Goal: Task Accomplishment & Management: Use online tool/utility

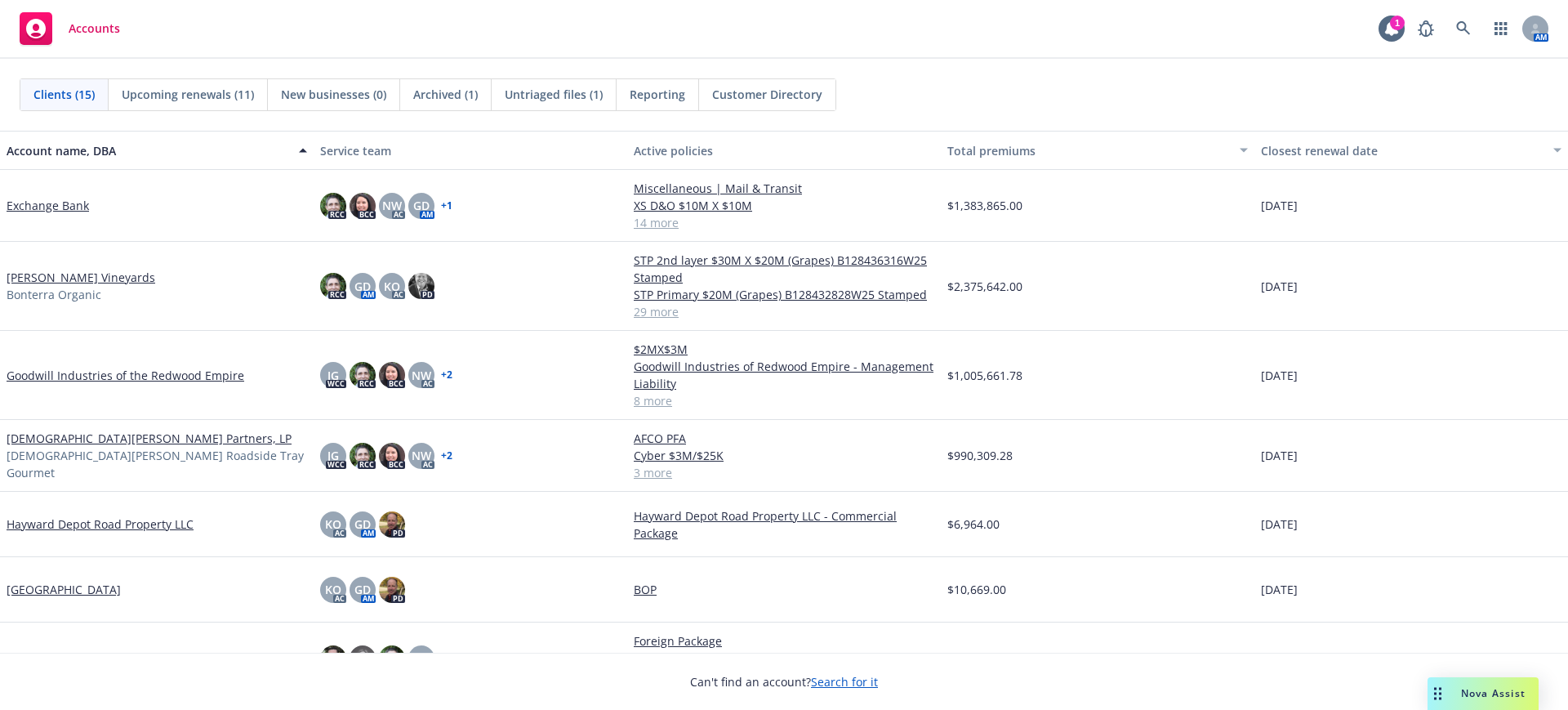
click at [50, 203] on link "Exchange Bank" at bounding box center [48, 205] width 83 height 17
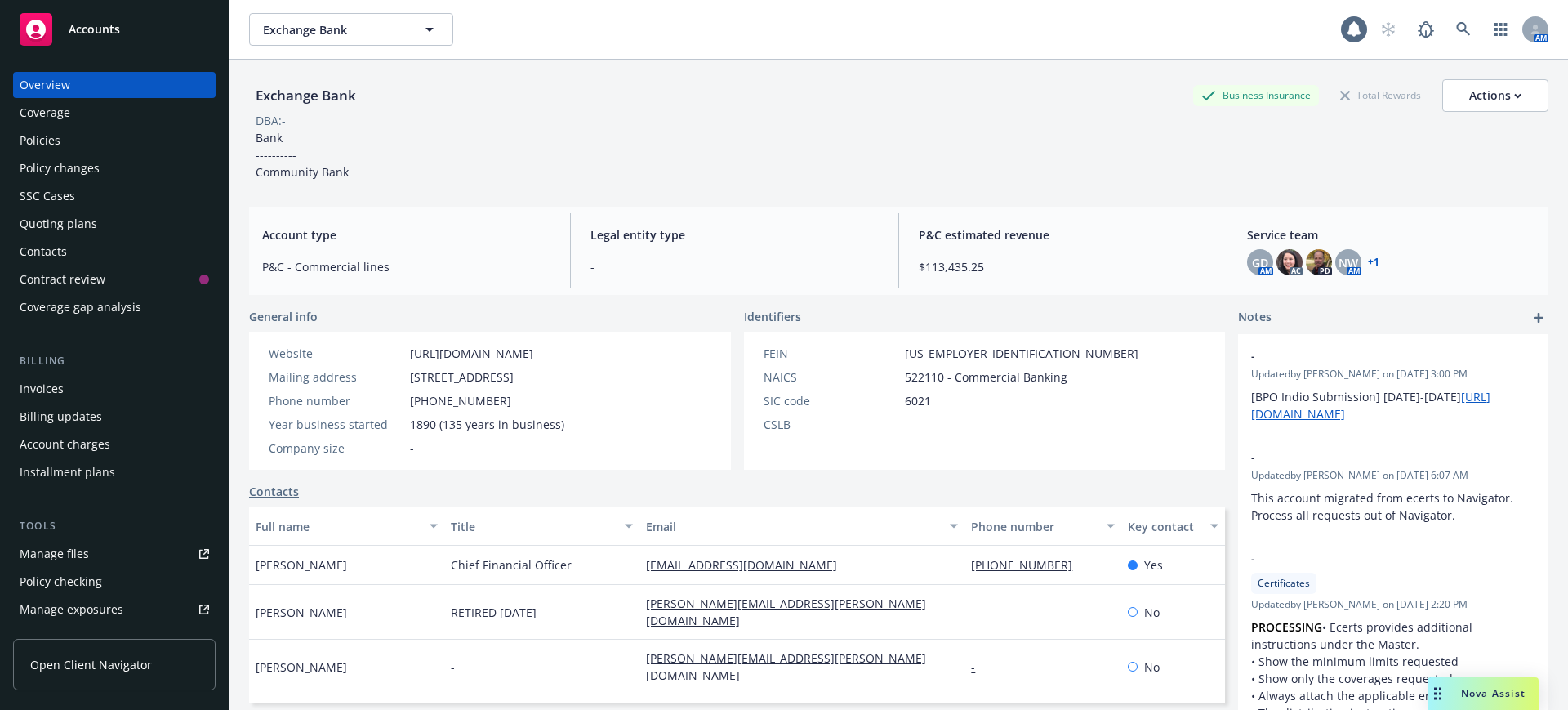
click at [40, 134] on div "Policies" at bounding box center [40, 140] width 40 height 26
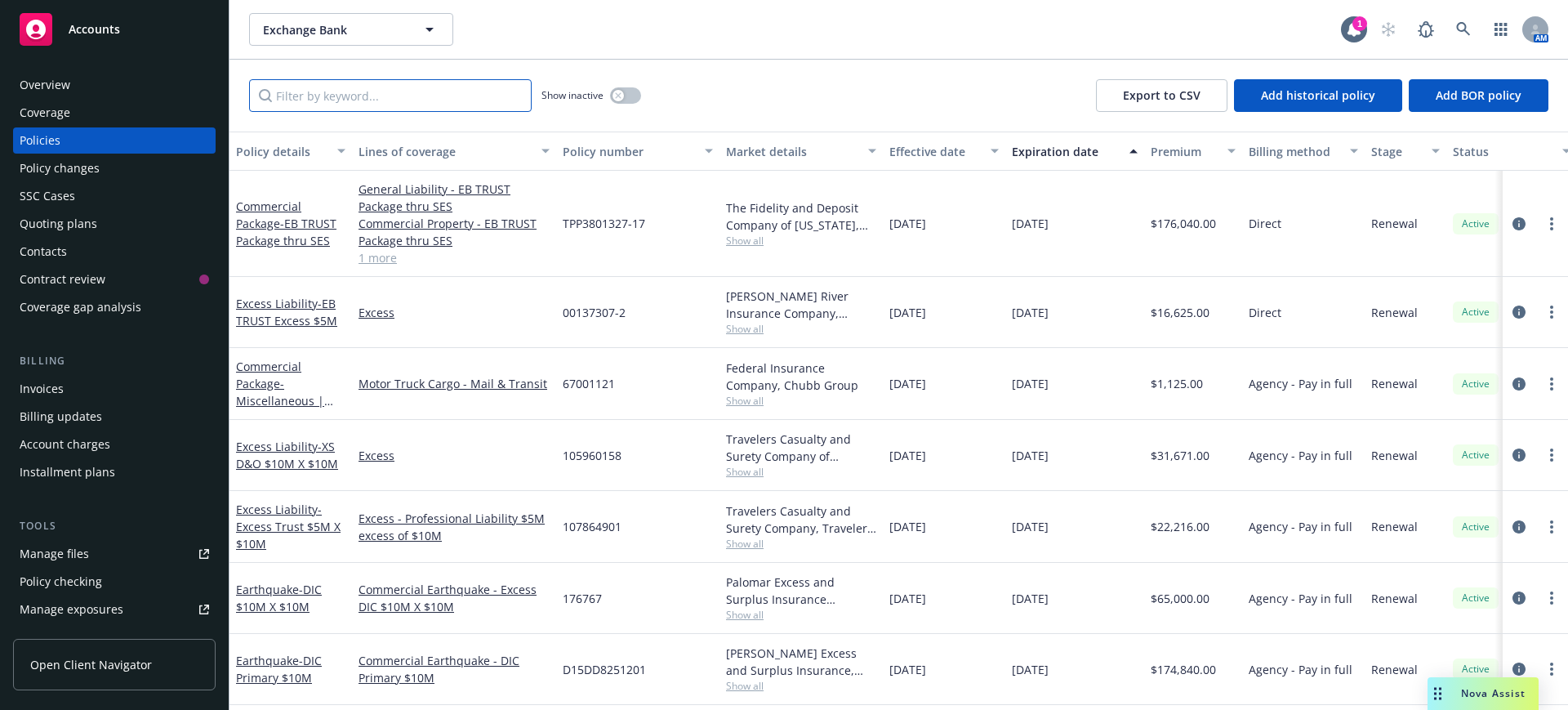
click at [278, 99] on input "Filter by keyword..." at bounding box center [390, 95] width 282 height 32
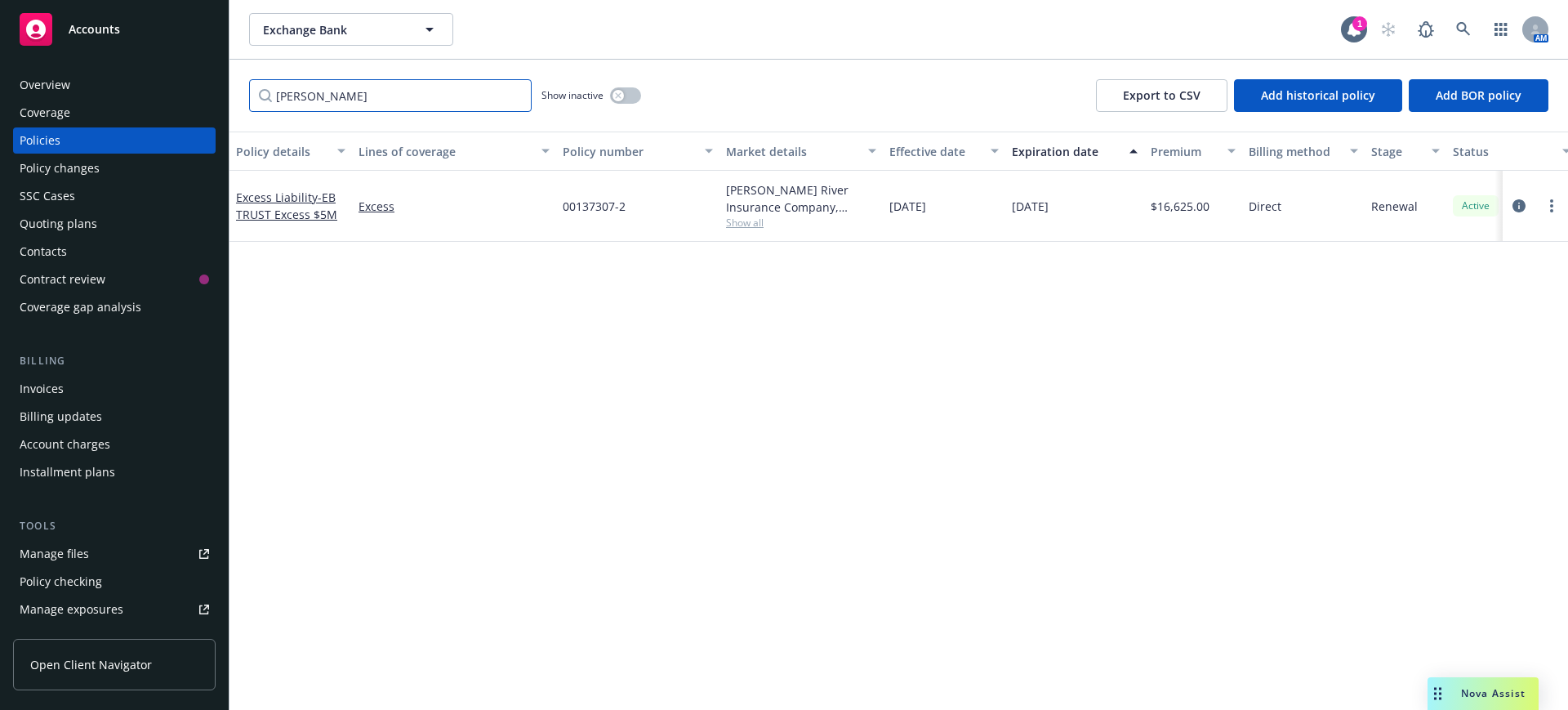
type input "james"
click at [87, 22] on span "Accounts" at bounding box center [94, 29] width 51 height 13
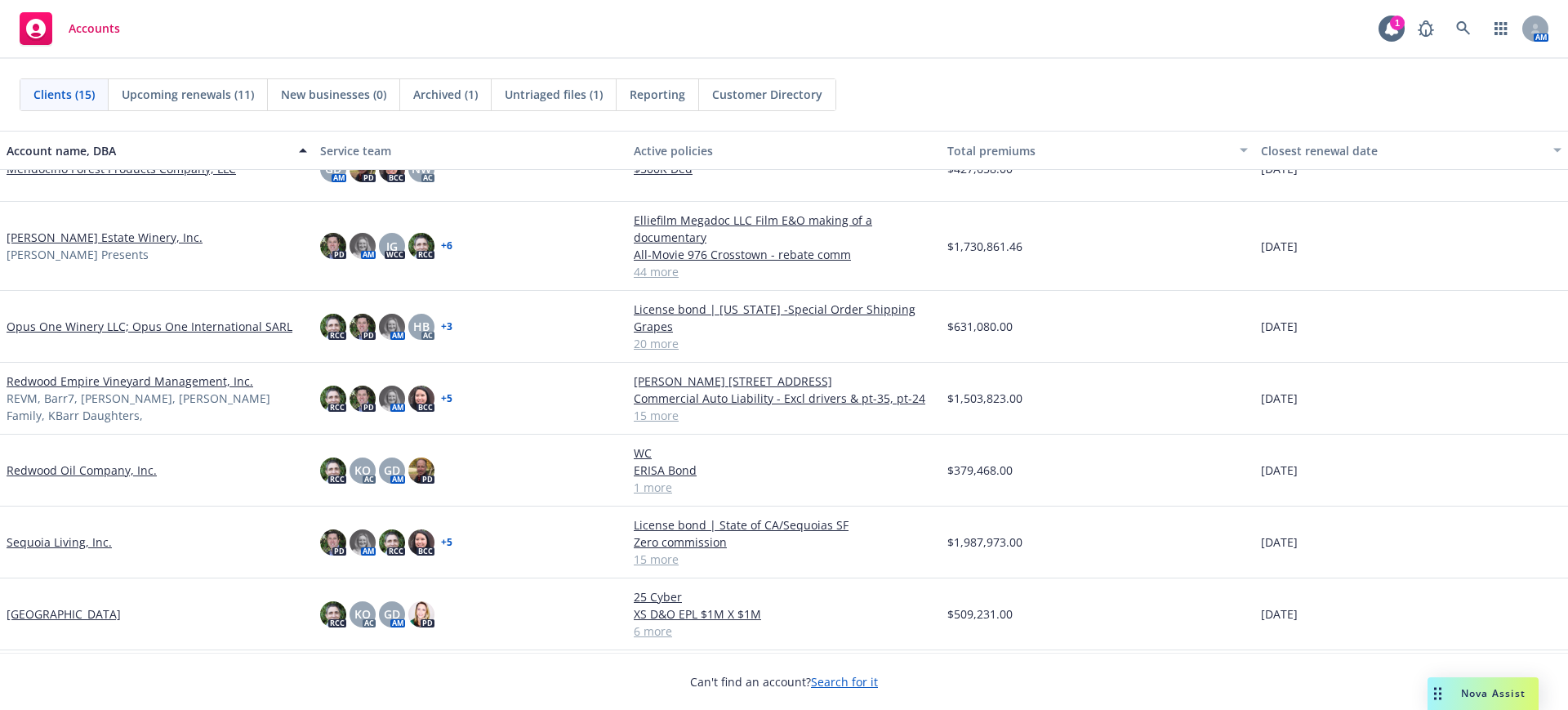
scroll to position [561, 0]
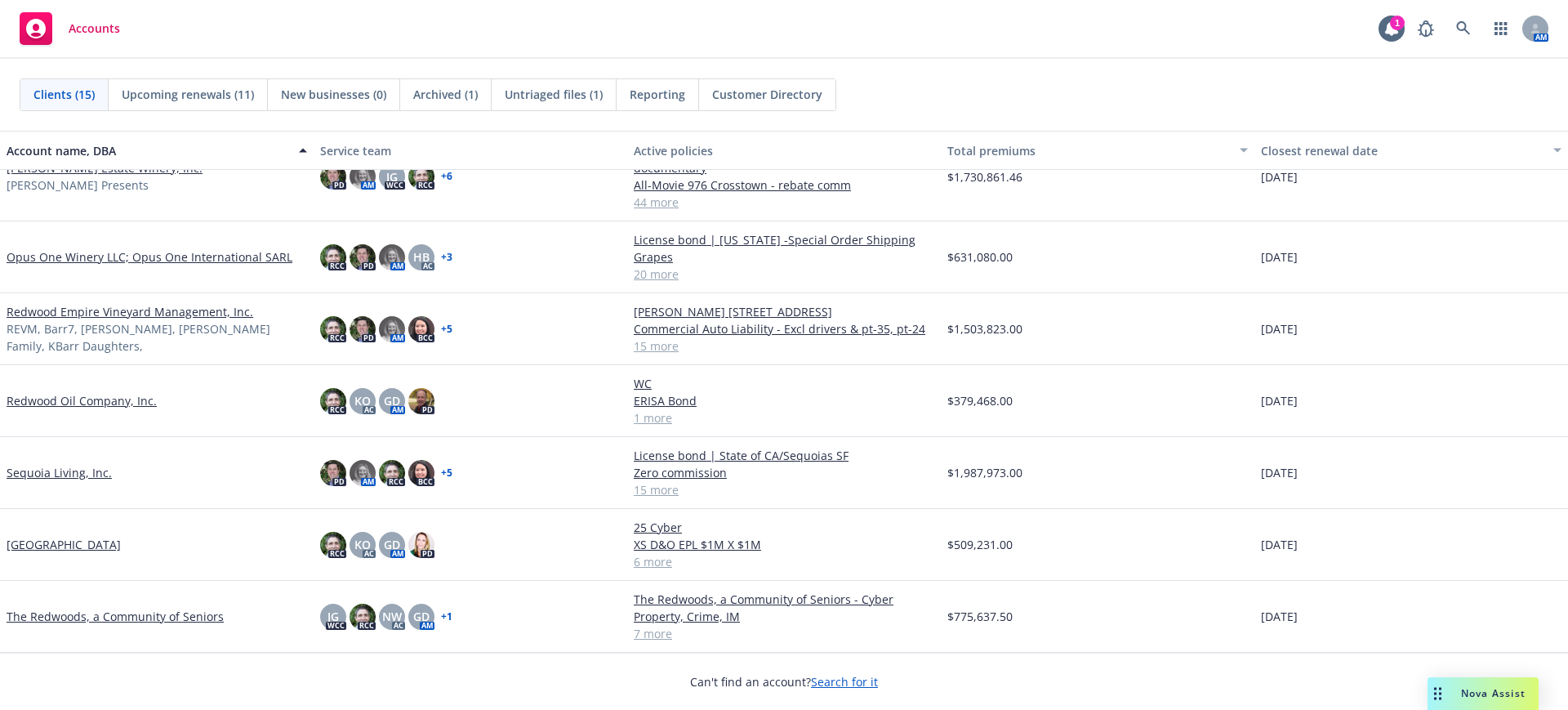
click at [68, 542] on link "[GEOGRAPHIC_DATA]" at bounding box center [63, 544] width 114 height 17
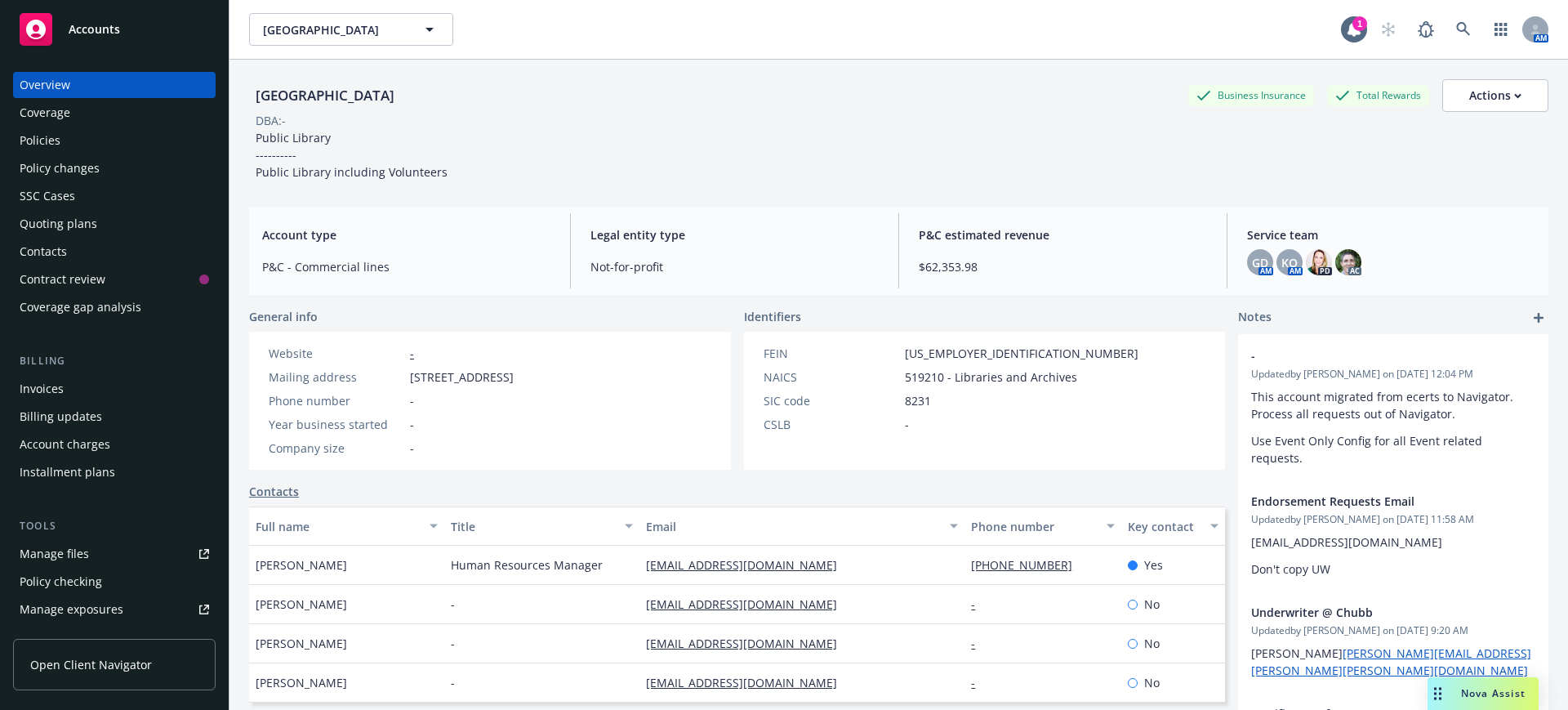
click at [37, 136] on div "Policies" at bounding box center [40, 140] width 40 height 26
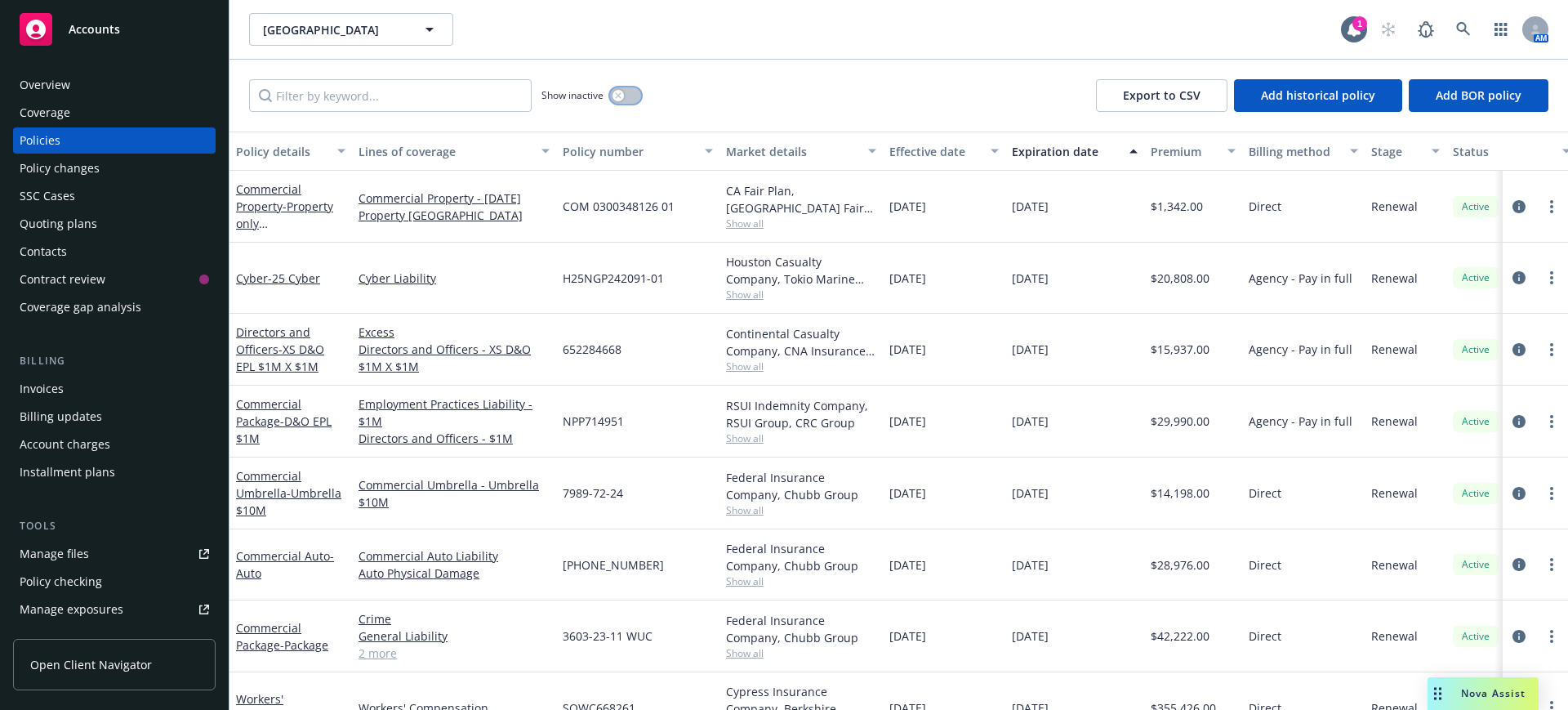
click at [628, 92] on button "button" at bounding box center [625, 95] width 31 height 16
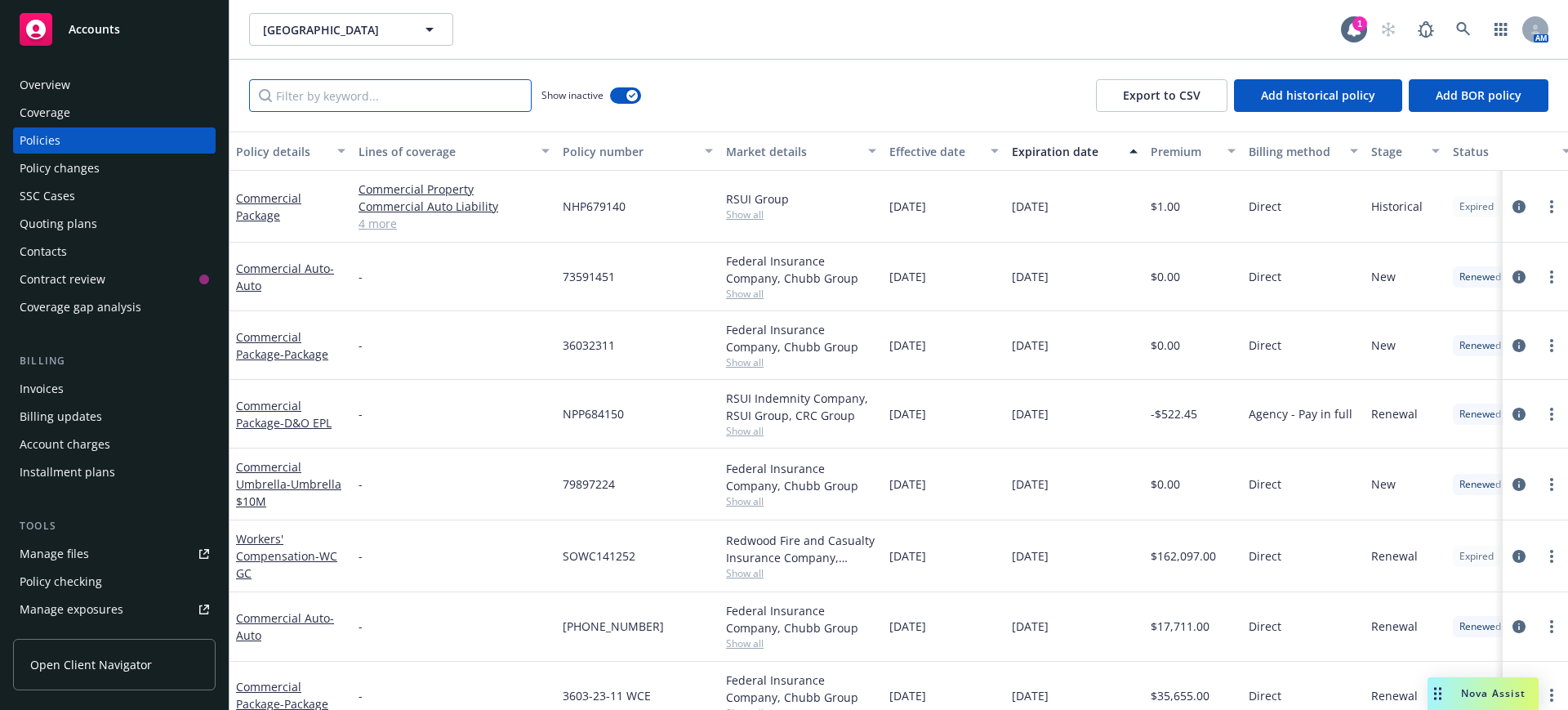
click at [265, 93] on input "Filter by keyword..." at bounding box center [390, 95] width 282 height 32
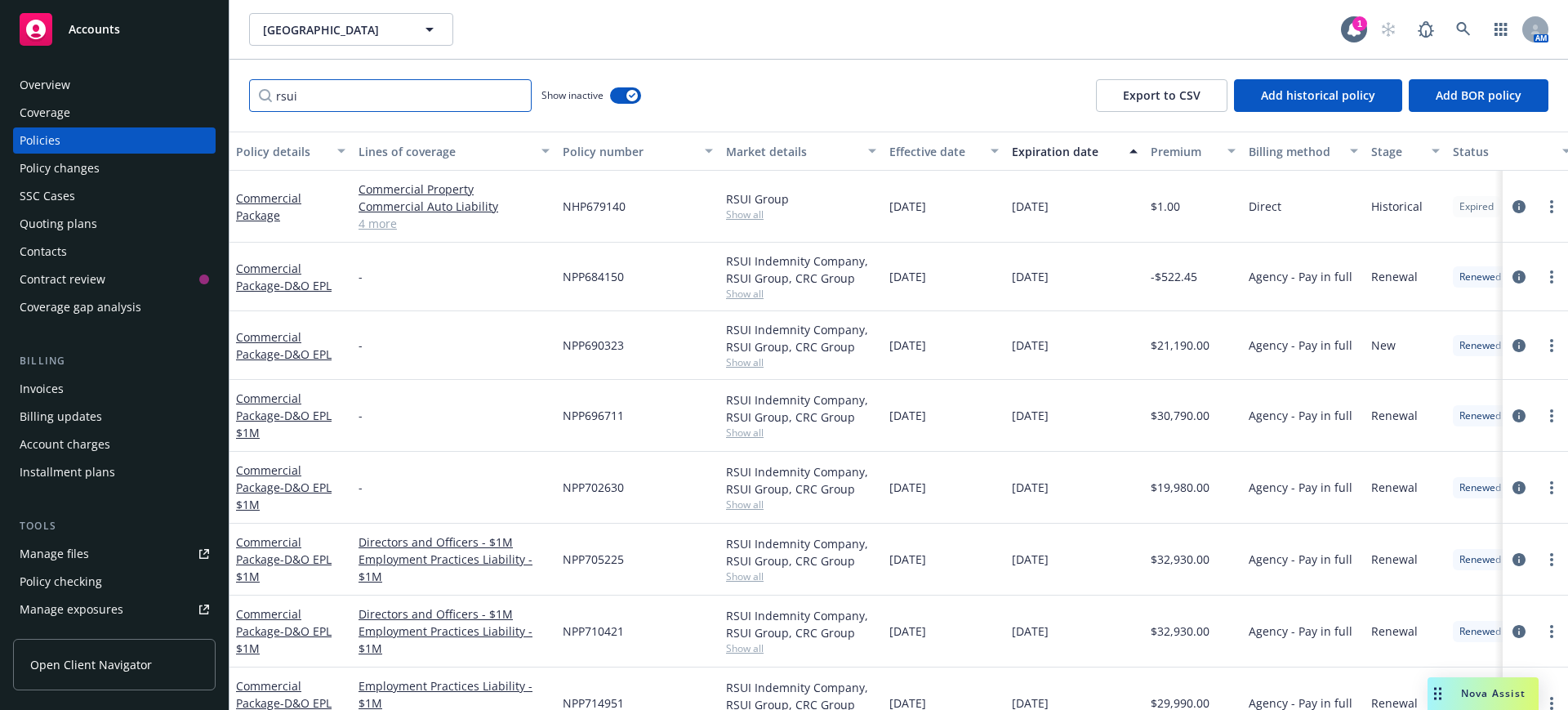
scroll to position [45, 0]
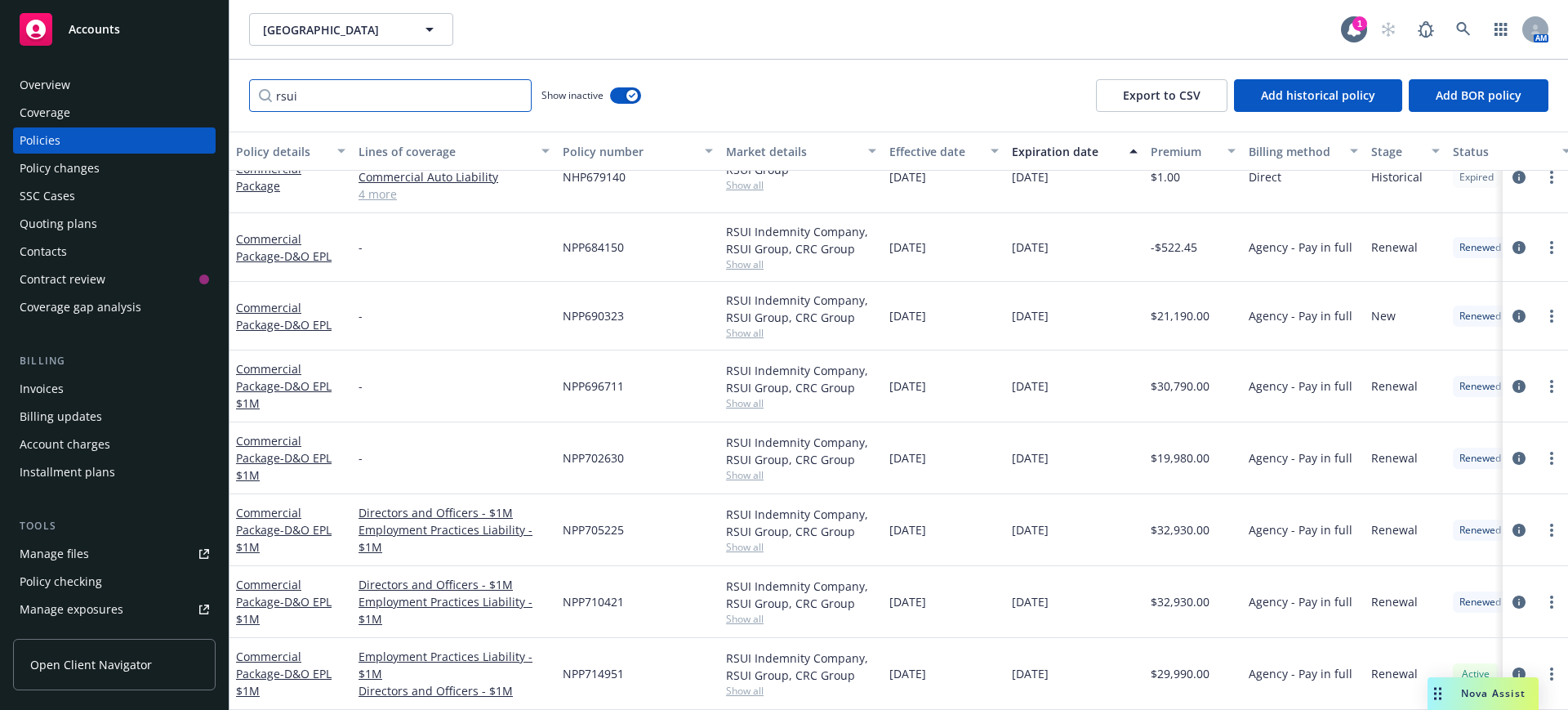
type input "rsui"
click at [281, 505] on link "Commercial Package - D&O EPL $1M" at bounding box center [283, 529] width 95 height 49
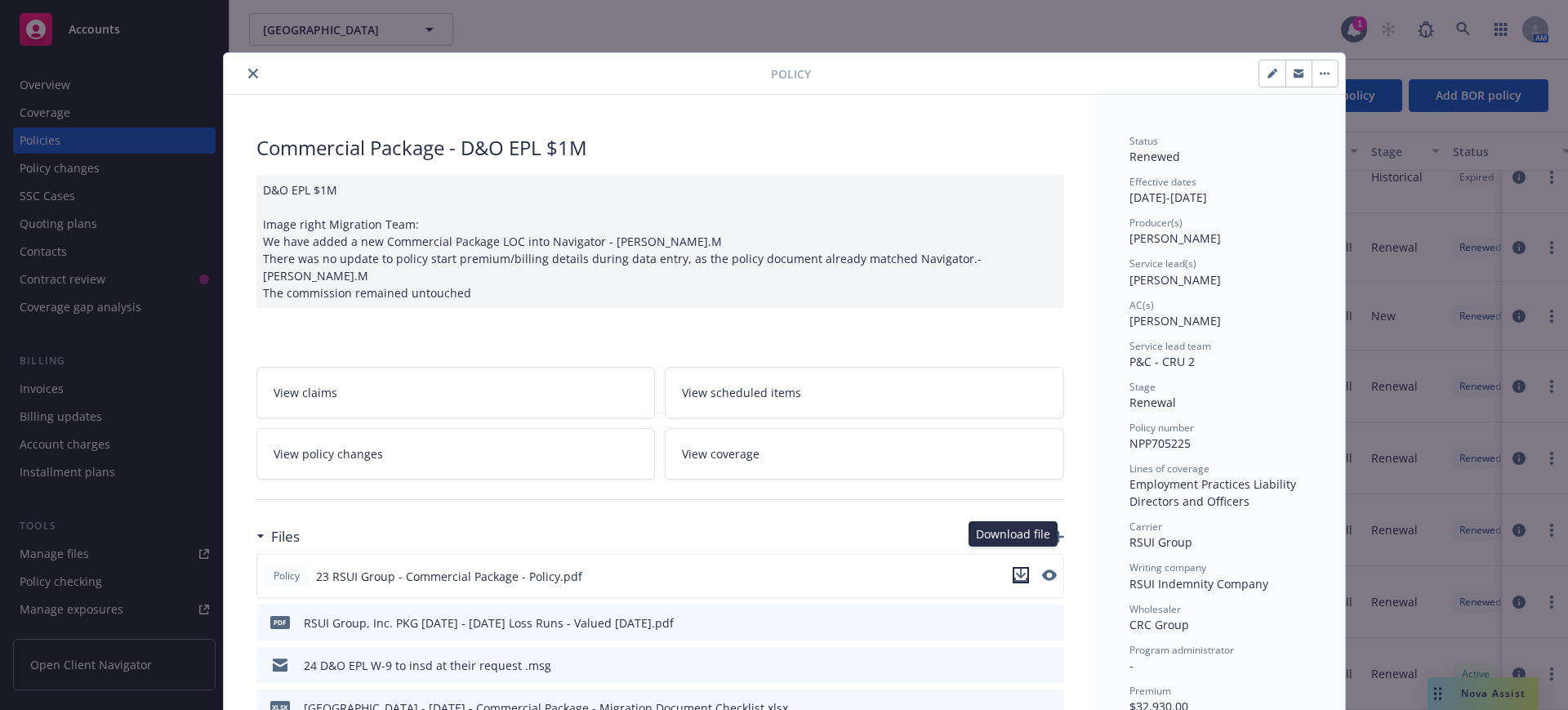
click at [1016, 569] on icon "download file" at bounding box center [1021, 573] width 11 height 10
click at [248, 71] on icon "close" at bounding box center [253, 73] width 10 height 10
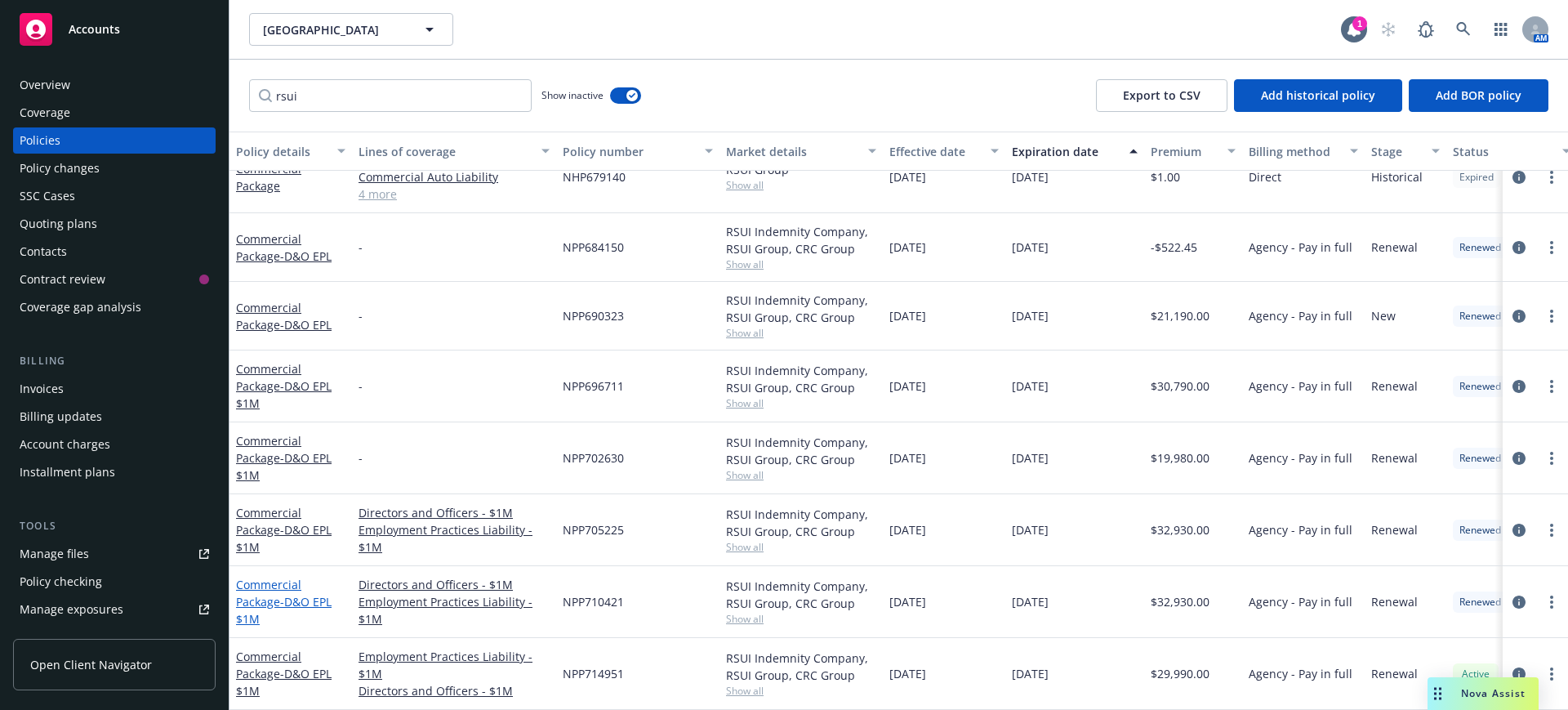
click at [281, 577] on link "Commercial Package - D&O EPL $1M" at bounding box center [283, 601] width 95 height 49
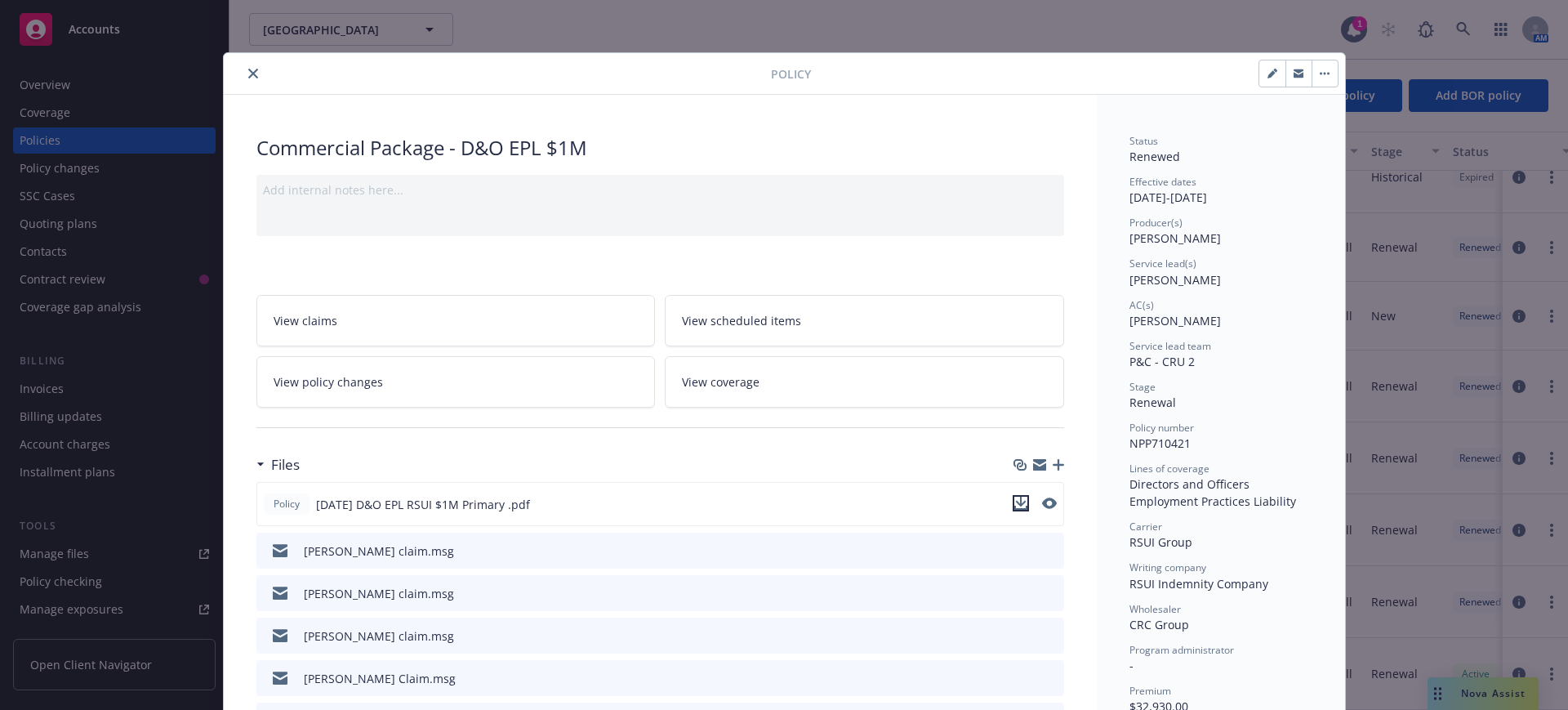
click at [1016, 502] on icon "download file" at bounding box center [1021, 501] width 11 height 10
click at [248, 71] on icon "close" at bounding box center [253, 73] width 10 height 10
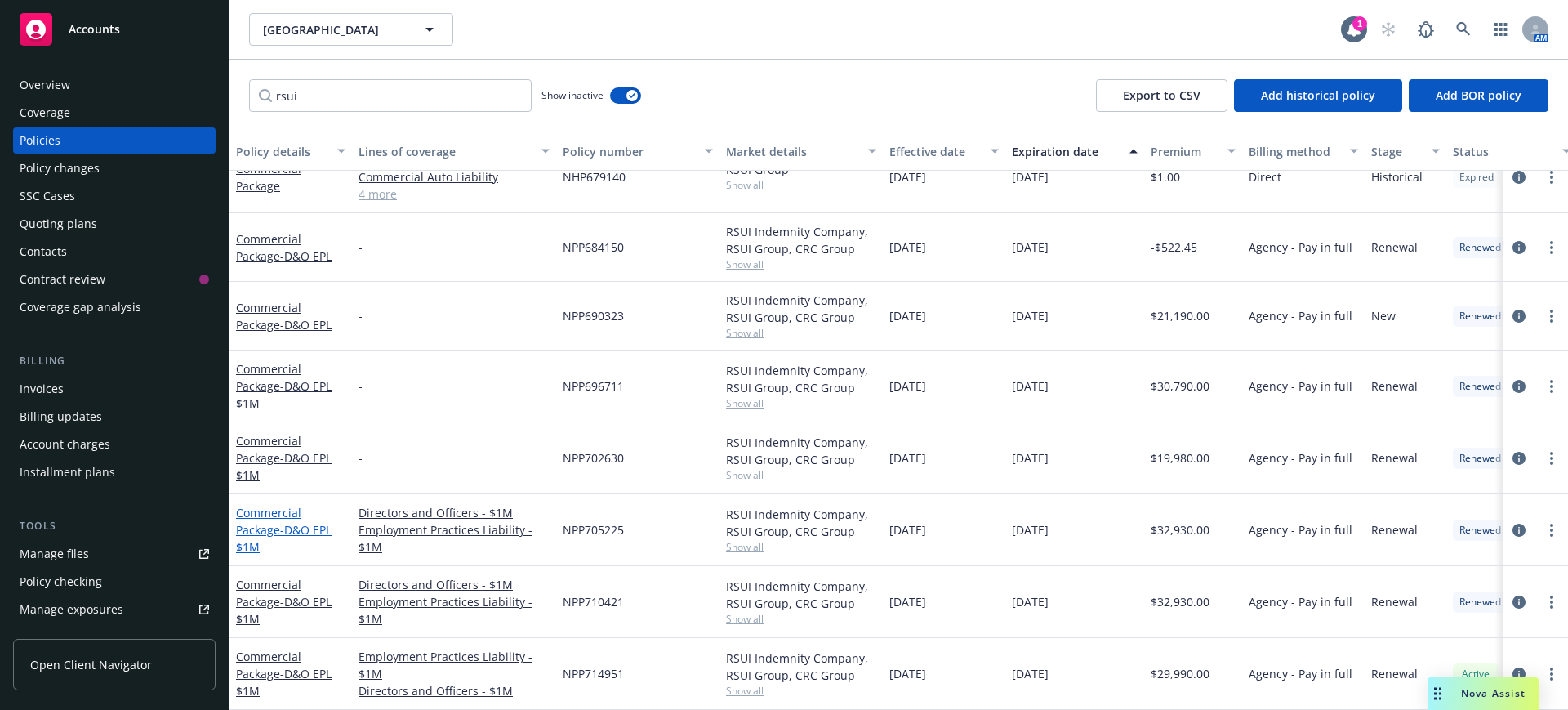
click at [275, 505] on link "Commercial Package - D&O EPL $1M" at bounding box center [283, 529] width 95 height 49
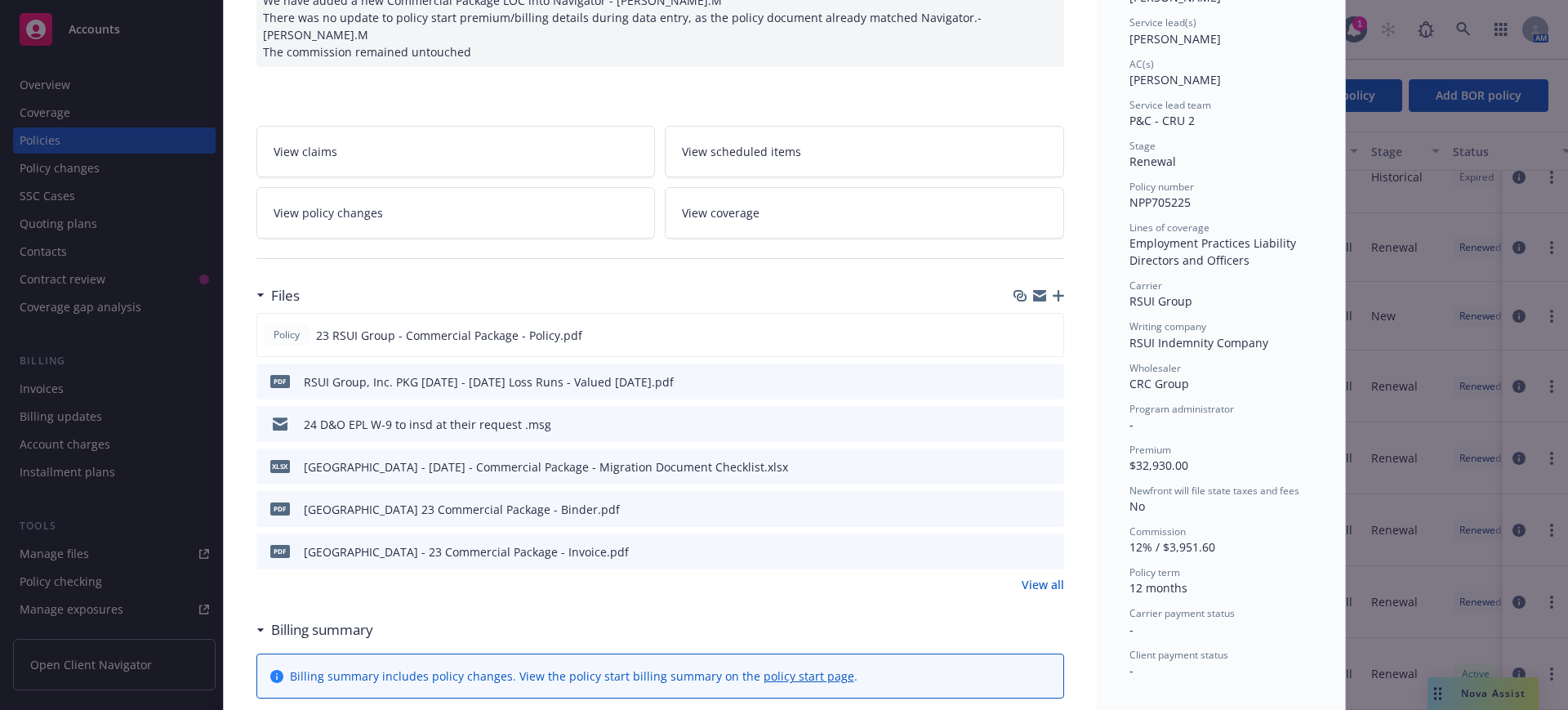
scroll to position [355, 0]
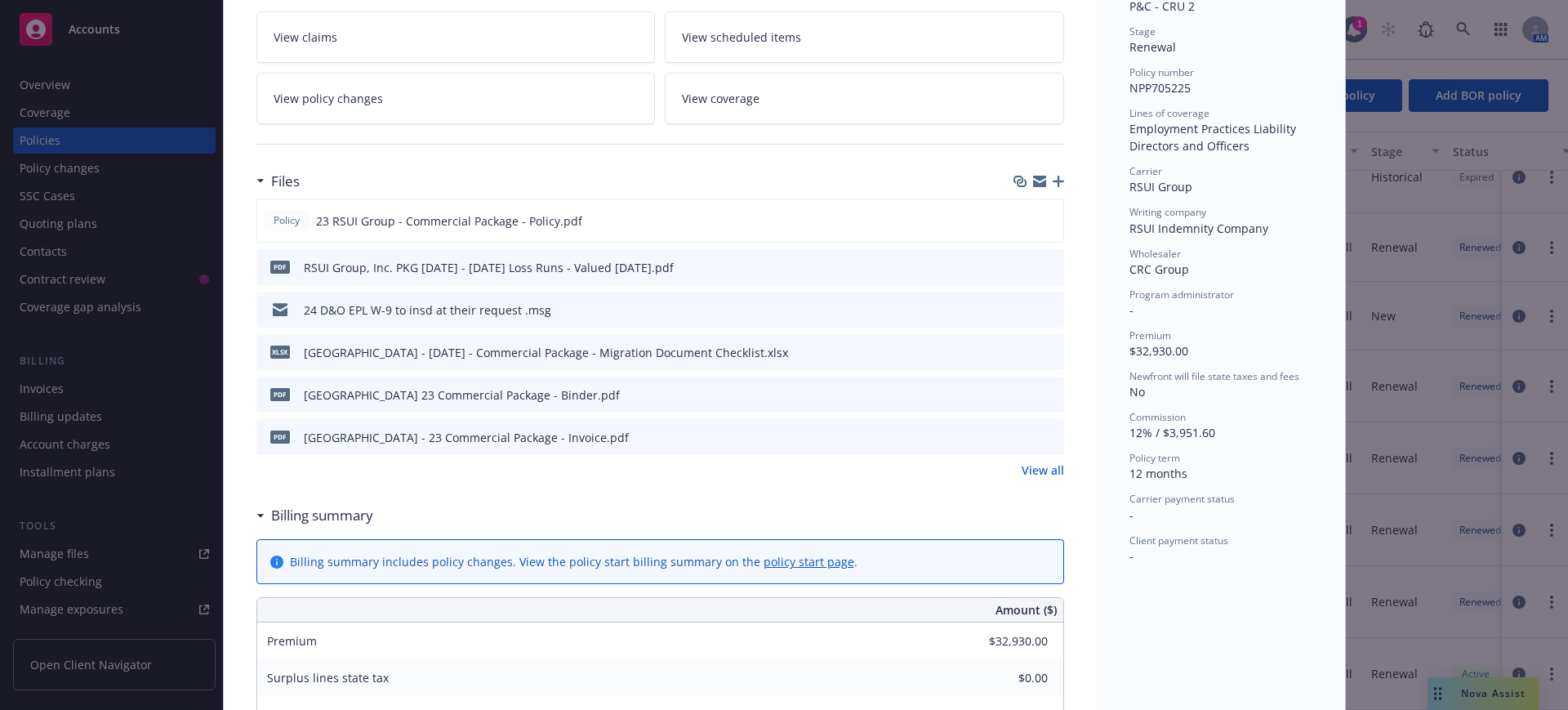
click at [1035, 462] on link "View all" at bounding box center [1043, 470] width 42 height 17
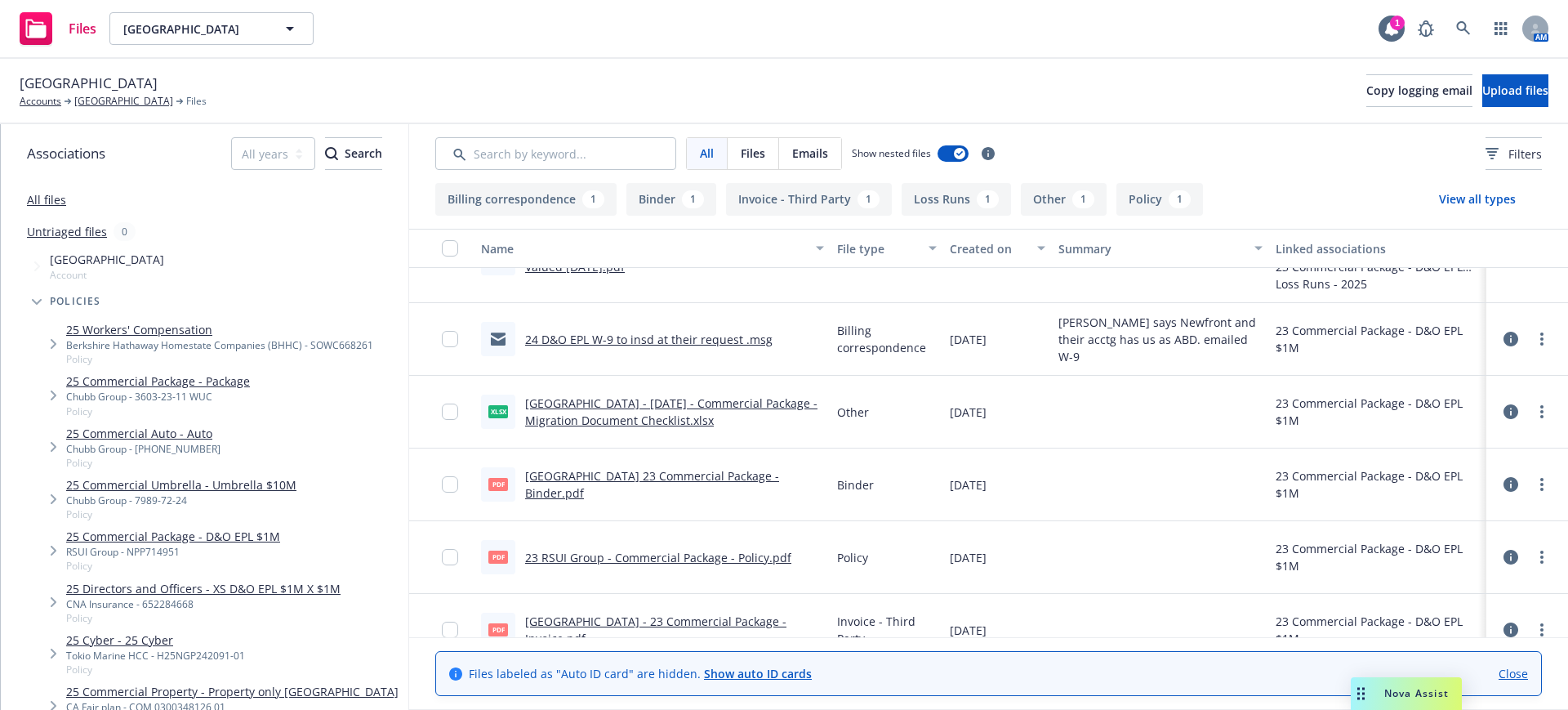
scroll to position [84, 0]
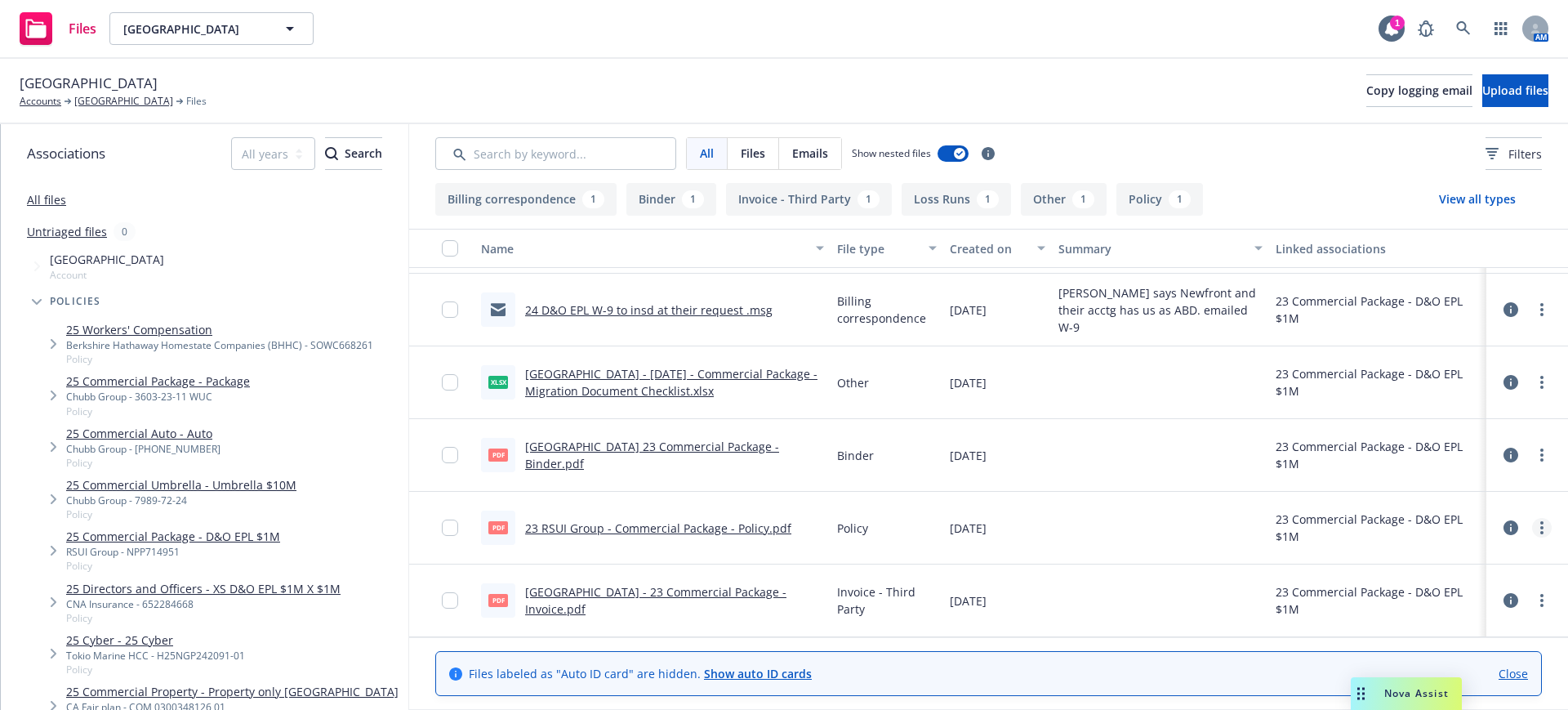
click at [1540, 523] on circle "more" at bounding box center [1542, 523] width 4 height 4
click at [1402, 622] on link "Edit" at bounding box center [1454, 626] width 163 height 32
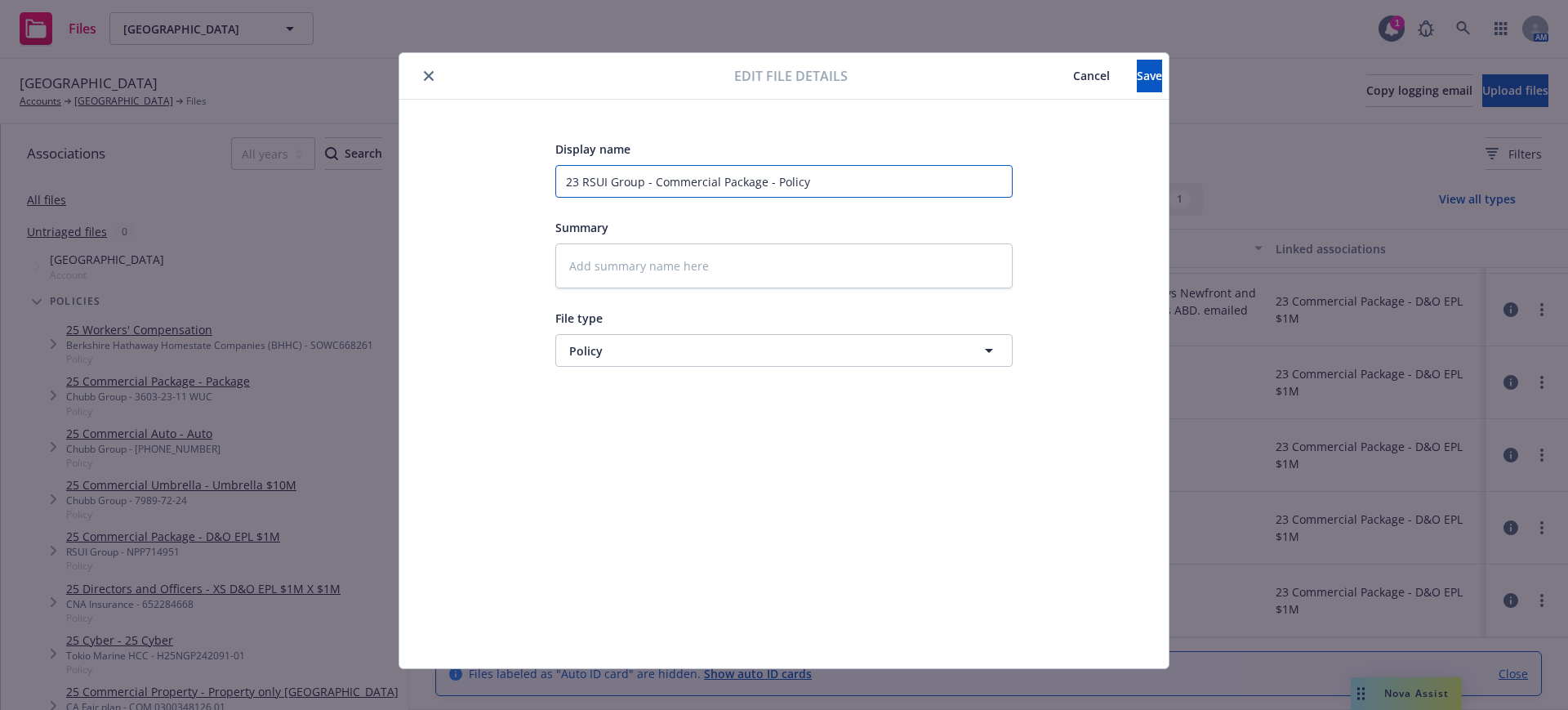
click at [556, 176] on input "23 RSUI Group - Commercial Package - Policy" at bounding box center [784, 181] width 457 height 32
type textarea "x"
type input "723 RSUI Group - Commercial Package - Policy"
type textarea "x"
type input "7.23 RSUI Group - Commercial Package - Policy"
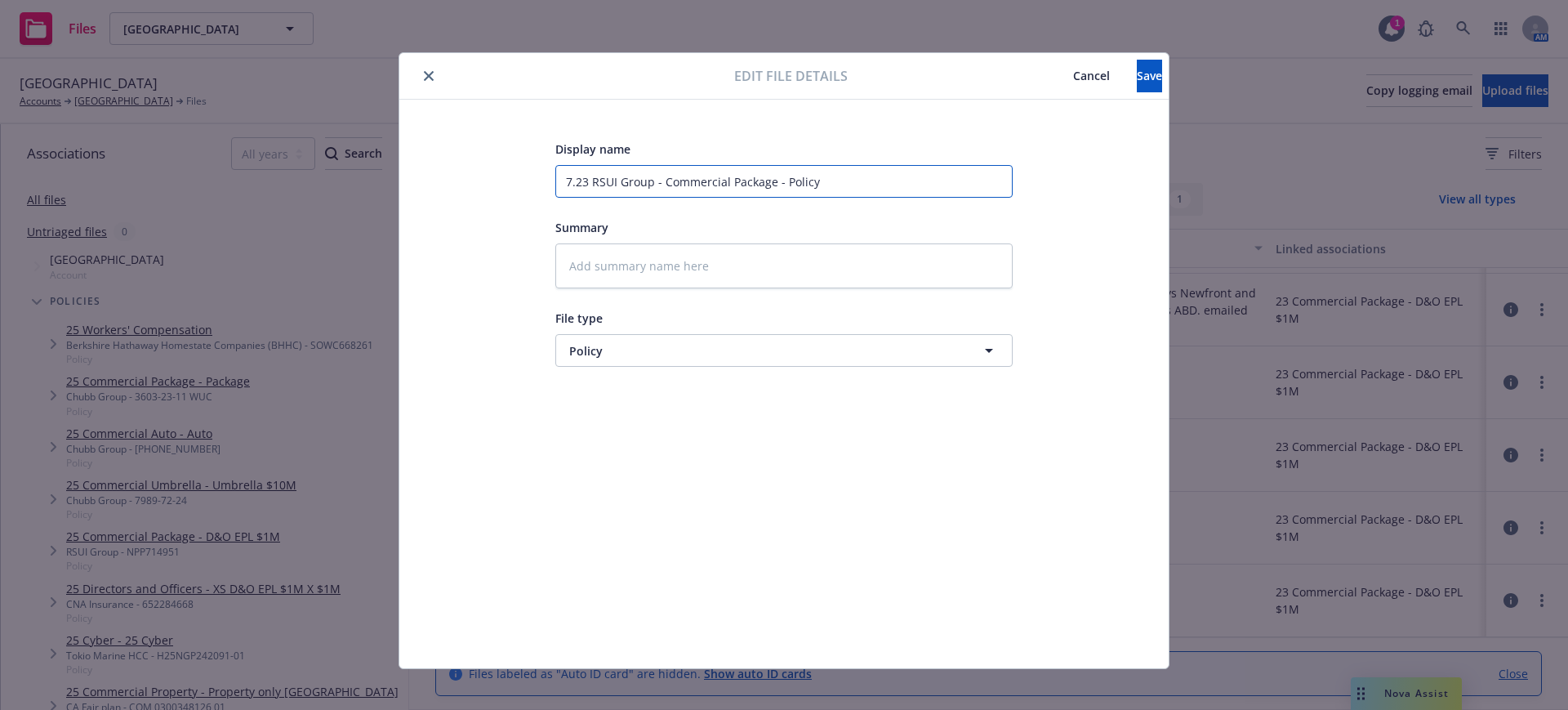
type textarea "x"
type input "7.123 RSUI Group - Commercial Package - Policy"
type textarea "x"
type input "7.1.23 RSUI Group - Commercial Package - Policy"
type textarea "x"
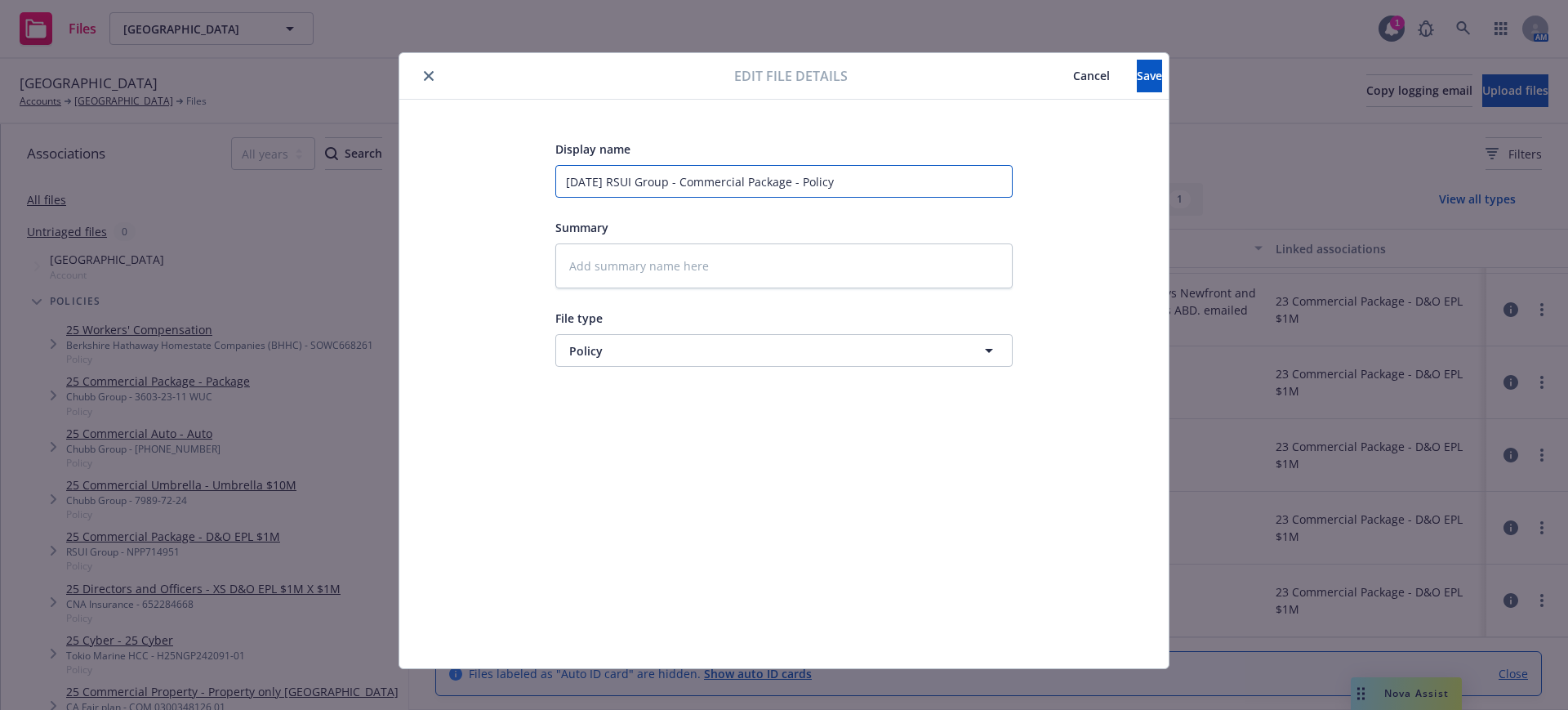
type input "7.1.223 RSUI Group - Commercial Package - Policy"
type textarea "x"
type input "7.1.2323 RSUI Group - Commercial Package - Policy"
type textarea "x"
type input "7.1.23 23 RSUI Group - Commercial Package - Policy"
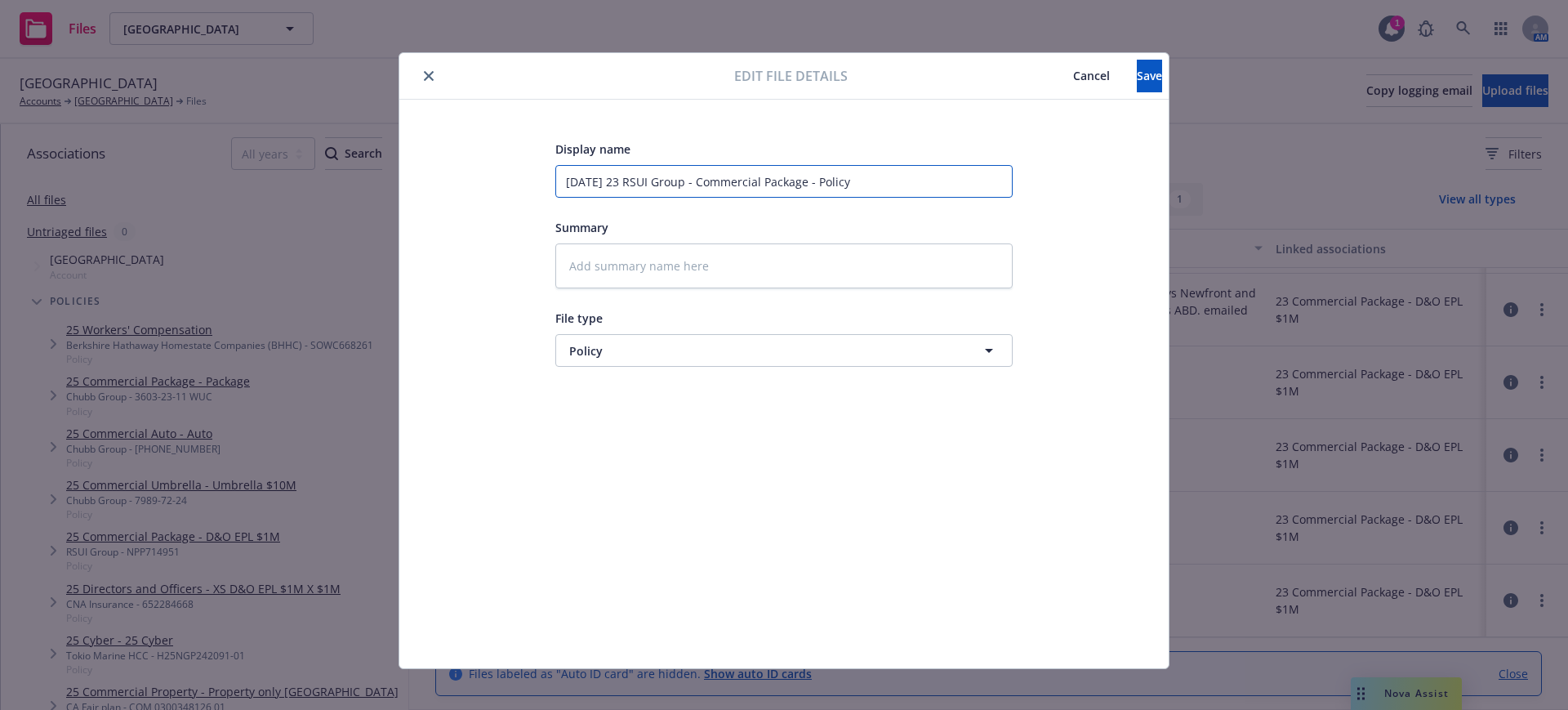
type textarea "x"
type input "7.1.23 D23 RSUI Group - Commercial Package - Policy"
type textarea "x"
type input "7.1.23 D&23 RSUI Group - Commercial Package - Policy"
type textarea "x"
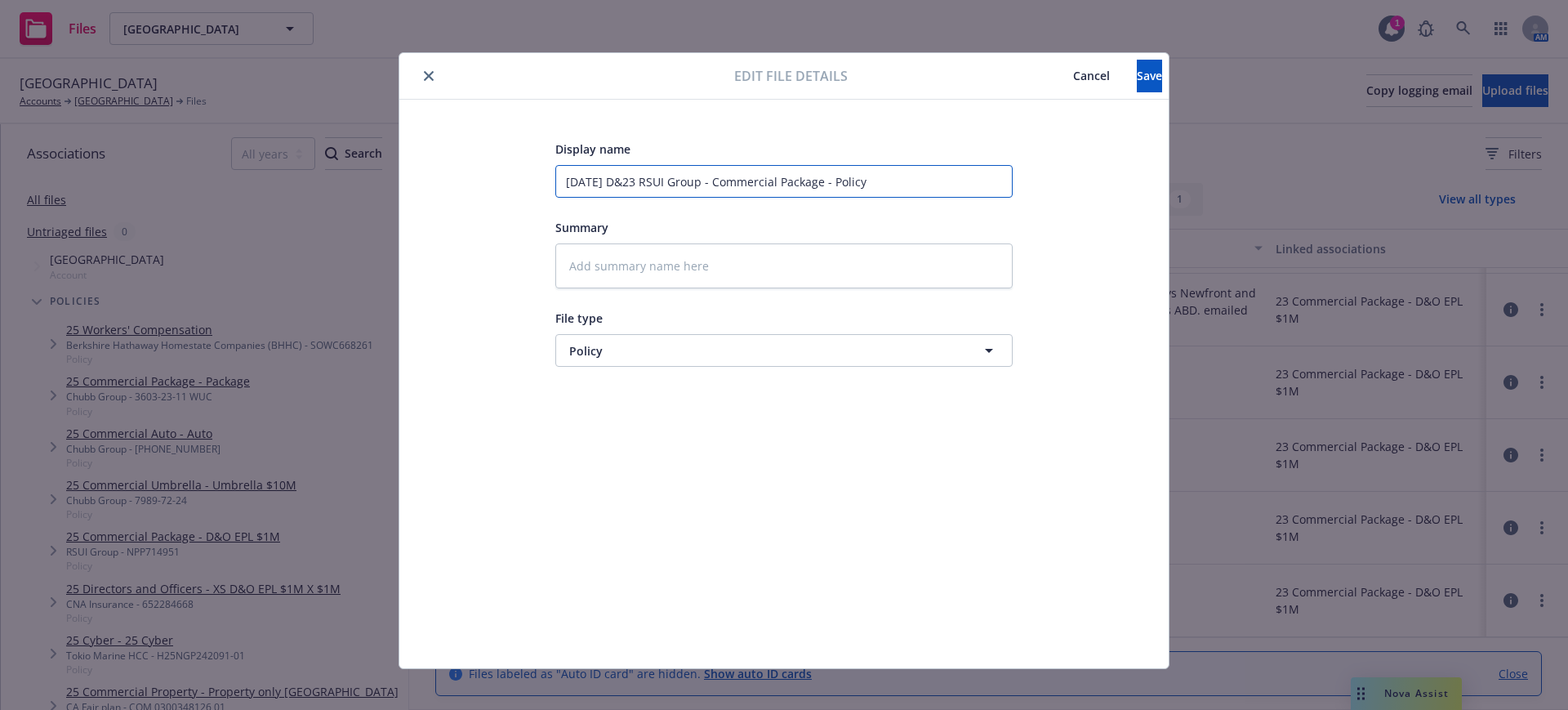
type input "7.1.23 D&O23 RSUI Group - Commercial Package - Policy"
type textarea "x"
type input "7.1.23 D&O 23 RSUI Group - Commercial Package - Policy"
type textarea "x"
type input "7.1.23 D&O E23 RSUI Group - Commercial Package - Policy"
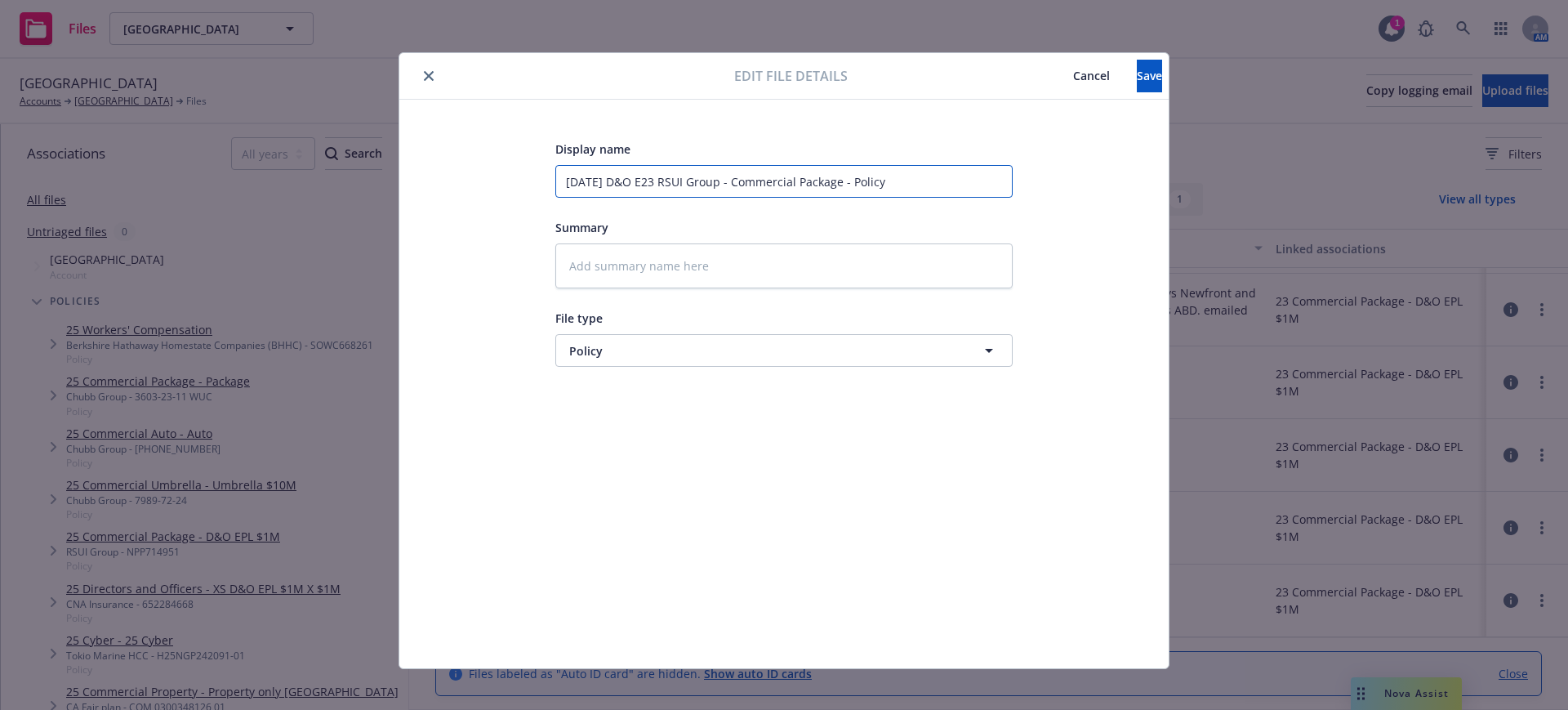
type textarea "x"
type input "7.1.23 D&O EP23 RSUI Group - Commercial Package - Policy"
type textarea "x"
type input "7.1.23 D&O EPL23 RSUI Group - Commercial Package - Policy"
type textarea "x"
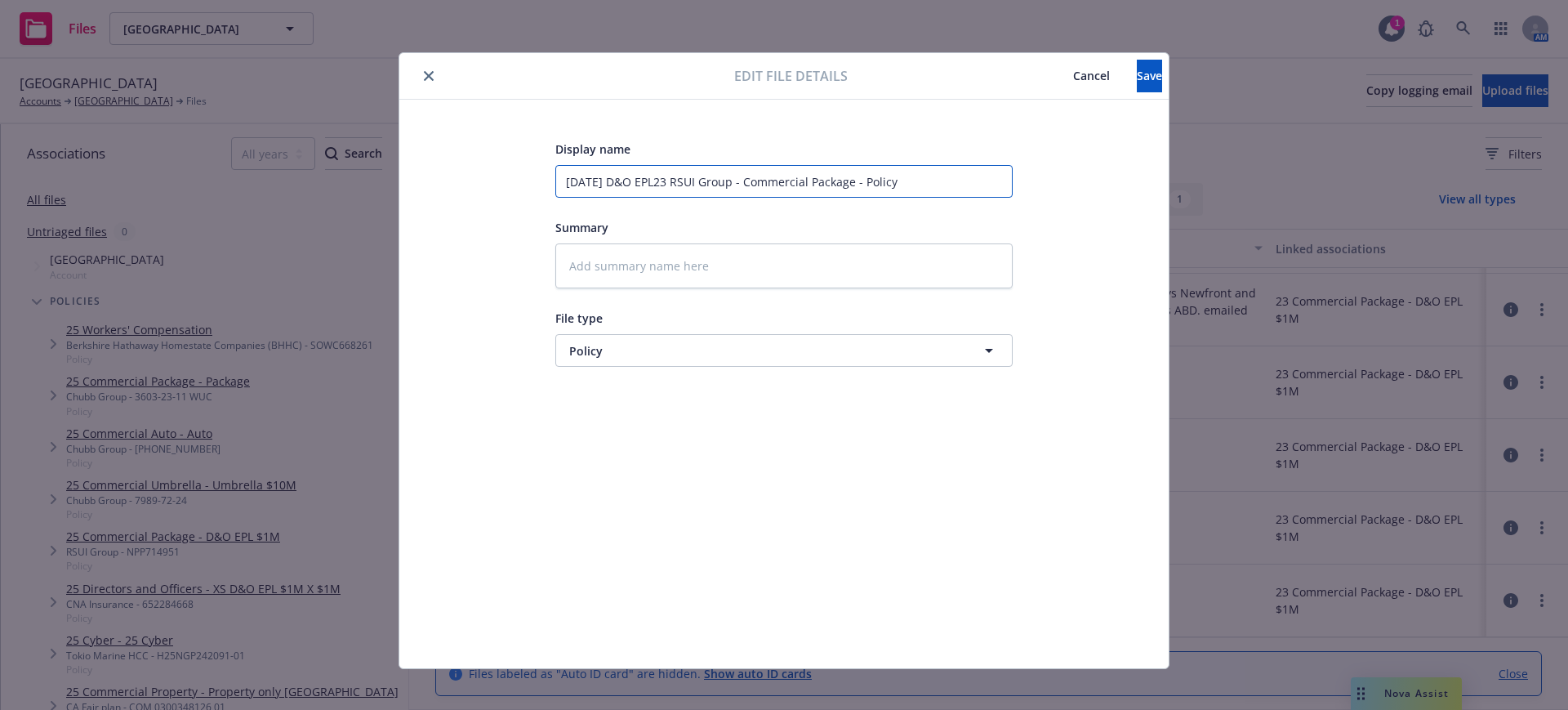
type input "7.1.23 D&O EPL 23 RSUI Group - Commercial Package - Policy"
type textarea "x"
type input "7.1.23 D&O EPL R23 RSUI Group - Commercial Package - Policy"
type textarea "x"
type input "7.1.23 D&O EPL RS23 RSUI Group - Commercial Package - Policy"
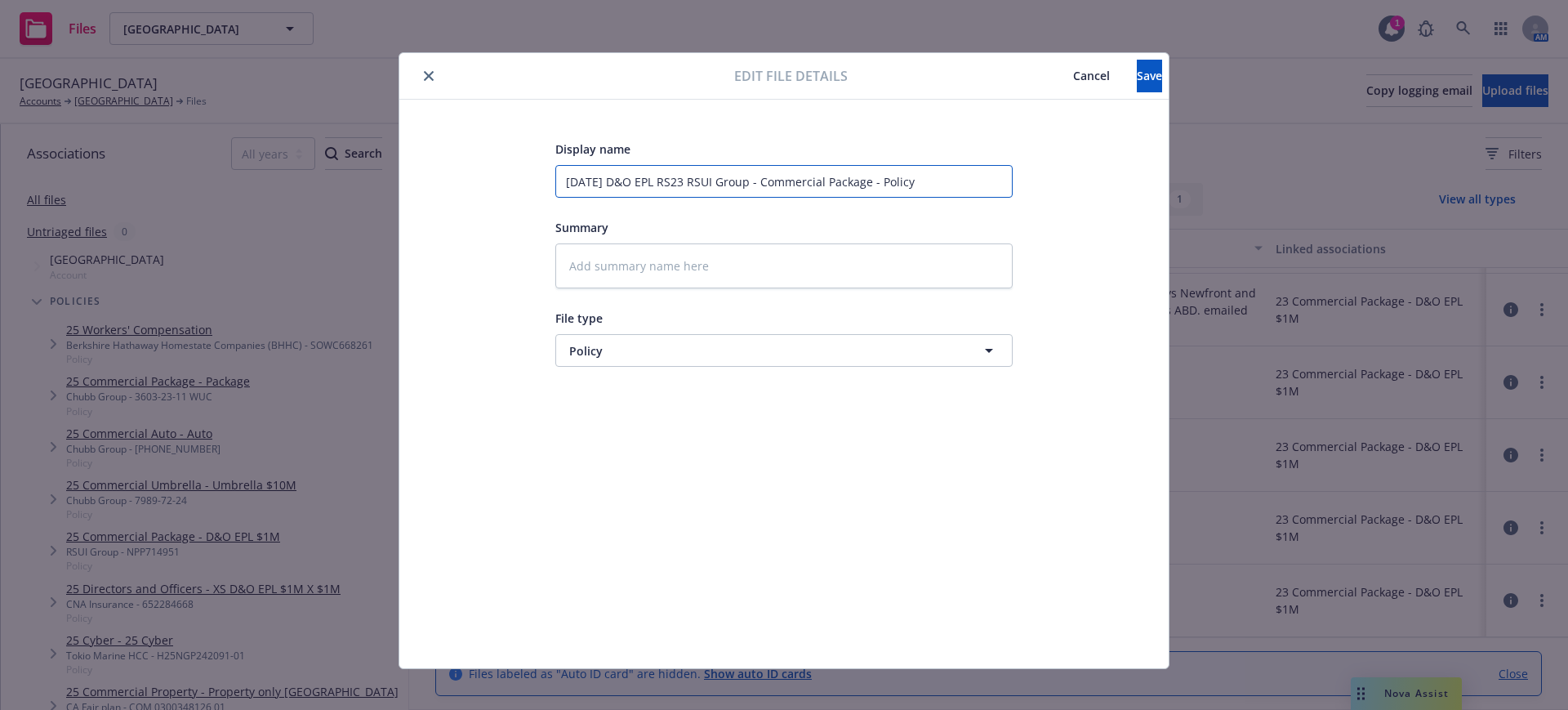
type textarea "x"
type input "7.1.23 D&O EPL RSU23 RSUI Group - Commercial Package - Policy"
type textarea "x"
type input "7.1.23 D&O EPL RSUI23 RSUI Group - Commercial Package - Policy"
type textarea "x"
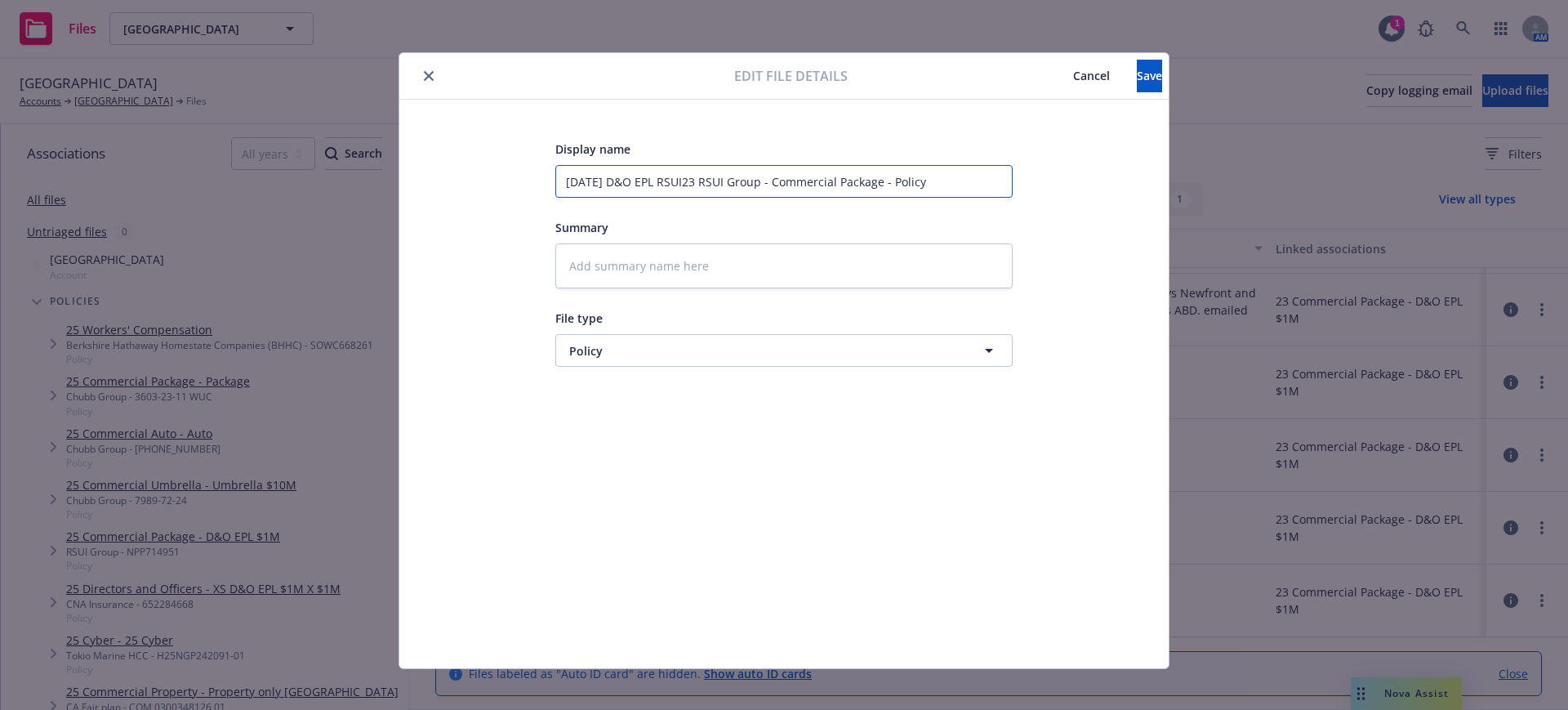
type input "7.1.23 D&O EPL RSUI 23 RSUI Group - Commercial Package - Policy"
type textarea "x"
type input "7.1.23 D&O EPL RSUI $23 RSUI Group - Commercial Package - Policy"
type textarea "x"
type input "7.1.23 D&O EPL RSUI $123 RSUI Group - Commercial Package - Policy"
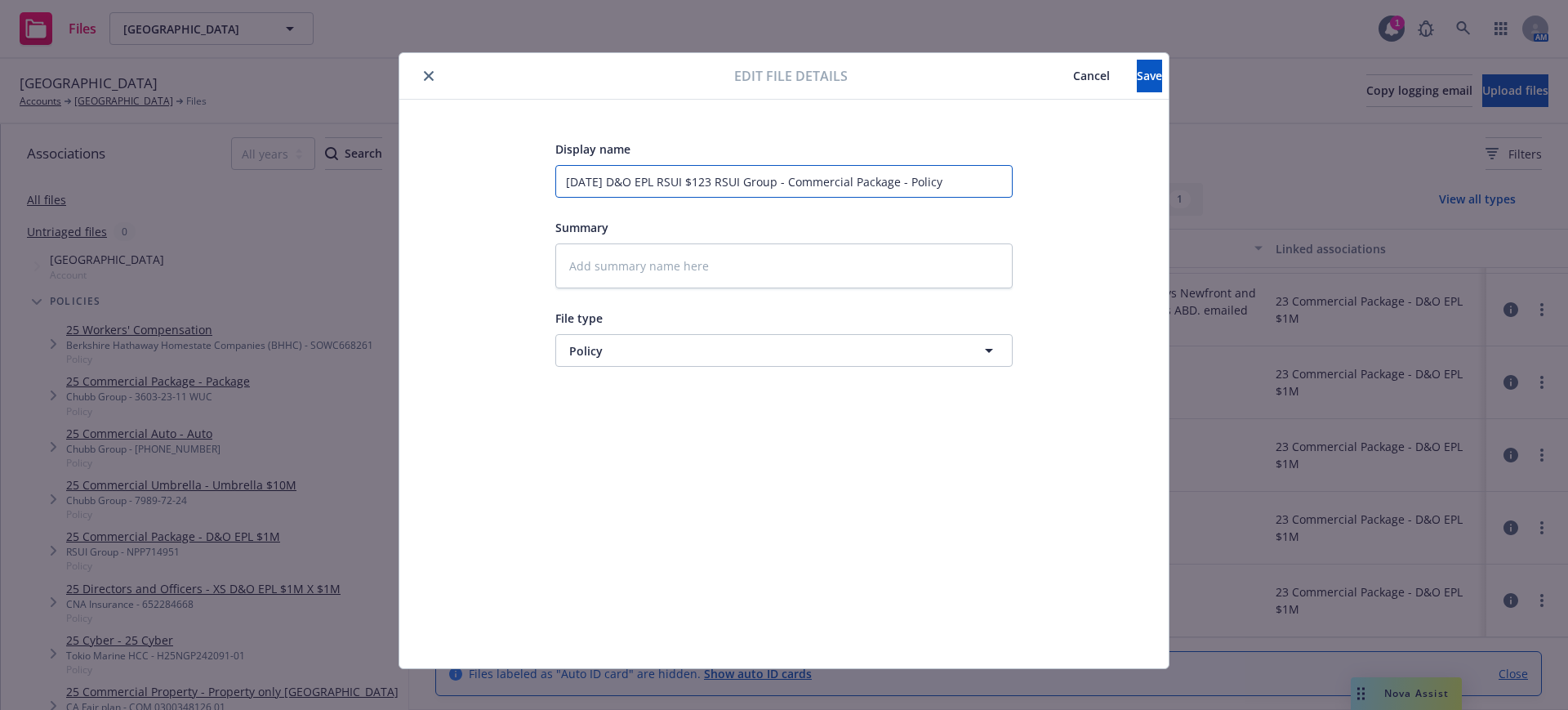
type textarea "x"
type input "7.1.23 D&O EPL RSUI $1M23 RSUI Group - Commercial Package - Policy"
type textarea "x"
type input "7.1.23 D&O EPL RSUI $1M 23 RSUI Group - Commercial Package - Policy"
type textarea "x"
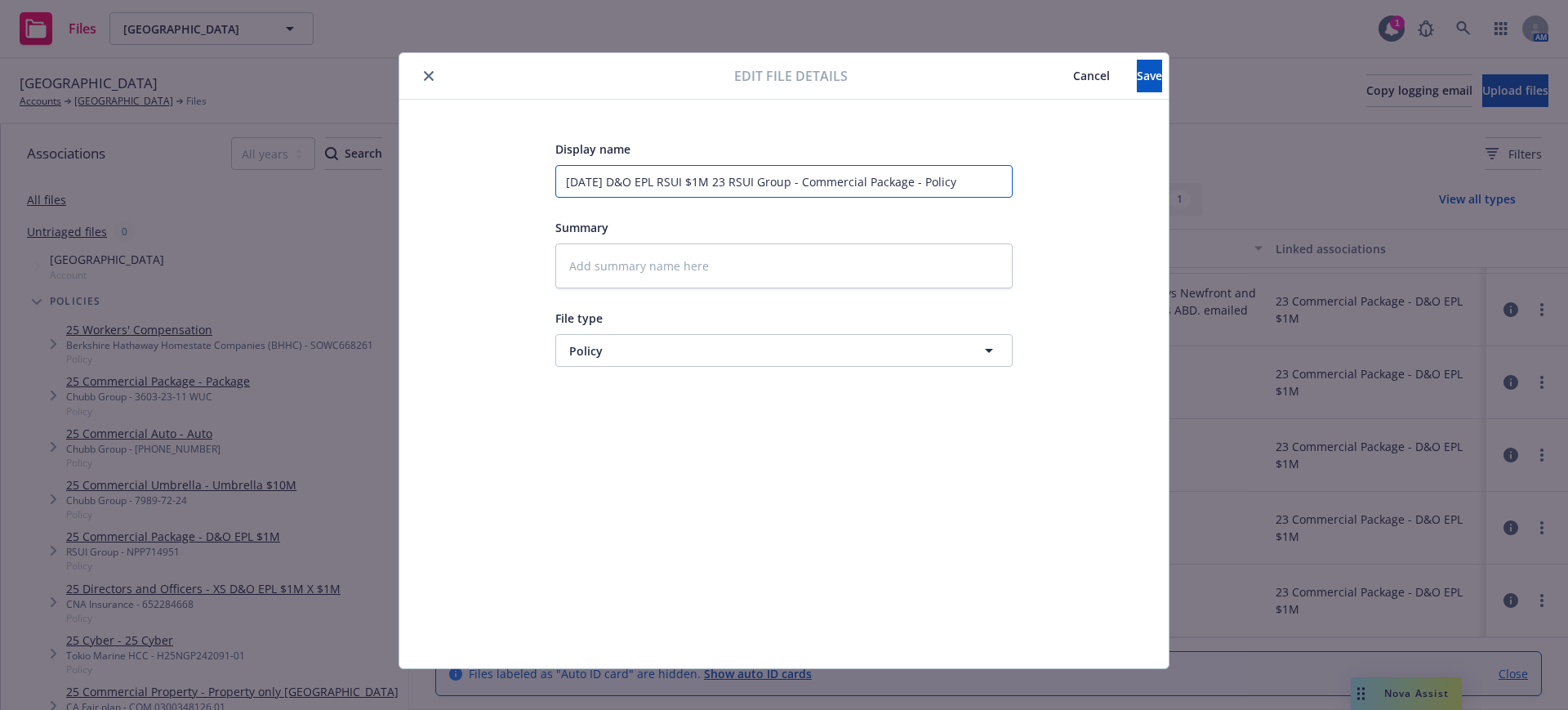
type input "7.1.23 D&O EPL RSUI $1M P23 RSUI Group - Commercial Package - Policy"
type textarea "x"
type input "7.1.23 D&O EPL RSUI $1M Pr23 RSUI Group - Commercial Package - Policy"
type textarea "x"
type input "7.1.23 D&O EPL RSUI $1M Pri23 RSUI Group - Commercial Package - Policy"
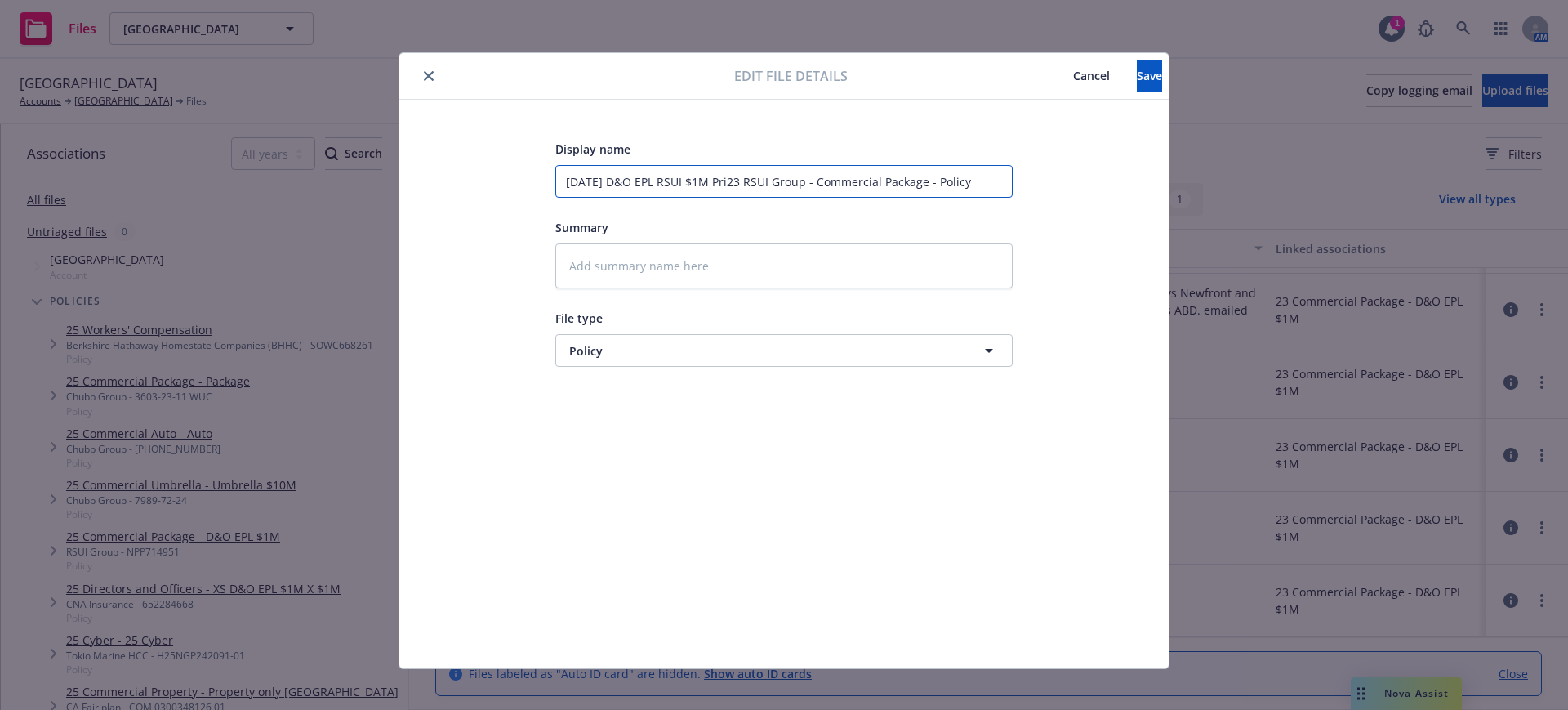
type textarea "x"
type input "7.1.23 D&O EPL RSUI $1M Prima23 RSUI Group - Commercial Package - Policy"
type textarea "x"
type input "7.1.23 D&O EPL RSUI $1M Primar23 RSUI Group - Commercial Package - Policy"
type textarea "x"
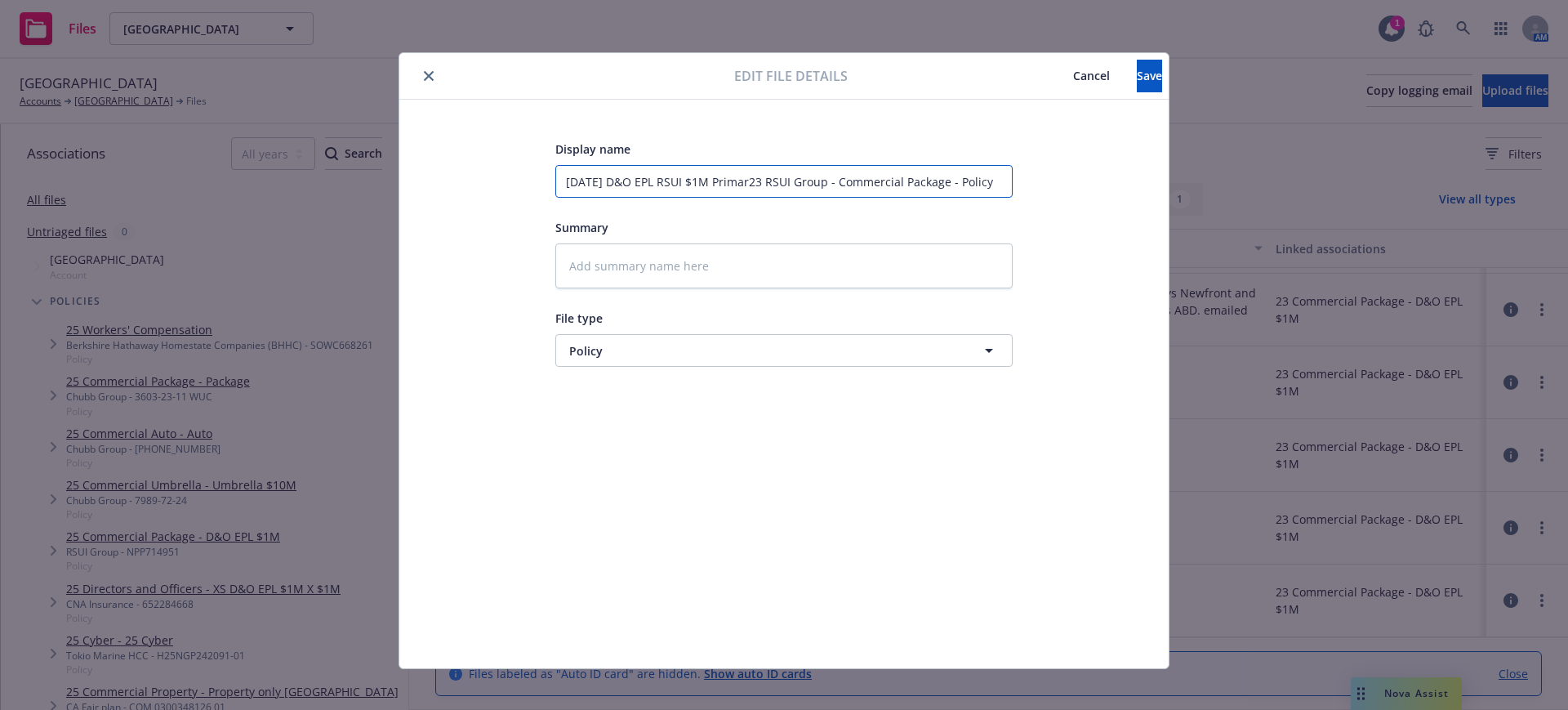
type input "7.1.23 D&O EPL RSUI $1M Primary23 RSUI Group - Commercial Package - Policy"
type textarea "x"
type input "7.1.23 D&O EPL RSUI $1M Primary 23 RSUI Group - Commercial Package - Policy"
type textarea "x"
type input "7.1.23 D&O EPL RSUI $1M Primary 3 RSUI Group - Commercial Package - Policy"
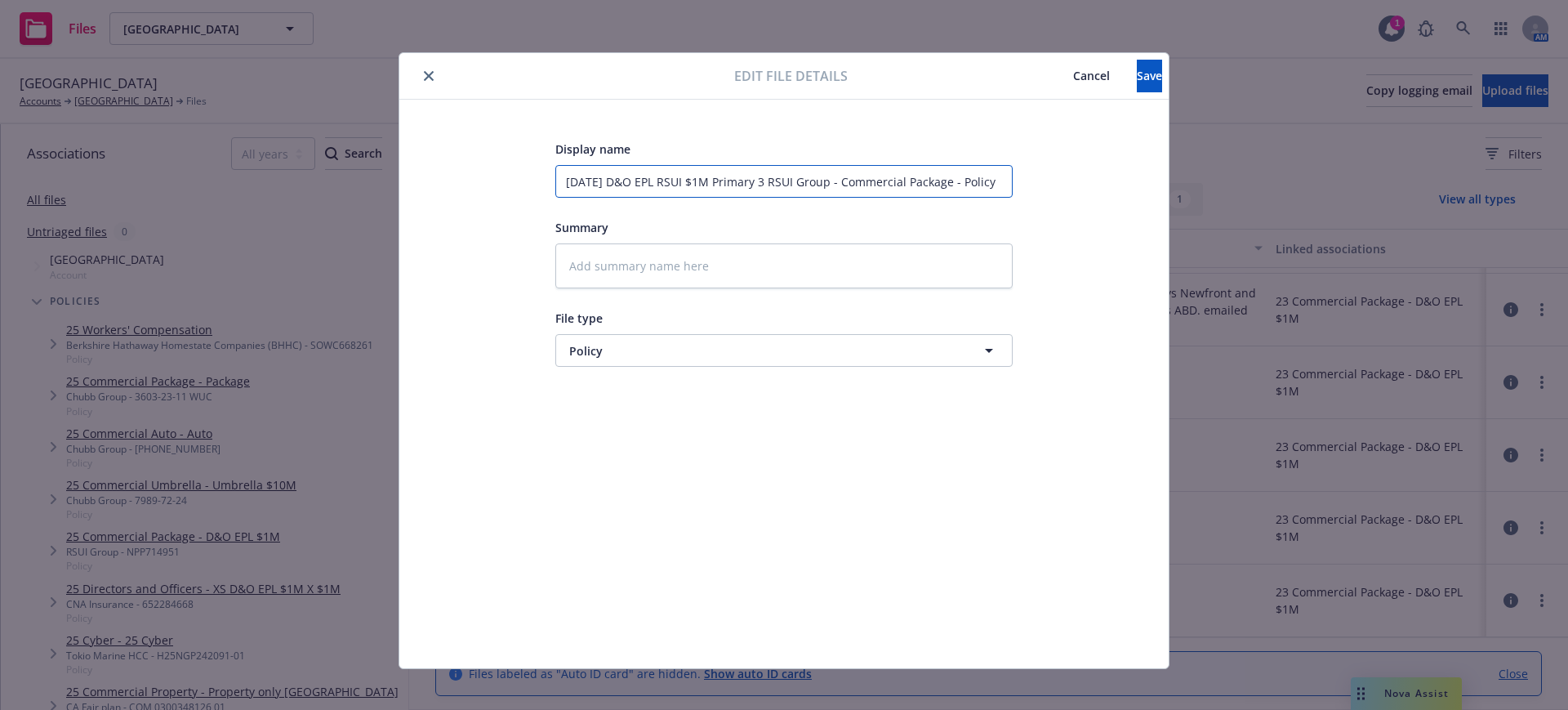
type textarea "x"
type input "7.1.23 D&O EPL RSUI $1M Primary RSUI Group - Commercial Package - Policy"
type textarea "x"
type input "7.1.23 D&O EPL RSUI $1M Primary RSUI Group - Commercial Package - Policy"
type textarea "x"
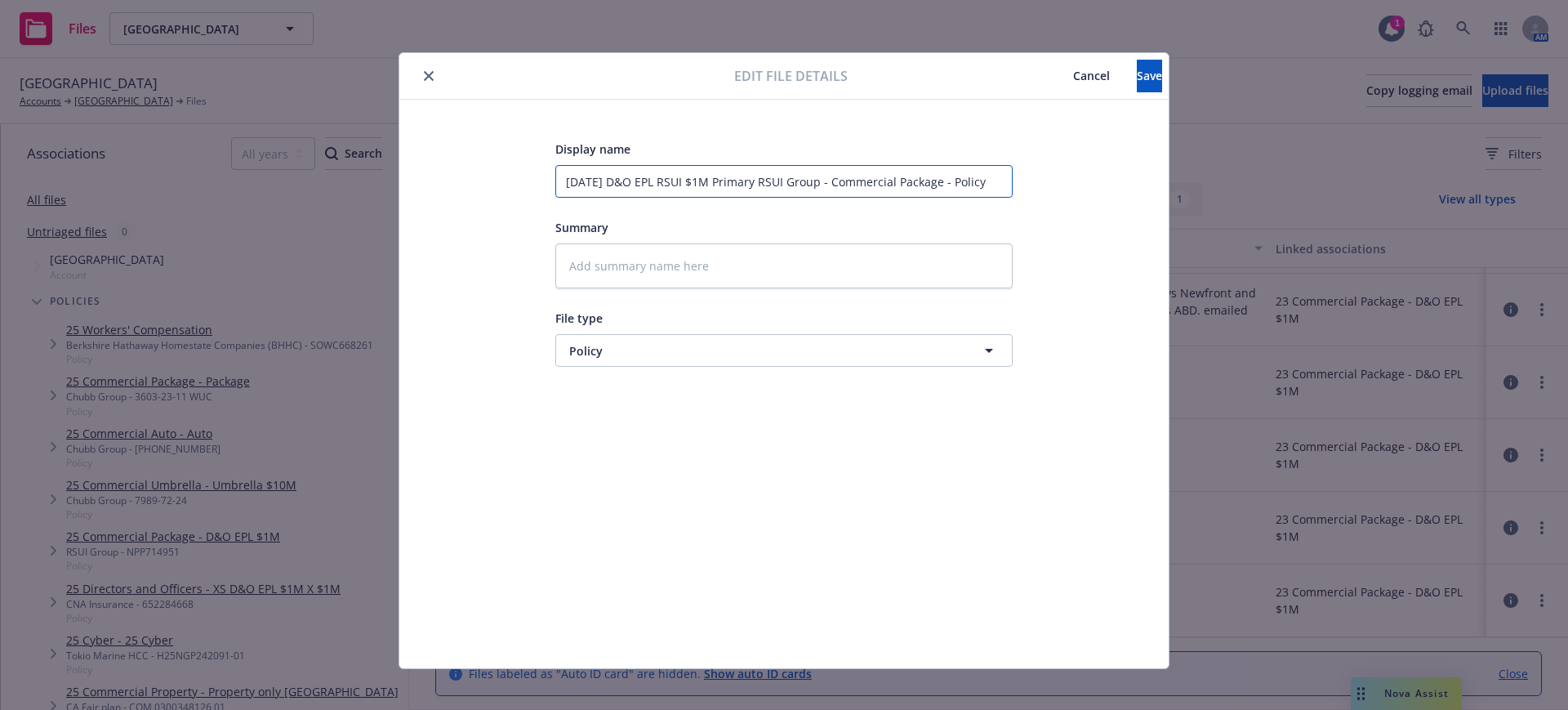
type input "7.1.23 D&O EPL RSUI $1M Primary SUI Group - Commercial Package - Policy"
type textarea "x"
type input "7.1.23 D&O EPL RSUI $1M Primary UI Group - Commercial Package - Policy"
type textarea "x"
type input "7.1.23 D&O EPL RSUI $1M Primary I Group - Commercial Package - Policy"
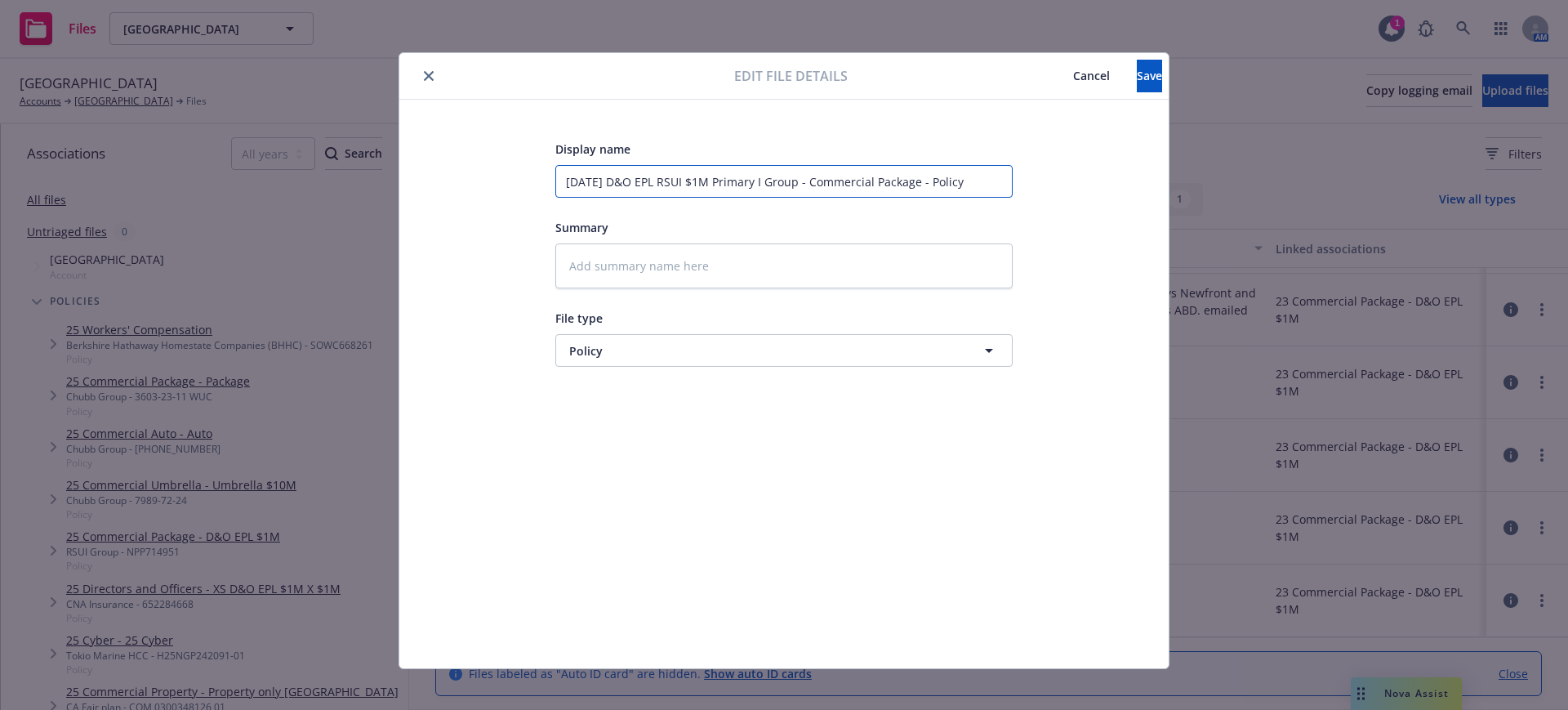
type textarea "x"
type input "7.1.23 D&O EPL RSUI $1M Primary Group - Commercial Package - Policy"
type textarea "x"
type input "7.1.23 D&O EPL RSUI $1M Primary Group - Commercial Package - Policy"
type textarea "x"
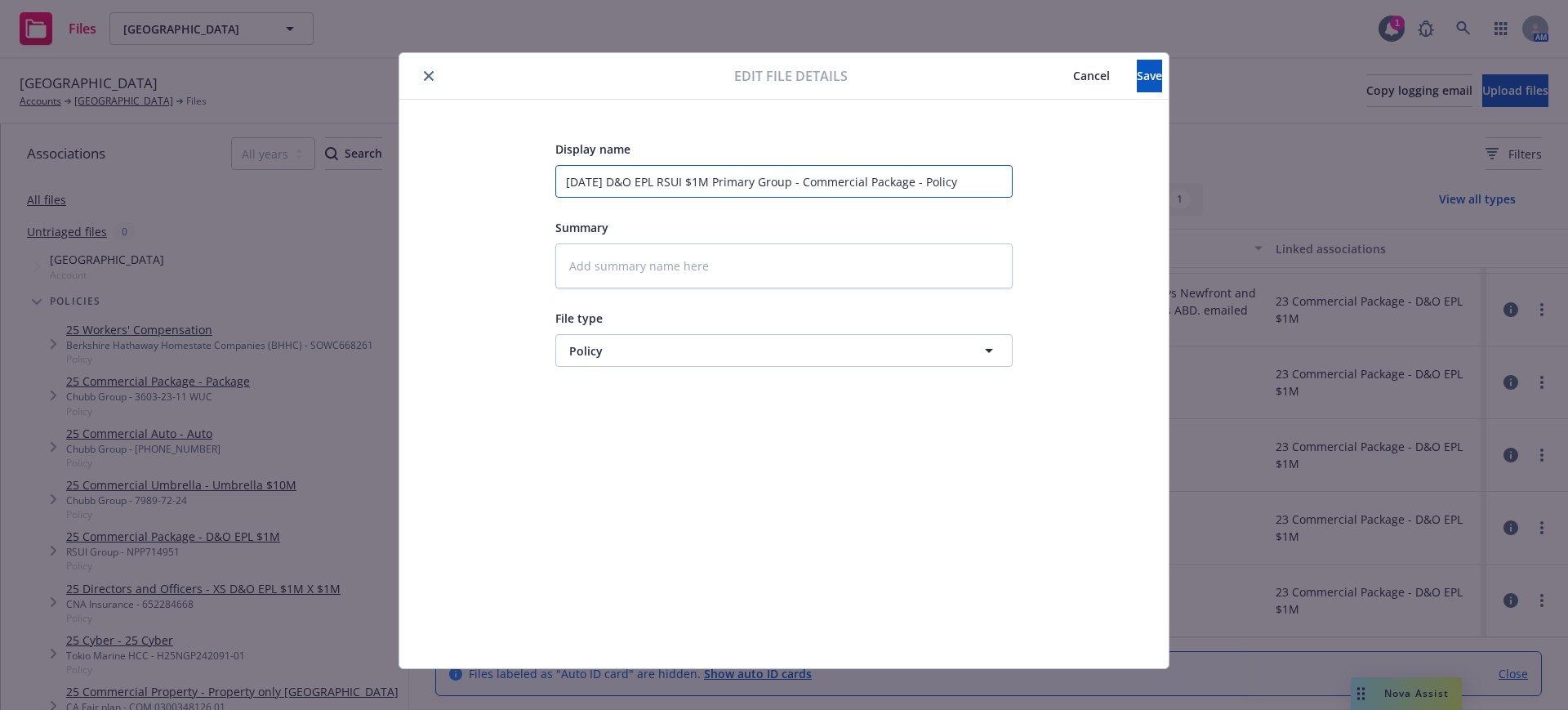
type input "7.1.23 D&O EPL RSUI $1M Primary roup - Commercial Package - Policy"
type textarea "x"
type input "7.1.23 D&O EPL RSUI $1M Primary oup - Commercial Package - Policy"
type textarea "x"
type input "7.1.23 D&O EPL RSUI $1M Primary up - Commercial Package - Policy"
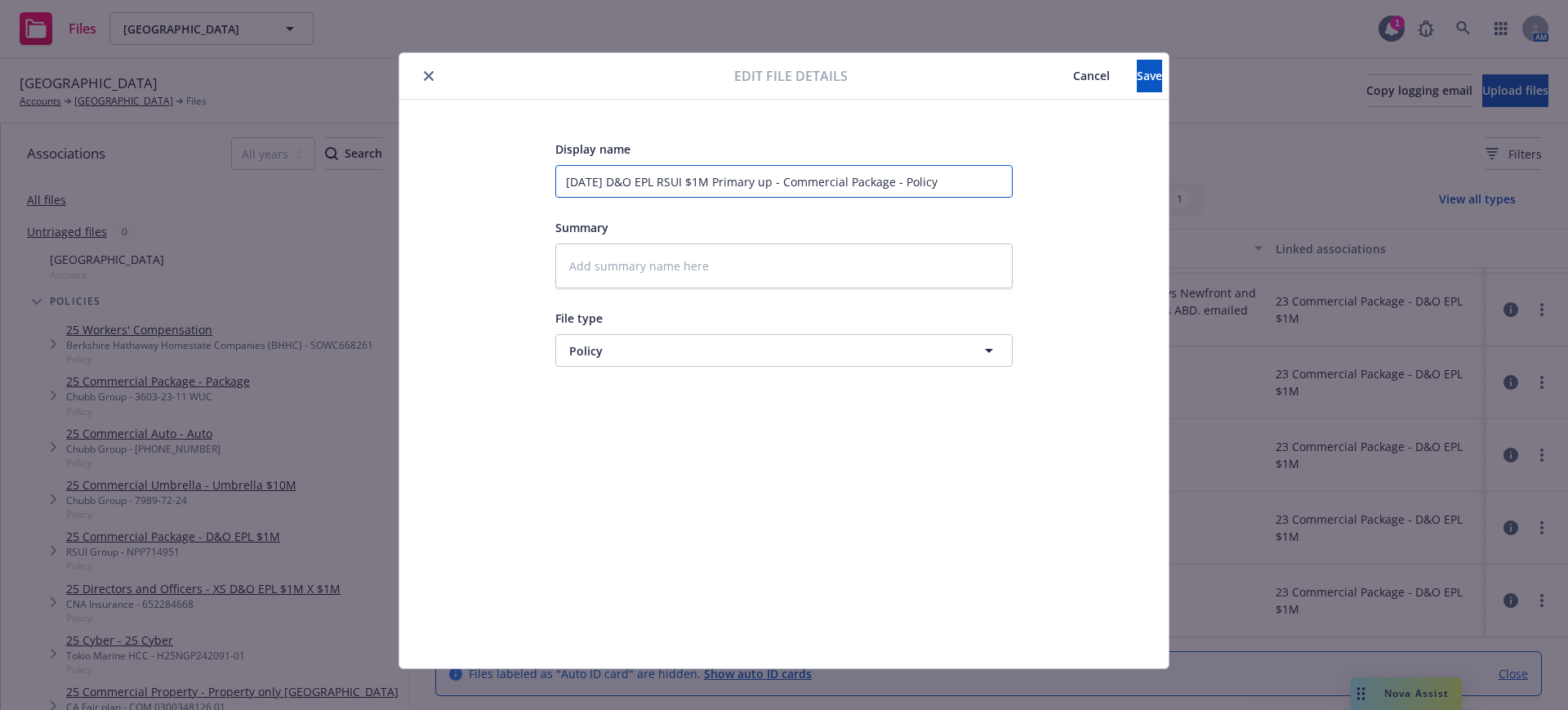
type textarea "x"
type input "7.1.23 D&O EPL RSUI $1M Primary p - Commercial Package - Policy"
type textarea "x"
type input "7.1.23 D&O EPL RSUI $1M Primary - Commercial Package - Policy"
type textarea "x"
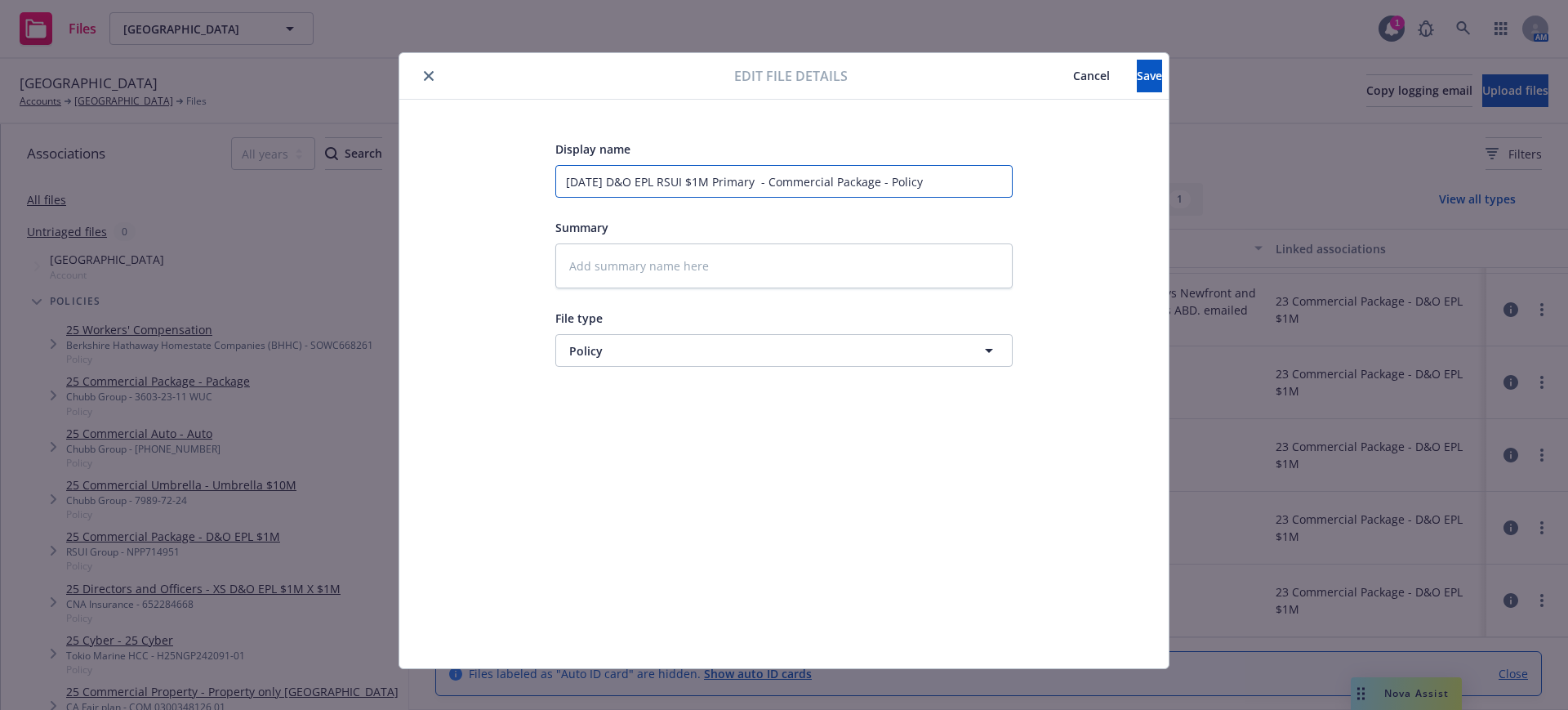
type input "7.1.23 D&O EPL RSUI $1M Primary - Commercial Package - Policy"
type textarea "x"
type input "7.1.23 D&O EPL RSUI $1M Primary Commercial Package - Policy"
type textarea "x"
type input "7.1.23 D&O EPL RSUI $1M Primary Commercial Package - Policy"
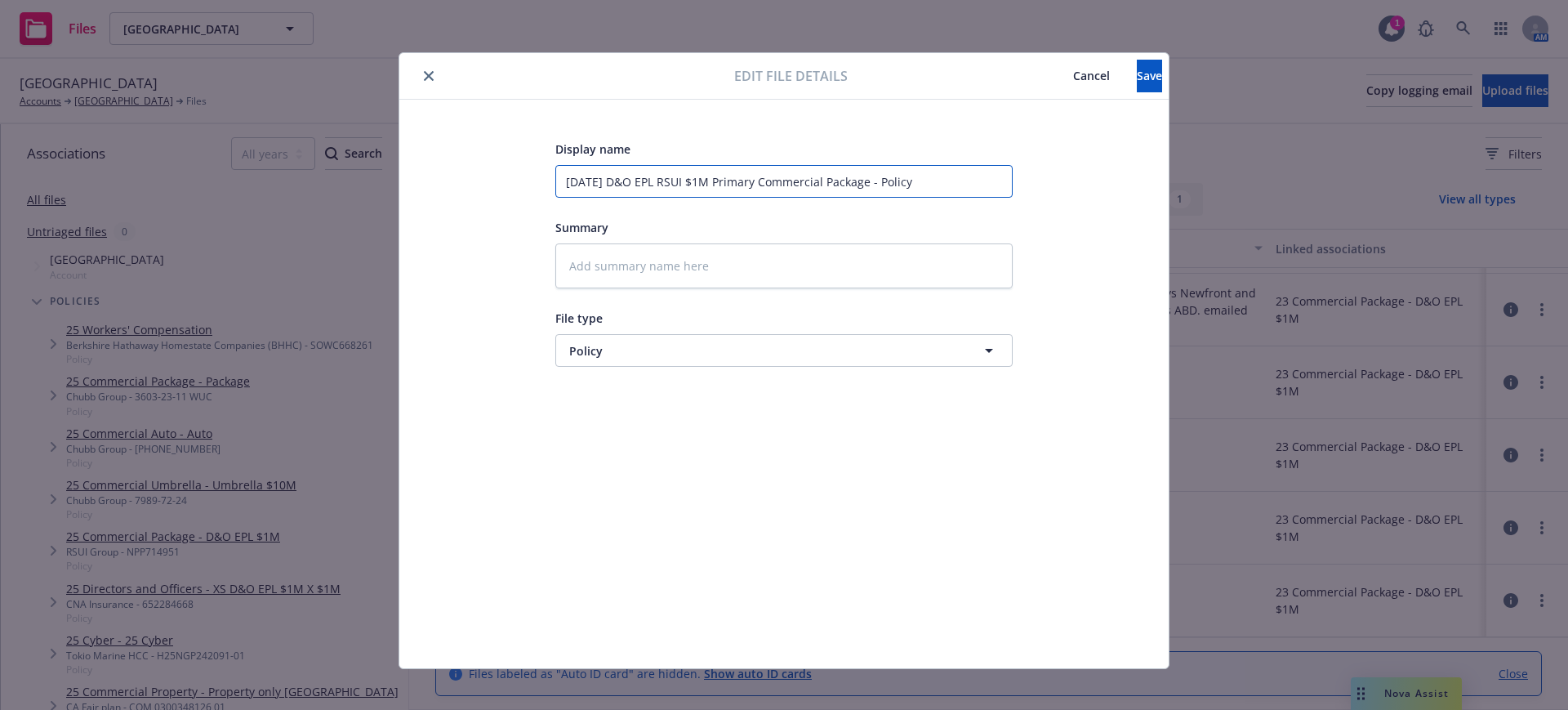
type textarea "x"
type input "7.1.23 D&O EPL RSUI $1M Primary ommercial Package - Policy"
type textarea "x"
type input "7.1.23 D&O EPL RSUI $1M Primary mmercial Package - Policy"
type textarea "x"
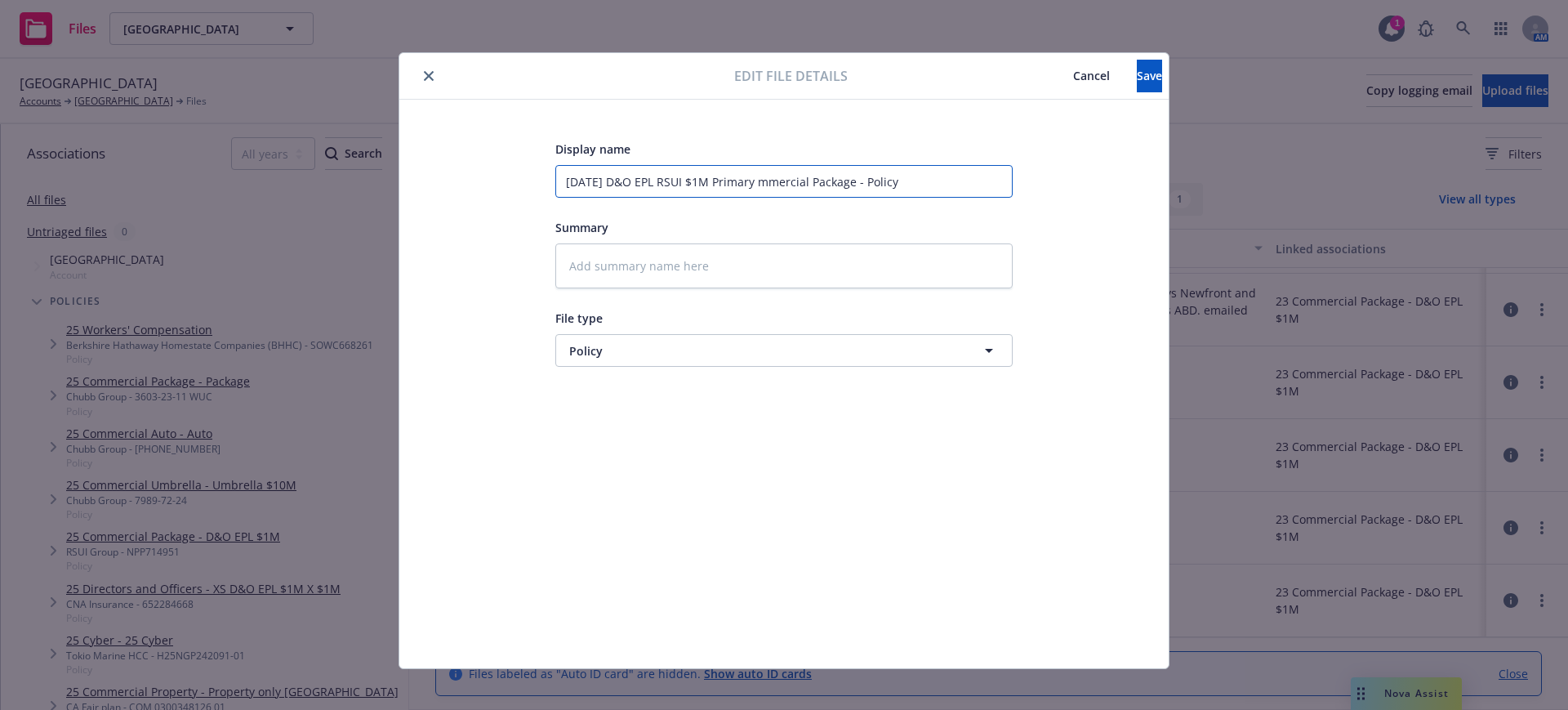
type input "7.1.23 D&O EPL RSUI $1M Primary mercial Package - Policy"
type textarea "x"
type input "7.1.23 D&O EPL RSUI $1M Primary ercial Package - Policy"
type textarea "x"
type input "7.1.23 D&O EPL RSUI $1M Primary rcial Package - Policy"
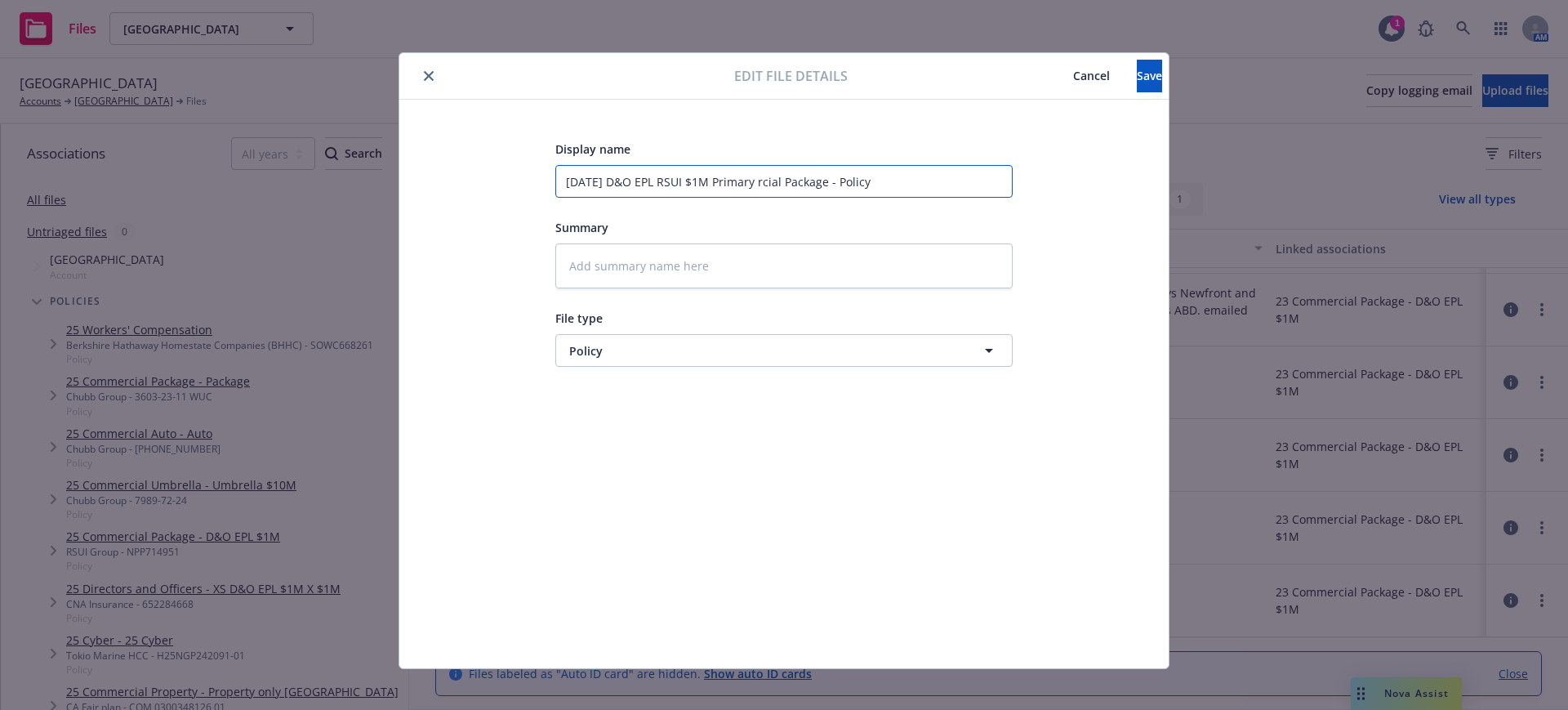
type textarea "x"
type input "7.1.23 D&O EPL RSUI $1M Primary cial Package - Policy"
type textarea "x"
type input "7.1.23 D&O EPL RSUI $1M Primary ial Package - Policy"
type textarea "x"
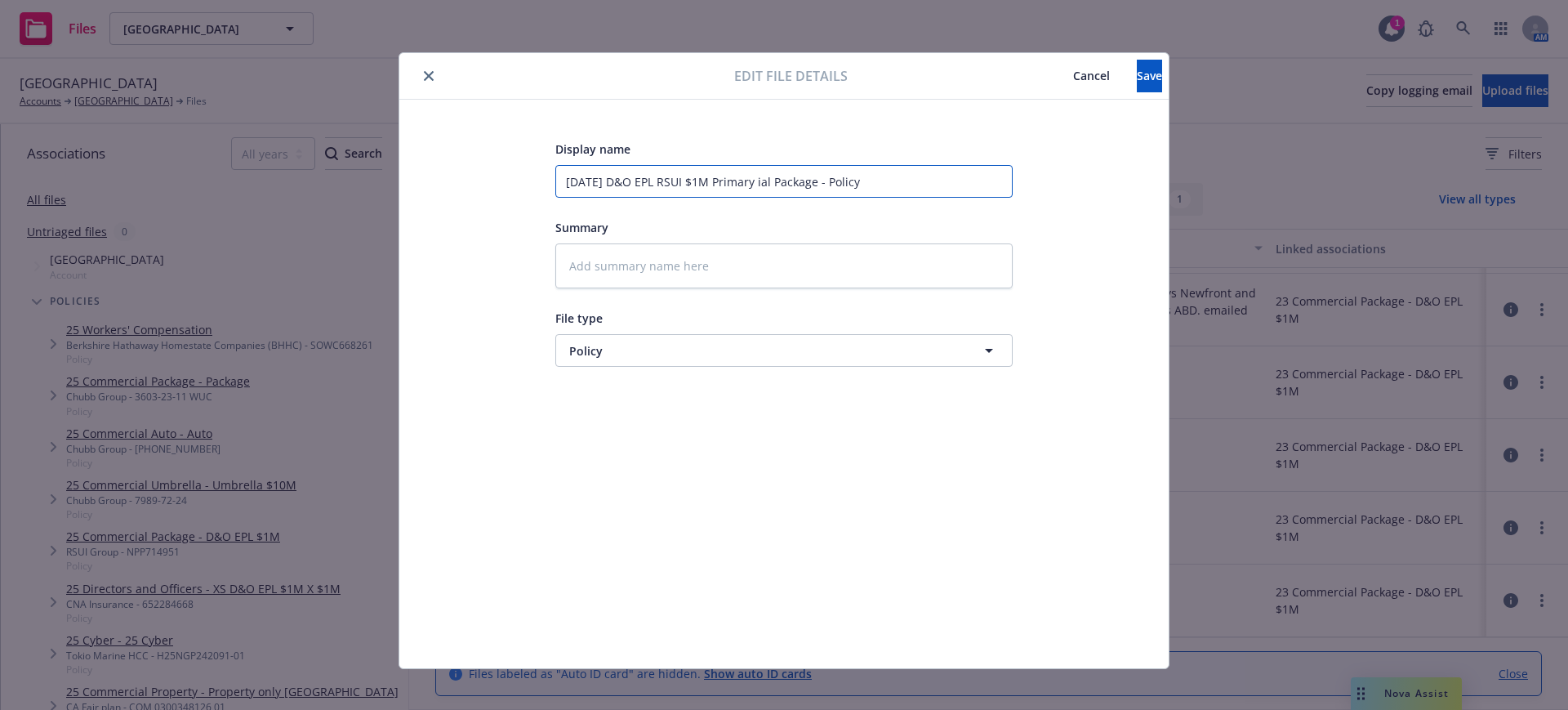
type input "7.1.23 D&O EPL RSUI $1M Primary al Package - Policy"
type textarea "x"
type input "7.1.23 D&O EPL RSUI $1M Primary l Package - Policy"
type textarea "x"
type input "7.1.23 D&O EPL RSUI $1M Primary Package - Policy"
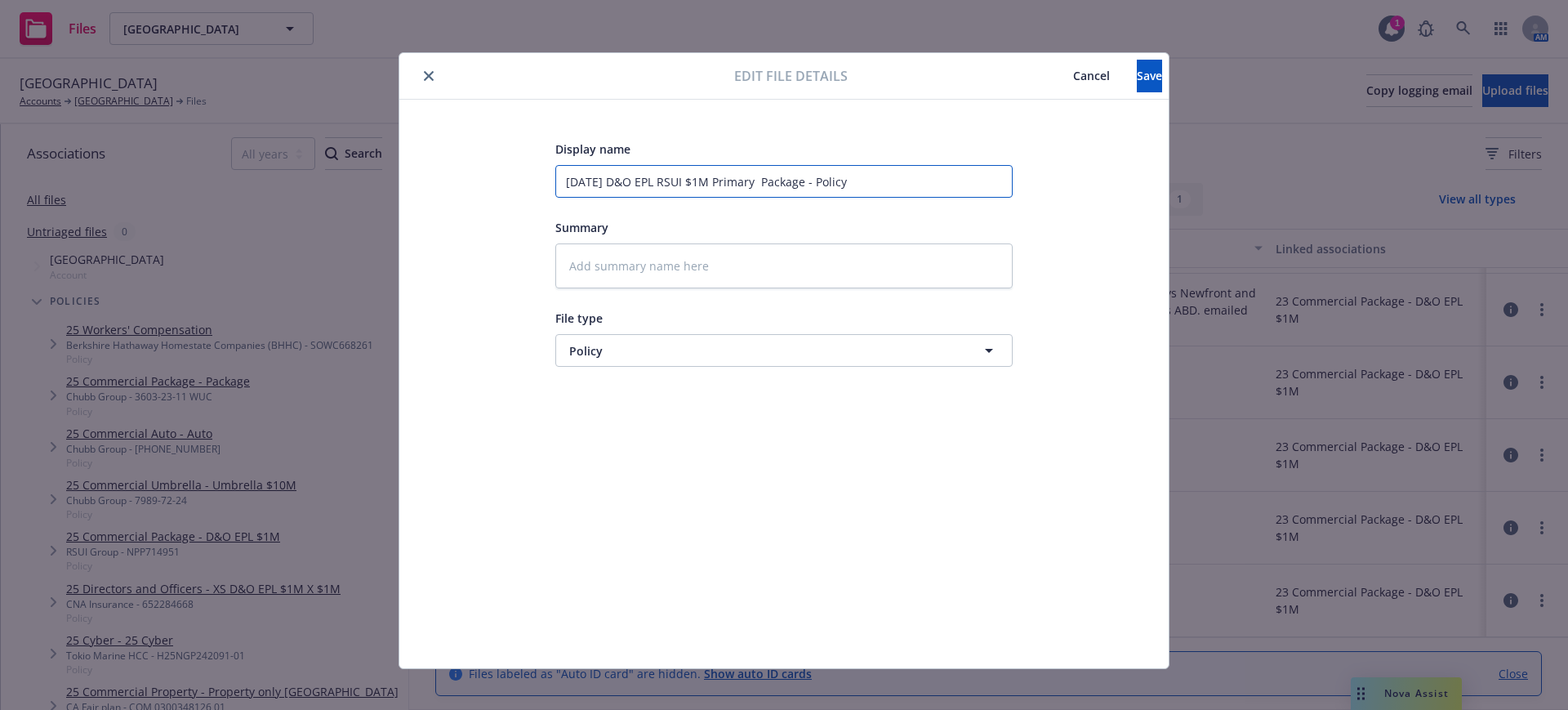
type textarea "x"
type input "7.1.23 D&O EPL RSUI $1M Primary Package - Policy"
type textarea "x"
type input "7.1.23 D&O EPL RSUI $1M Primary ackage - Policy"
type textarea "x"
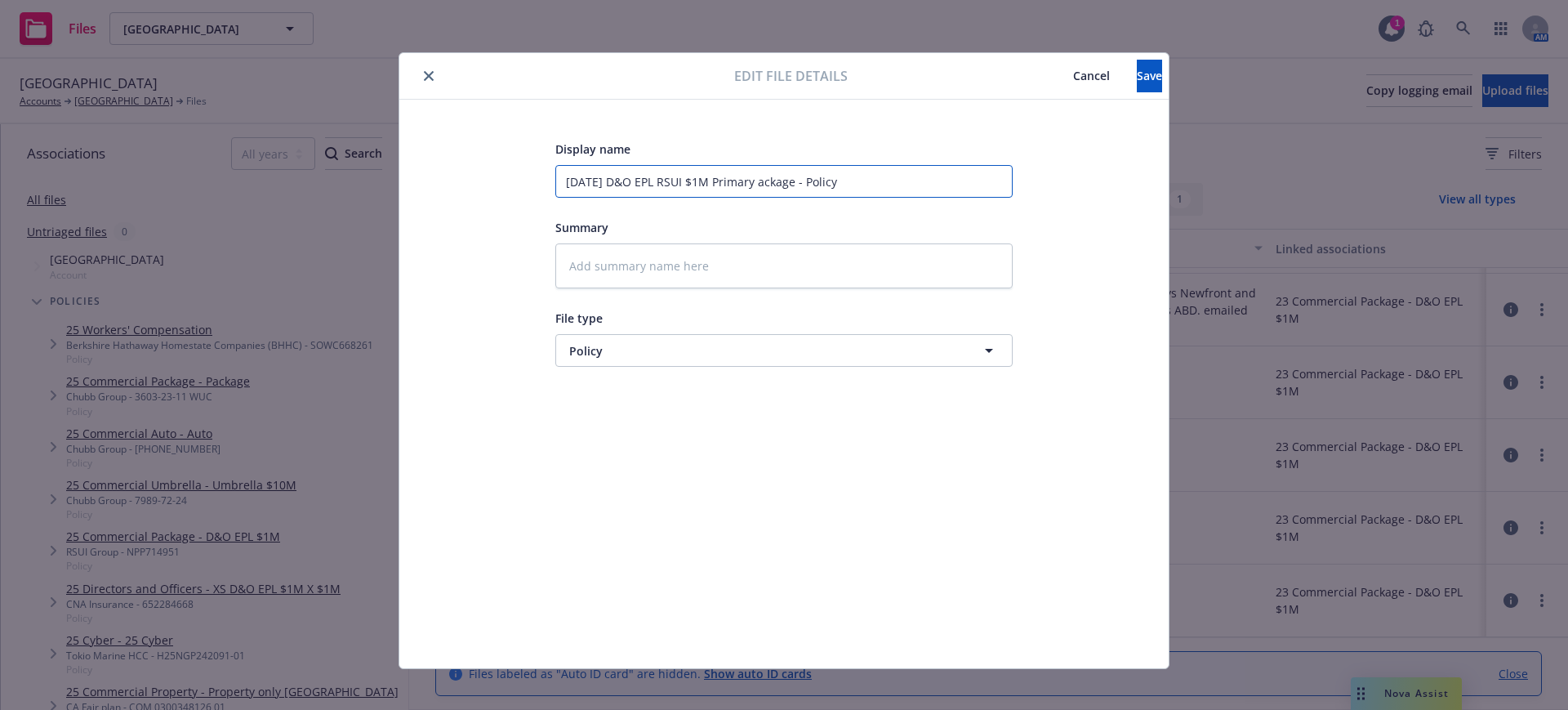
type input "7.1.23 D&O EPL RSUI $1M Primary ckage - Policy"
type textarea "x"
type input "7.1.23 D&O EPL RSUI $1M Primary kage - Policy"
type textarea "x"
type input "7.1.23 D&O EPL RSUI $1M Primary age - Policy"
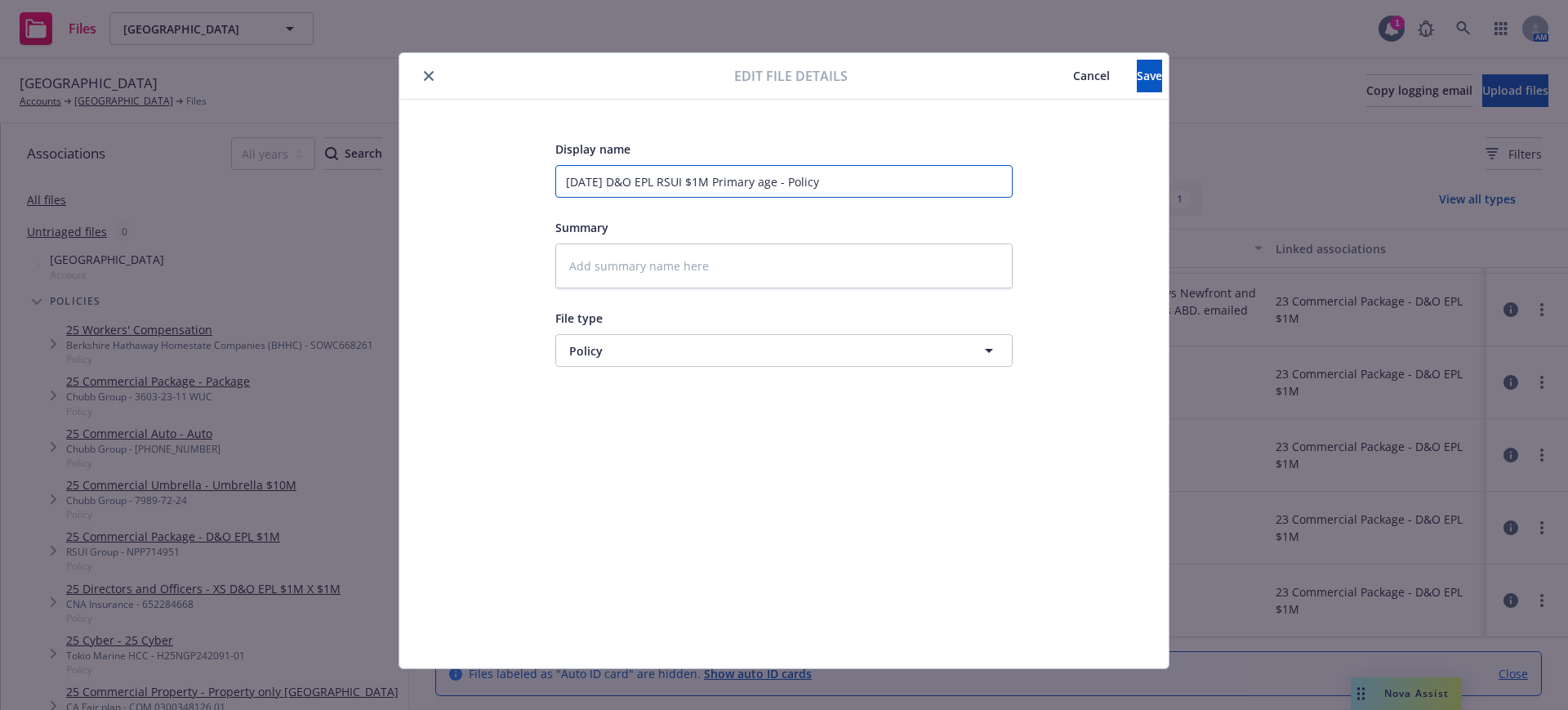
type textarea "x"
type input "7.1.23 D&O EPL RSUI $1M Primary ge - Policy"
type textarea "x"
type input "7.1.23 D&O EPL RSUI $1M Primary e - Policy"
type textarea "x"
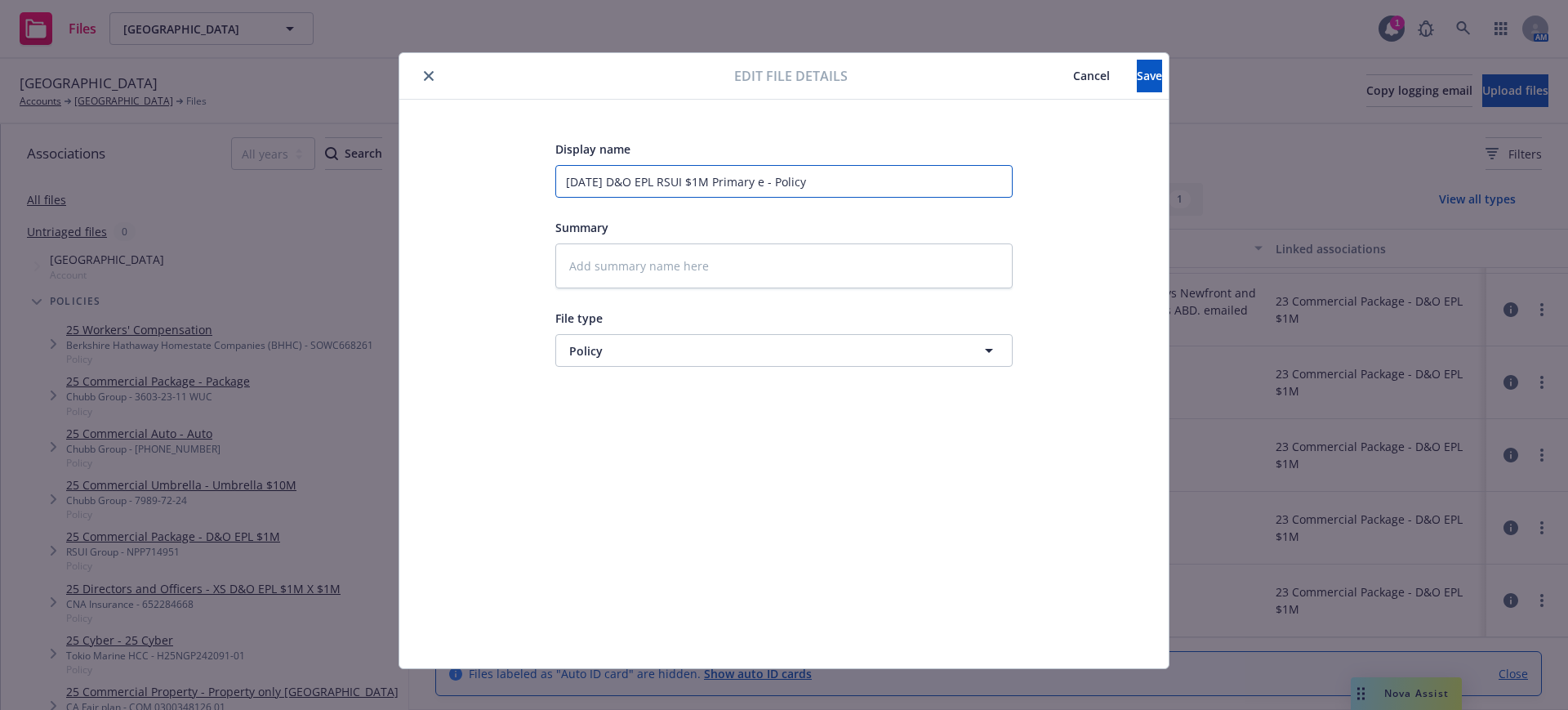
type input "7.1.23 D&O EPL RSUI $1M Primary - Policy"
type textarea "x"
type input "7.1.23 D&O EPL RSUI $1M Primary - Policy"
type textarea "x"
type input "7.1.23 D&O EPL RSUI $1M Primary Policy"
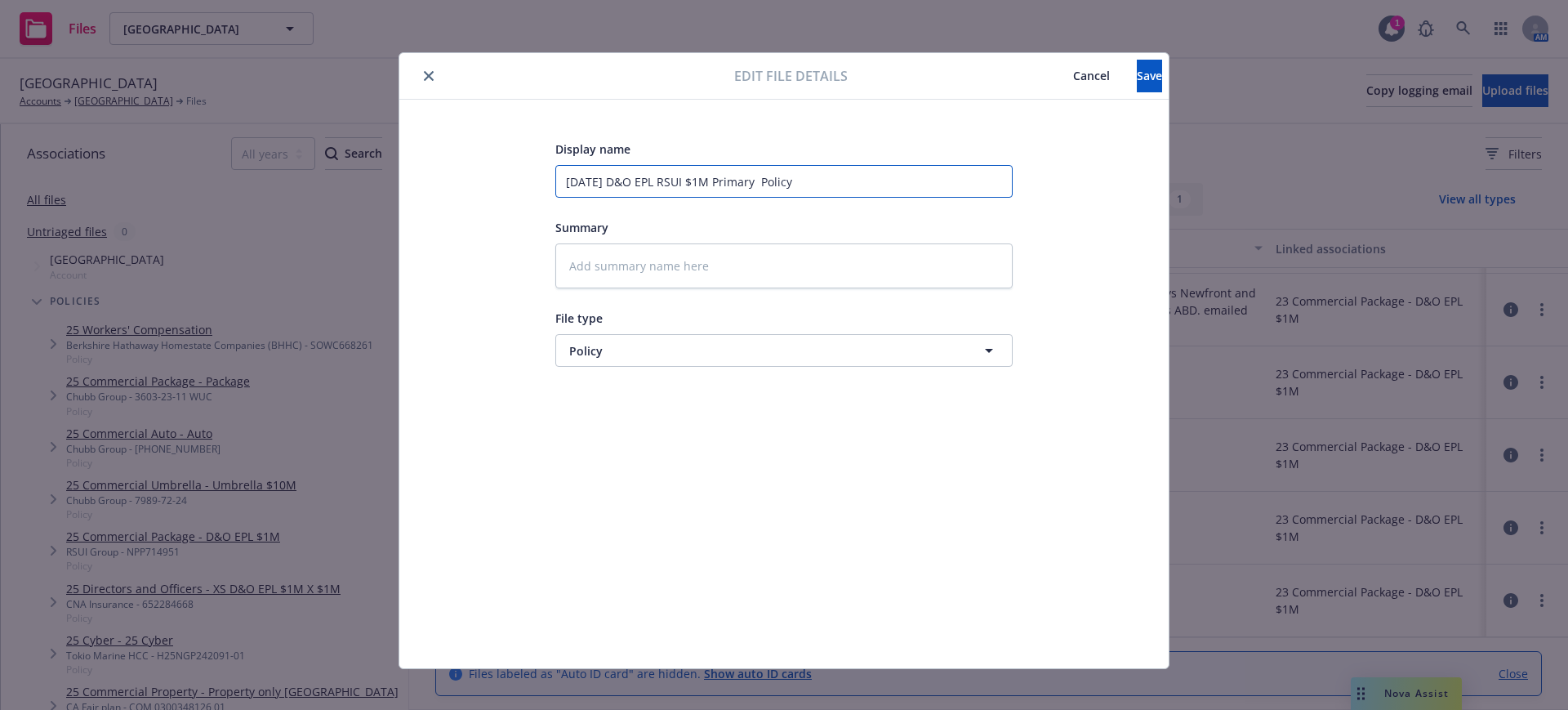
type textarea "x"
type input "7.1.23 D&O EPL RSUI $1M Primary Policy"
type textarea "x"
type input "7.1.23 D&O EPL RSUI $1M Primary olicy"
type textarea "x"
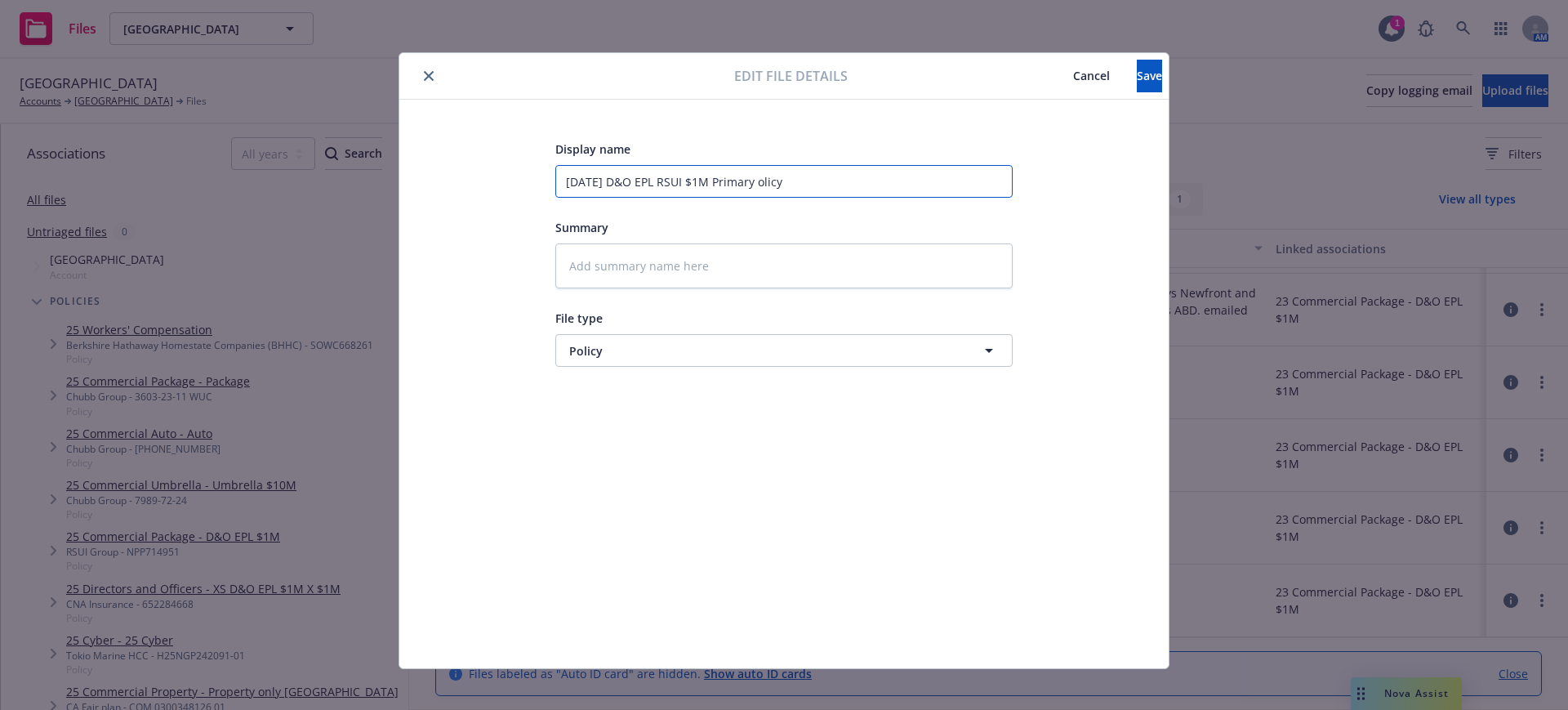
type input "7.1.23 D&O EPL RSUI $1M Primary licy"
type textarea "x"
type input "7.1.23 D&O EPL RSUI $1M Primary icy"
type textarea "x"
type input "7.1.23 D&O EPL RSUI $1M Primary cy"
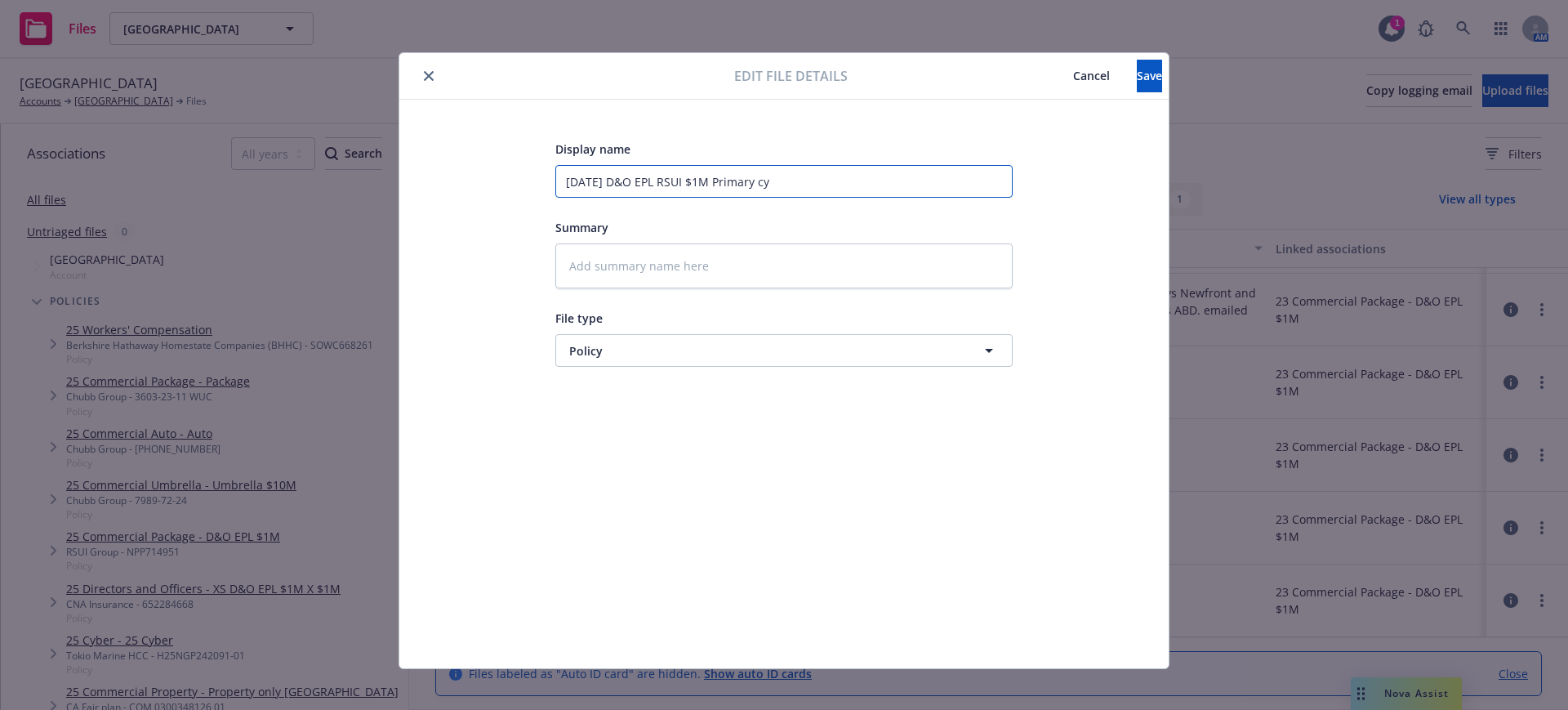
type textarea "x"
type input "7.1.23 D&O EPL RSUI $1M Primary y"
type textarea "x"
type input "7.1.23 D&O EPL RSUI $1M Primary"
click at [1137, 71] on button "Save" at bounding box center [1150, 76] width 25 height 32
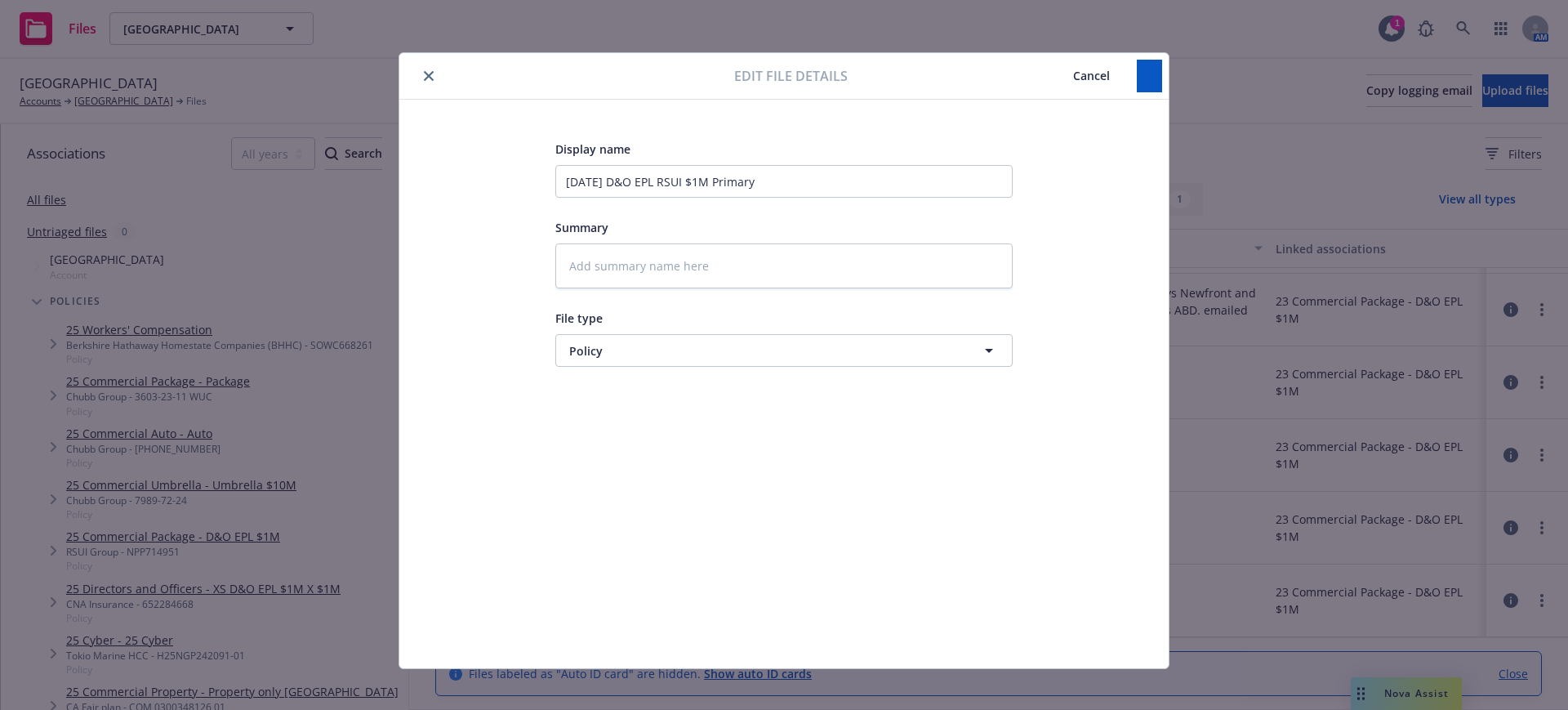
type textarea "x"
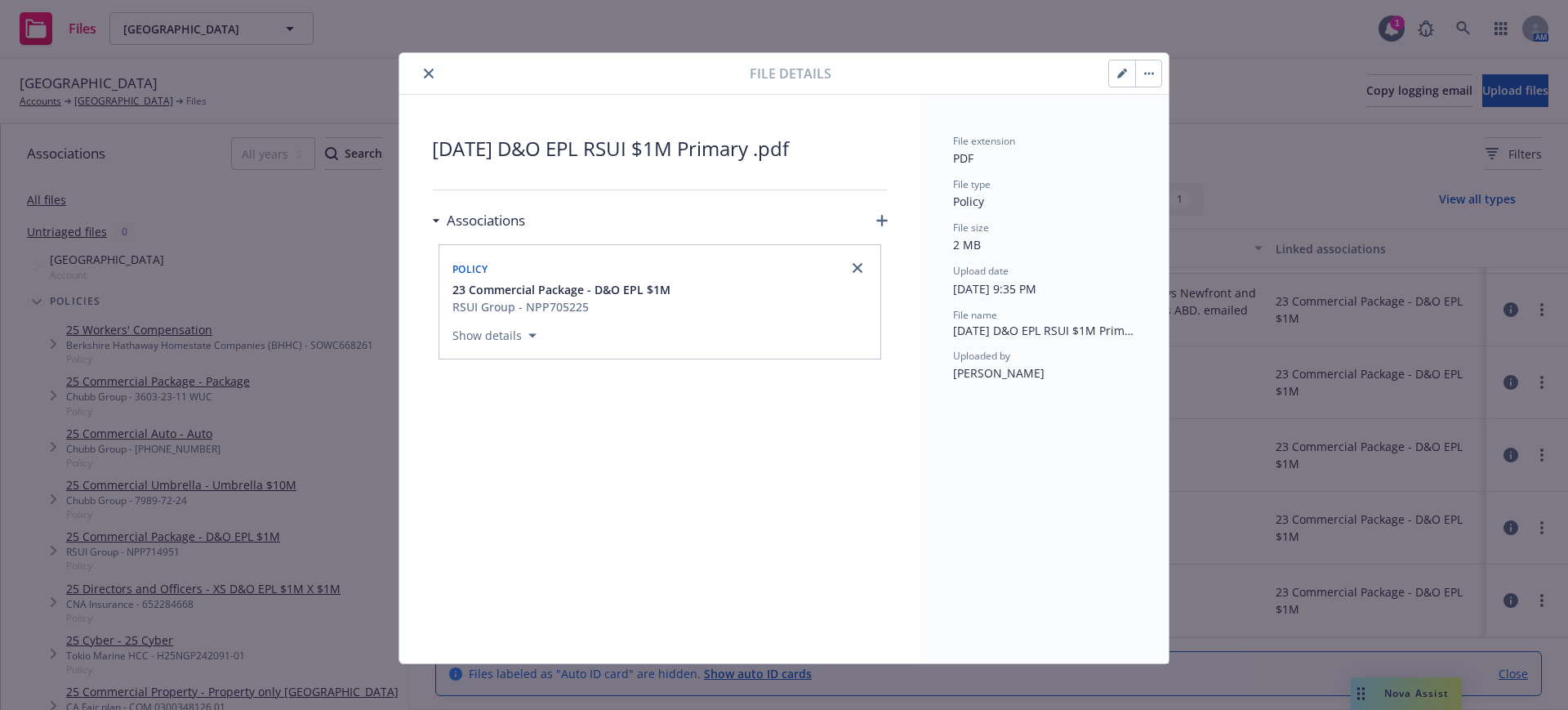
click at [424, 70] on icon "close" at bounding box center [428, 73] width 10 height 10
click at [424, 68] on icon "close" at bounding box center [428, 73] width 10 height 10
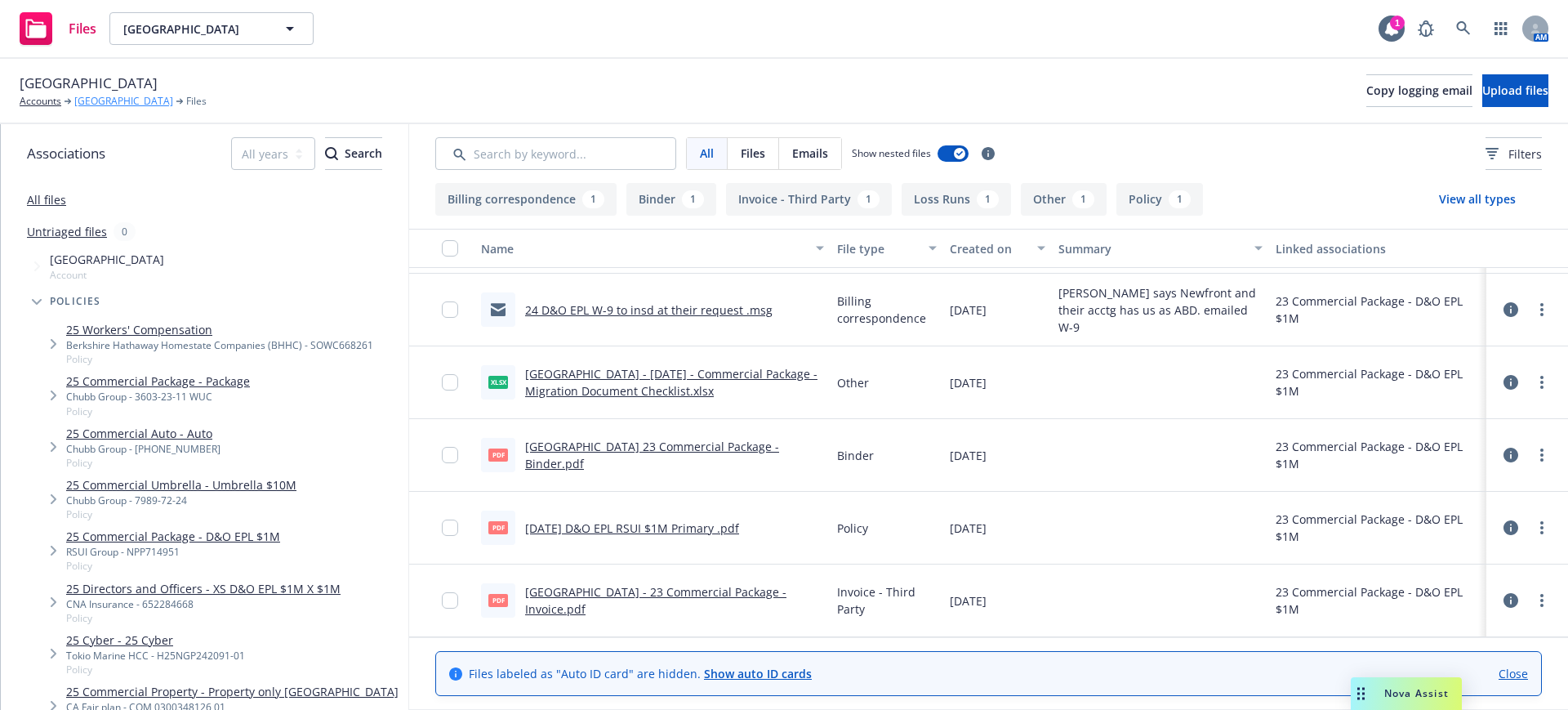
click at [103, 98] on link "Sonoma County Library" at bounding box center [124, 101] width 99 height 14
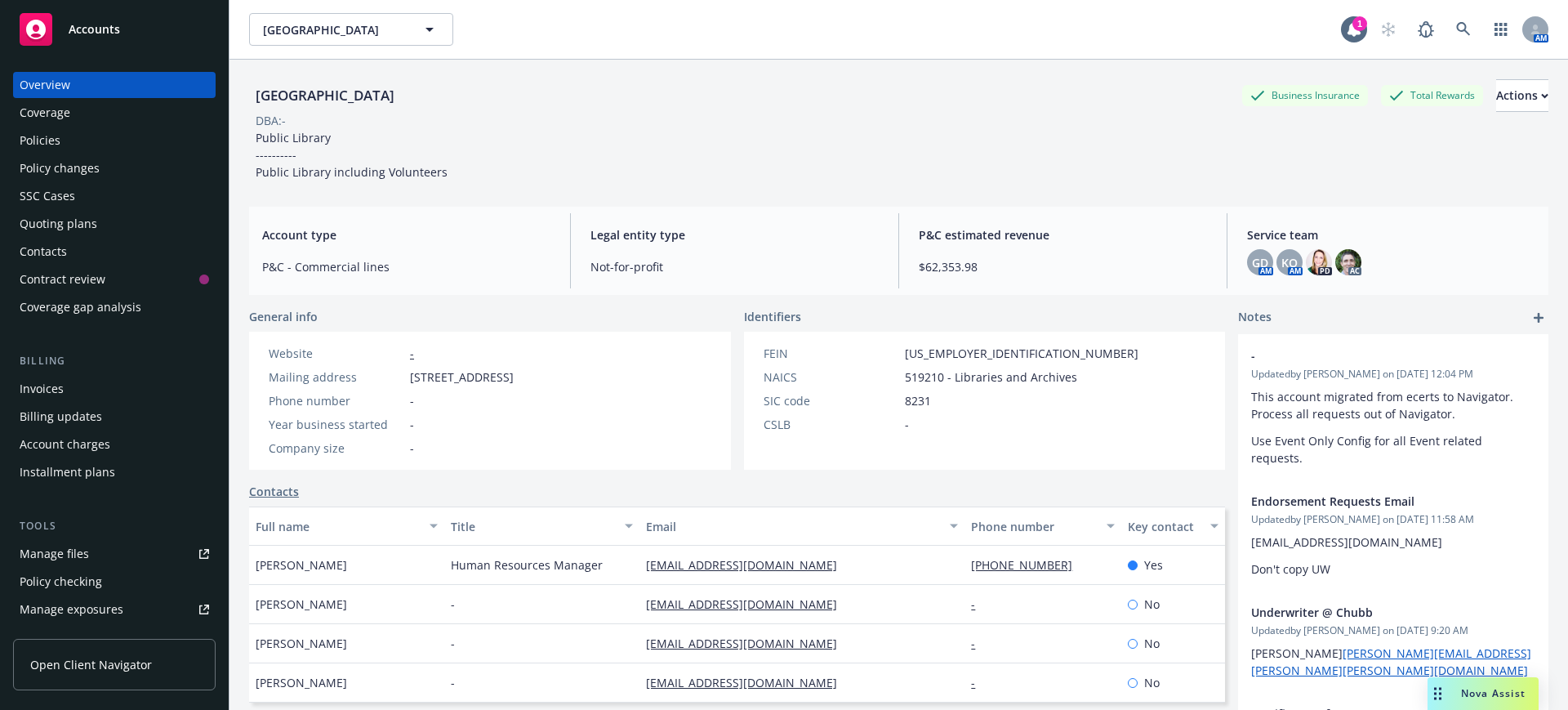
click at [44, 139] on div "Policies" at bounding box center [40, 140] width 40 height 26
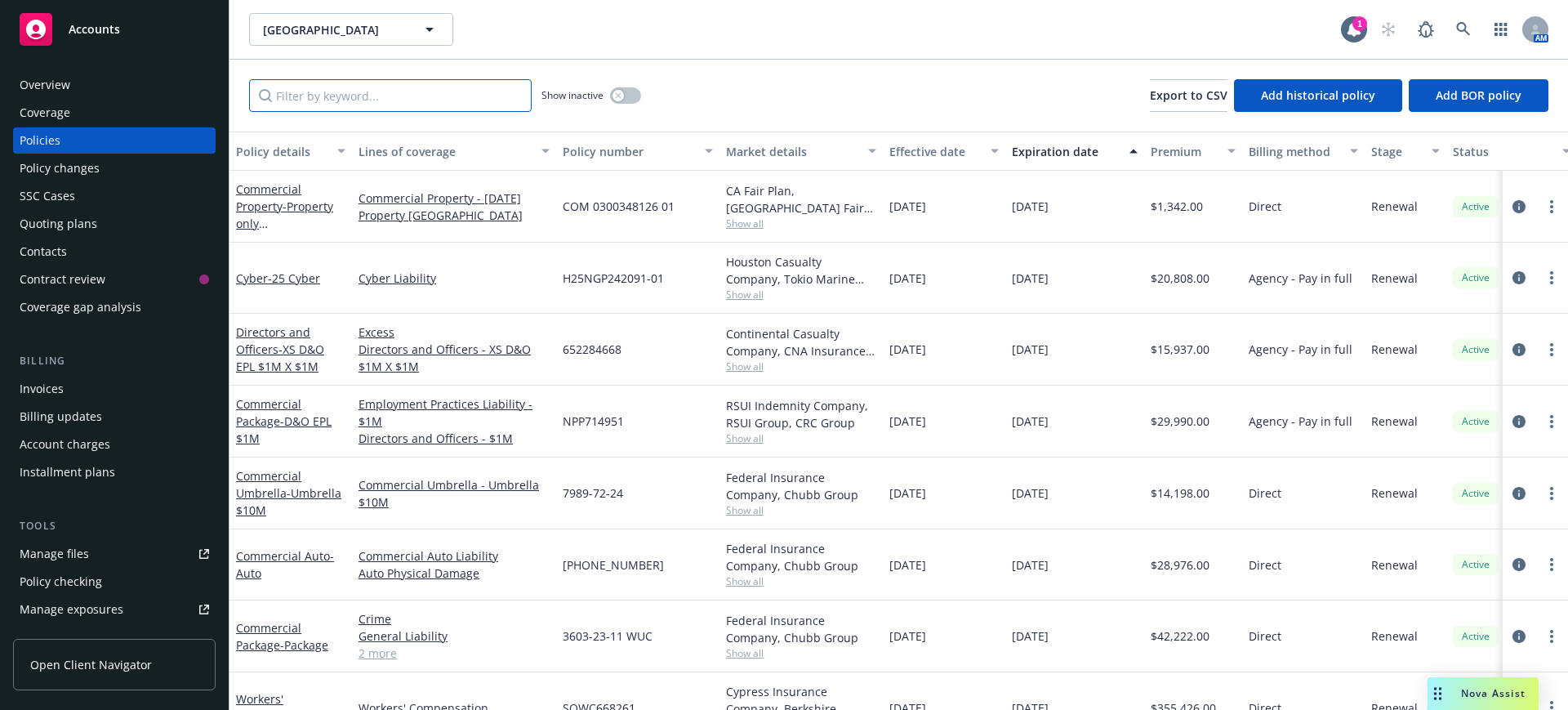
click at [279, 92] on input "Filter by keyword..." at bounding box center [390, 95] width 282 height 32
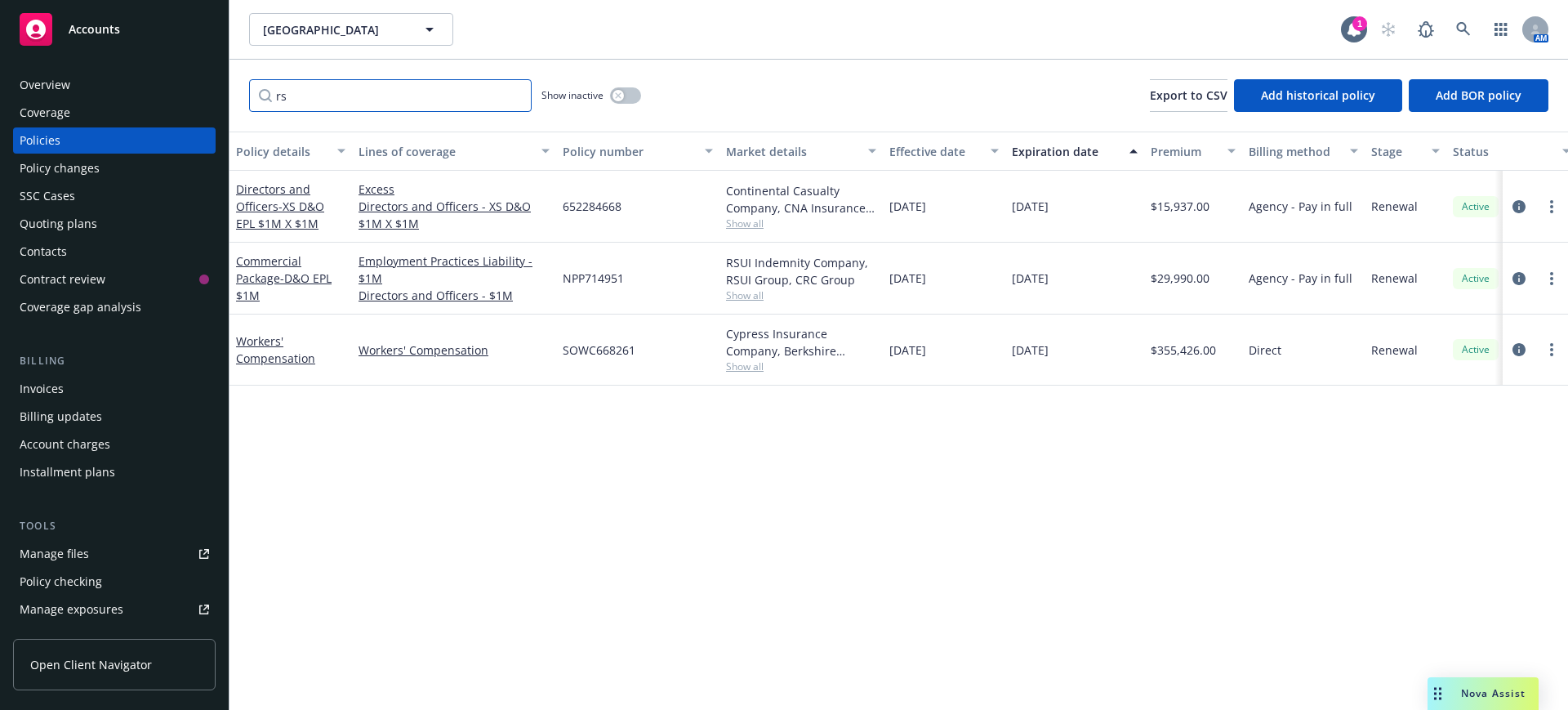
type input "r"
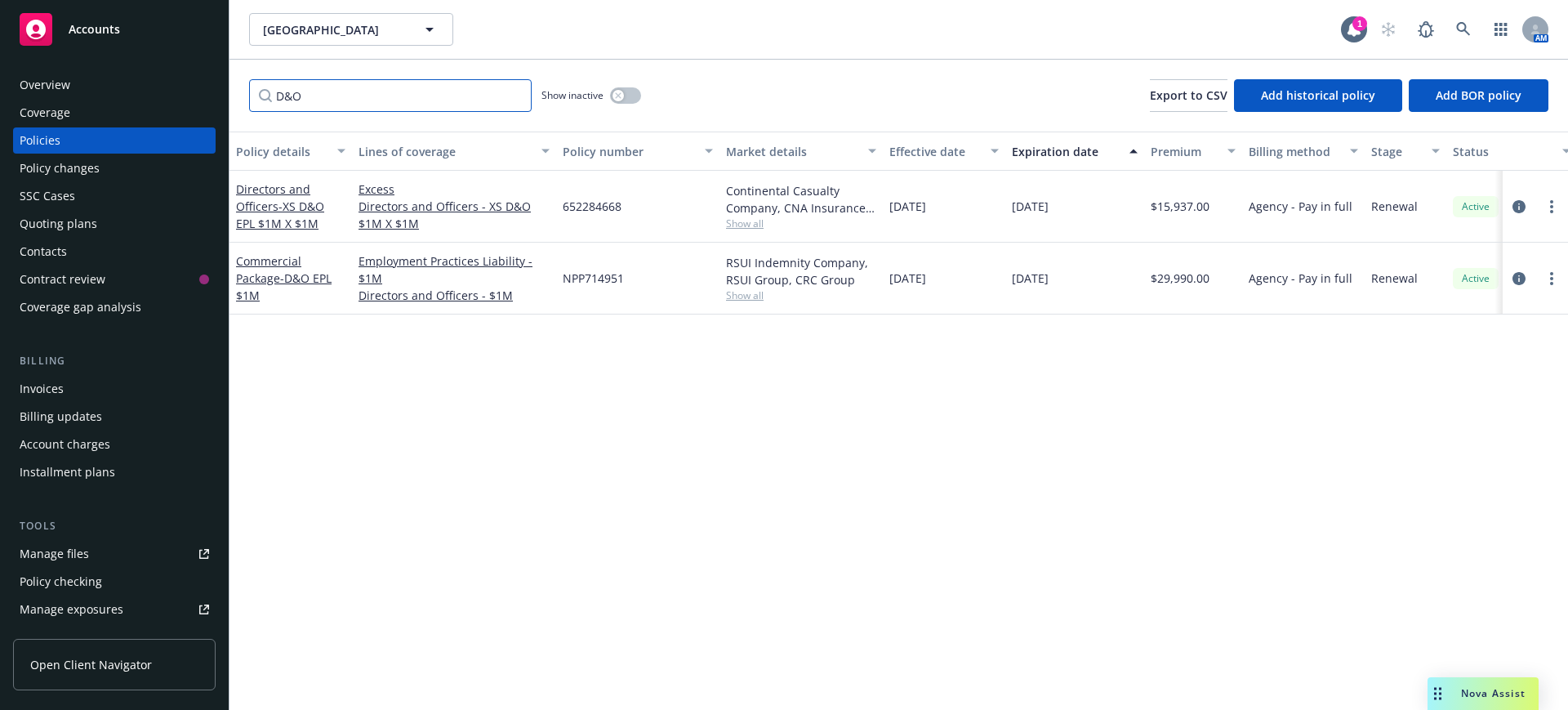
type input "D&O"
click at [630, 94] on button "button" at bounding box center [625, 95] width 31 height 16
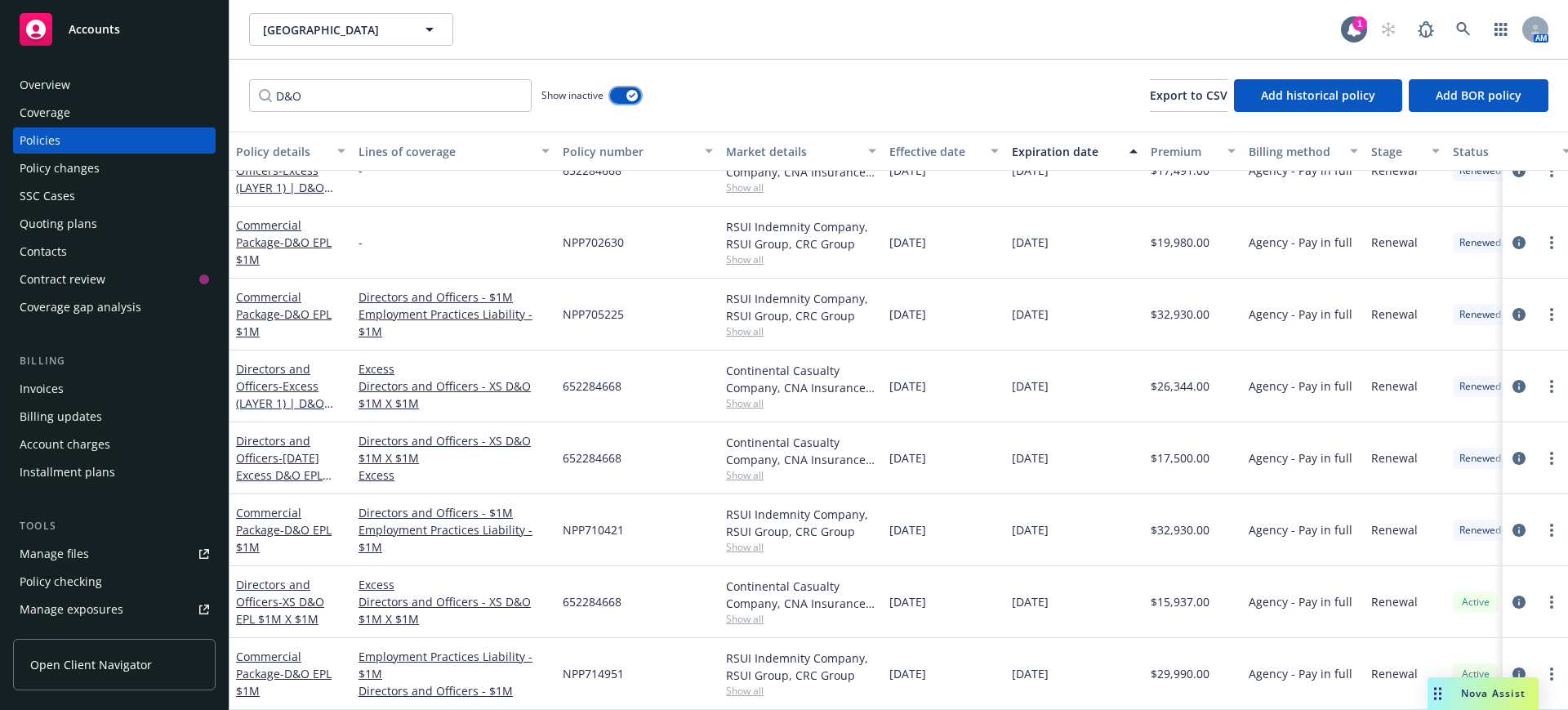
scroll to position [385, 0]
click at [264, 289] on link "Commercial Package - D&O EPL $1M" at bounding box center [283, 313] width 95 height 49
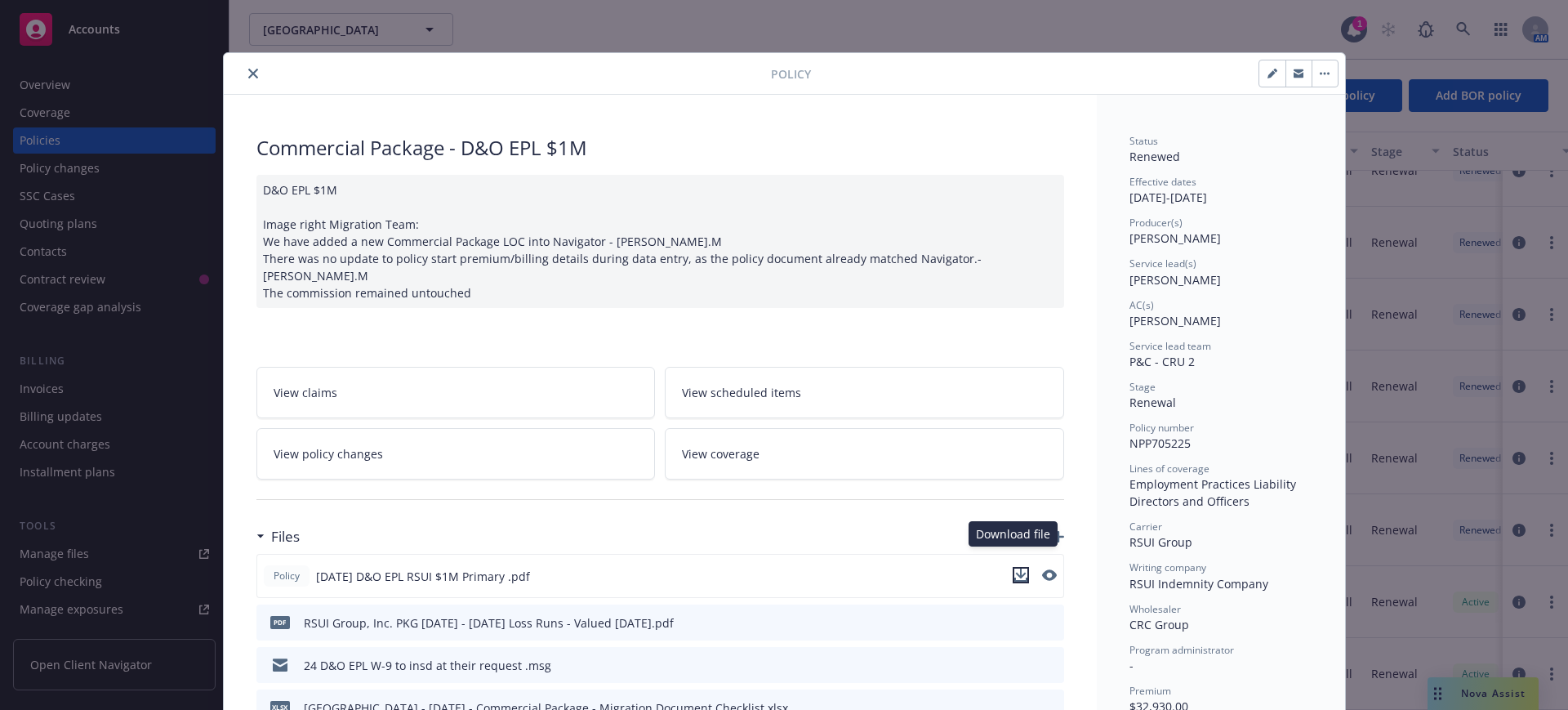
click at [1015, 569] on icon "download file" at bounding box center [1021, 575] width 13 height 13
click at [248, 72] on icon "close" at bounding box center [253, 73] width 10 height 10
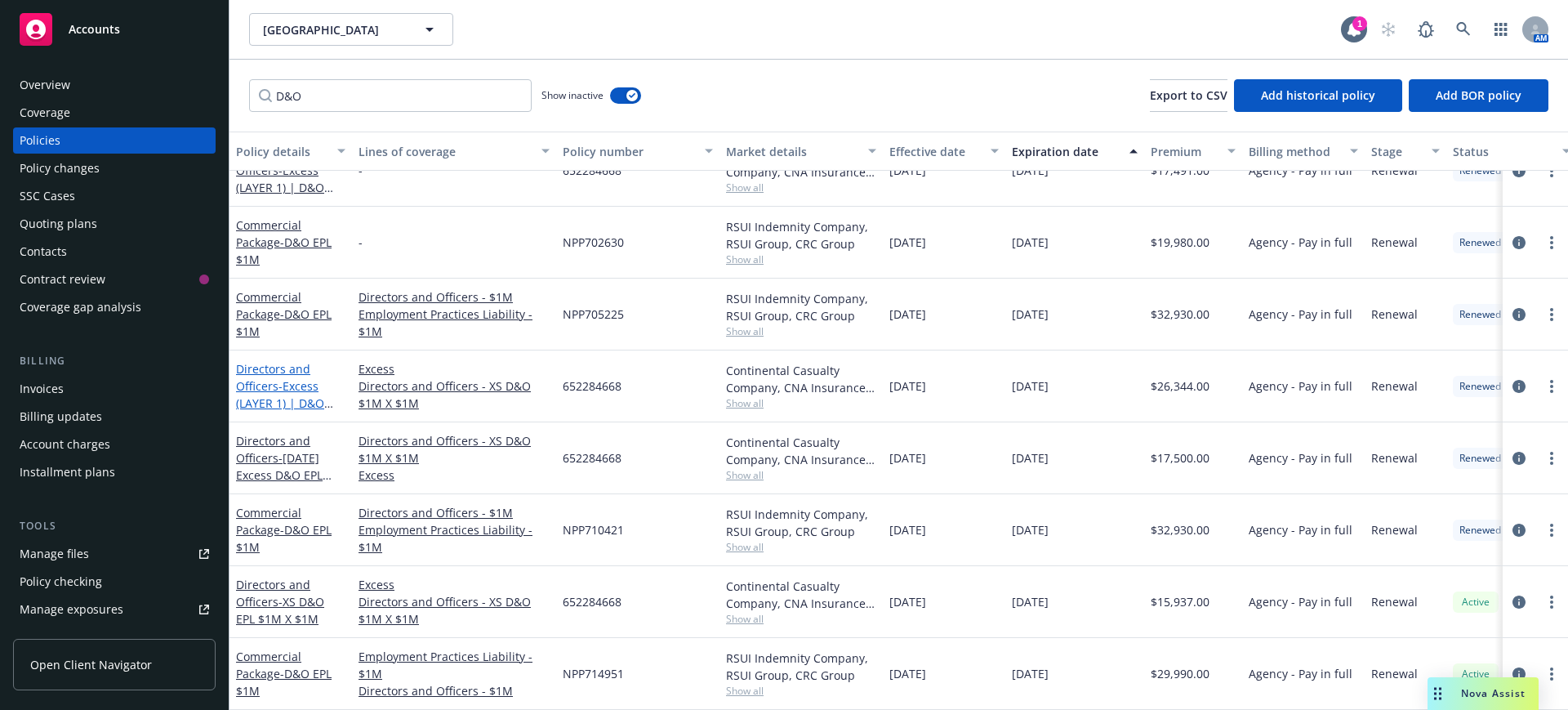
click at [282, 361] on link "Directors and Officers - Excess (LAYER 1) | D&O Excess Layer $1m" at bounding box center [283, 394] width 95 height 67
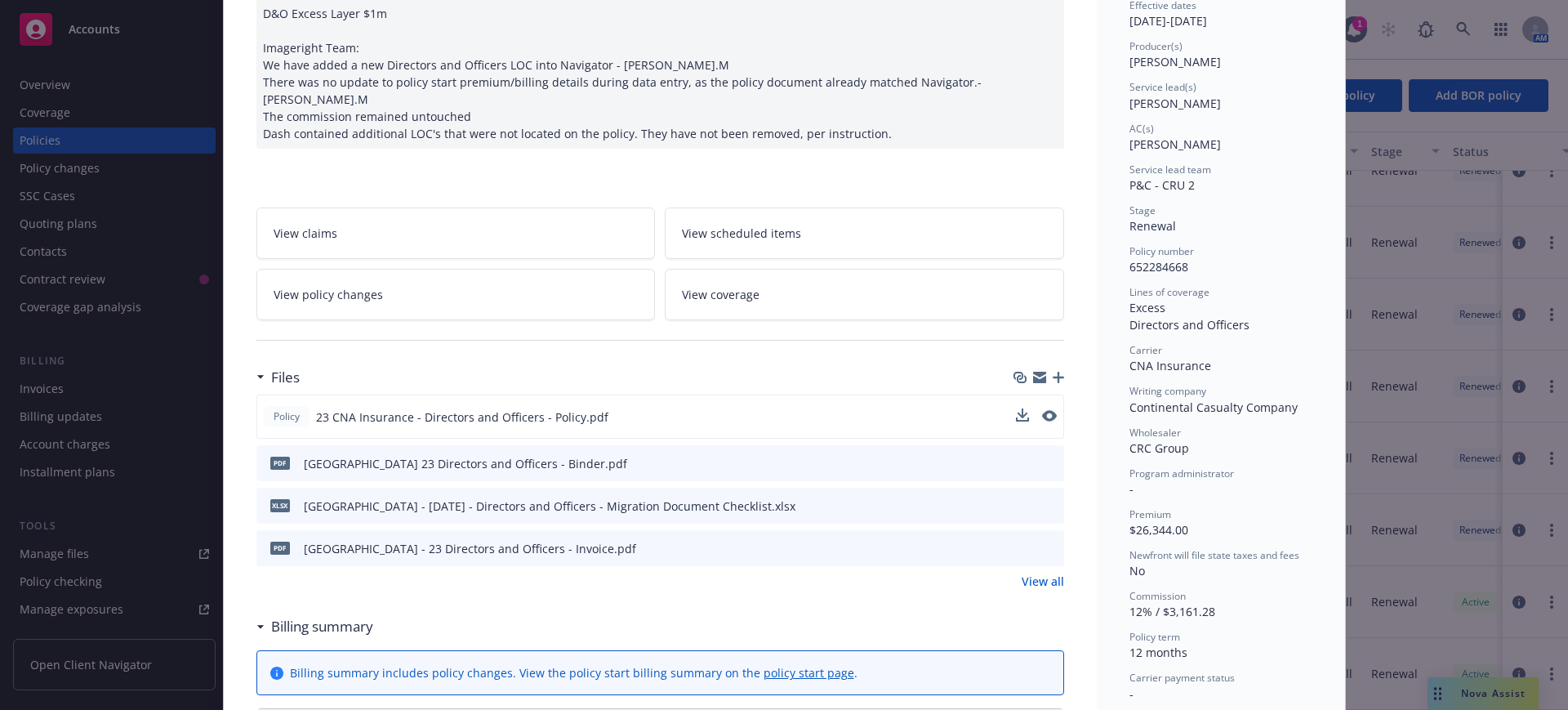
scroll to position [204, 0]
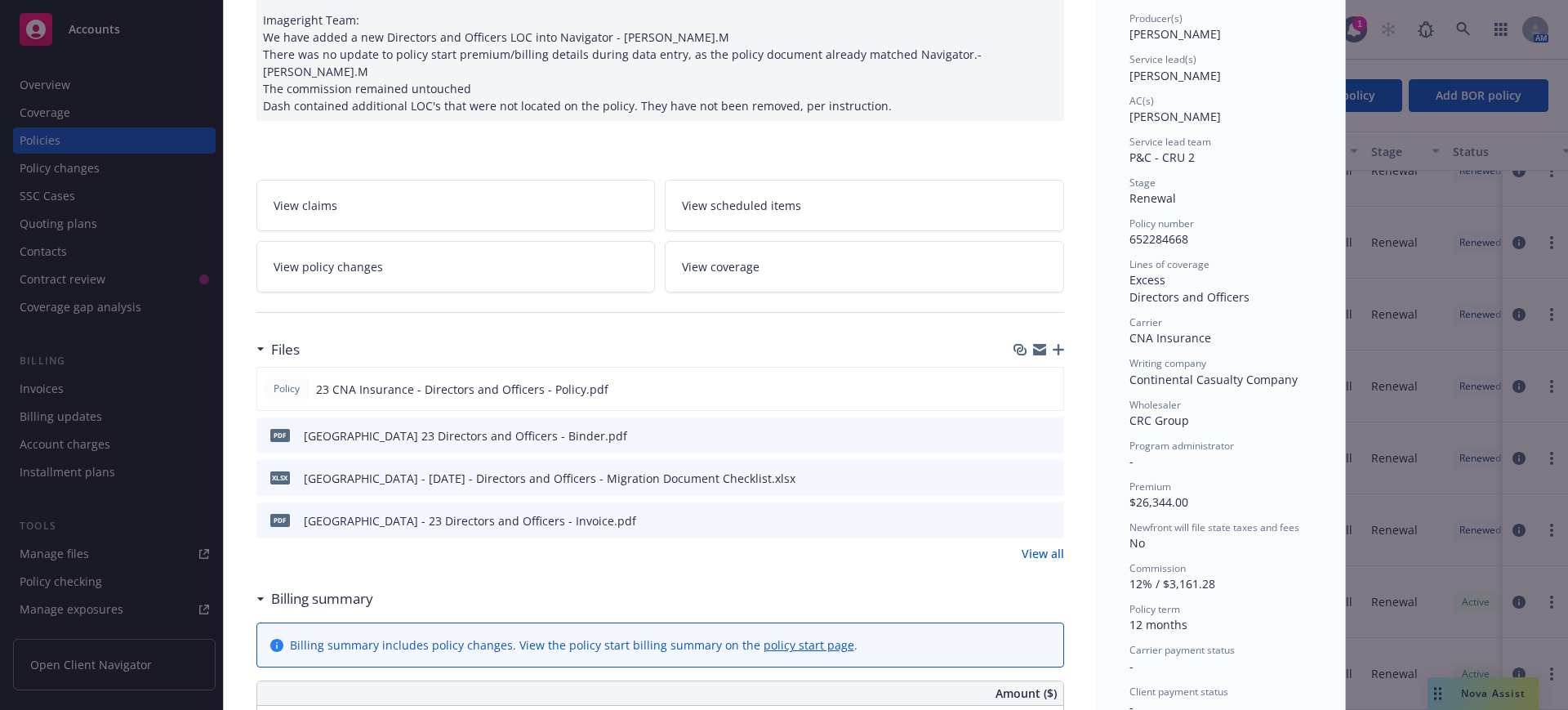
click at [1044, 545] on link "View all" at bounding box center [1043, 553] width 42 height 17
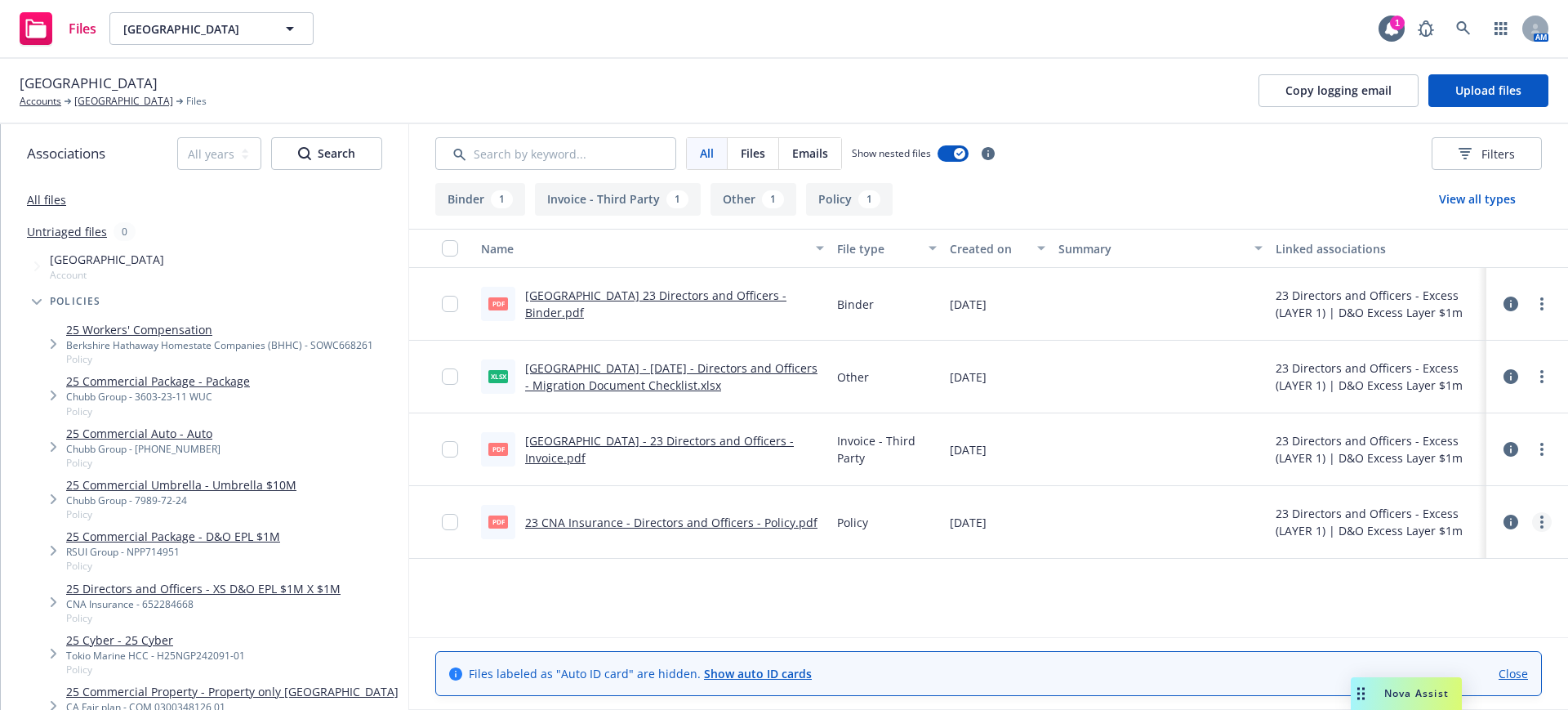
click at [1541, 519] on icon "more" at bounding box center [1542, 522] width 4 height 13
click at [1425, 618] on link "Edit" at bounding box center [1470, 621] width 163 height 32
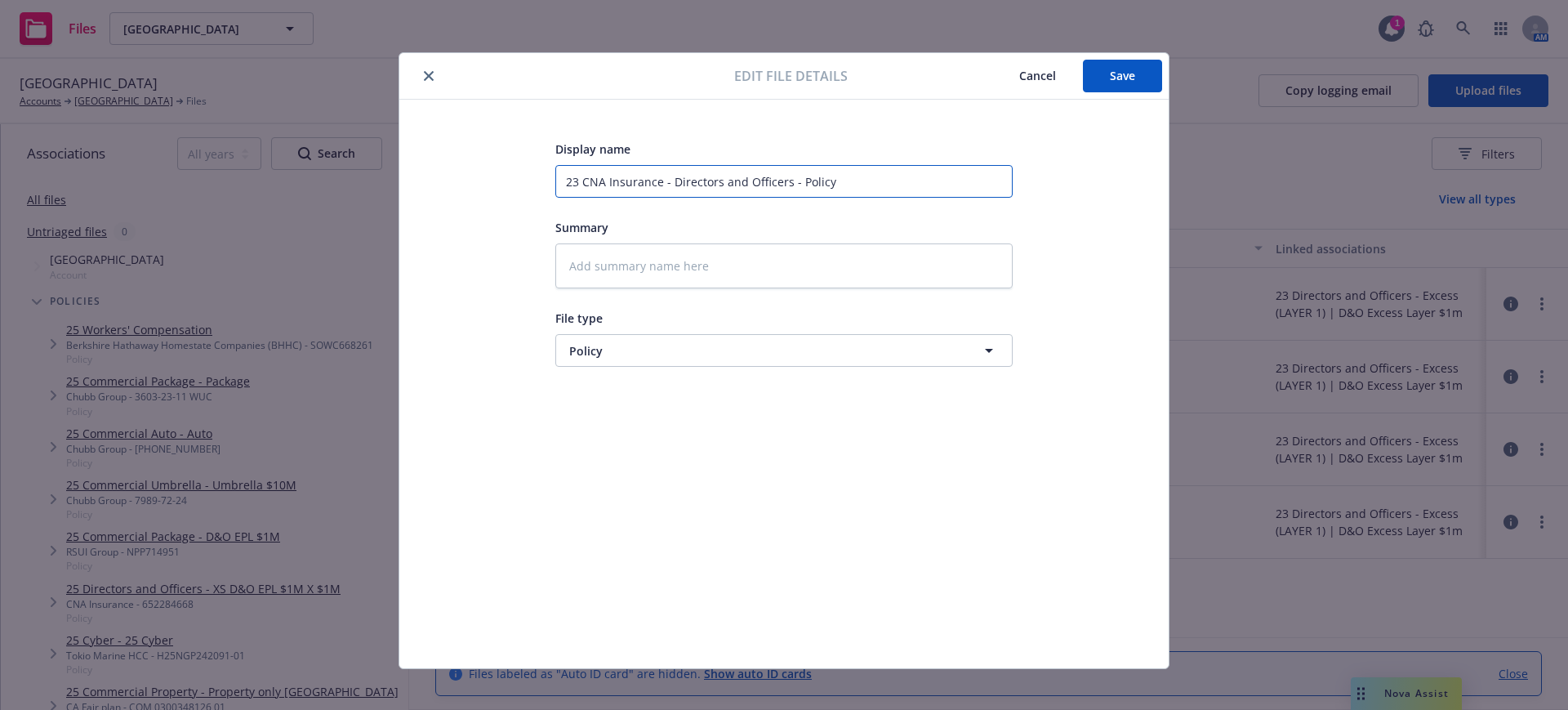
click at [555, 182] on input "23 CNA Insurance - Directors and Officers - Policy" at bounding box center [784, 181] width 457 height 32
type textarea "x"
type input "723 CNA Insurance - Directors and Officers - Policy"
type textarea "x"
type input "7.23 CNA Insurance - Directors and Officers - Policy"
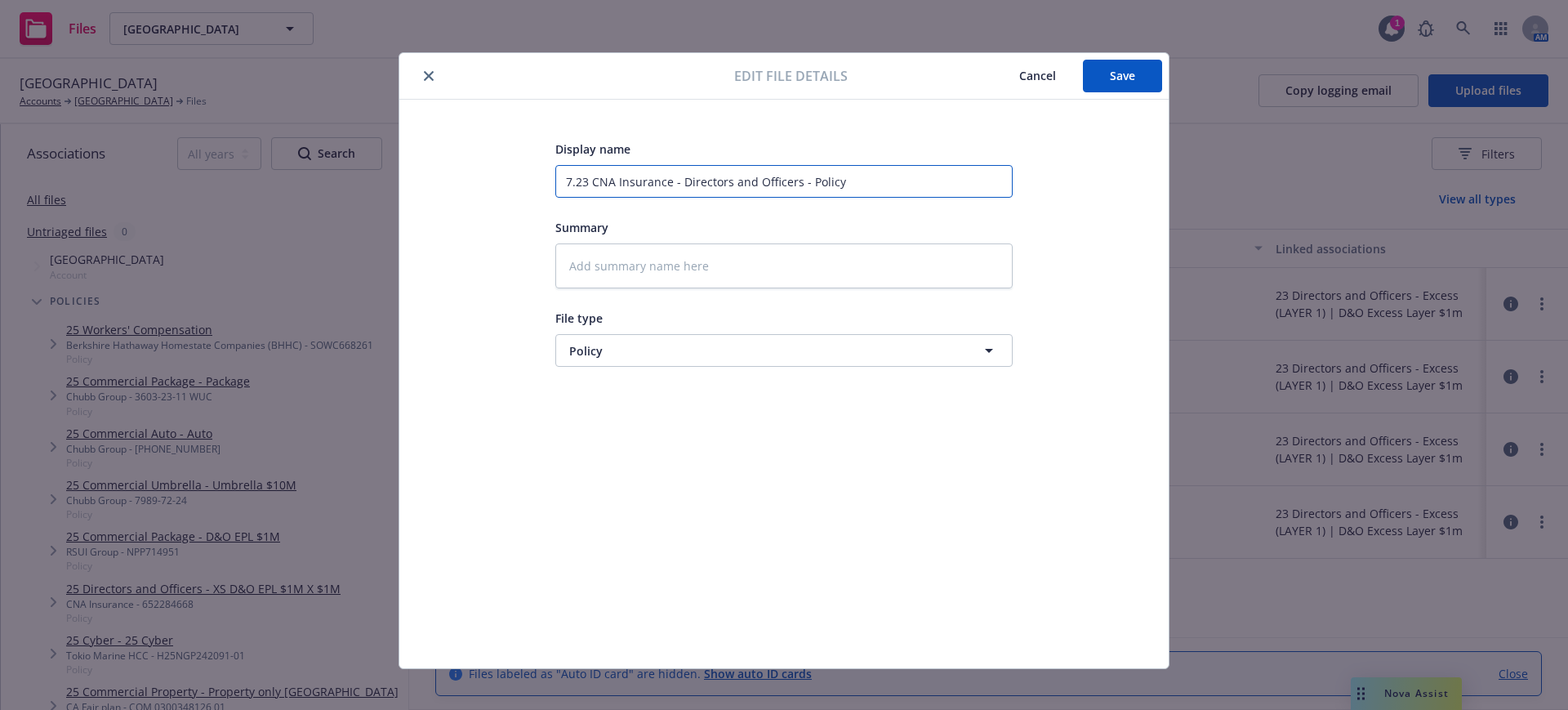
type textarea "x"
type input "7.123 CNA Insurance - Directors and Officers - Policy"
type textarea "x"
type input "7.1.23 CNA Insurance - Directors and Officers - Policy"
type textarea "x"
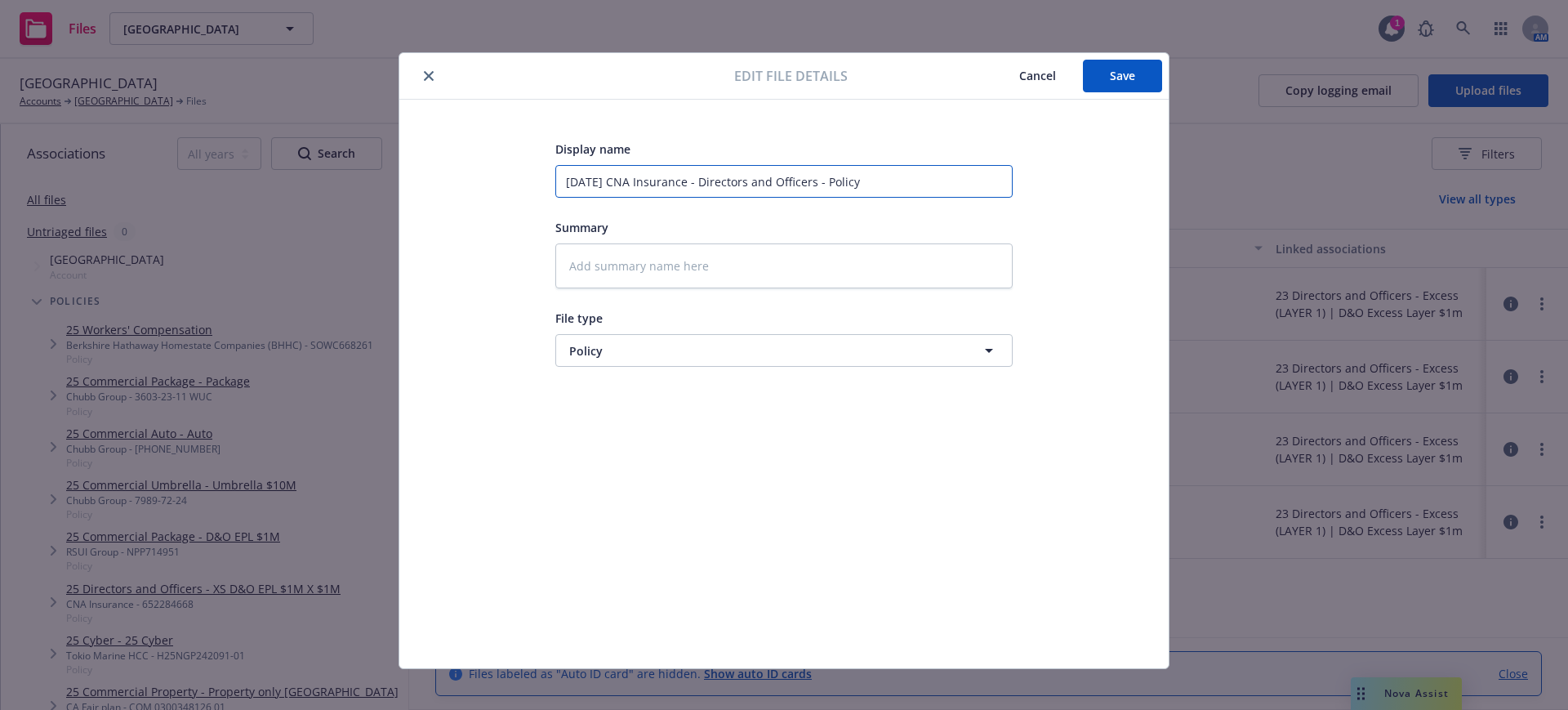
type input "7.1.23 DCNA Insurance - Directors and Officers - Policy"
type textarea "x"
type input "7.1.23 D&CNA Insurance - Directors and Officers - Policy"
type textarea "x"
type input "7.1.23 D&OCNA Insurance - Directors and Officers - Policy"
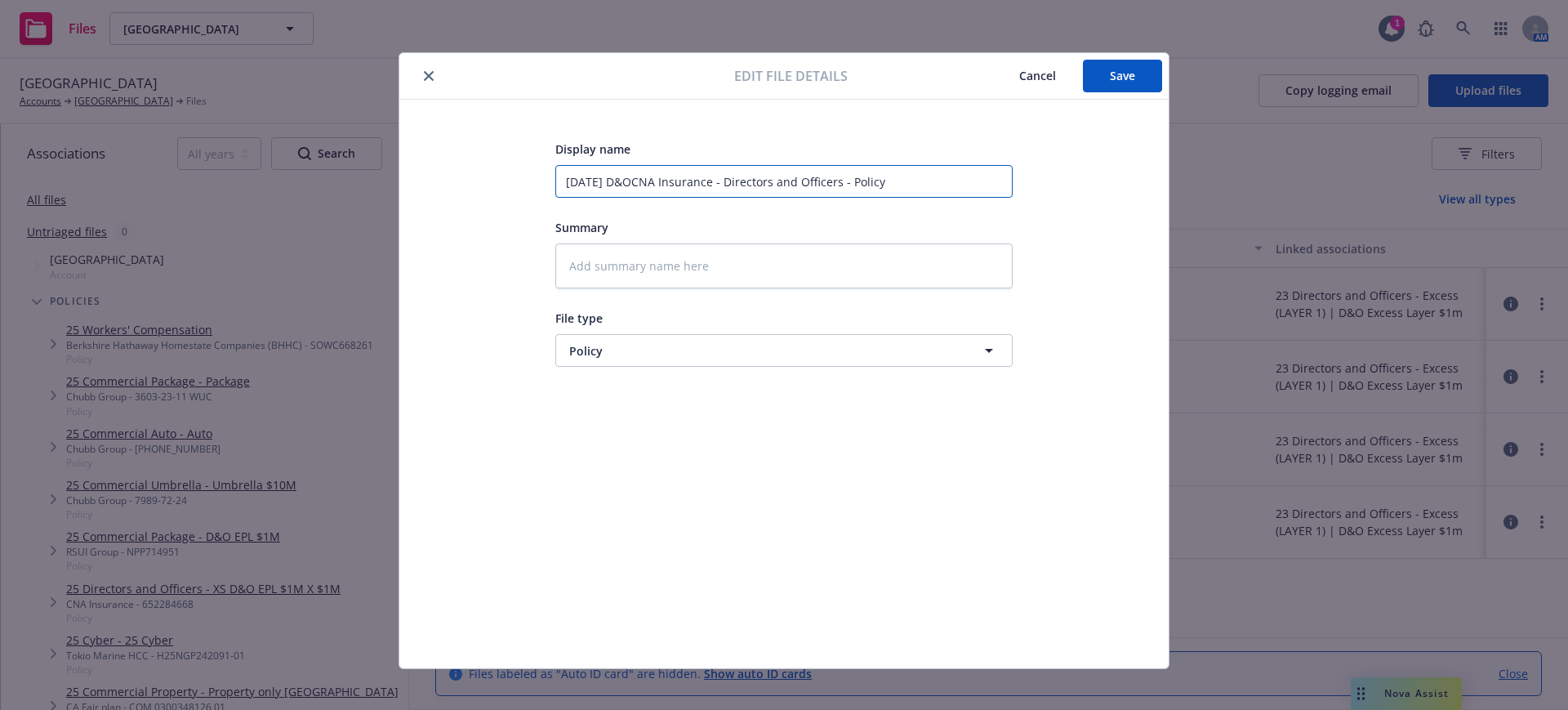
type textarea "x"
type input "7.1.23 D&O CNA Insurance - Directors and Officers - Policy"
type textarea "x"
type input "7.1.23 D&O ECNA Insurance - Directors and Officers - Policy"
type textarea "x"
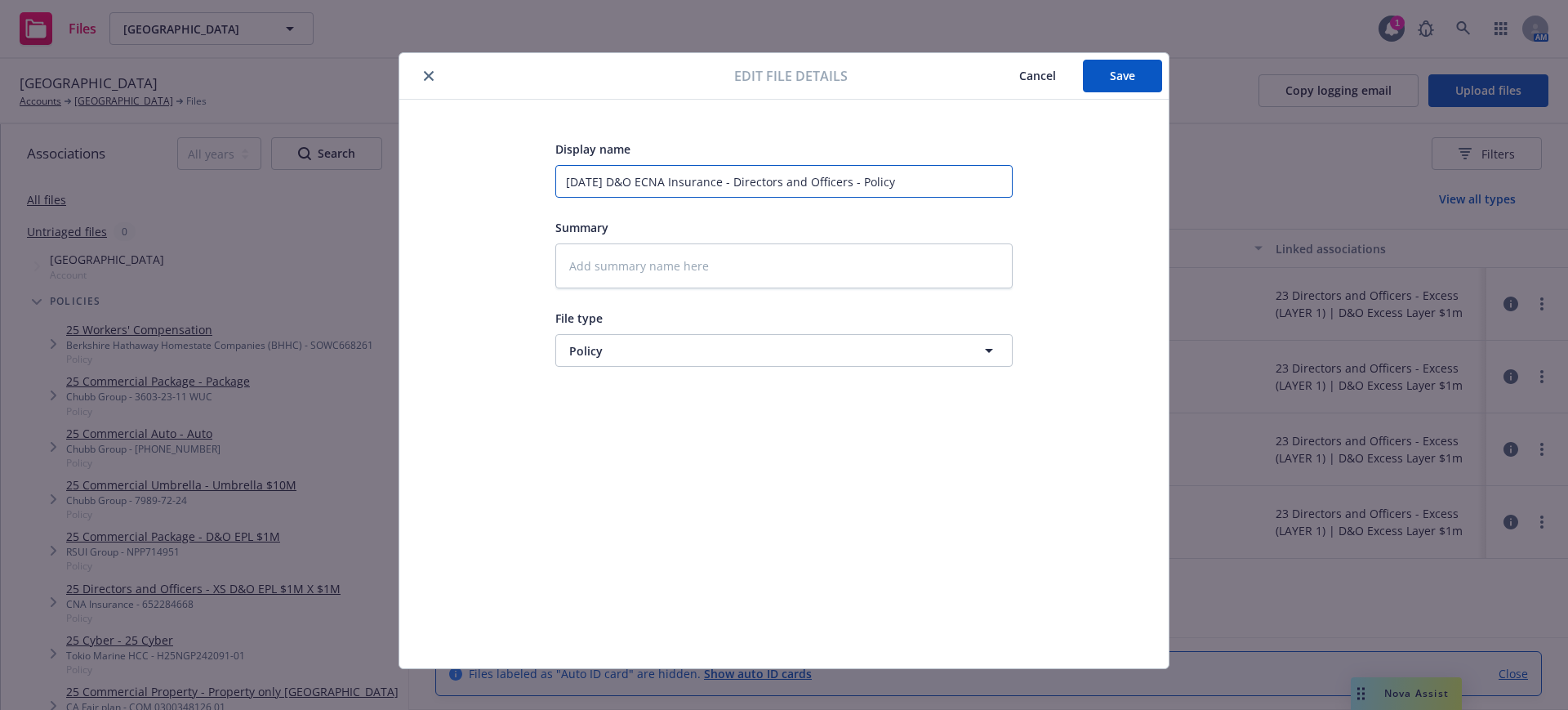
type input "7.1.23 D&O EPCNA Insurance - Directors and Officers - Policy"
type textarea "x"
type input "7.1.23 D&O EPLCNA Insurance - Directors and Officers - Policy"
type textarea "x"
type input "7.1.23 D&O EPL CNA Insurance - Directors and Officers - Policy"
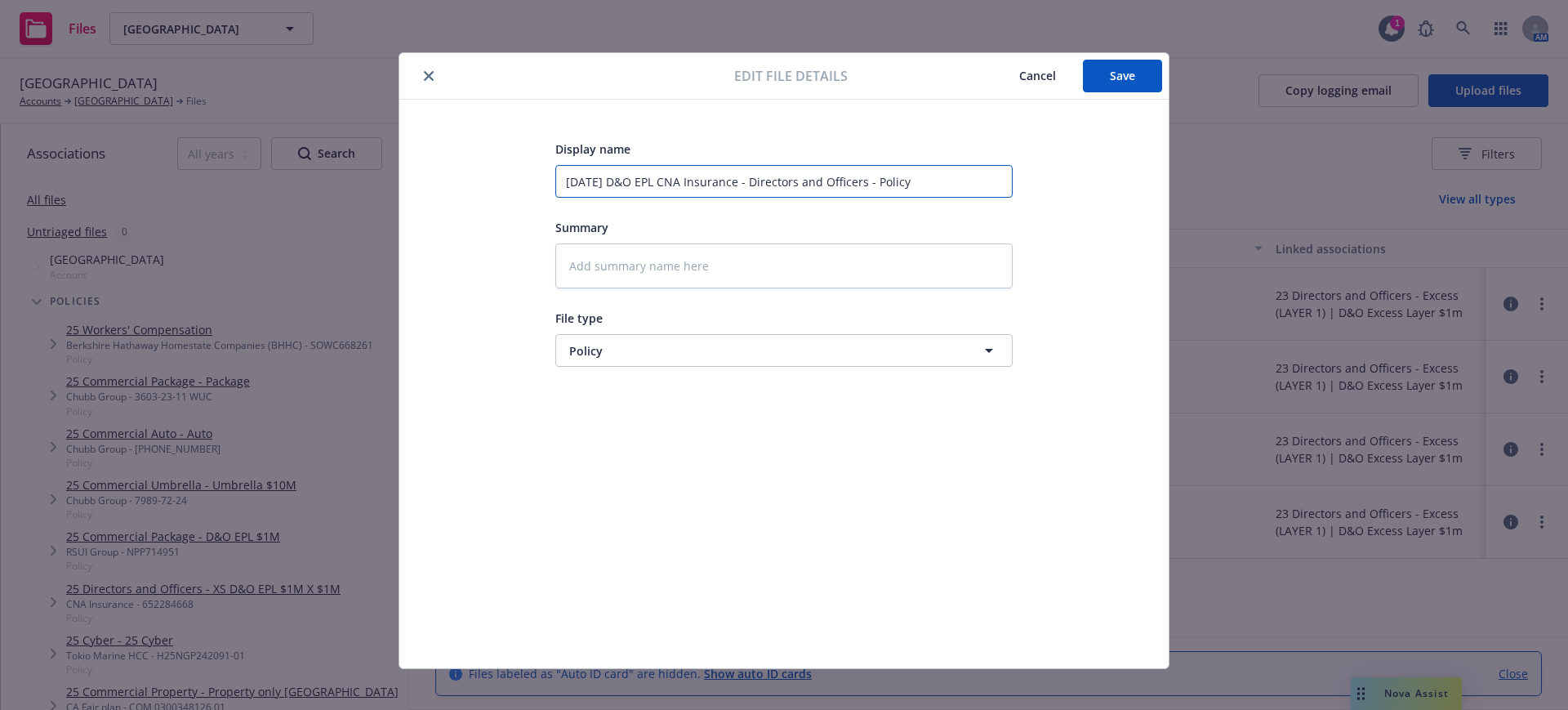
type textarea "x"
type input "7.1.23 D&O EPL ECNA Insurance - Directors and Officers - Policy"
type textarea "x"
type input "7.1.23 D&O EPL ExCNA Insurance - Directors and Officers - Policy"
type textarea "x"
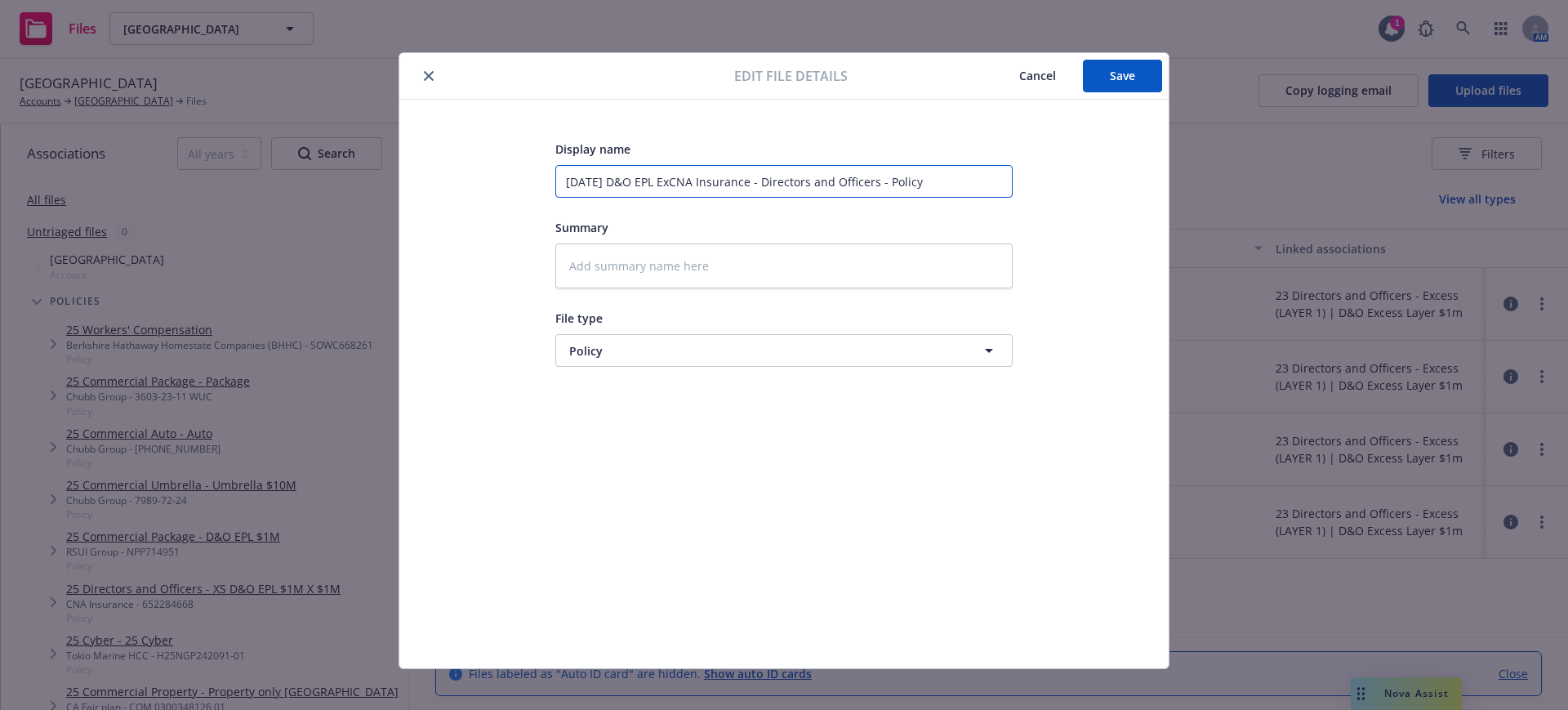
type input "7.1.23 D&O EPL ExcCNA Insurance - Directors and Officers - Policy"
type textarea "x"
type input "7.1.23 D&O EPL ExceCNA Insurance - Directors and Officers - Policy"
type textarea "x"
type input "7.1.23 D&O EPL ExcesCNA Insurance - Directors and Officers - Policy"
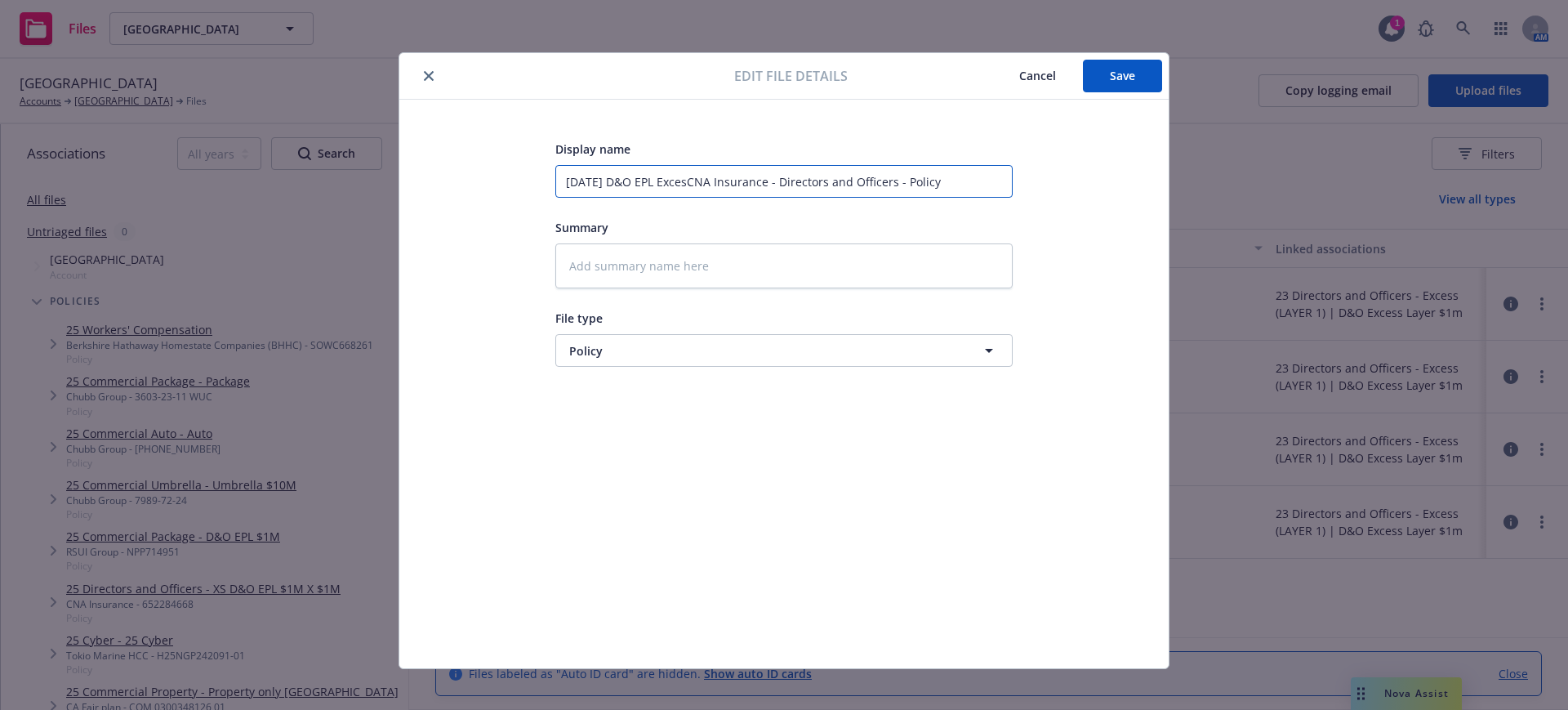
type textarea "x"
type input "7.1.23 D&O EPL ExcessCNA Insurance - Directors and Officers - Policy"
type textarea "x"
type input "7.1.23 D&O EPL Excess CNA Insurance - Directors and Officers - Policy"
type textarea "x"
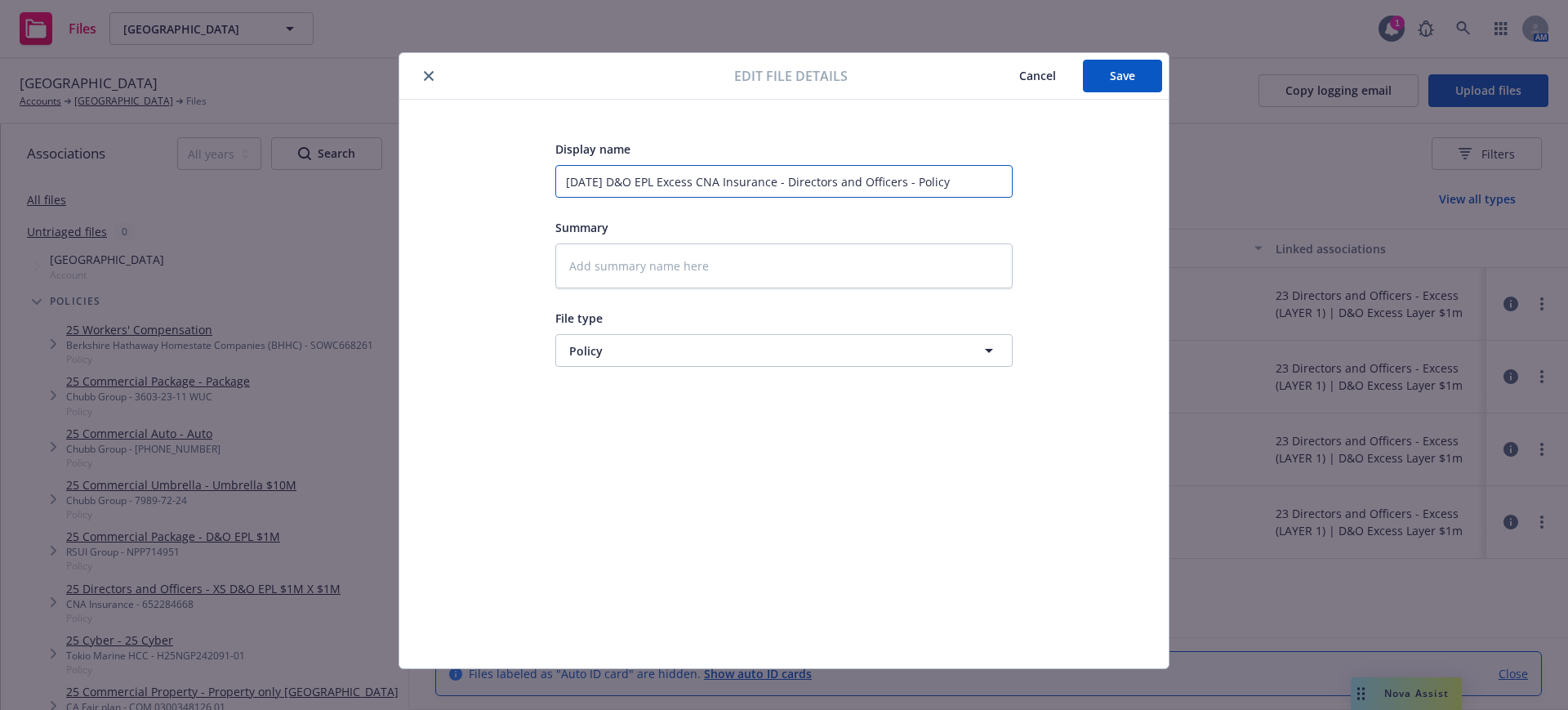
type input "7.1.23 D&O EPL Excess CNA Insurance- Directors and Officers - Policy"
type textarea "x"
type input "7.1.23 D&O EPL Excess CNA Insurance Directors and Officers - Policy"
type textarea "x"
type input "7.1.23 D&O EPL Excess CNA InsuranceDirectors and Officers - Policy"
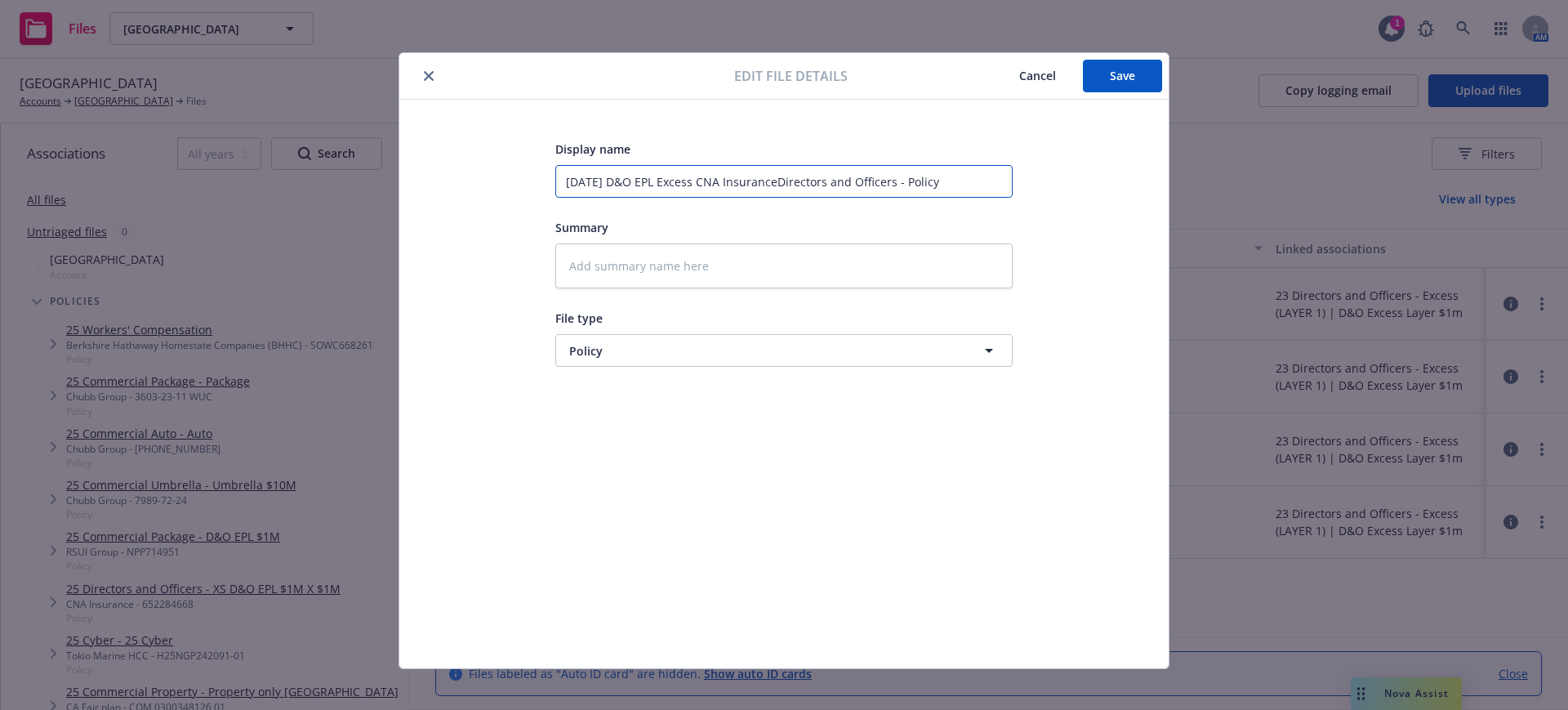
type textarea "x"
type input "7.1.23 D&O EPL Excess CNA Insuranceirectors and Officers - Policy"
type textarea "x"
type input "7.1.23 D&O EPL Excess CNA Insurancerectors and Officers - Policy"
type textarea "x"
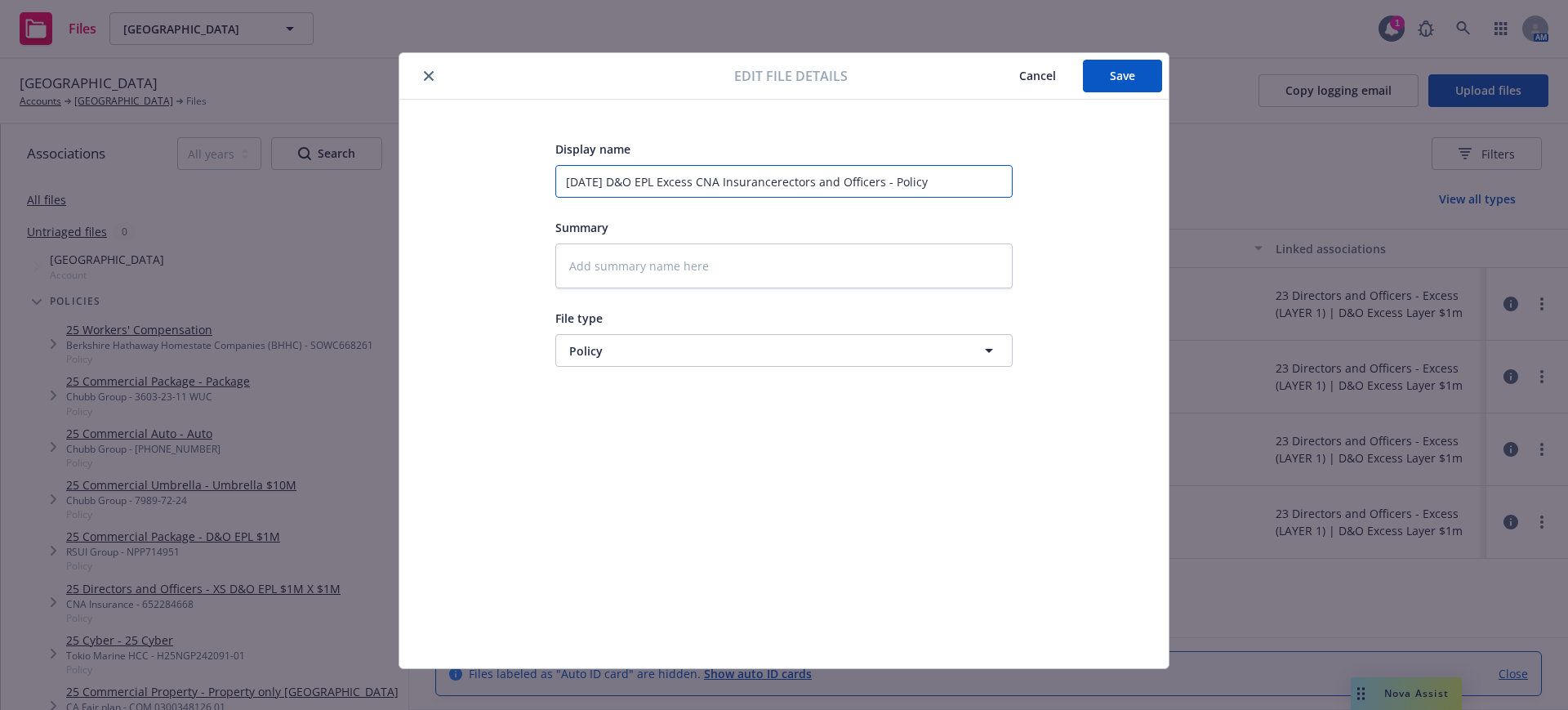
type input "7.1.23 D&O EPL Excess CNA Insuranceectors and Officers - Policy"
type textarea "x"
type input "7.1.23 D&O EPL Excess CNA Insurancectors and Officers - Policy"
type textarea "x"
type input "7.1.23 D&O EPL Excess CNA Insurancetors and Officers - Policy"
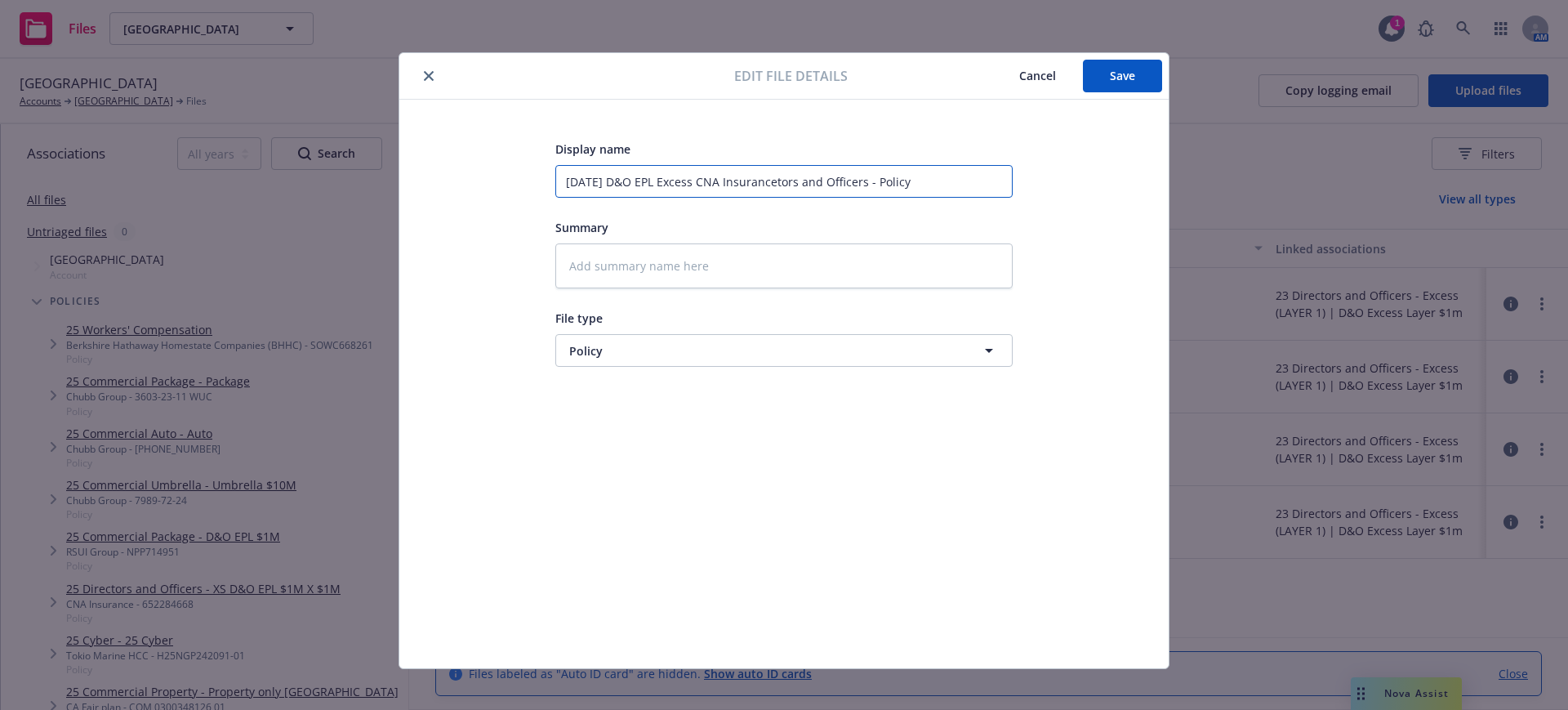
type textarea "x"
type input "7.1.23 D&O EPL Excess CNA Insuranceors and Officers - Policy"
type textarea "x"
type input "7.1.23 D&O EPL Excess CNA Insurancers and Officers - Policy"
type textarea "x"
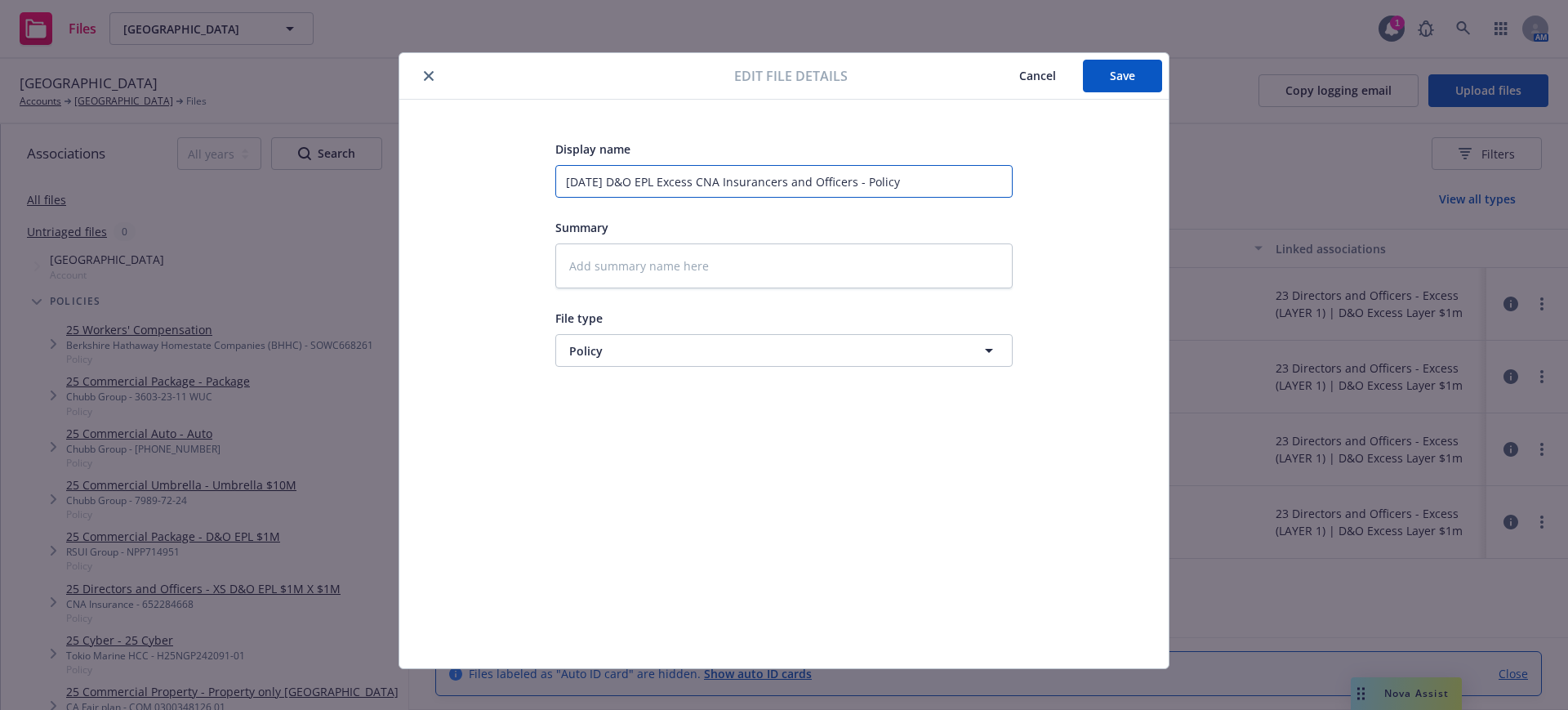
type input "7.1.23 D&O EPL Excess CNA Insurances and Officers - Policy"
type textarea "x"
type input "7.1.23 D&O EPL Excess CNA Insurance and Officers - Policy"
type textarea "x"
type input "7.1.23 D&O EPL Excess CNA Insuranceand Officers - Policy"
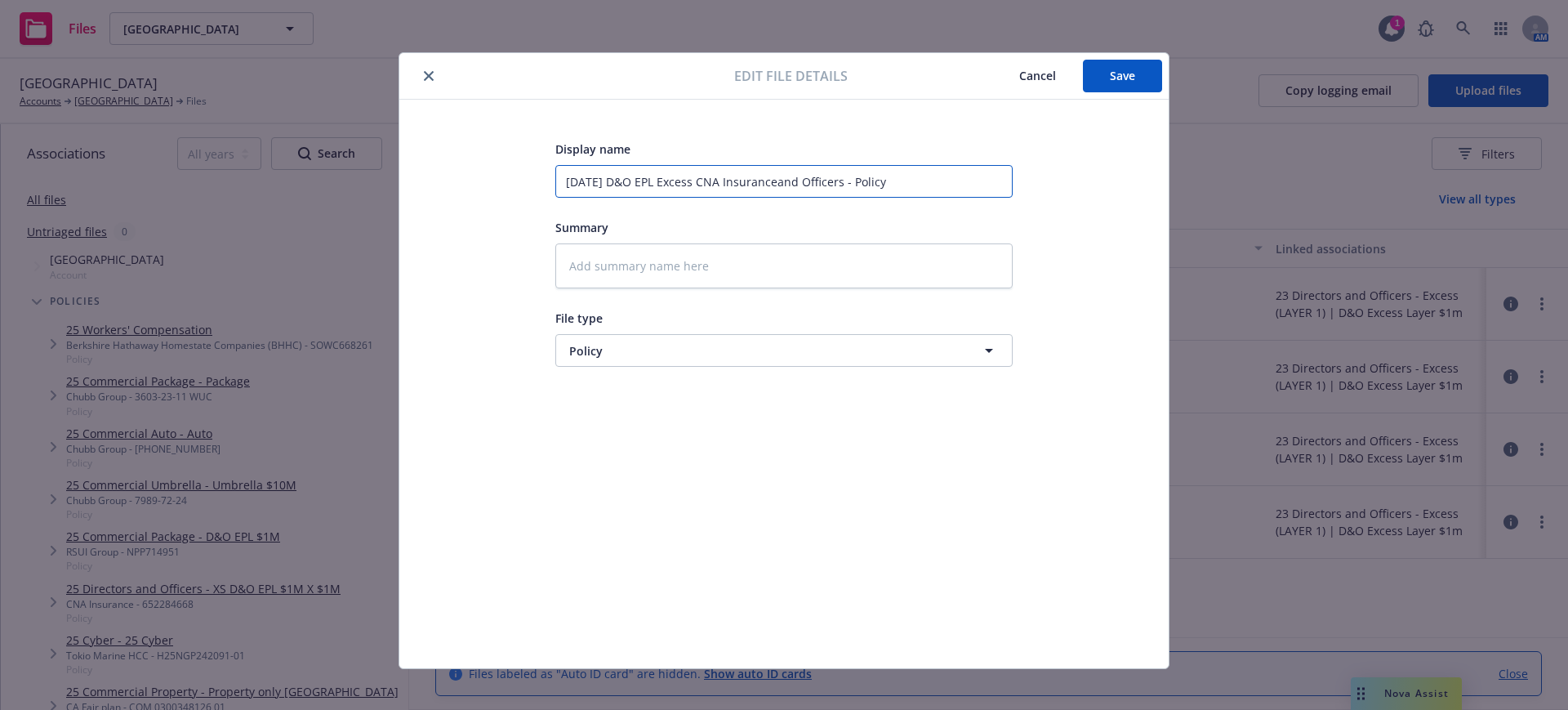
type textarea "x"
type input "7.1.23 D&O EPL Excess CNA Insurancend Officers - Policy"
type textarea "x"
type input "7.1.23 D&O EPL Excess CNA Insuranced Officers - Policy"
type textarea "x"
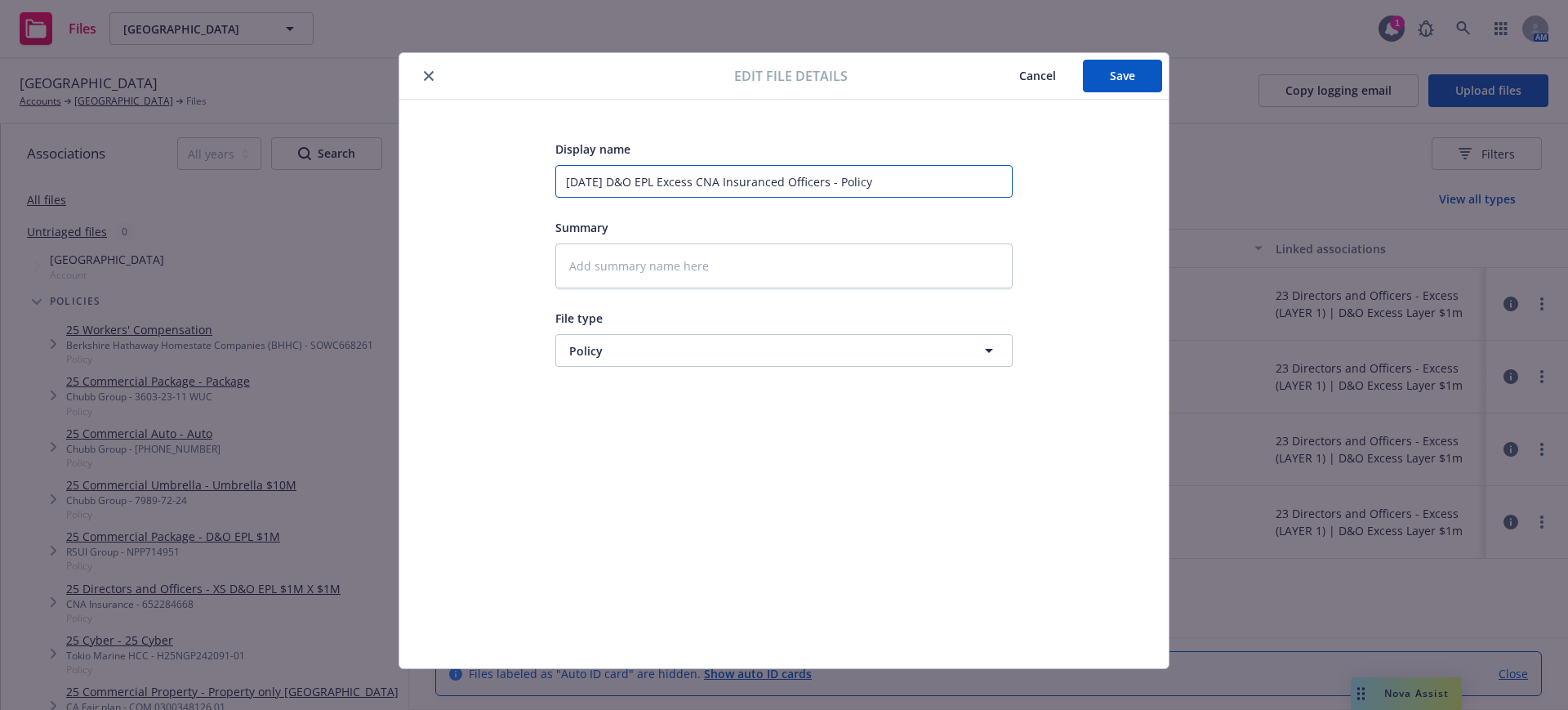
type input "7.1.23 D&O EPL Excess CNA Insurance Officers - Policy"
type textarea "x"
type input "7.1.23 D&O EPL Excess CNA InsuranceOfficers - Policy"
type textarea "x"
type input "7.1.23 D&O EPL Excess CNA Insurancefficers - Policy"
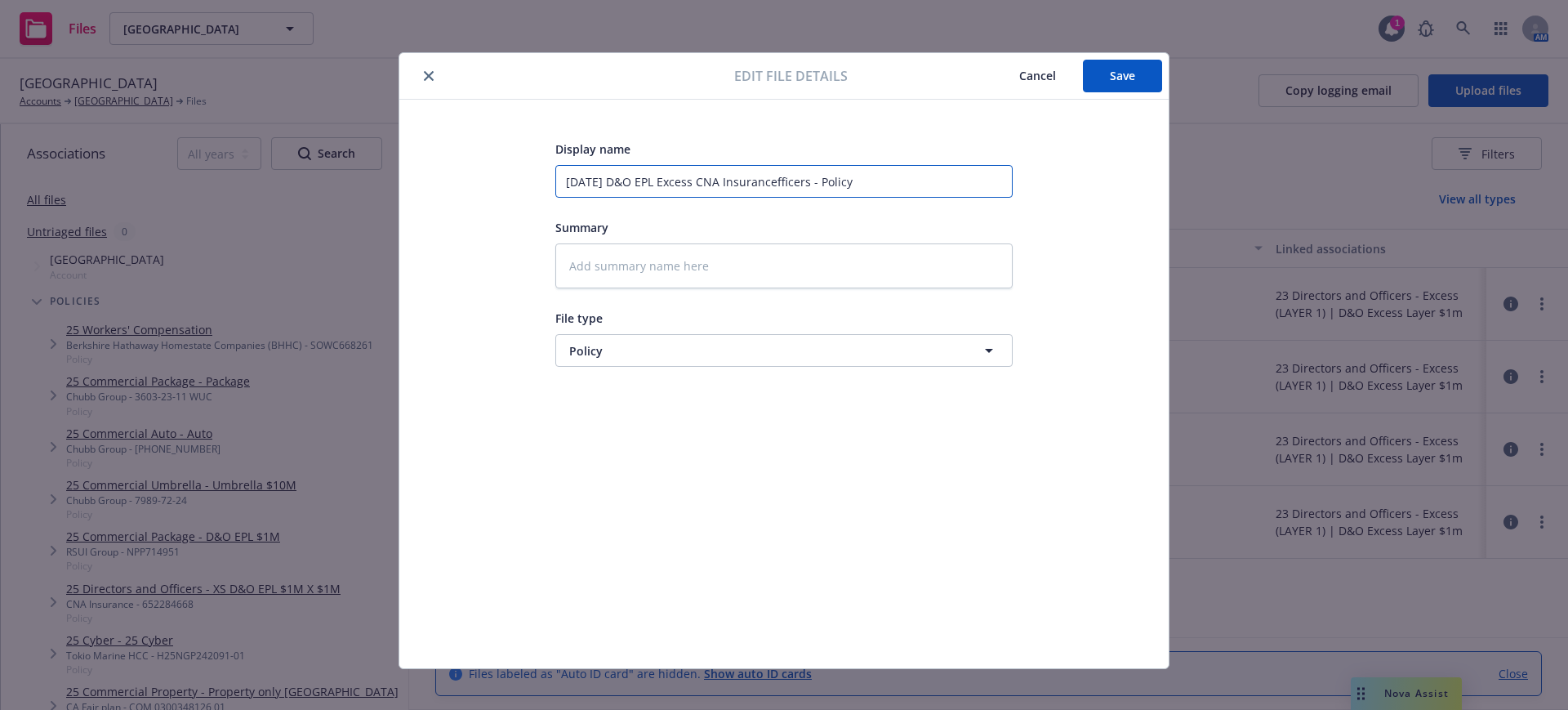
type textarea "x"
type input "7.1.23 D&O EPL Excess CNA Insuranceficers - Policy"
type textarea "x"
type input "7.1.23 D&O EPL Excess CNA Insuranceicers - Policy"
type textarea "x"
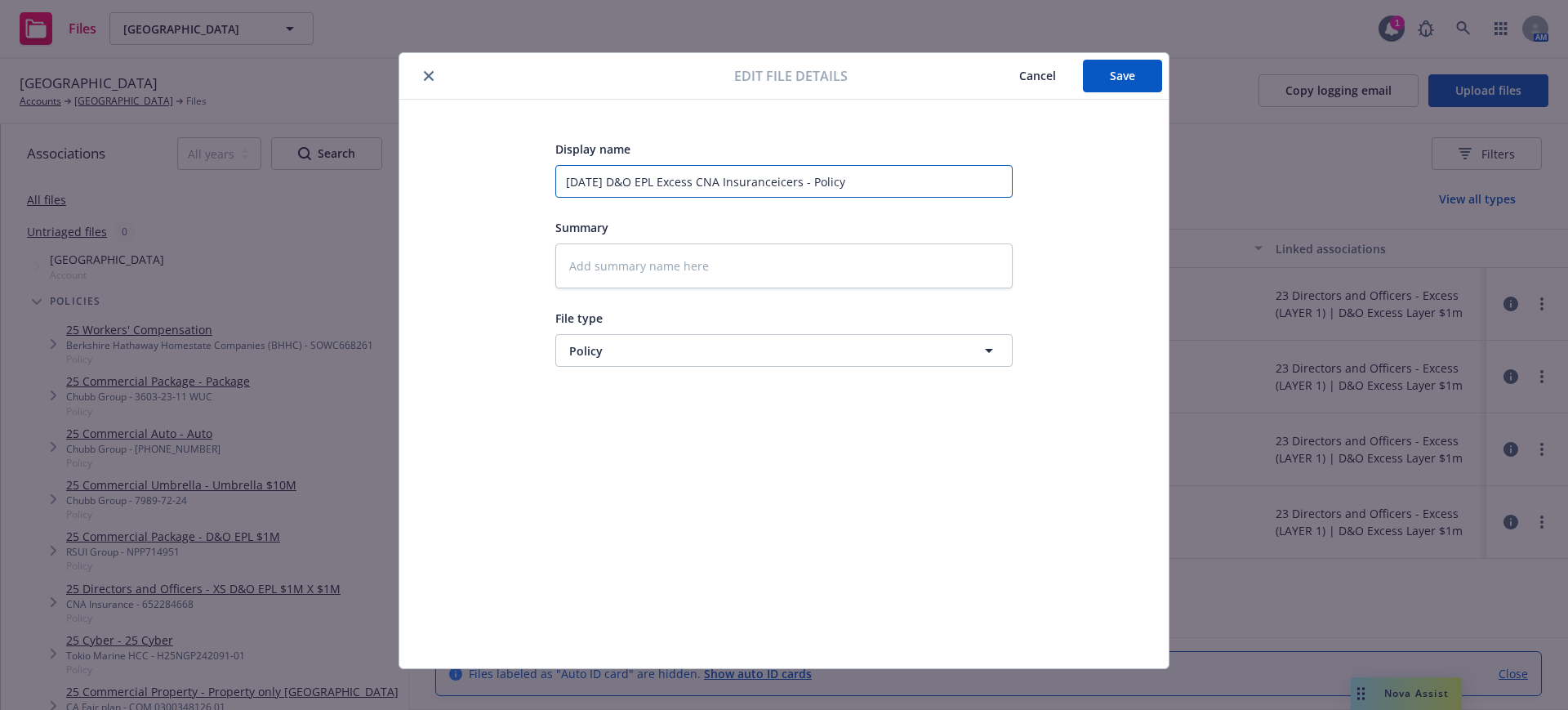
type input "7.1.23 D&O EPL Excess CNA Insurancecers - Policy"
type textarea "x"
type input "7.1.23 D&O EPL Excess CNA Insuranceers - Policy"
type textarea "x"
type input "7.1.23 D&O EPL Excess CNA Insurancers - Policy"
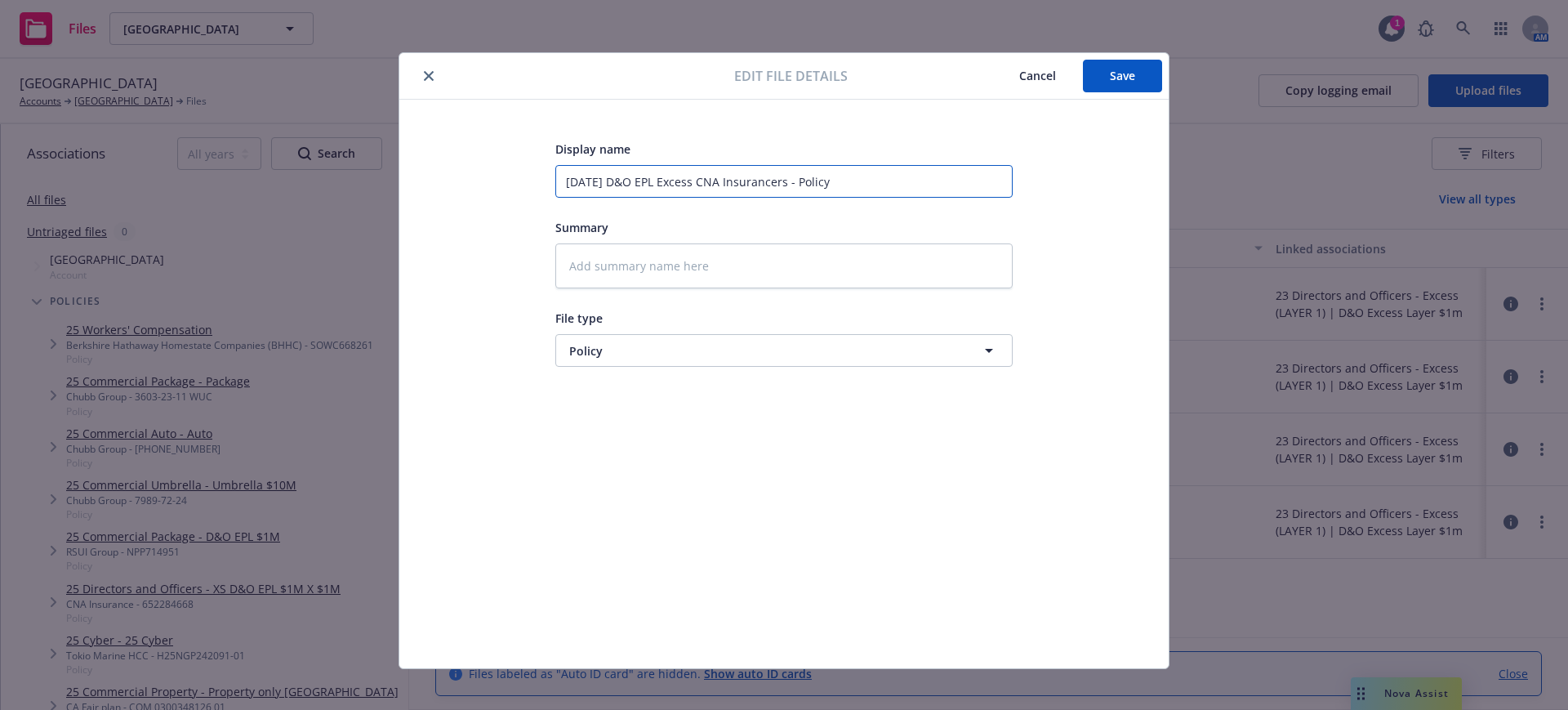
type textarea "x"
type input "7.1.23 D&O EPL Excess CNA Insurances - Policy"
type textarea "x"
type input "7.1.23 D&O EPL Excess CNA Insurance - Policy"
type textarea "x"
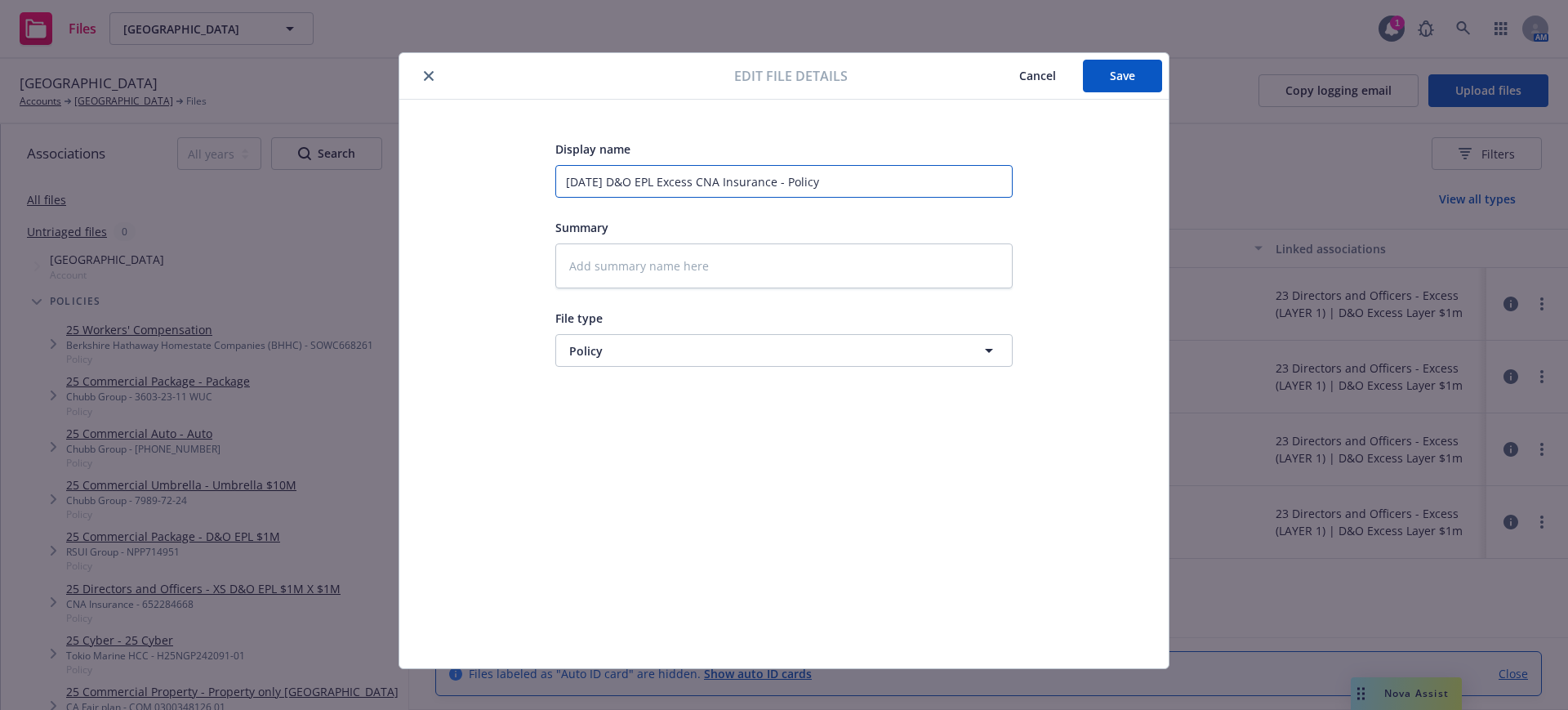
type input "7.1.23 D&O EPL Excess CNA Insurance- Policy"
type textarea "x"
type input "7.1.23 D&O EPL Excess CNA Insurance Policy"
type textarea "x"
type input "7.1.23 D&O EPL Excess CNA InsurancePolicy"
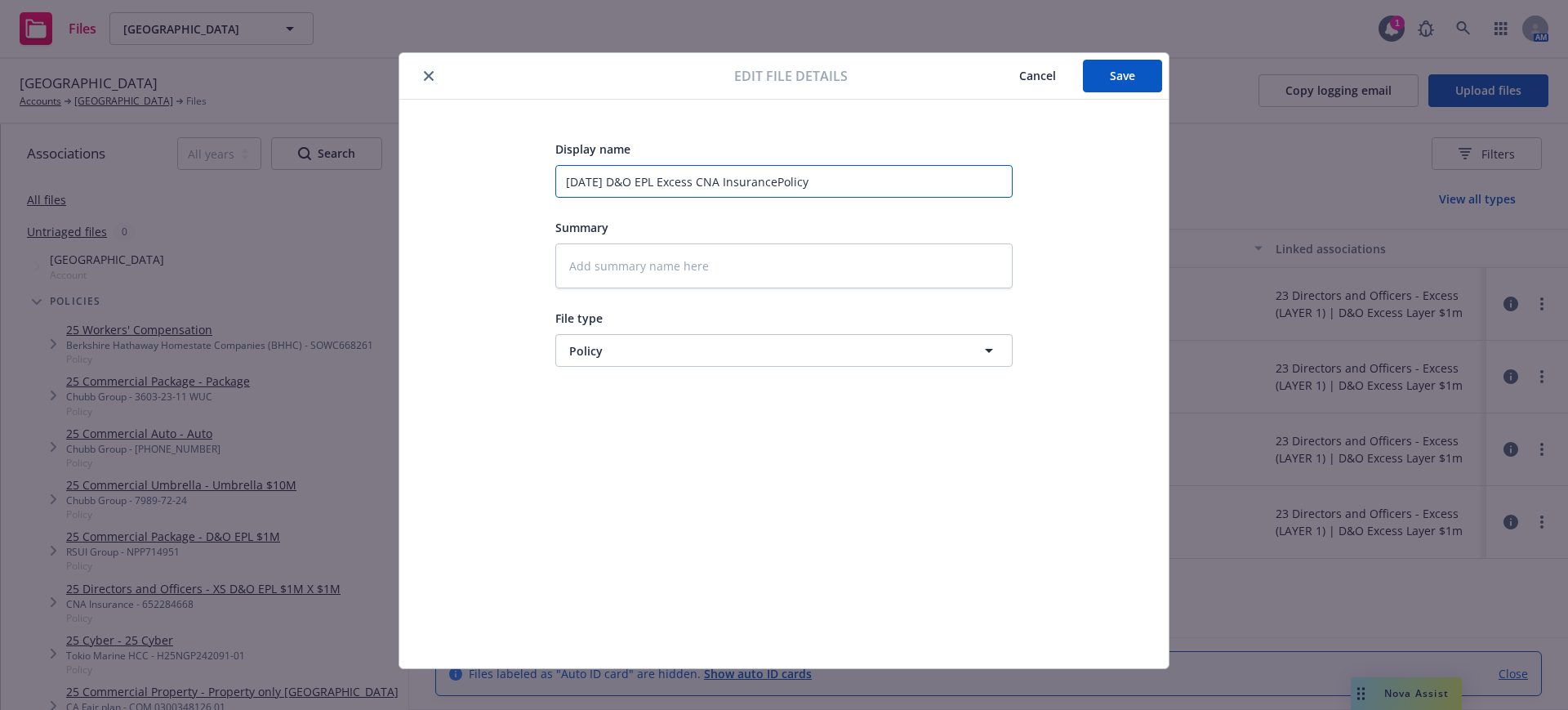
type textarea "x"
type input "7.1.23 D&O EPL Excess CNA Insurancelicy"
type textarea "x"
type input "7.1.23 D&O EPL Excess CNA Insuranceicy"
type textarea "x"
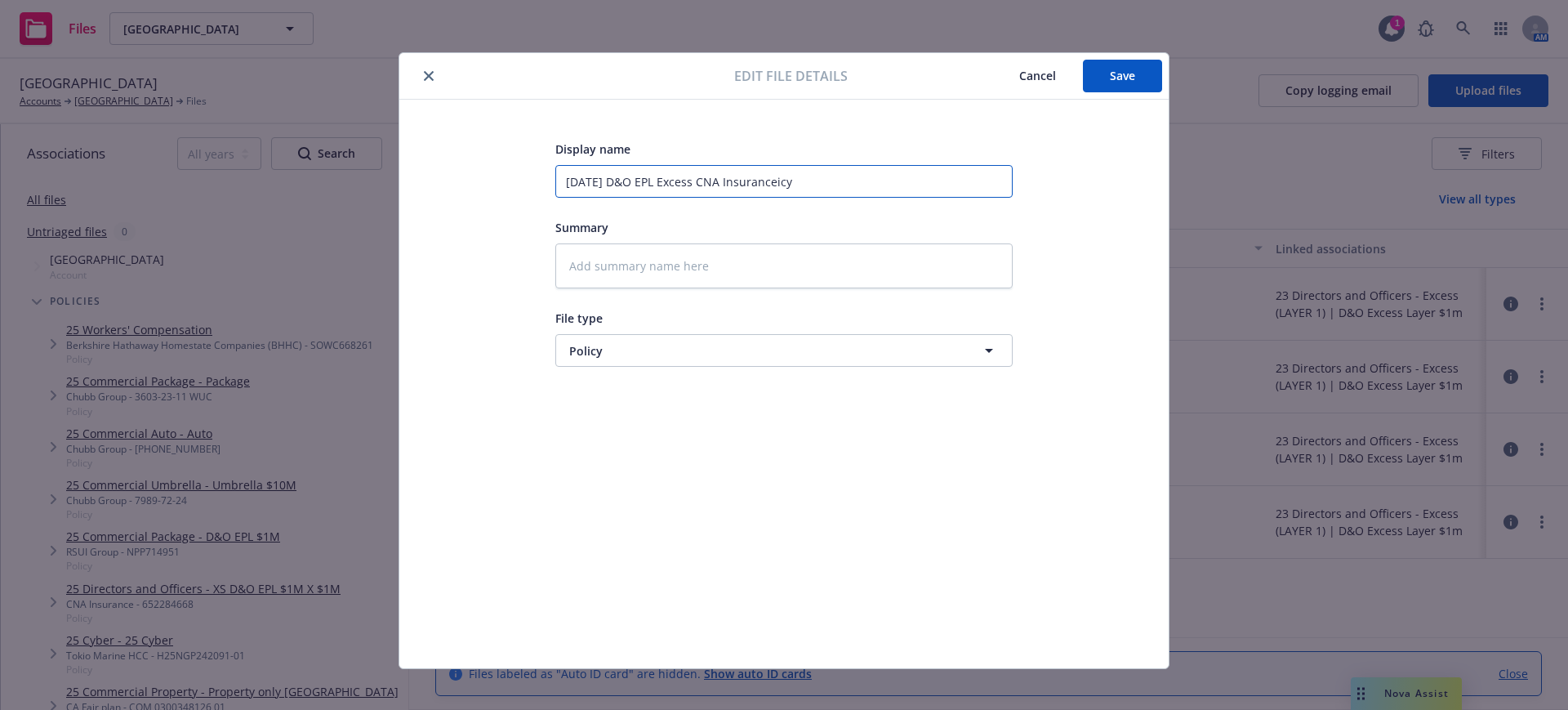
type input "7.1.23 D&O EPL Excess CNA Insurancecy"
type textarea "x"
type input "7.1.23 D&O EPL Excess CNA Insurancey"
type textarea "x"
type input "7.1.23 D&O EPL Excess CNA Insurance"
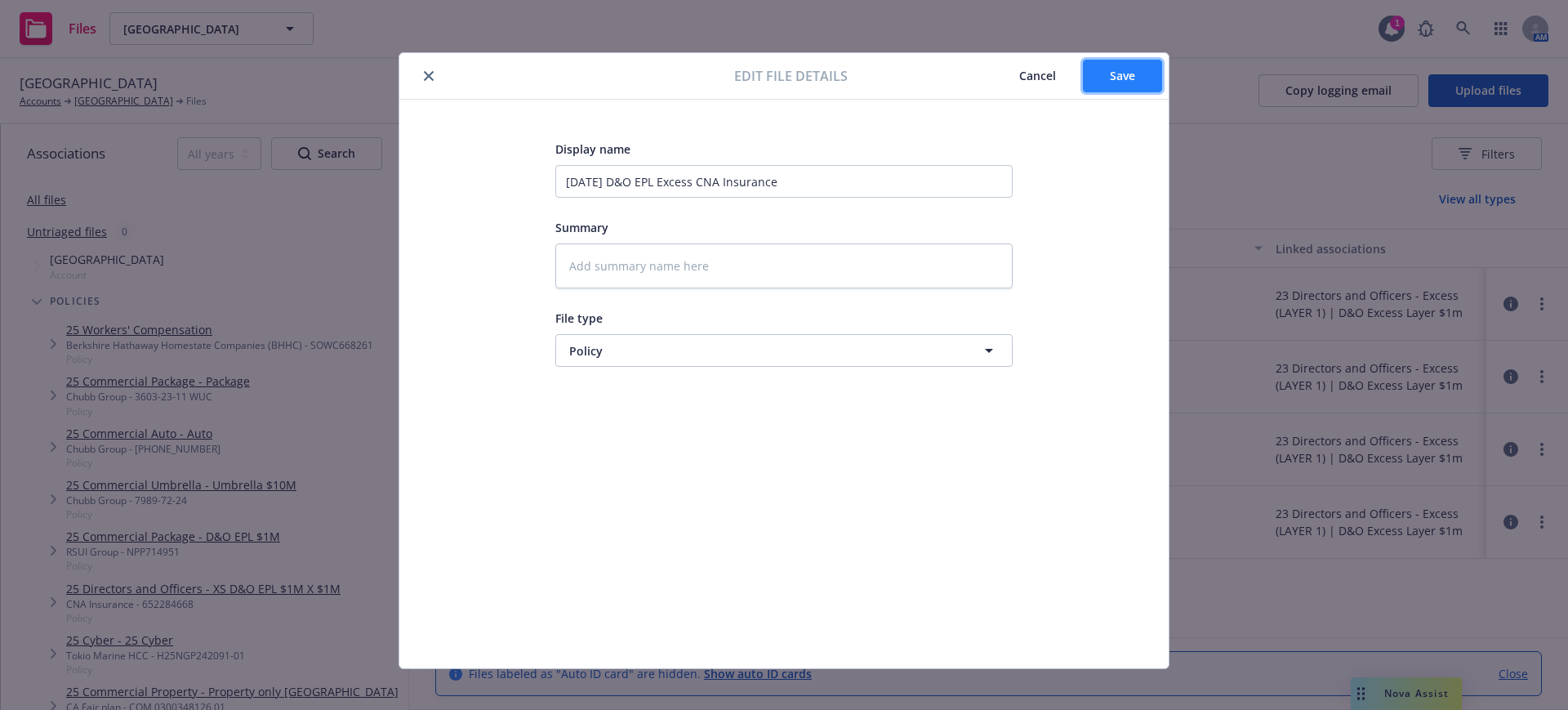
click at [1125, 68] on span "Save" at bounding box center [1123, 75] width 25 height 15
type textarea "x"
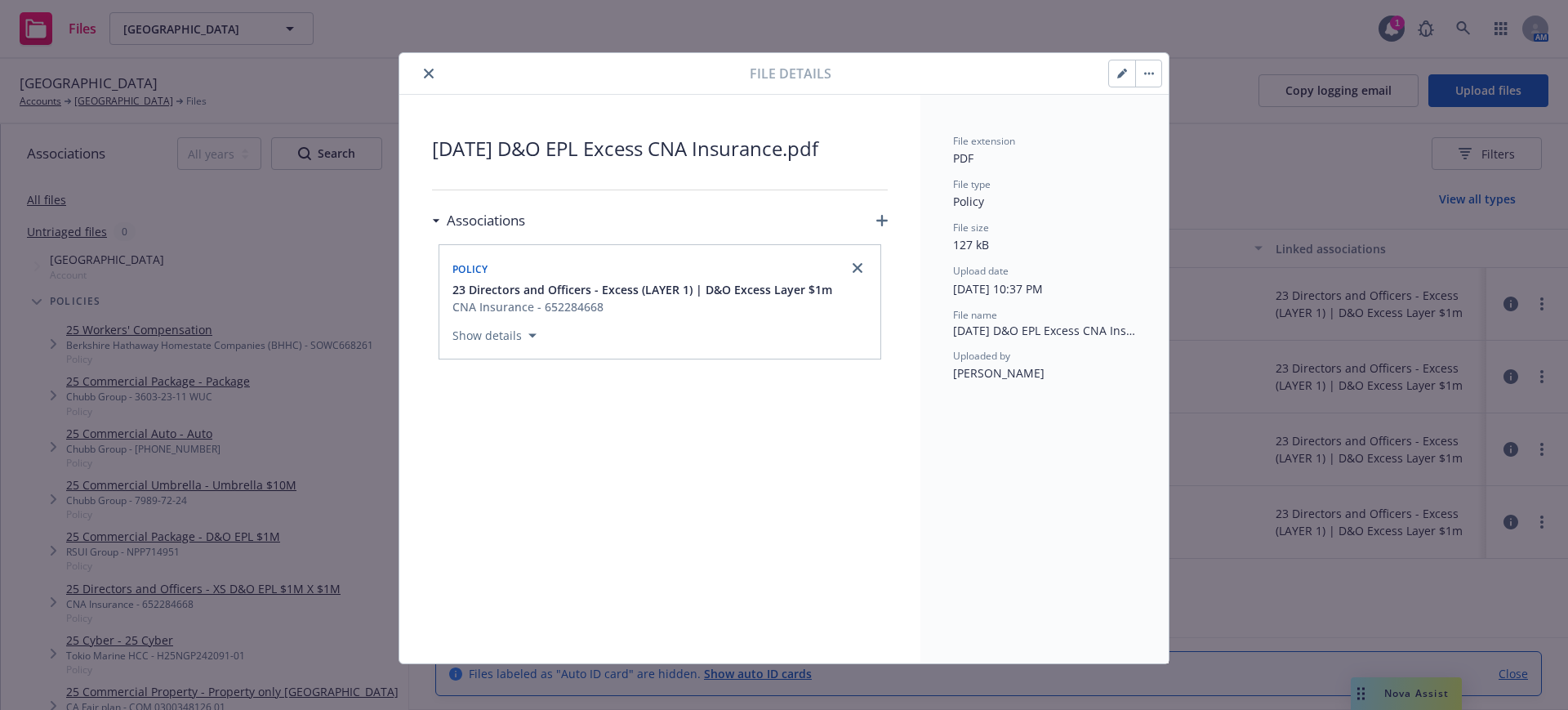
click at [426, 68] on icon "close" at bounding box center [428, 73] width 10 height 10
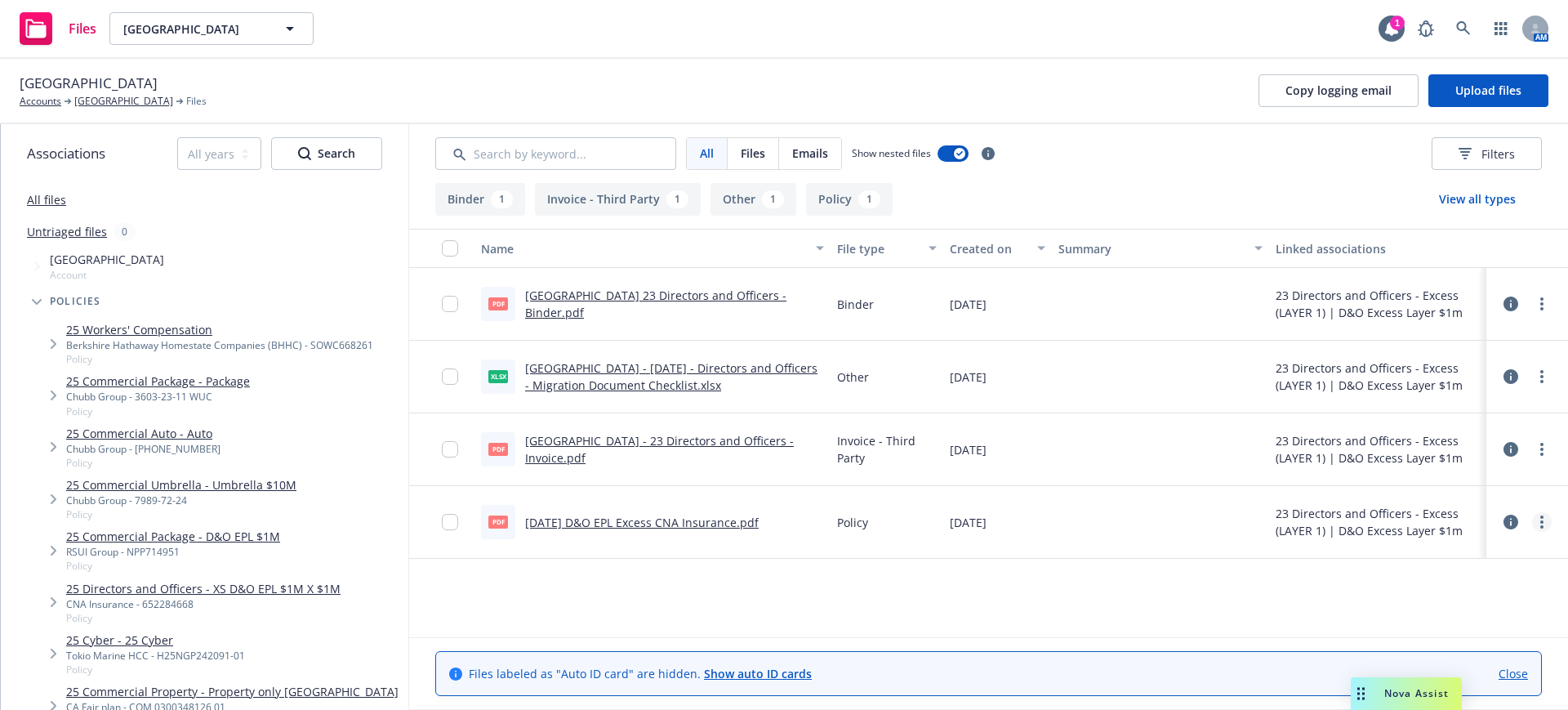
click at [1542, 519] on icon "more" at bounding box center [1542, 522] width 4 height 13
click at [1451, 586] on link "Download" at bounding box center [1470, 589] width 163 height 32
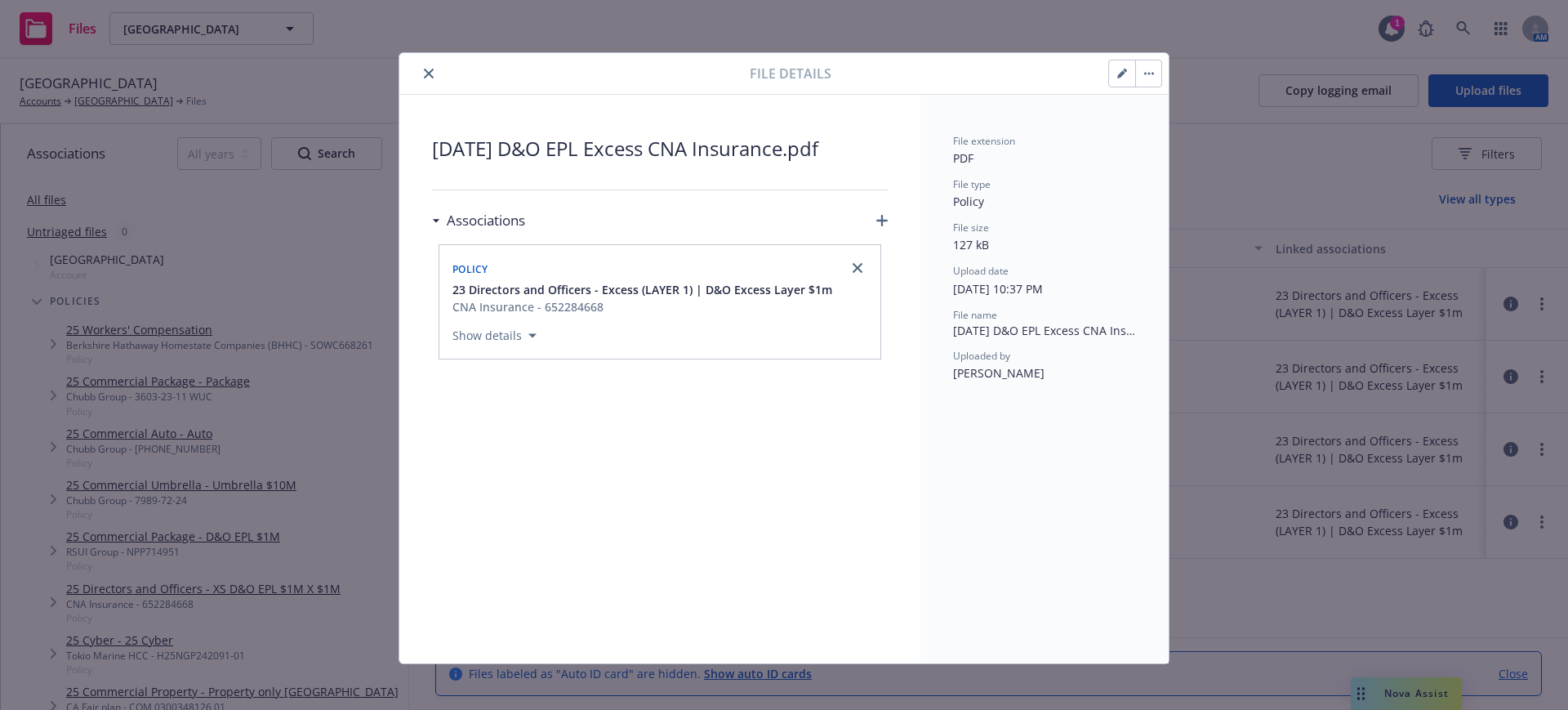
click at [424, 71] on icon "close" at bounding box center [428, 73] width 10 height 10
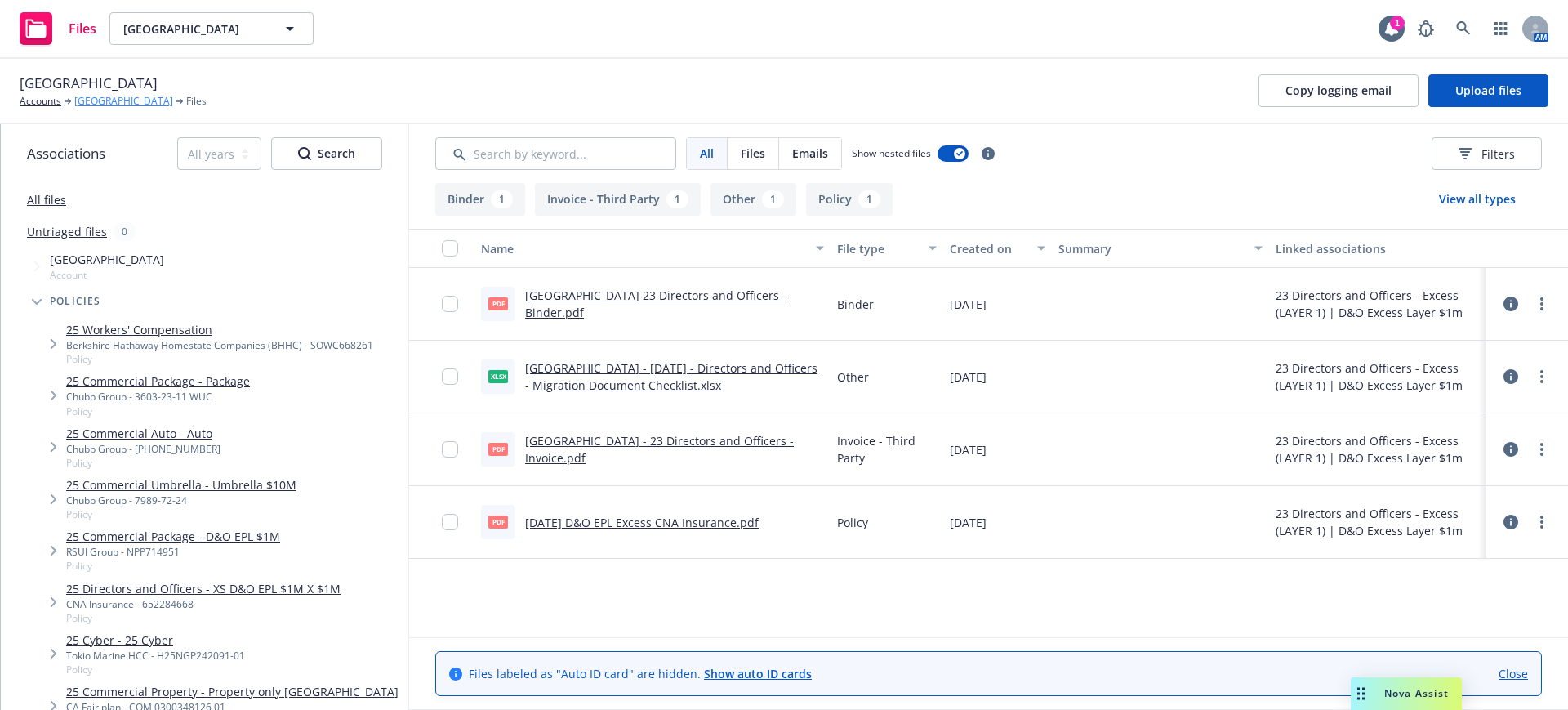
click at [120, 94] on link "[GEOGRAPHIC_DATA]" at bounding box center [124, 101] width 99 height 14
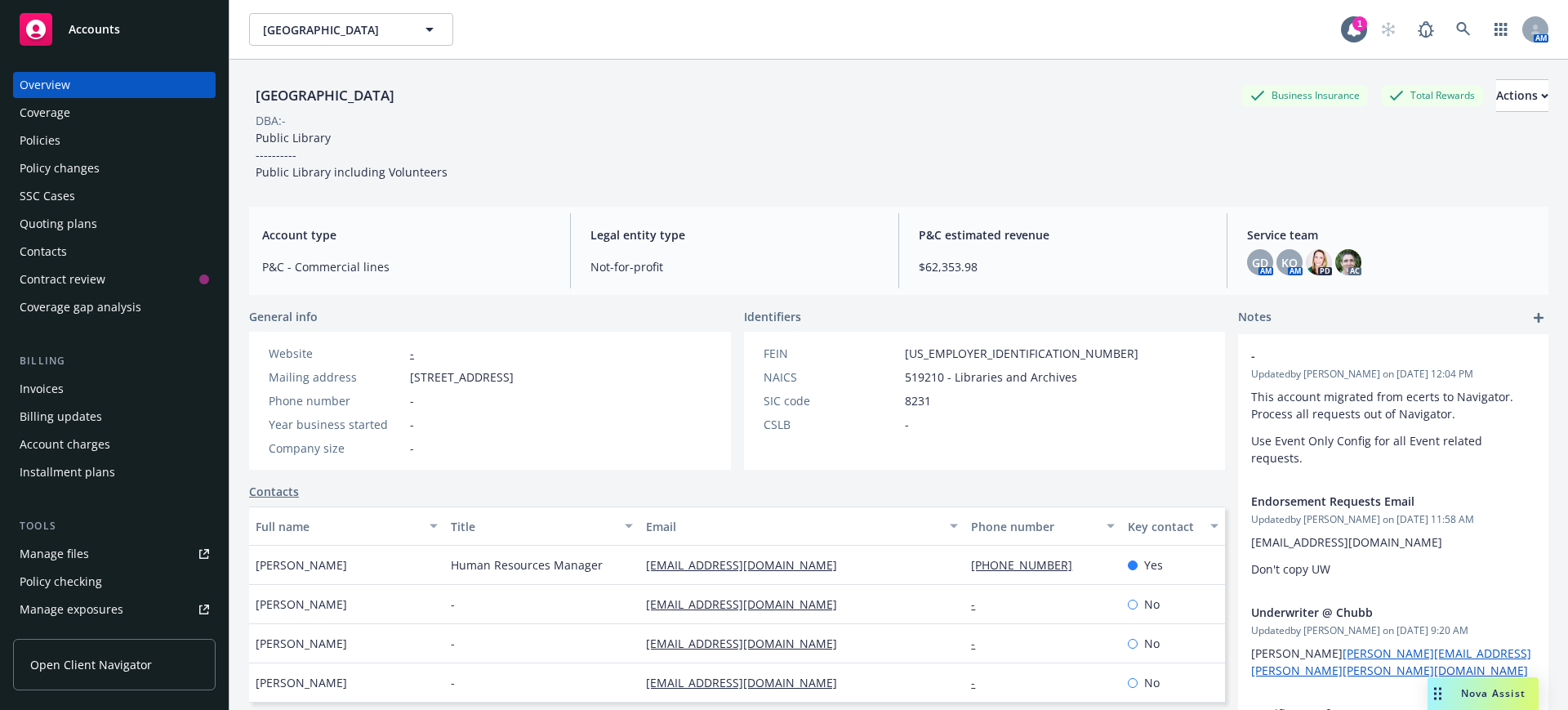
click at [37, 135] on div "Policies" at bounding box center [40, 140] width 40 height 26
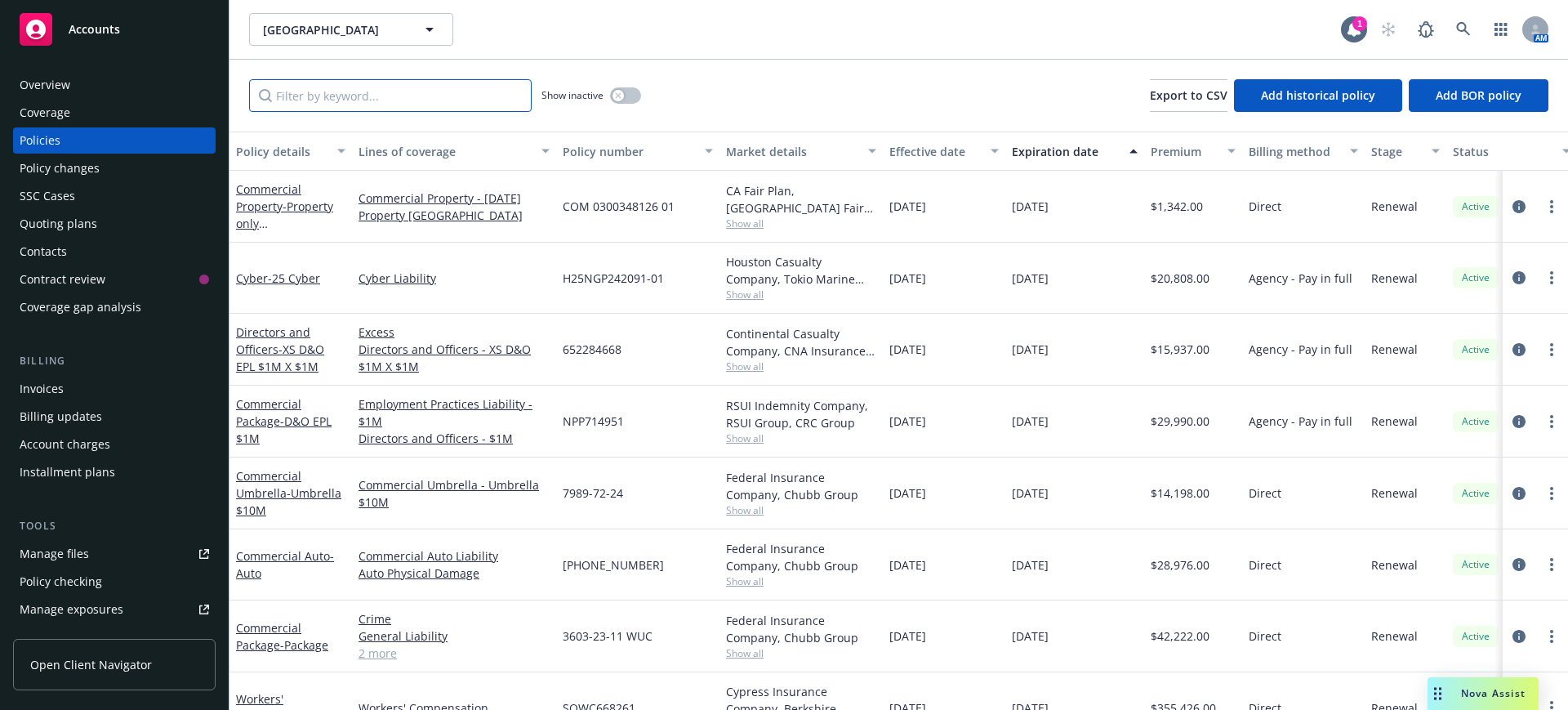
click at [289, 95] on input "Filter by keyword..." at bounding box center [390, 95] width 282 height 32
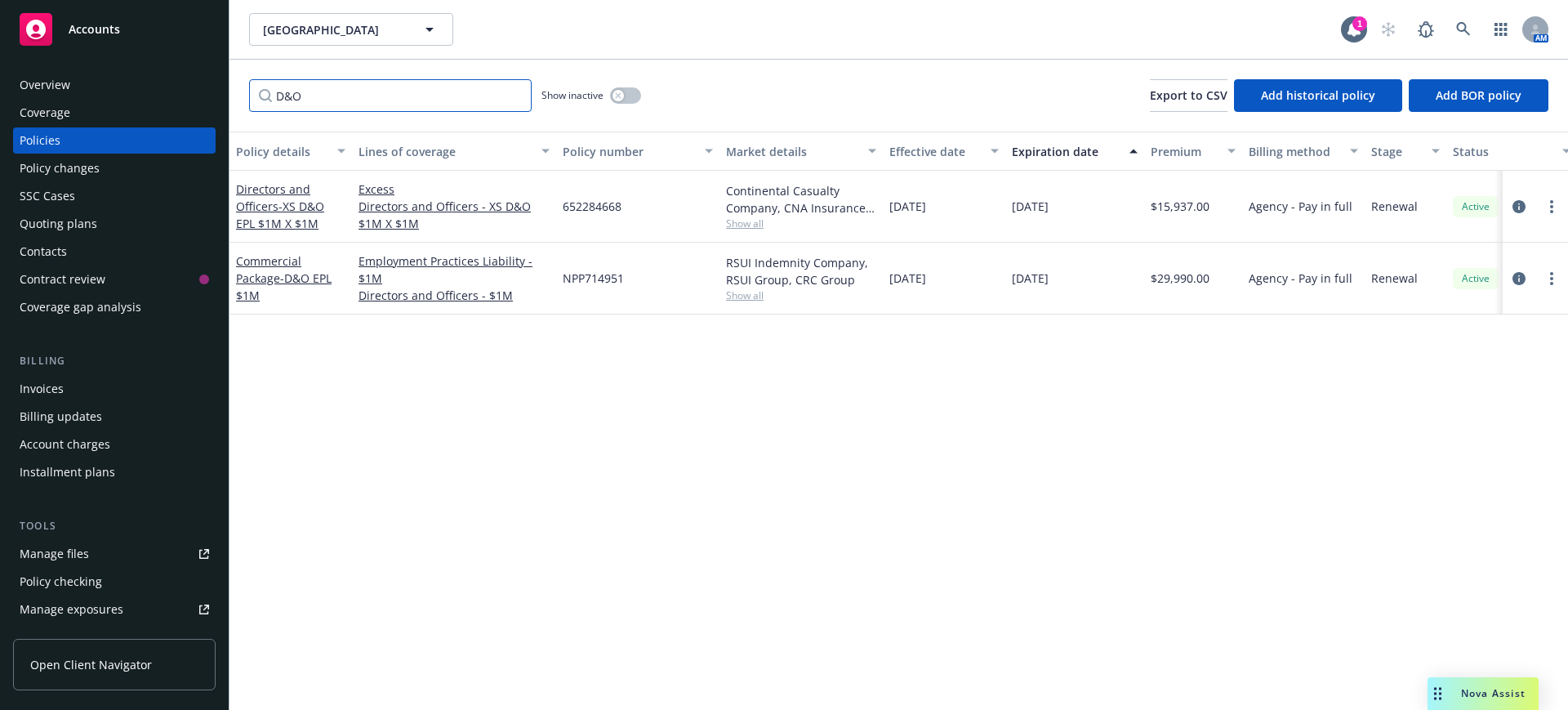
type input "D&O"
click at [627, 95] on button "button" at bounding box center [625, 95] width 31 height 16
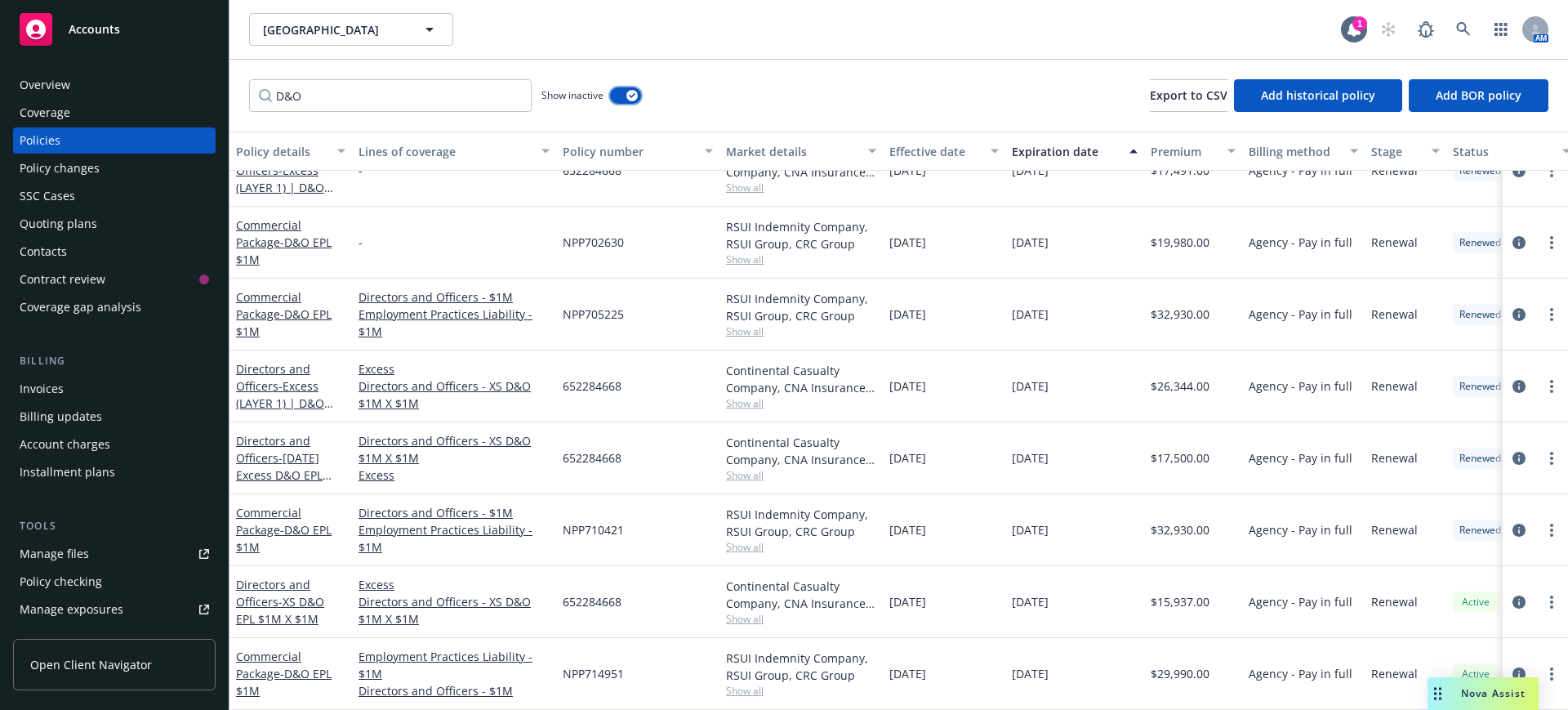
scroll to position [385, 0]
click at [75, 554] on div "Manage files" at bounding box center [54, 553] width 69 height 26
click at [101, 27] on span "Accounts" at bounding box center [94, 29] width 51 height 13
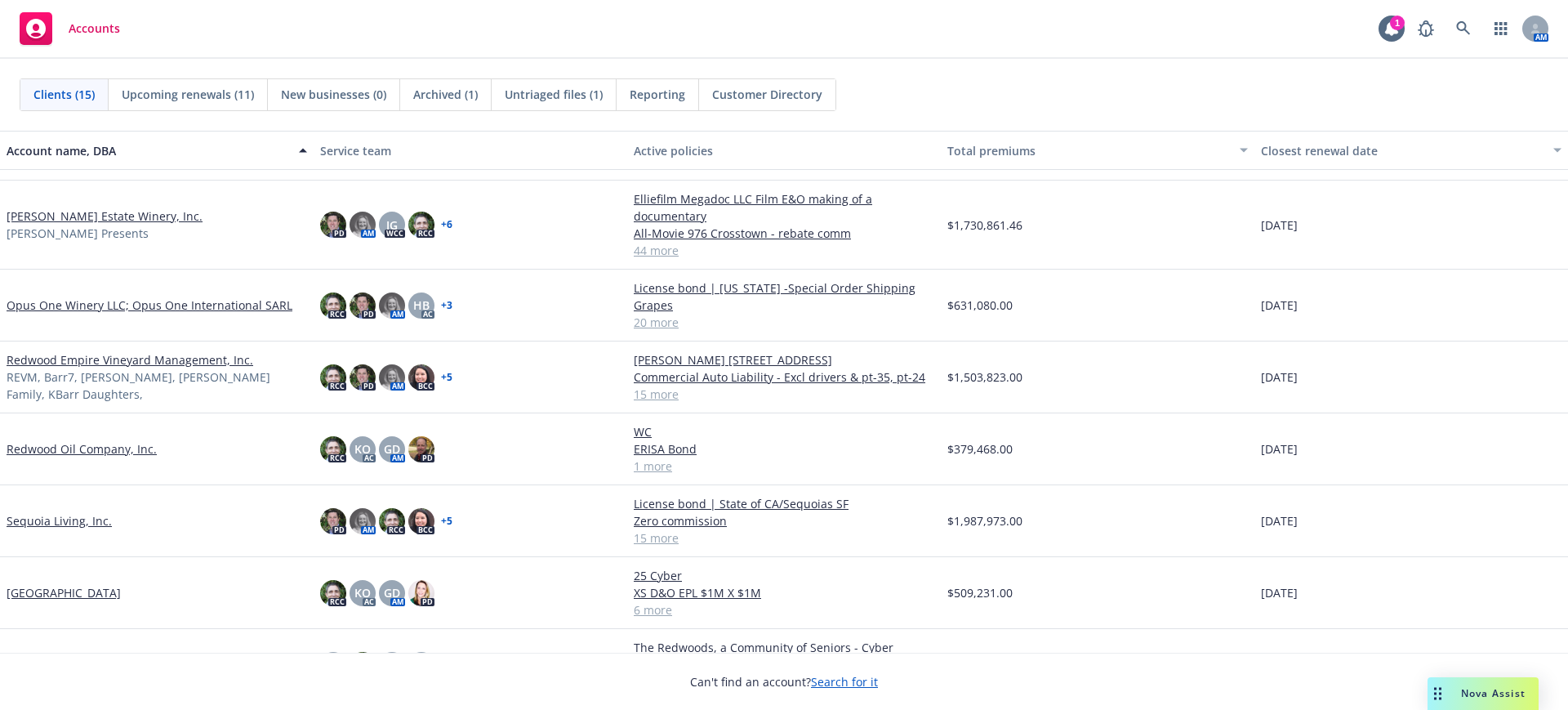
scroll to position [561, 0]
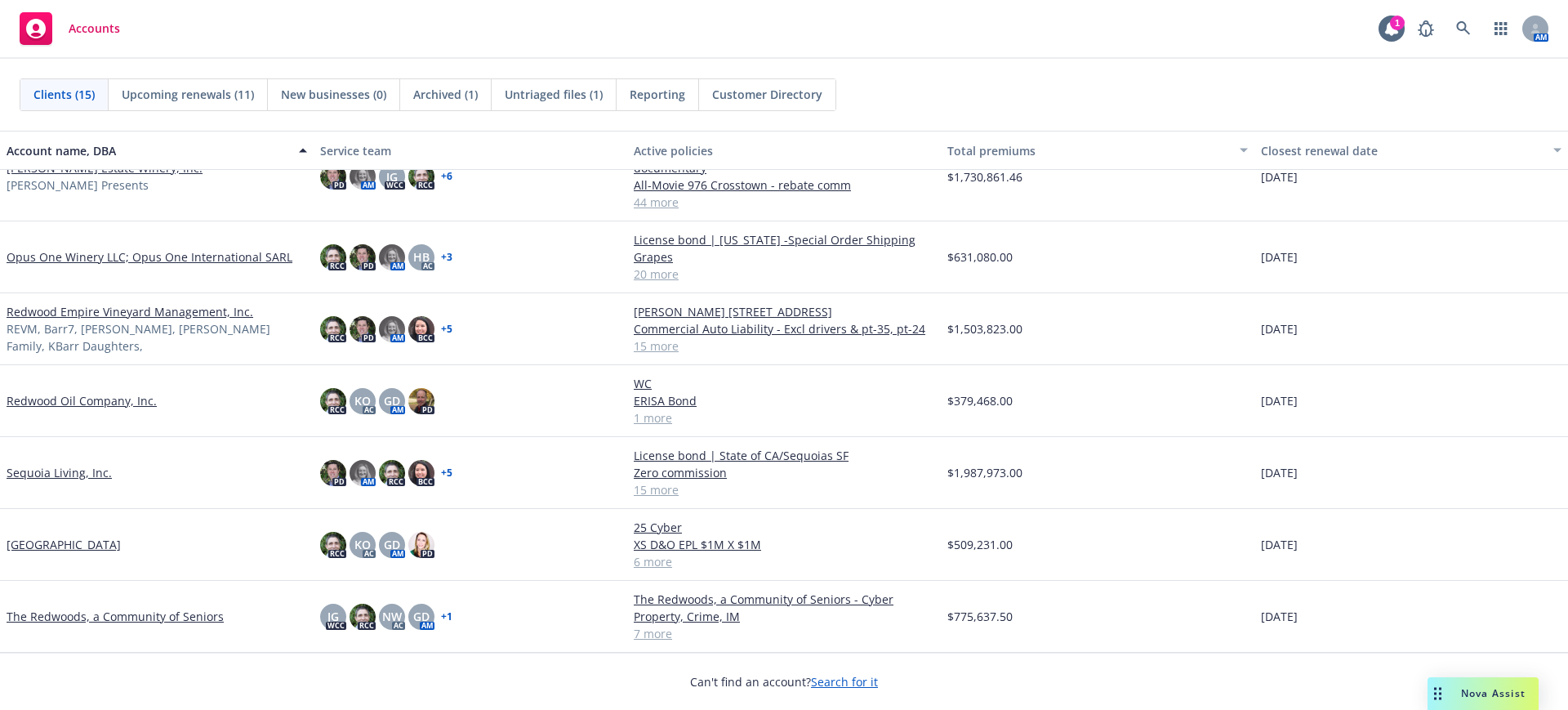
click at [31, 396] on link "Redwood Oil Company, Inc." at bounding box center [81, 400] width 150 height 17
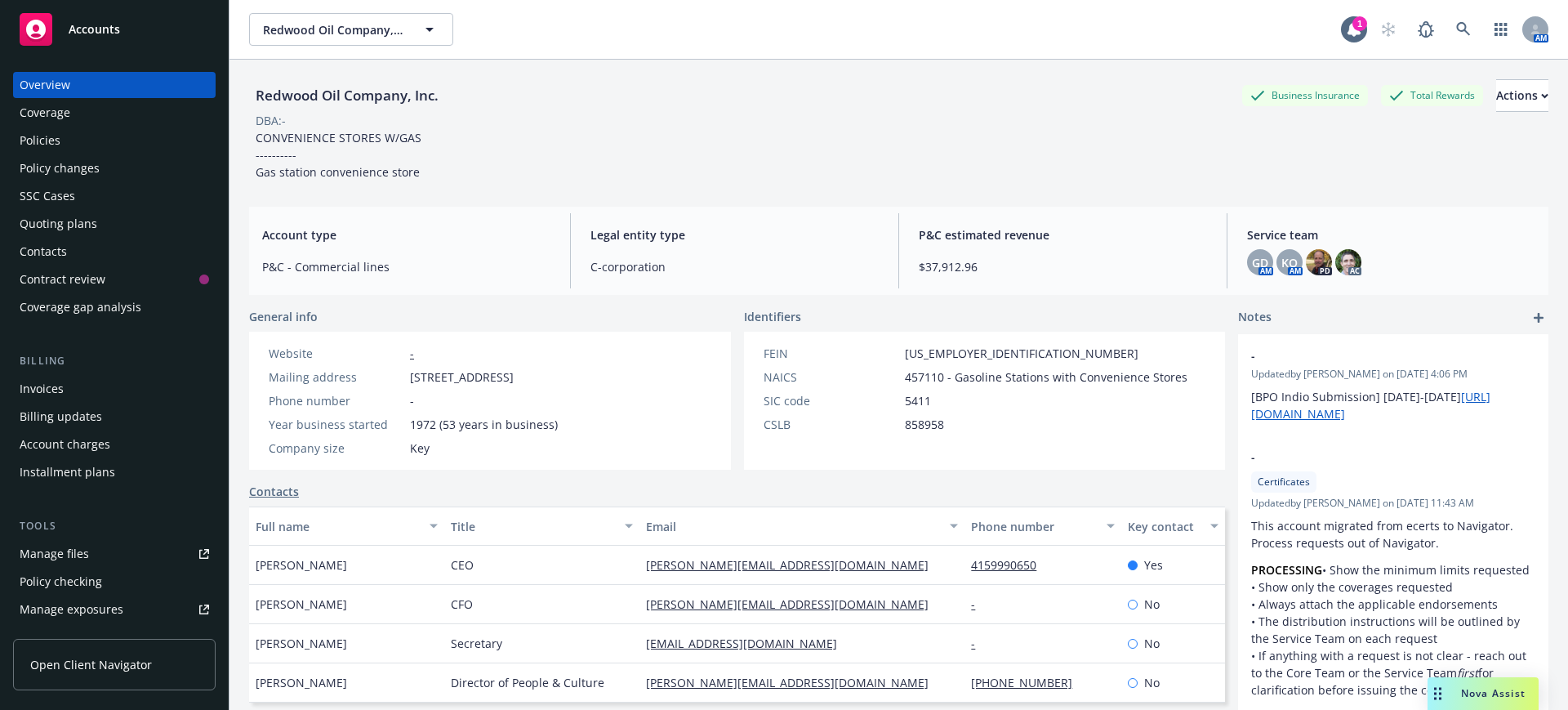
click at [35, 136] on div "Policies" at bounding box center [40, 140] width 40 height 26
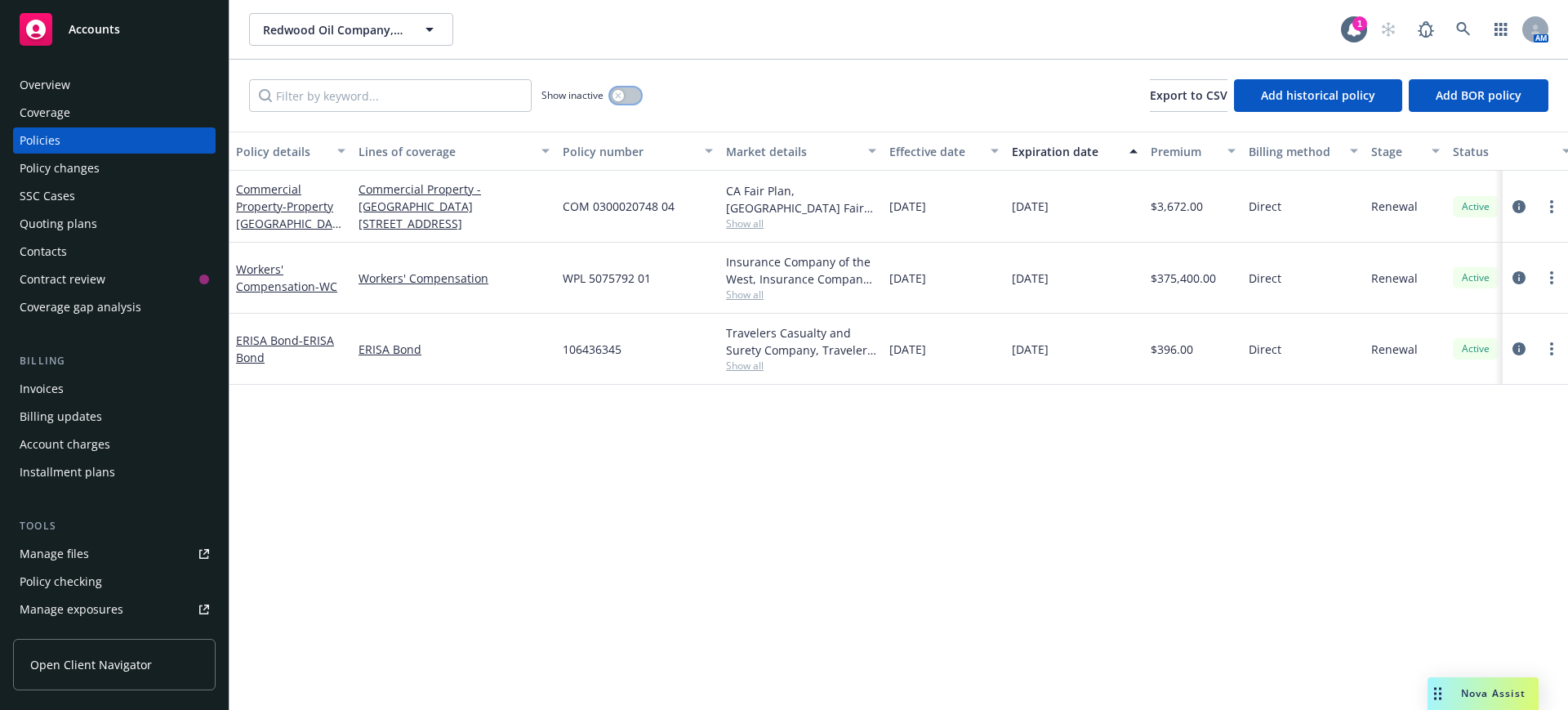
click at [631, 94] on button "button" at bounding box center [625, 95] width 31 height 16
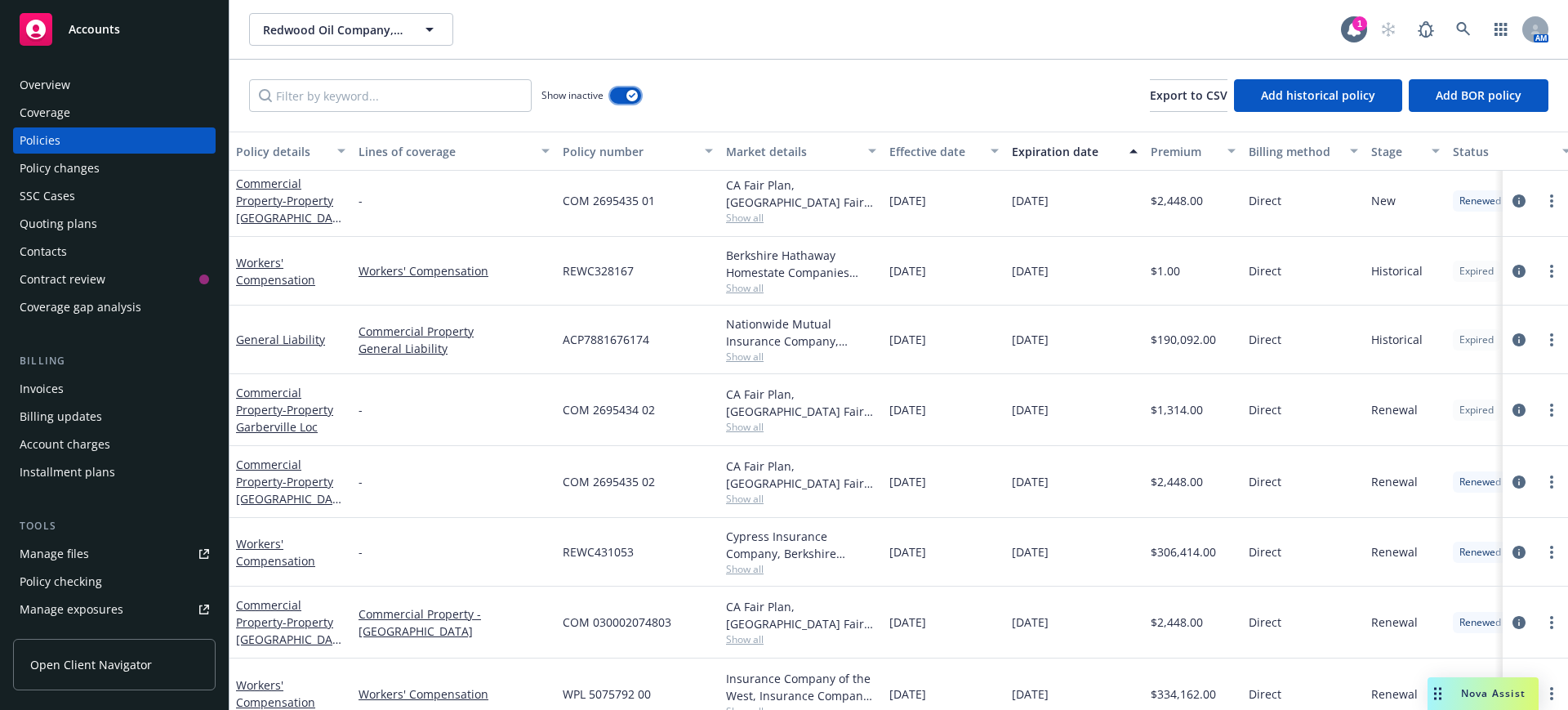
scroll to position [530, 0]
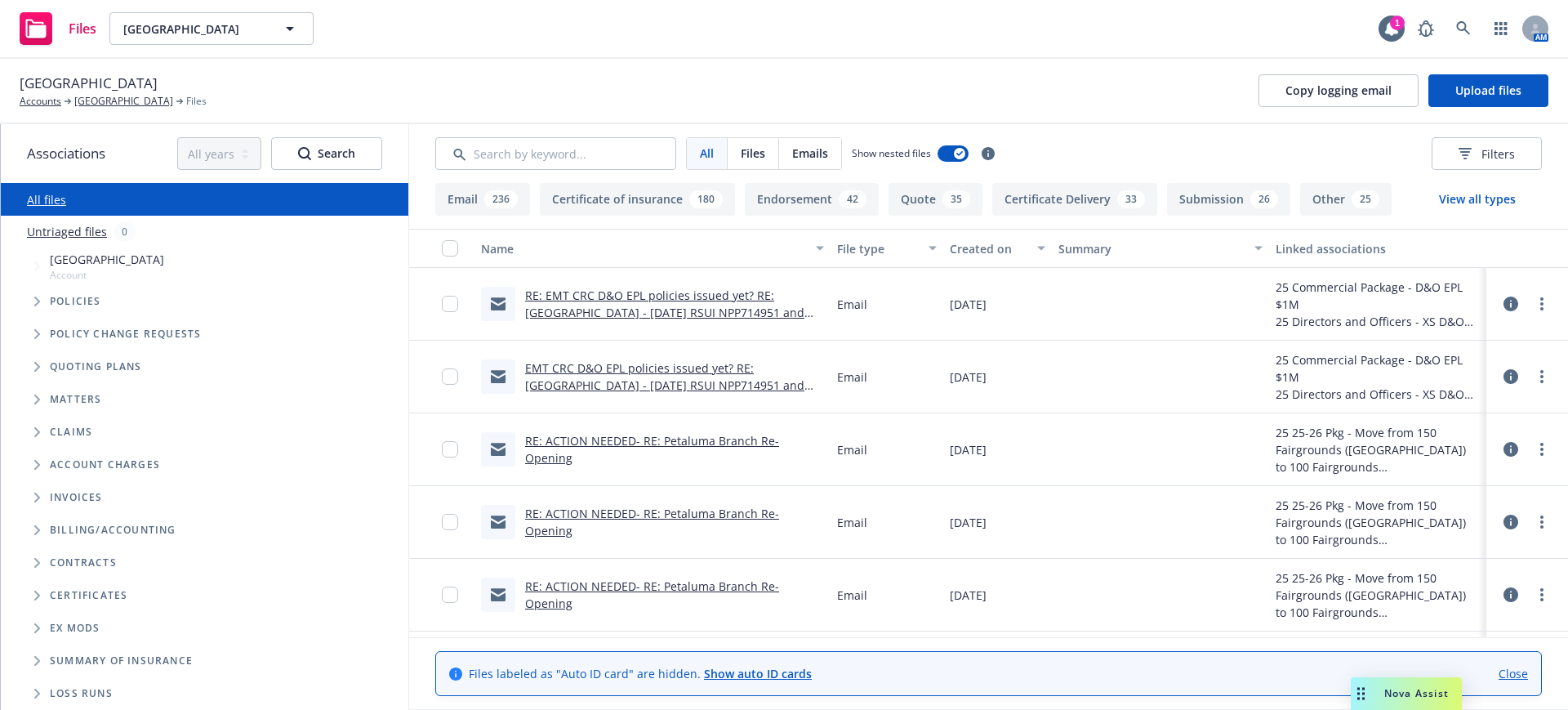
click at [1457, 195] on button "View all types" at bounding box center [1477, 199] width 129 height 32
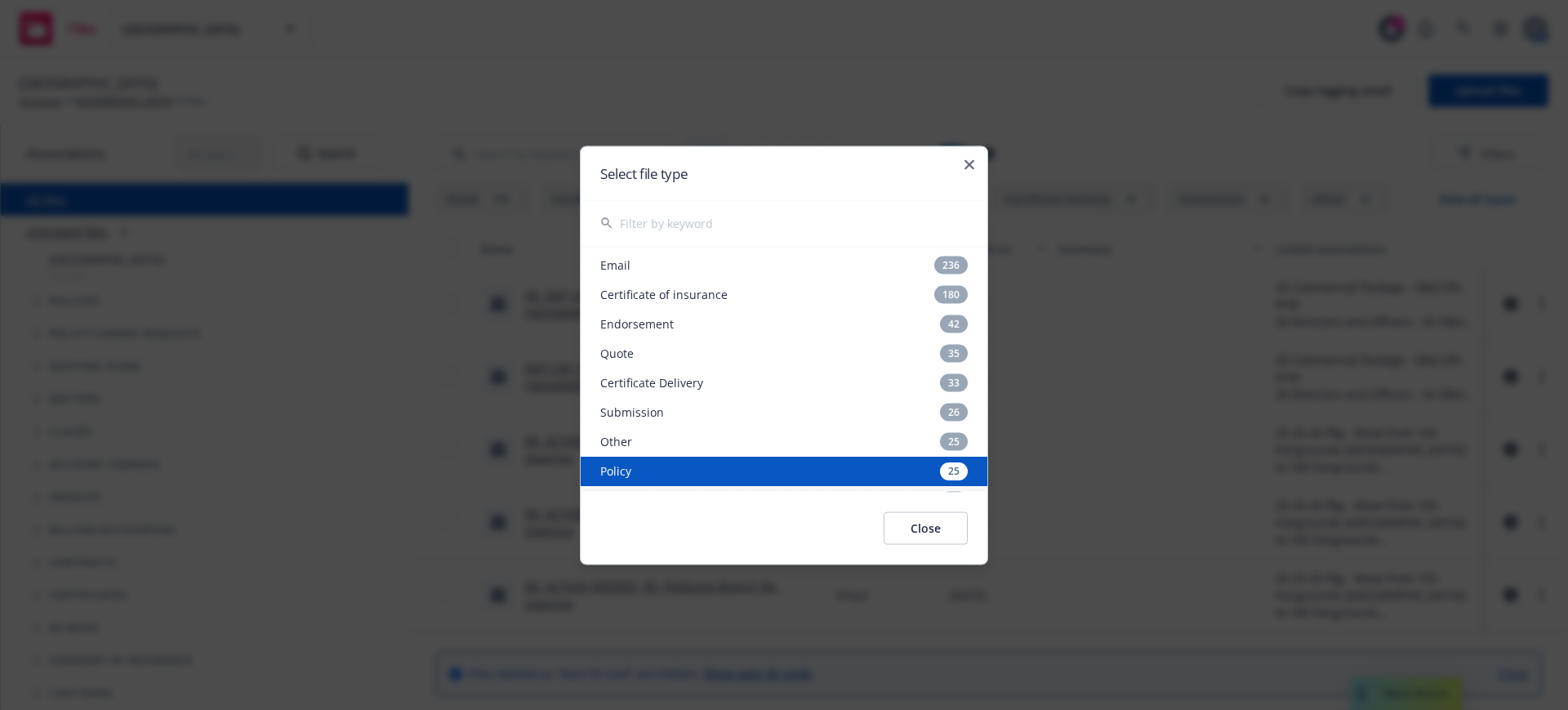
click at [621, 473] on div "Policy 25" at bounding box center [784, 471] width 407 height 30
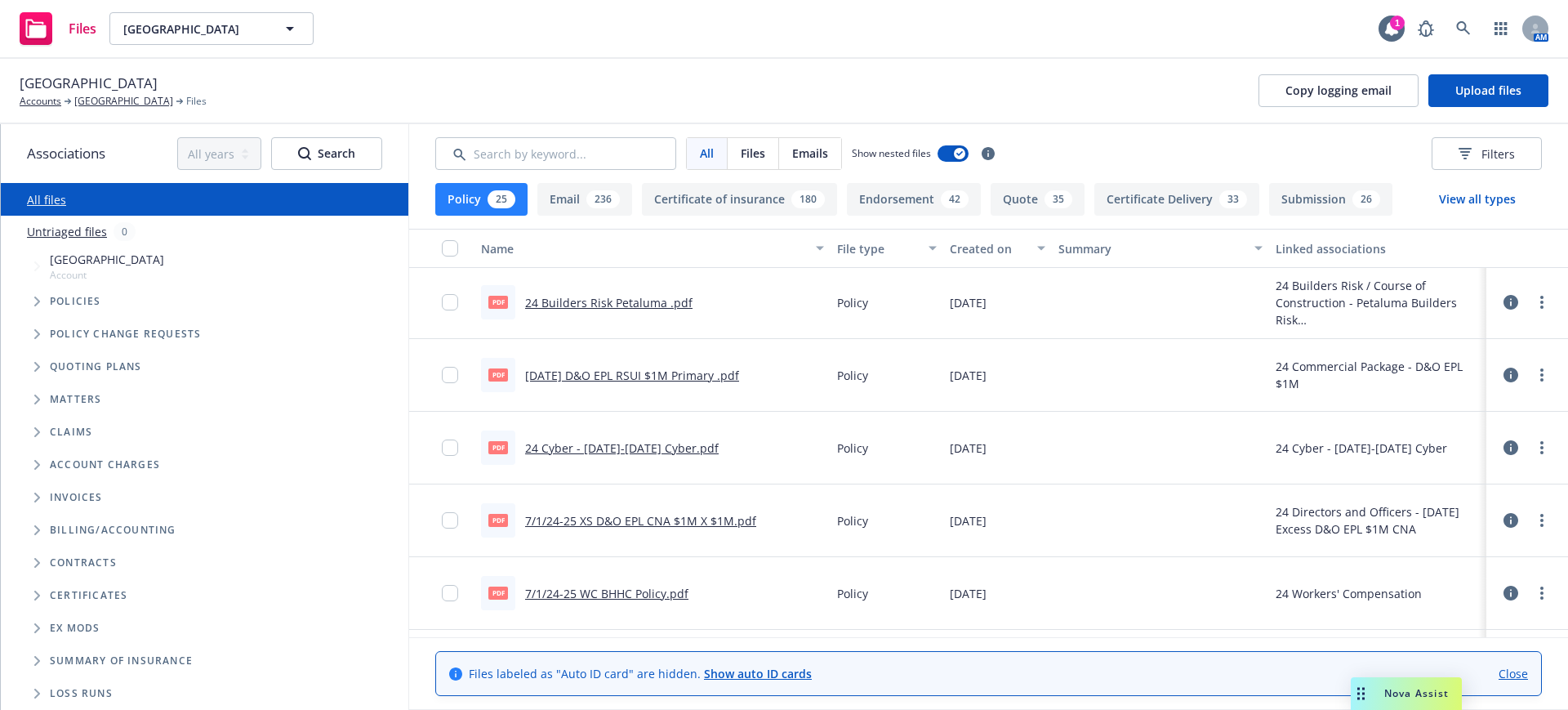
scroll to position [719, 0]
click at [1540, 376] on circle "more" at bounding box center [1542, 378] width 4 height 4
click at [1420, 441] on link "Download" at bounding box center [1454, 444] width 163 height 32
click at [1540, 518] on circle "more" at bounding box center [1542, 518] width 4 height 4
click at [1421, 587] on link "Download" at bounding box center [1454, 589] width 163 height 32
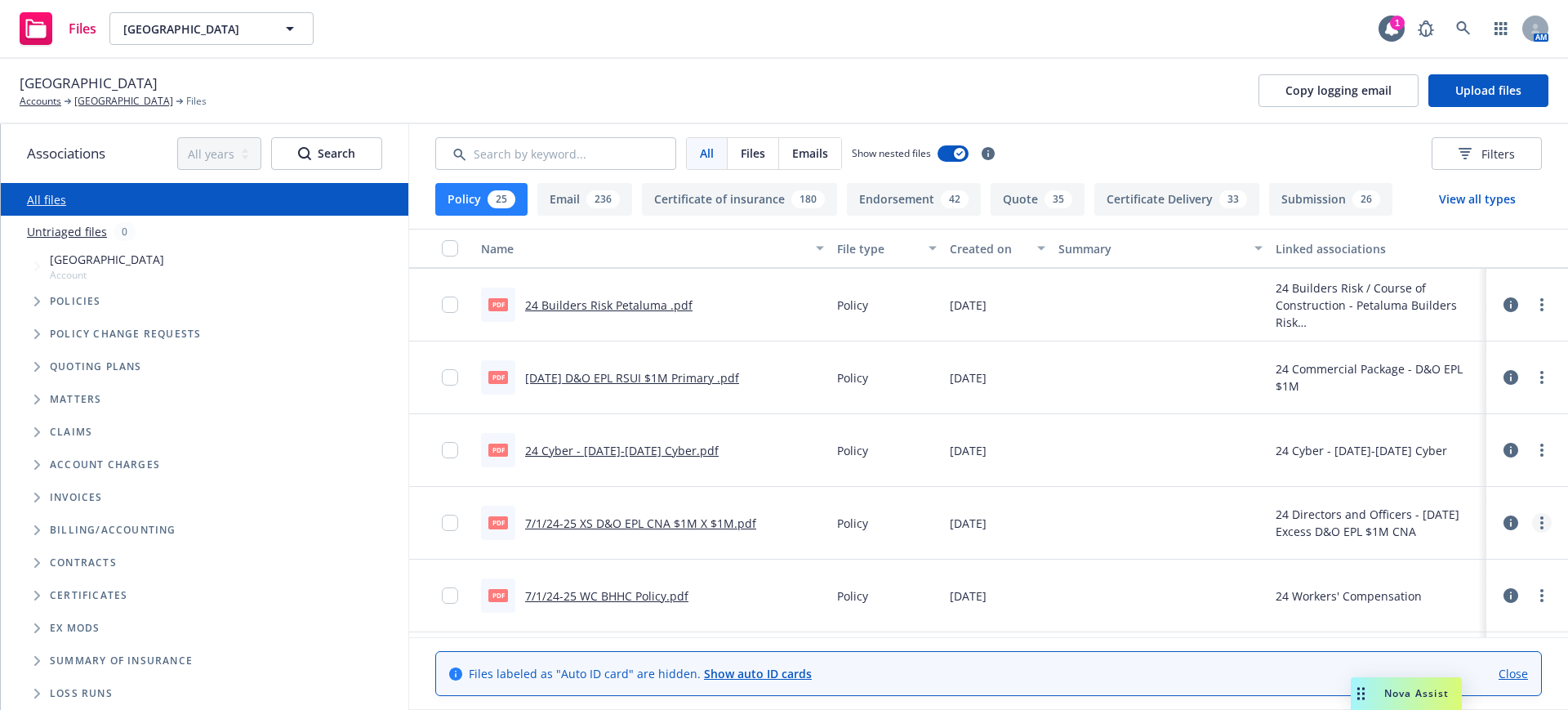
click at [1532, 520] on link "more" at bounding box center [1542, 523] width 20 height 20
click at [1407, 622] on link "Edit" at bounding box center [1454, 622] width 163 height 32
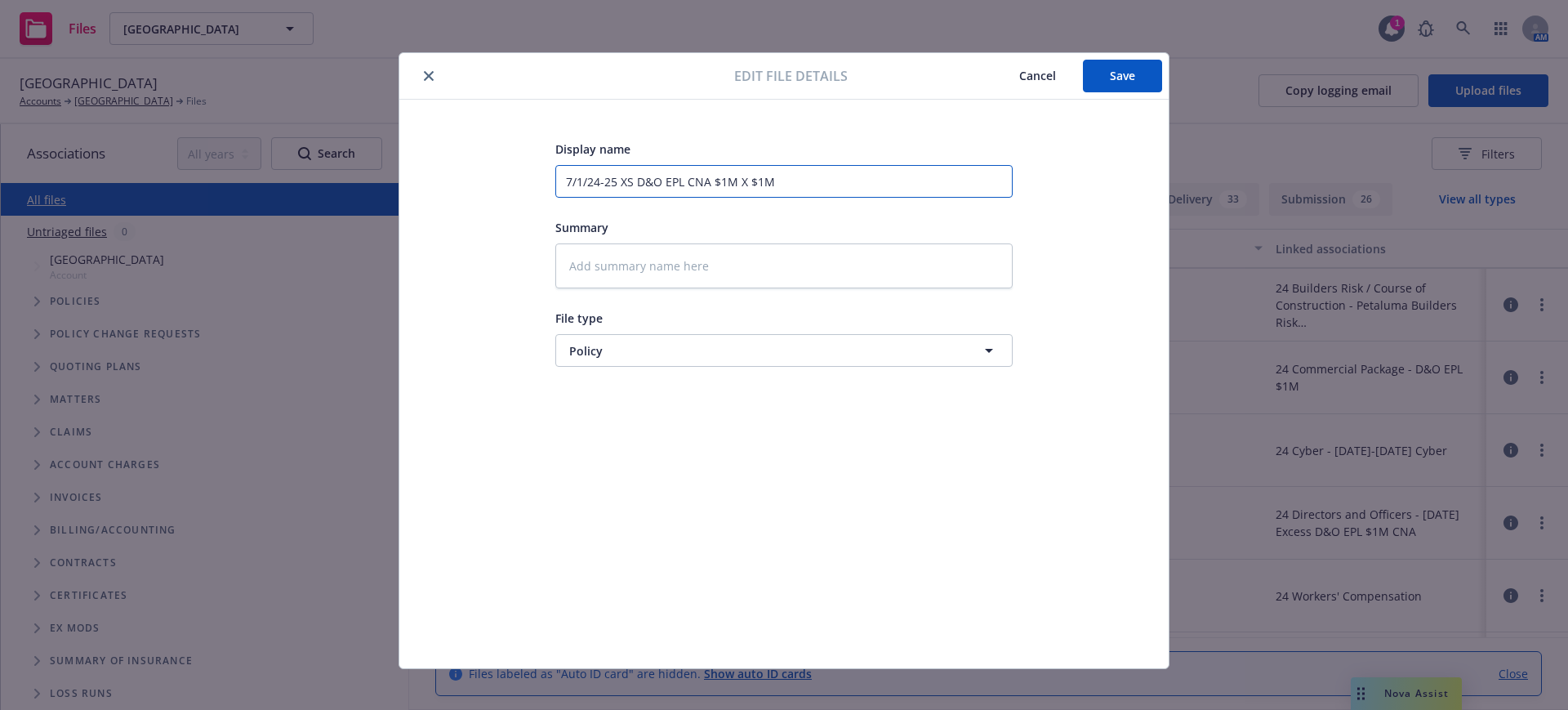
click at [612, 182] on input "7/1/24-25 XS D&O EPL CNA $1M X $1M" at bounding box center [784, 181] width 457 height 32
type textarea "x"
type input "7/1/24-25 EXS D&O EPL CNA $1M X $1M"
type textarea "x"
type input "7/1/24-25 ExXS D&O EPL CNA $1M X $1M"
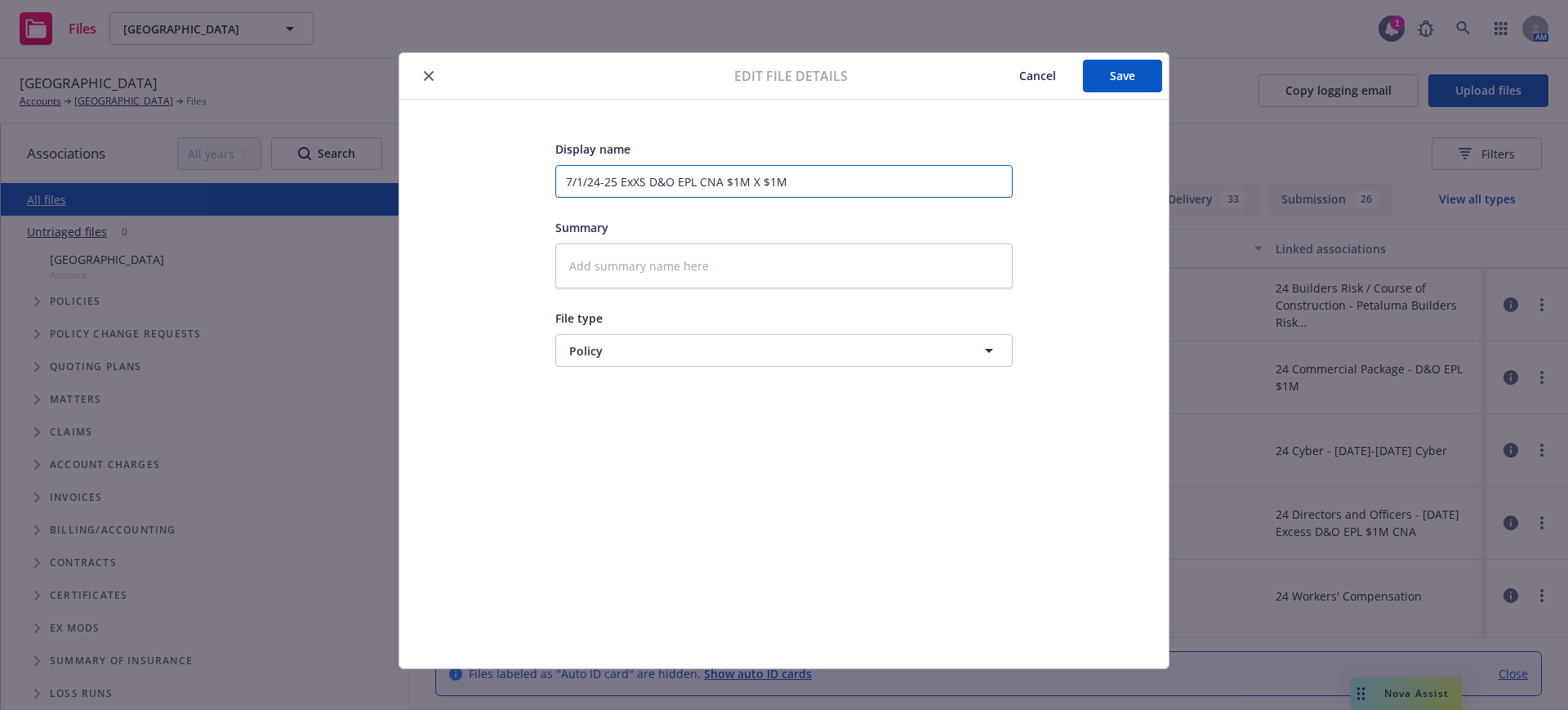
type textarea "x"
type input "7/1/24-25 ExcXS D&O EPL CNA $1M X $1M"
type textarea "x"
type input "7/1/24-25 ExceXS D&O EPL CNA $1M X $1M"
type textarea "x"
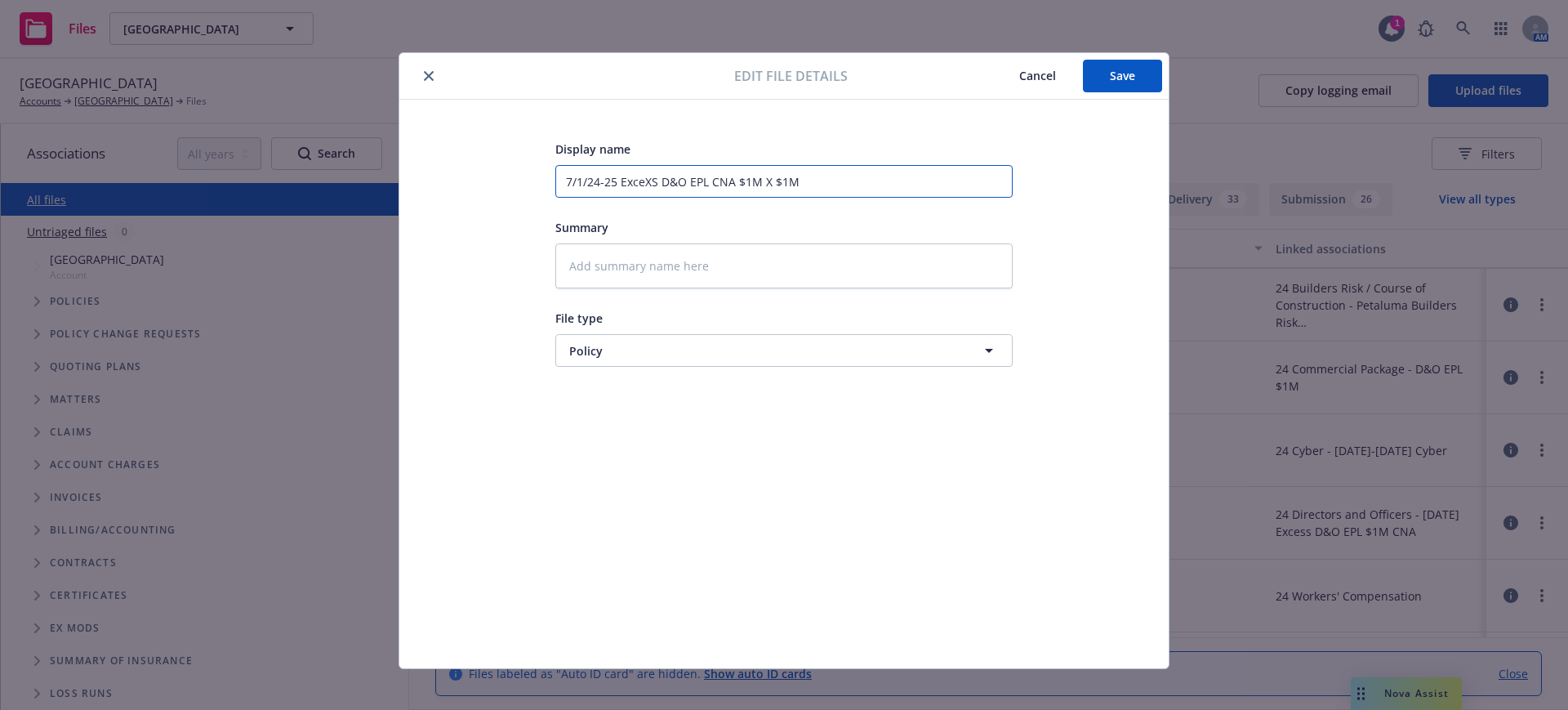
type input "7/1/24-25 ExcesXS D&O EPL CNA $1M X $1M"
type textarea "x"
type input "7/1/24-25 ExcessXS D&O EPL CNA $1M X $1M"
type textarea "x"
type input "7/1/24-25 Excess XS D&O EPL CNA $1M X $1M"
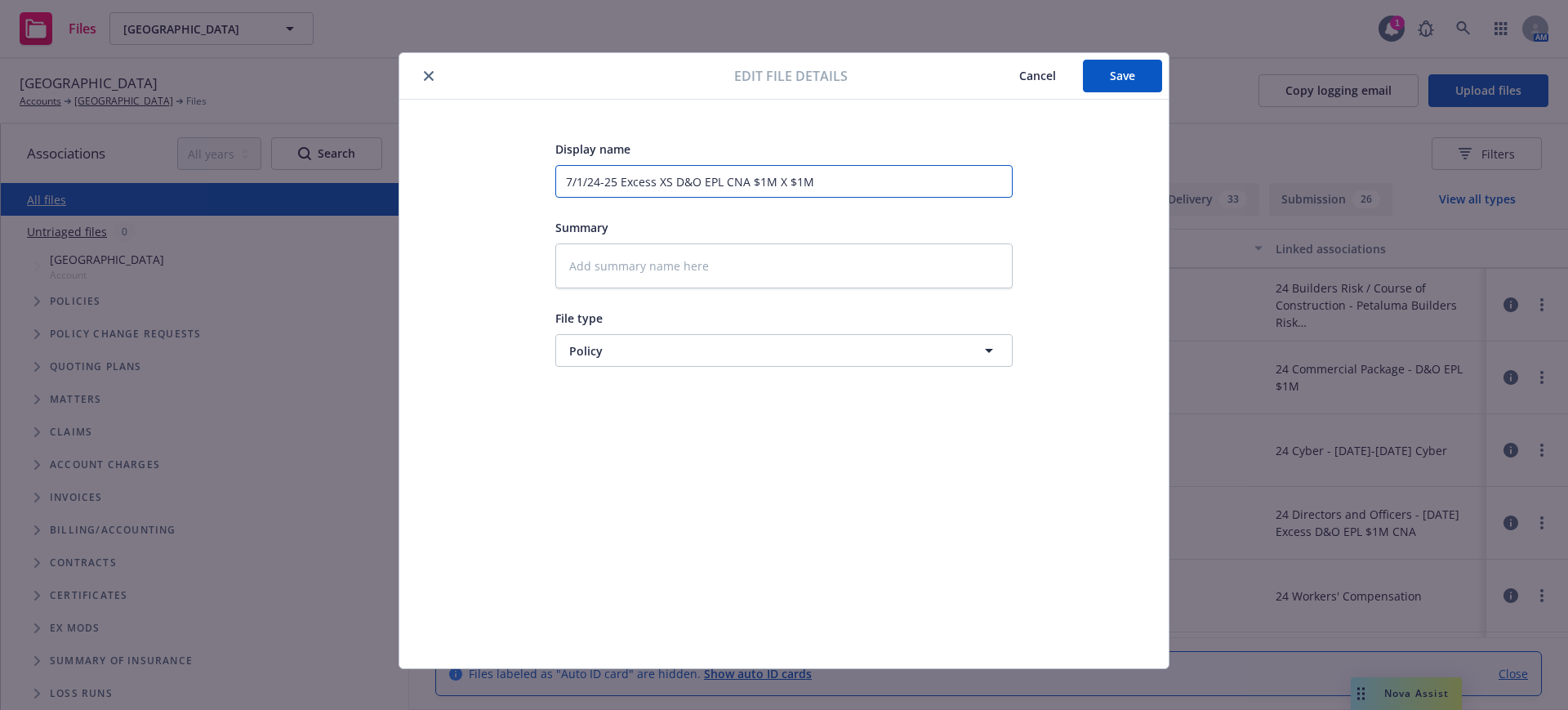
type textarea "x"
type input "7/1/24-25 Excess S D&O EPL CNA $1M X $1M"
type textarea "x"
type input "7/1/24-25 Excess D&O EPL CNA $1M X $1M"
type textarea "x"
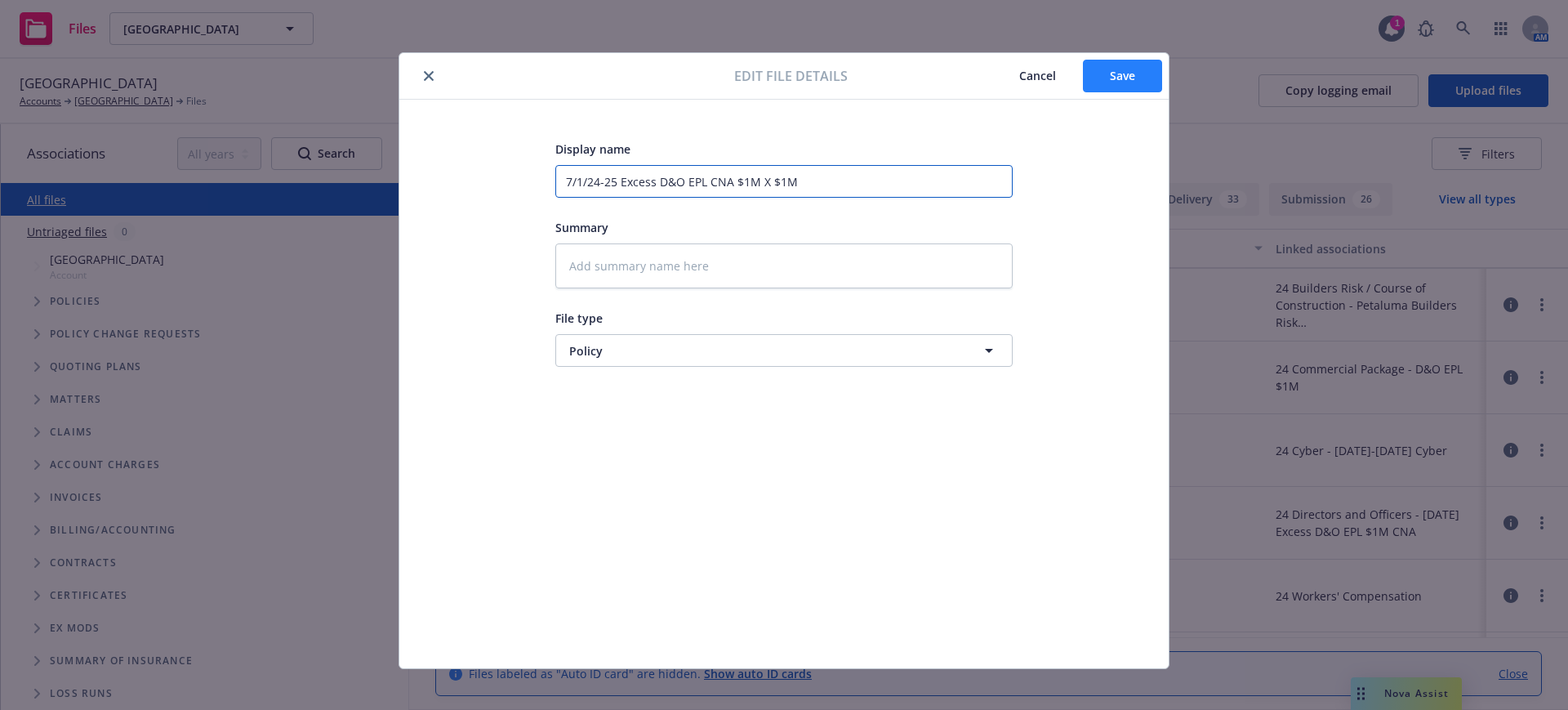
type input "7/1/24-25 Excess D&O EPL CNA $1M X $1M"
click at [1113, 70] on span "Save" at bounding box center [1123, 75] width 25 height 15
type textarea "x"
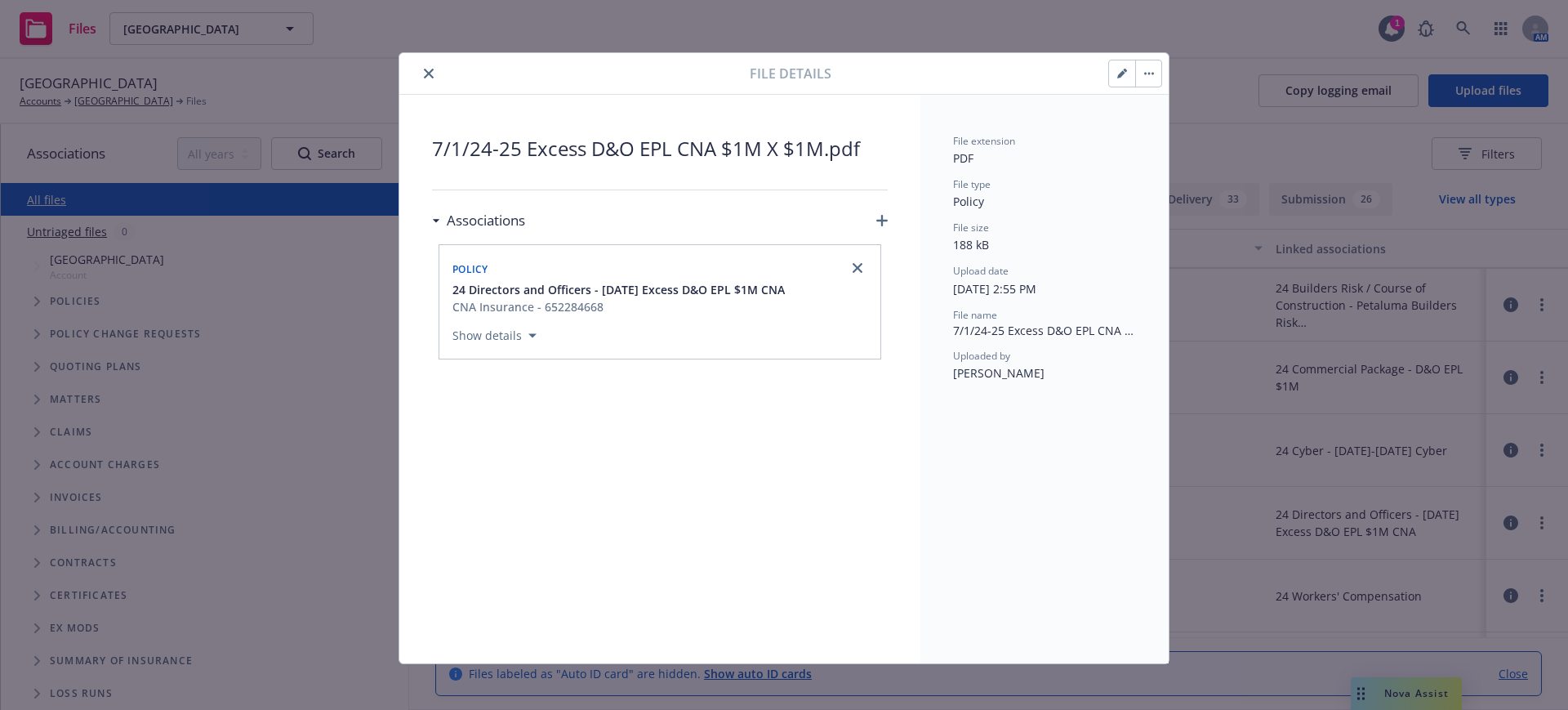
click at [424, 71] on icon "close" at bounding box center [428, 73] width 10 height 10
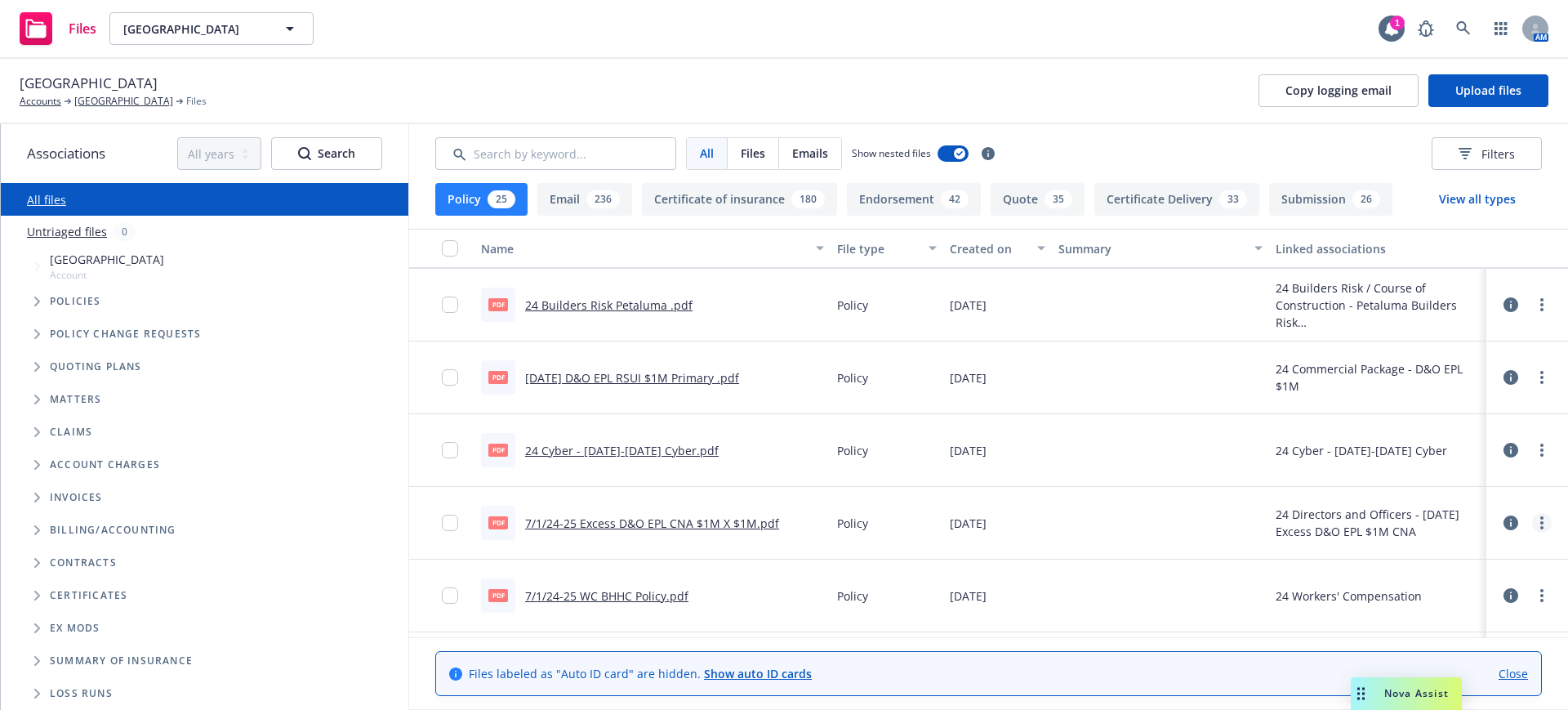
click at [1540, 519] on icon "more" at bounding box center [1542, 523] width 4 height 13
click at [1442, 583] on link "Download" at bounding box center [1454, 589] width 163 height 32
click at [121, 96] on link "[GEOGRAPHIC_DATA]" at bounding box center [124, 101] width 99 height 14
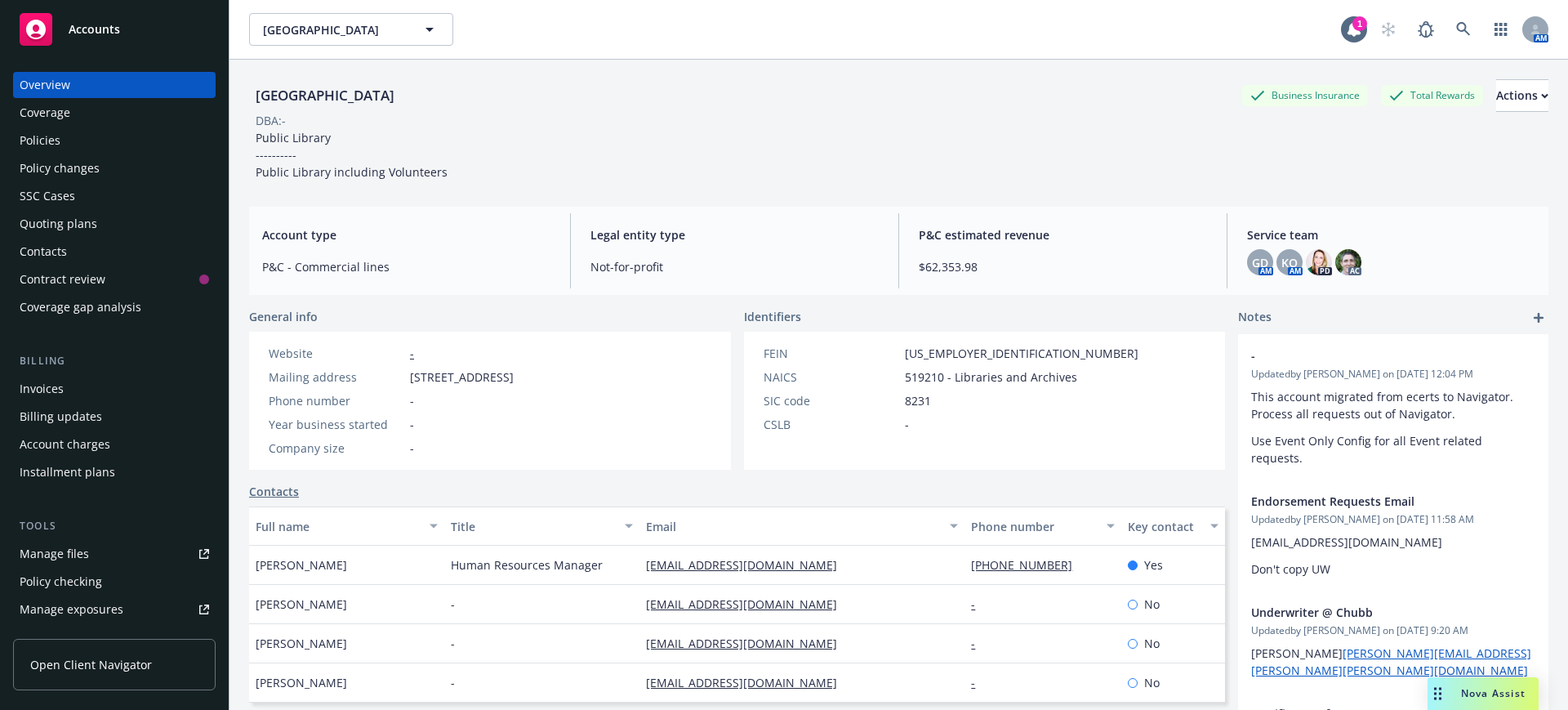
click at [74, 164] on div "Policy changes" at bounding box center [59, 168] width 80 height 26
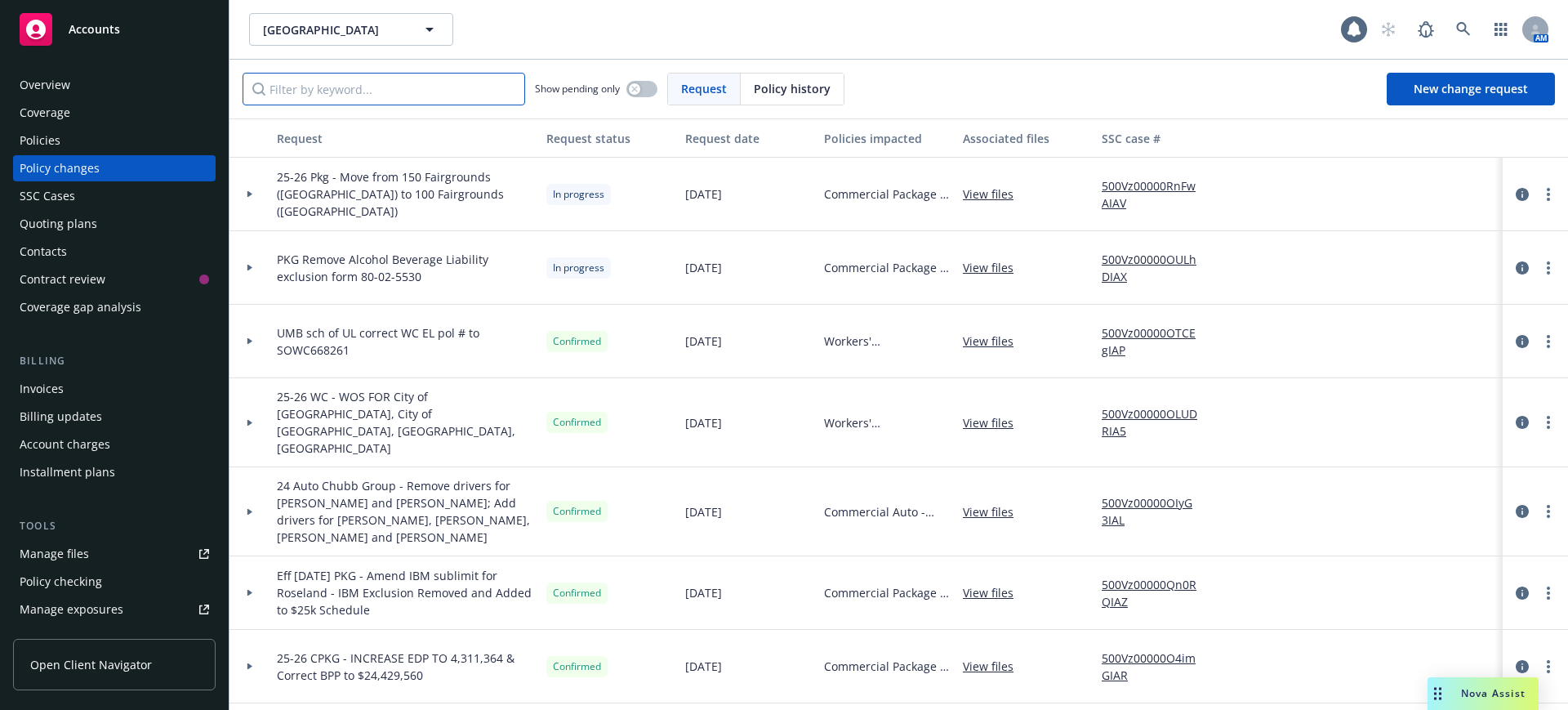
click at [297, 88] on input "Filter by keyword..." at bounding box center [384, 89] width 282 height 32
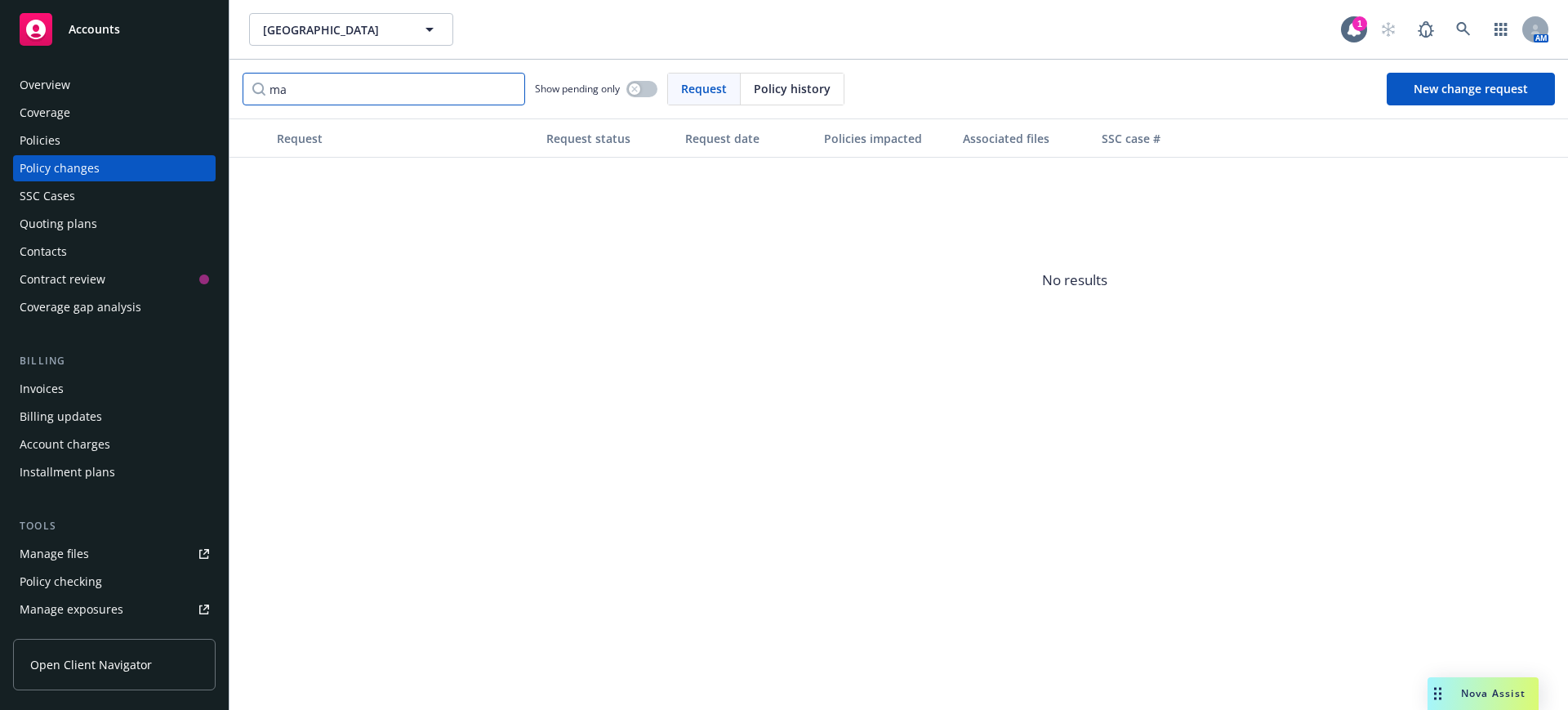
type input "m"
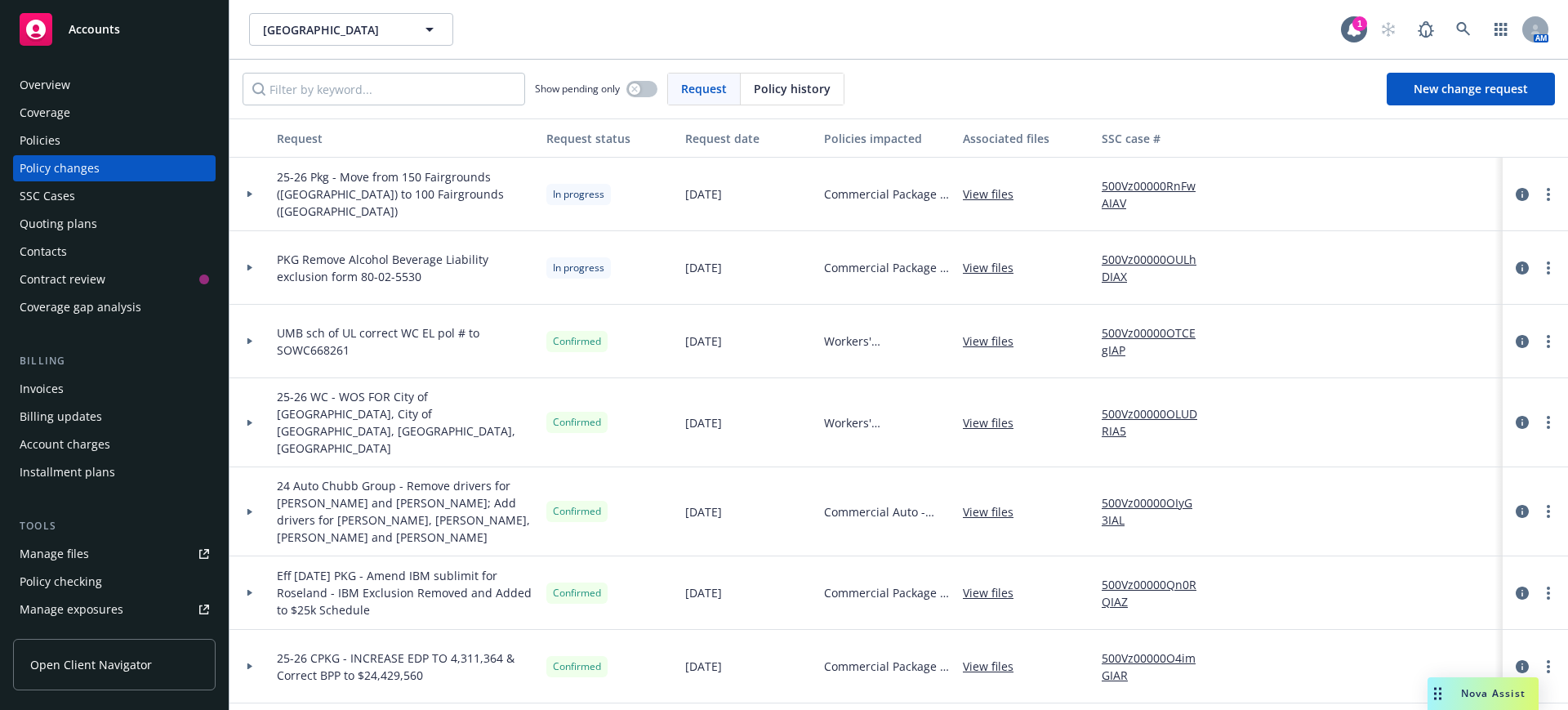
click at [67, 546] on div "Manage files" at bounding box center [54, 553] width 69 height 26
click at [98, 26] on span "Accounts" at bounding box center [94, 29] width 51 height 13
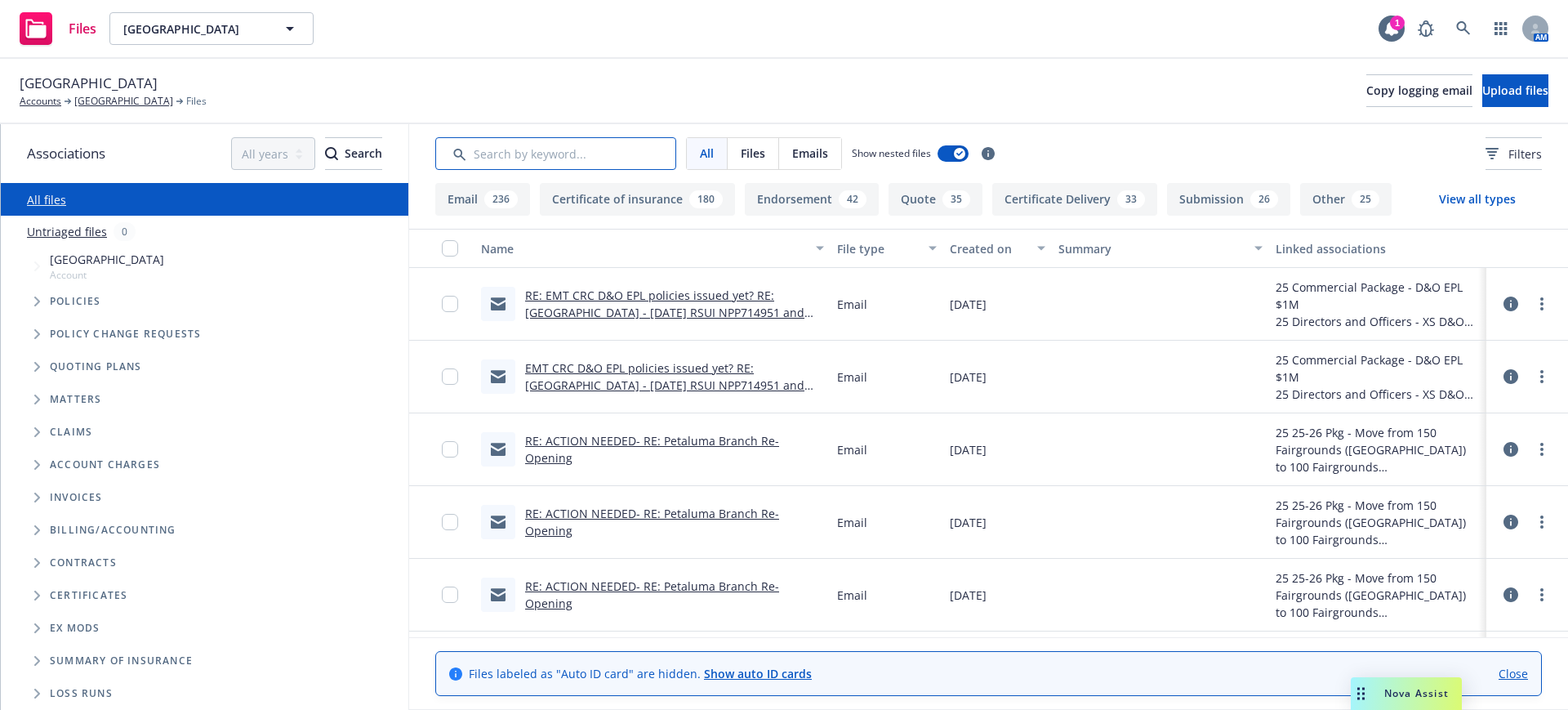
click at [497, 148] on input "Search by keyword..." at bounding box center [556, 154] width 241 height 32
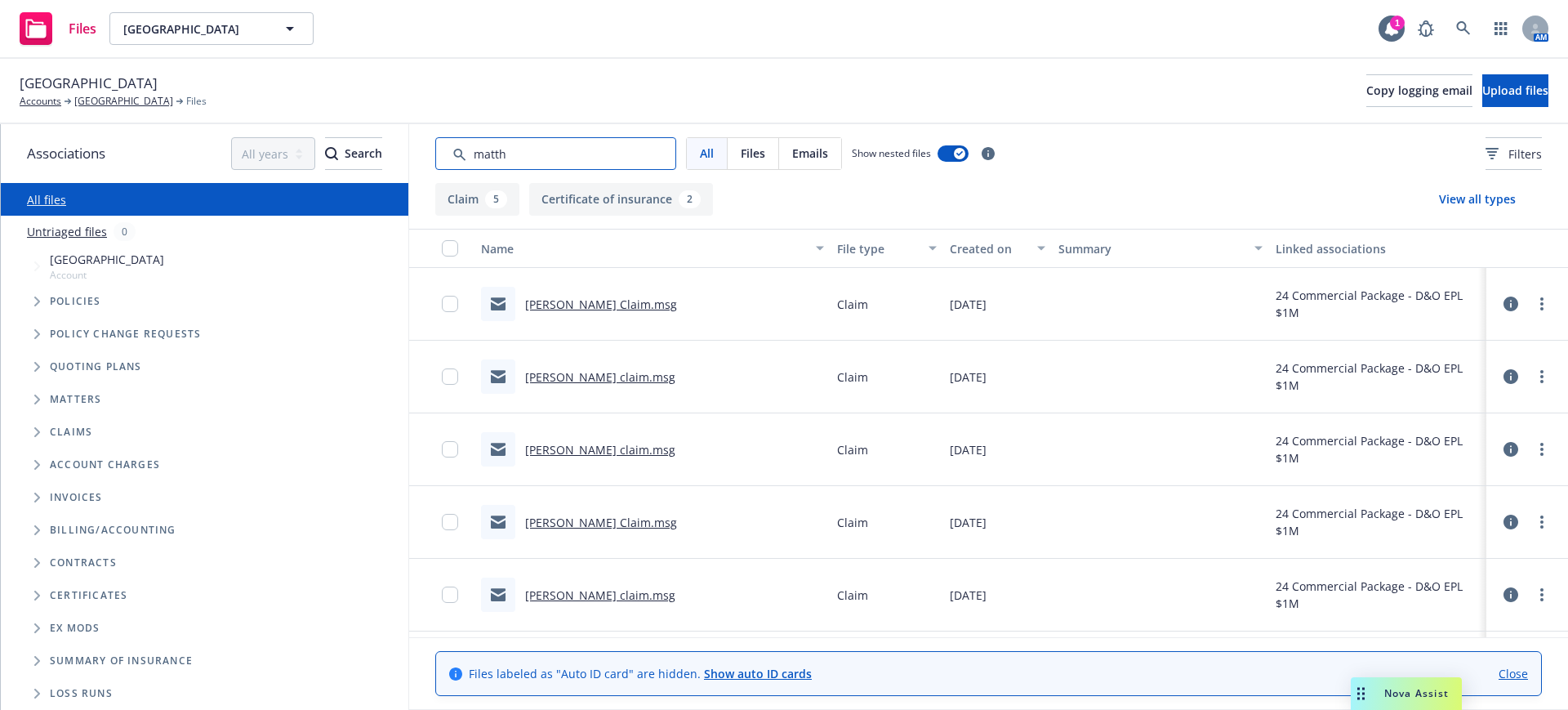
type input "matth"
click at [569, 300] on link "[PERSON_NAME] Claim.msg" at bounding box center [601, 304] width 152 height 15
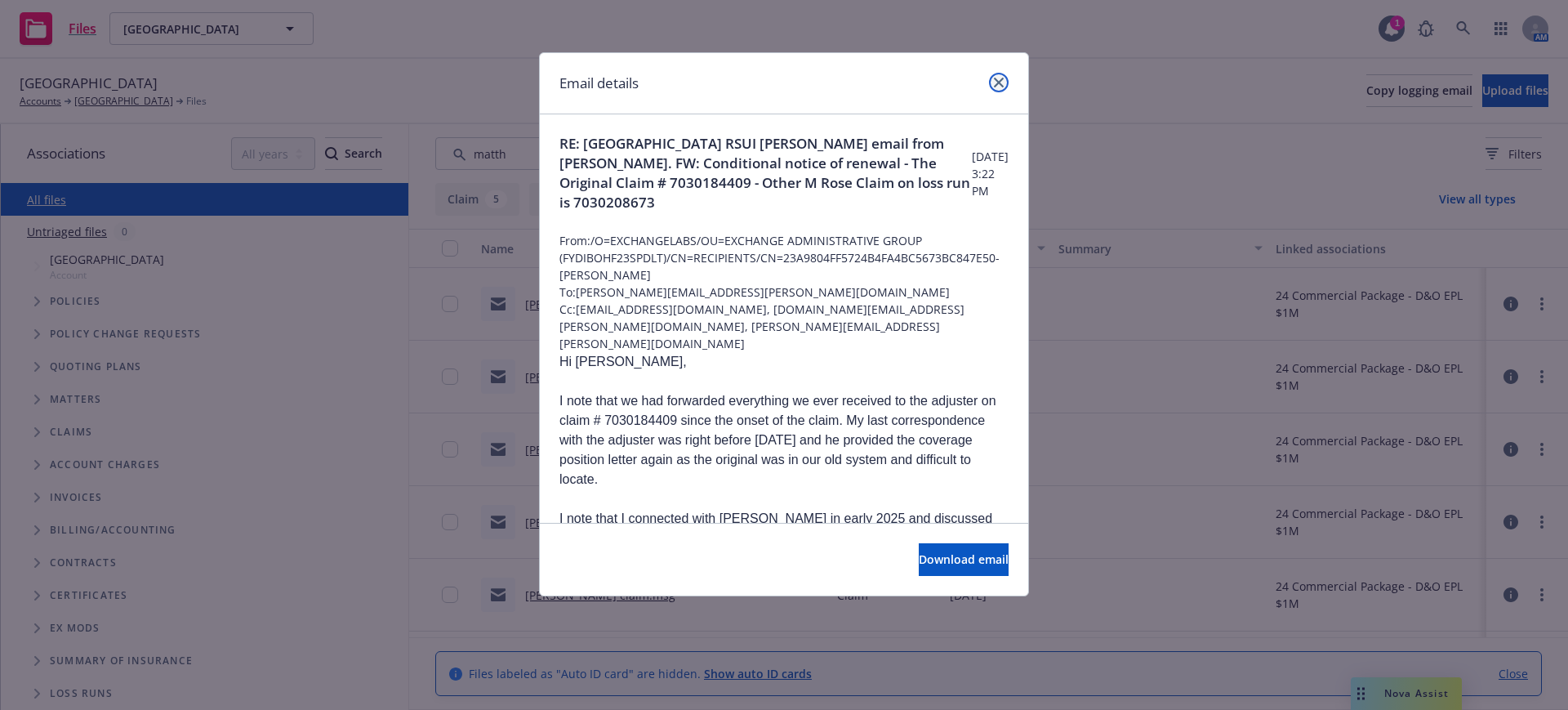
click at [999, 75] on link "close" at bounding box center [999, 83] width 20 height 20
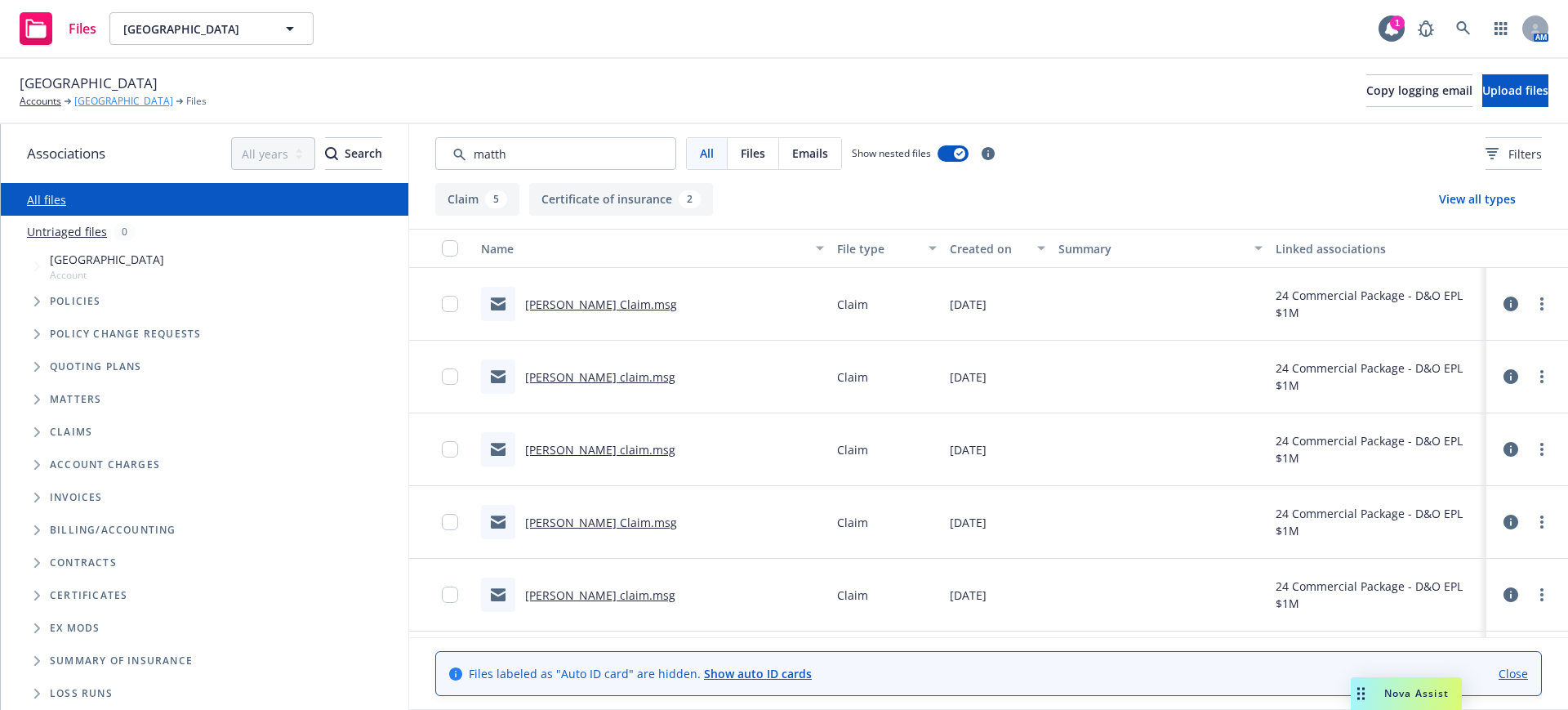
click at [103, 97] on link "[GEOGRAPHIC_DATA]" at bounding box center [124, 101] width 99 height 14
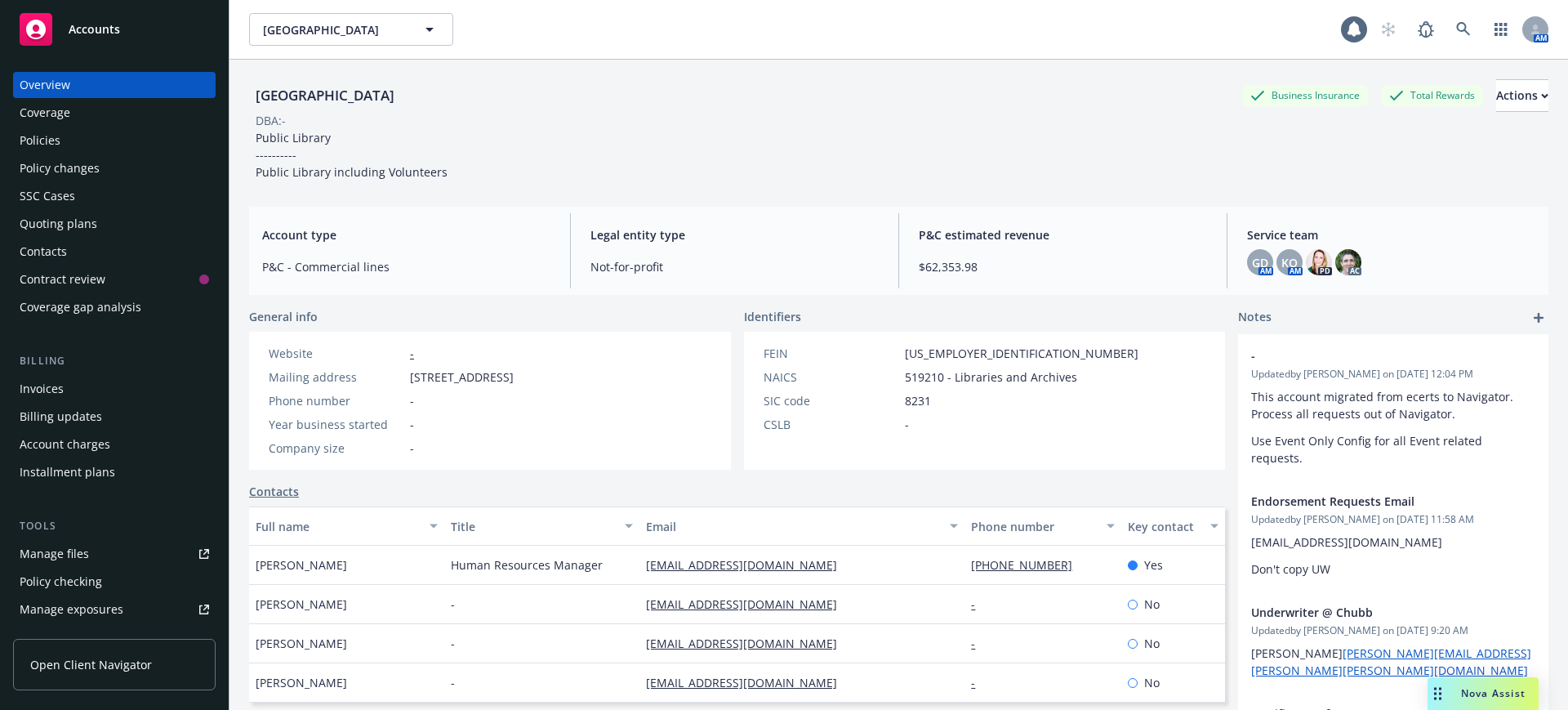
click at [35, 135] on div "Policies" at bounding box center [40, 140] width 40 height 26
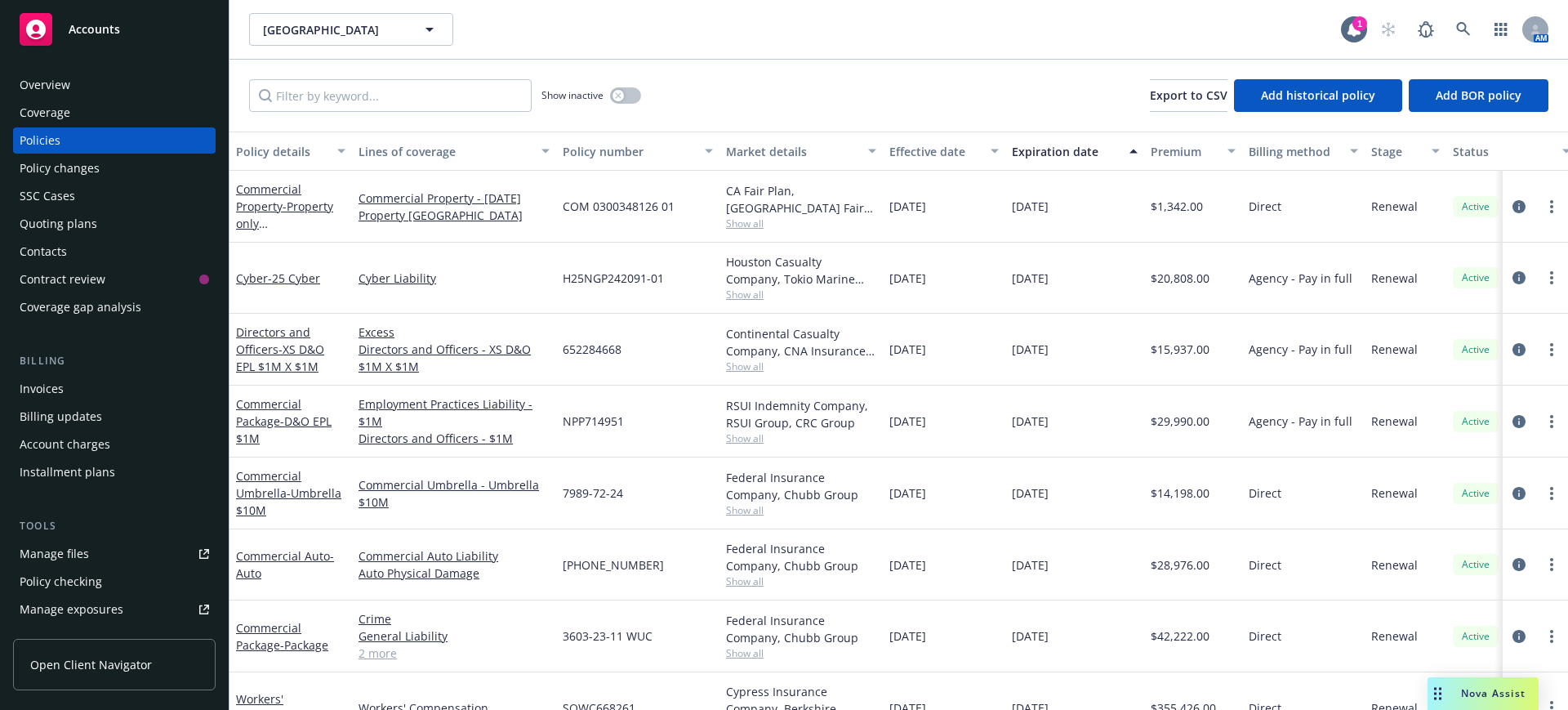
click at [74, 551] on div "Manage files" at bounding box center [54, 553] width 69 height 26
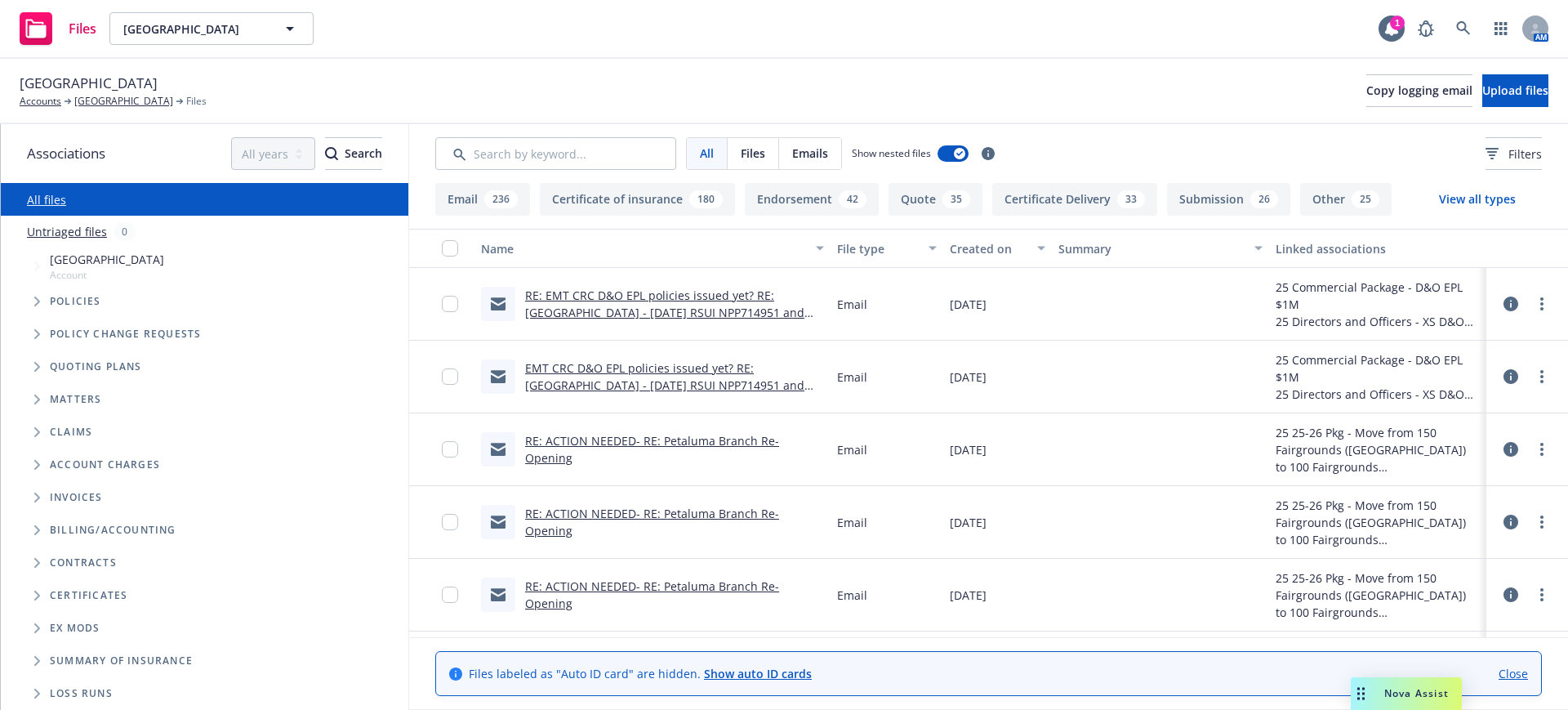
click at [647, 290] on link "RE: EMT CRC D&O EPL policies issued yet? RE: [GEOGRAPHIC_DATA] - [DATE] RSUI NP…" at bounding box center [665, 312] width 280 height 49
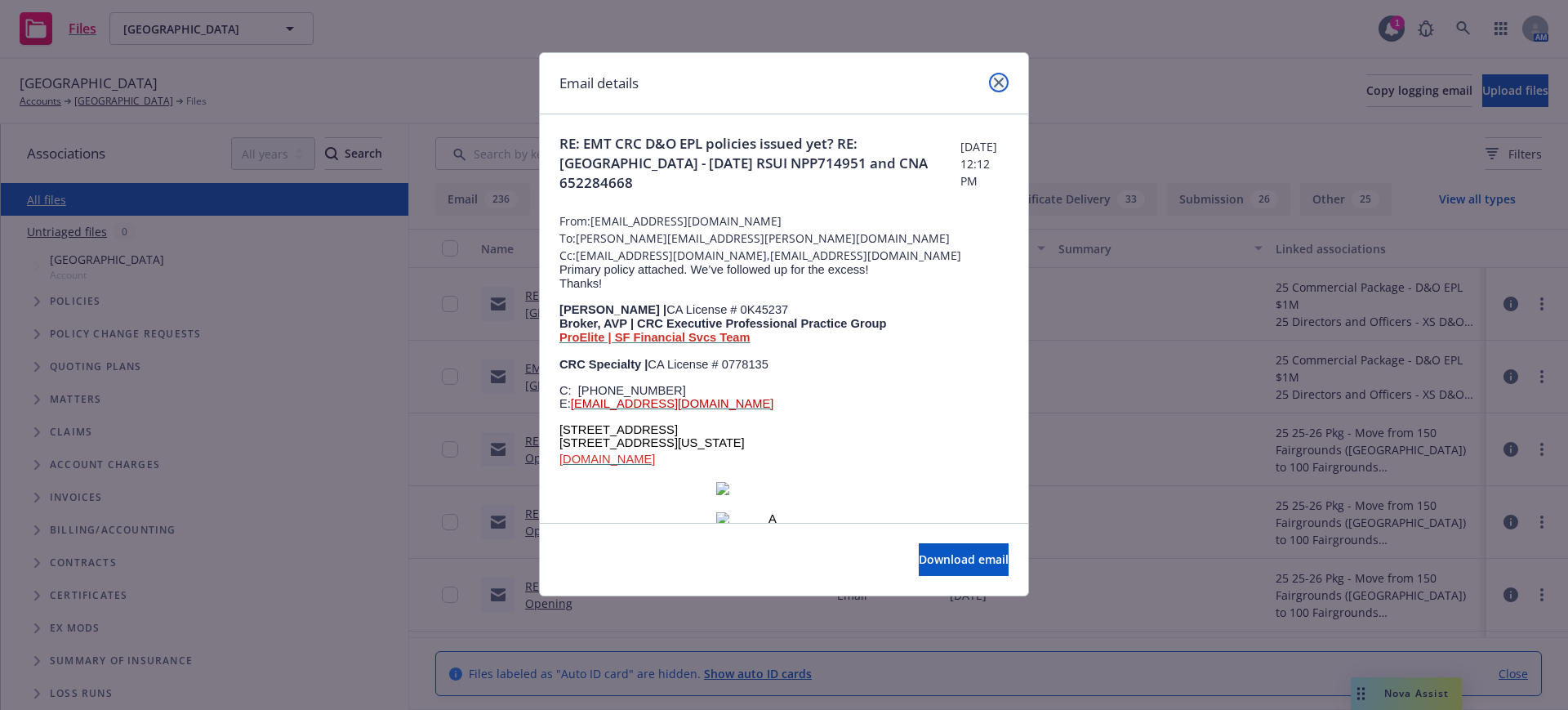
click at [998, 79] on icon "close" at bounding box center [999, 82] width 10 height 10
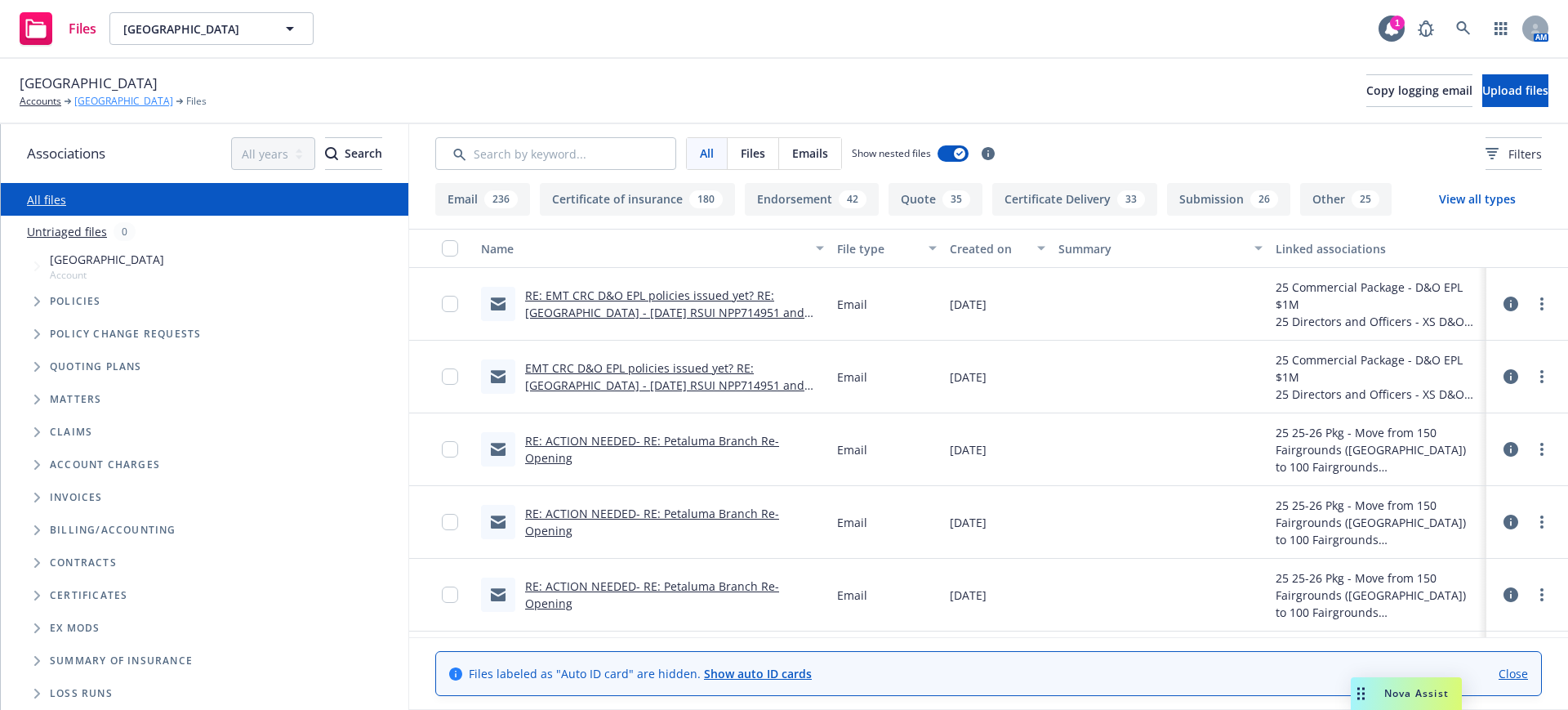
click at [108, 97] on link "[GEOGRAPHIC_DATA]" at bounding box center [124, 101] width 99 height 14
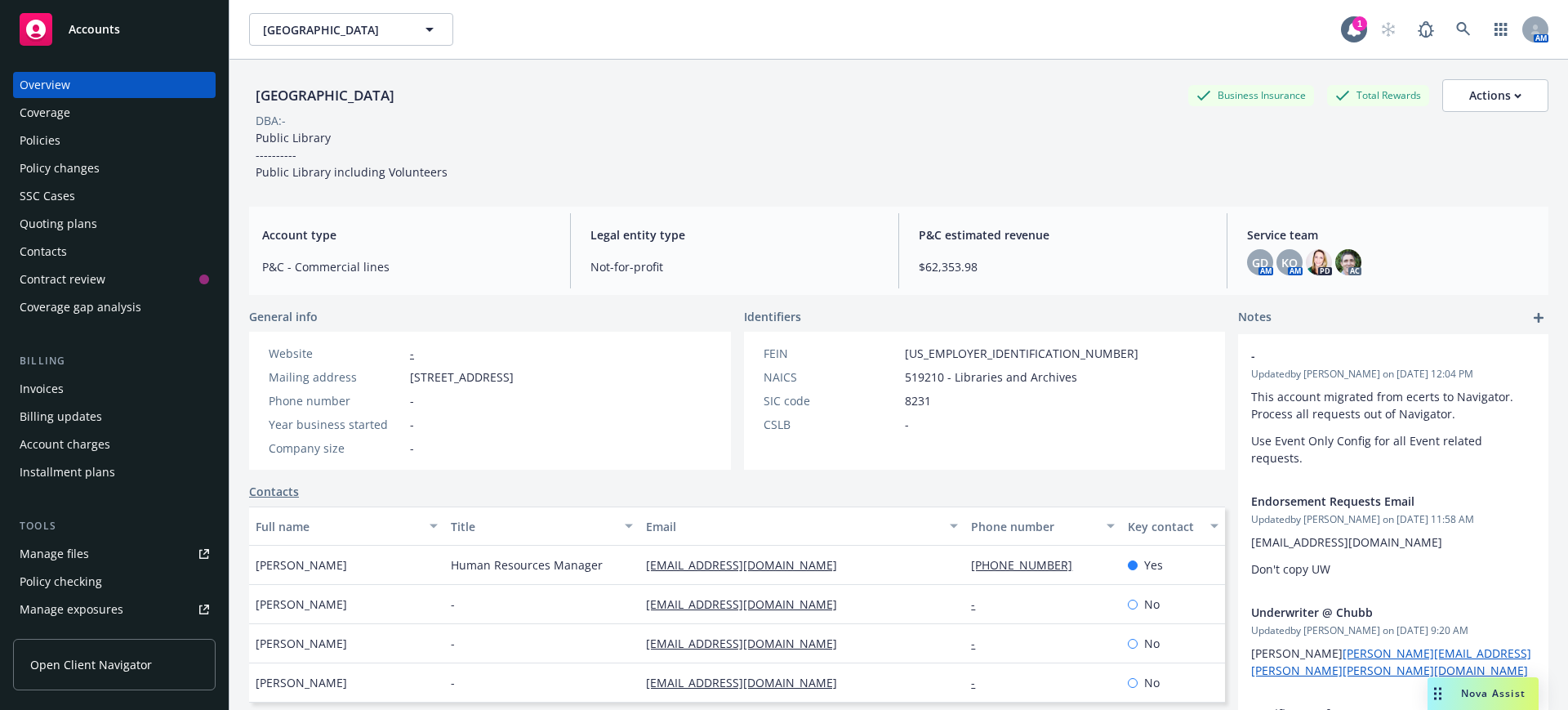
click at [43, 138] on div "Policies" at bounding box center [40, 140] width 40 height 26
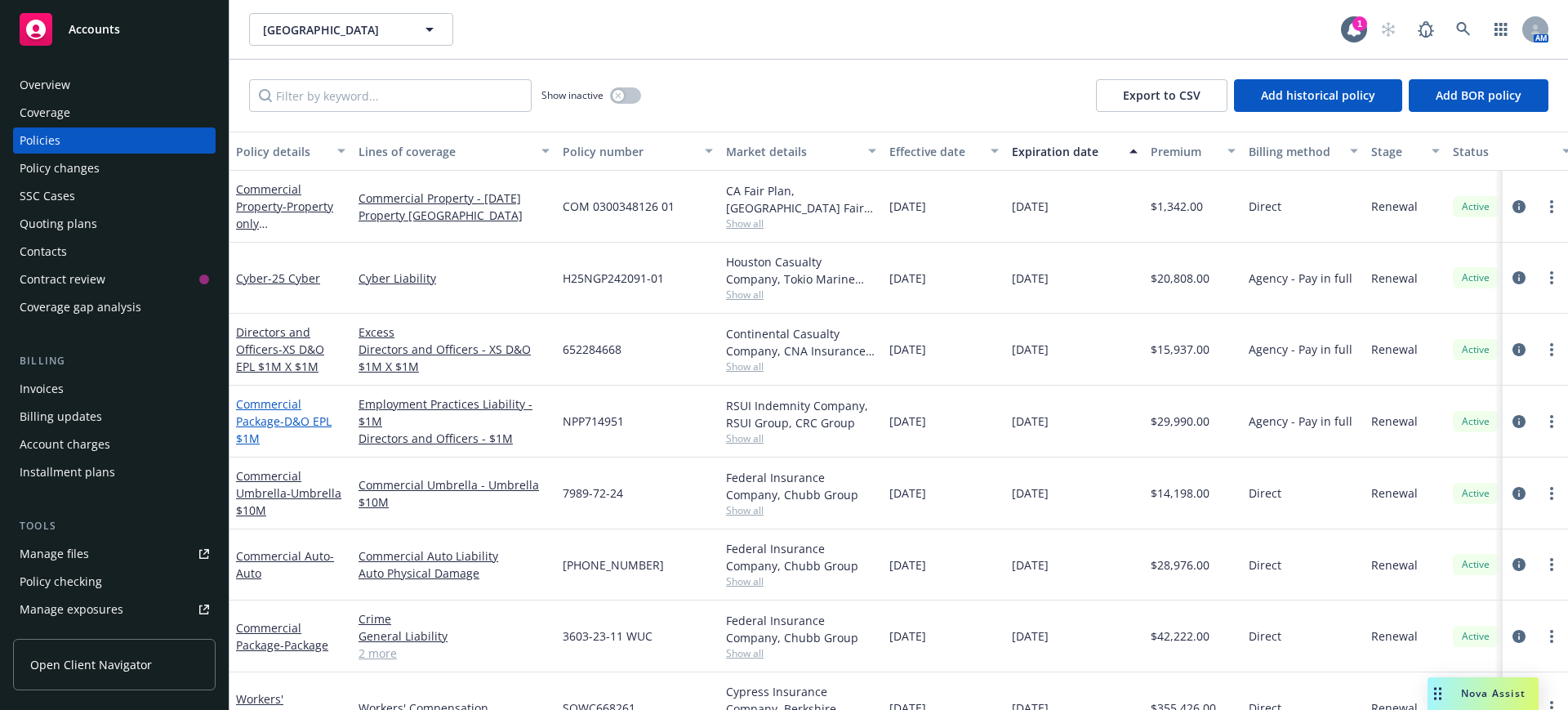
click at [273, 401] on link "Commercial Package - D&O EPL $1M" at bounding box center [283, 420] width 95 height 49
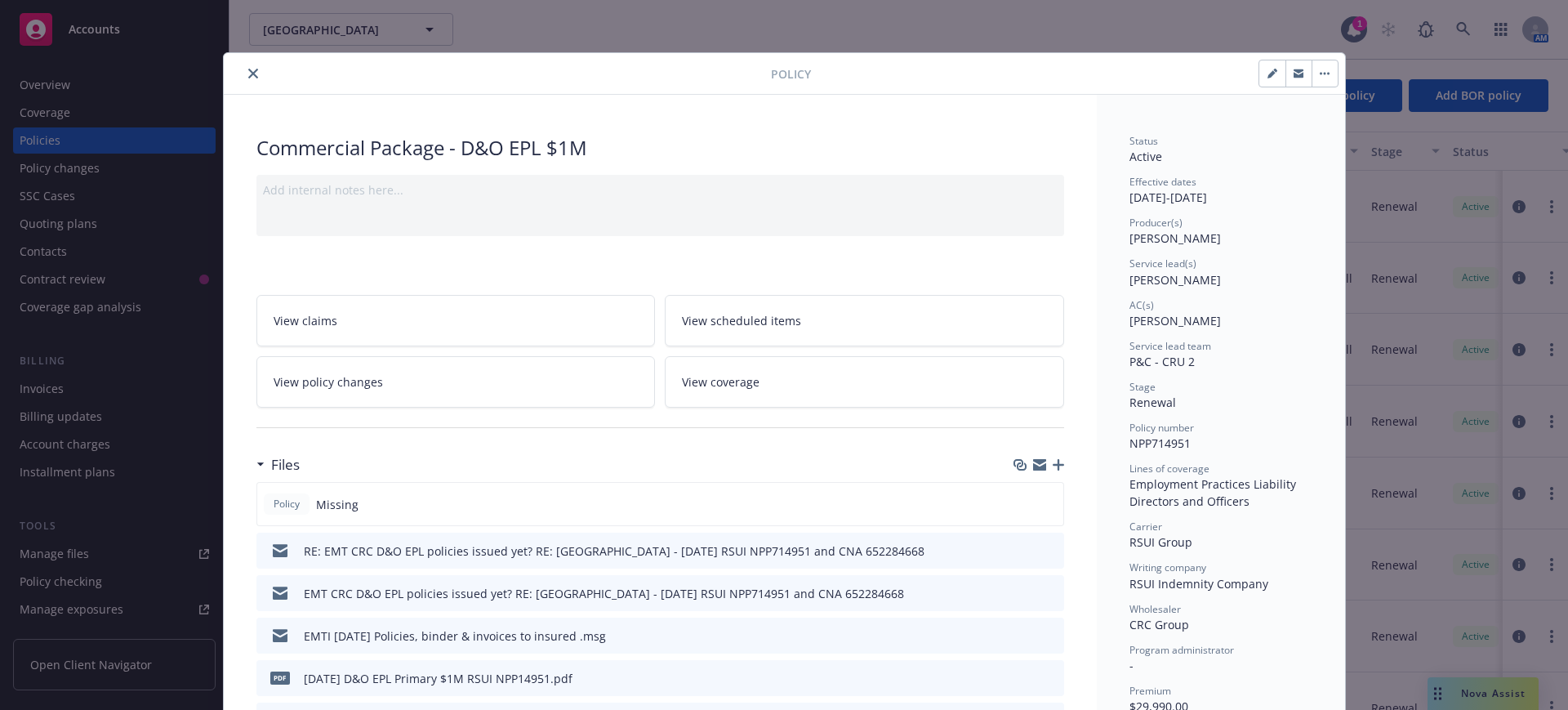
click at [1053, 462] on icon "button" at bounding box center [1058, 464] width 12 height 12
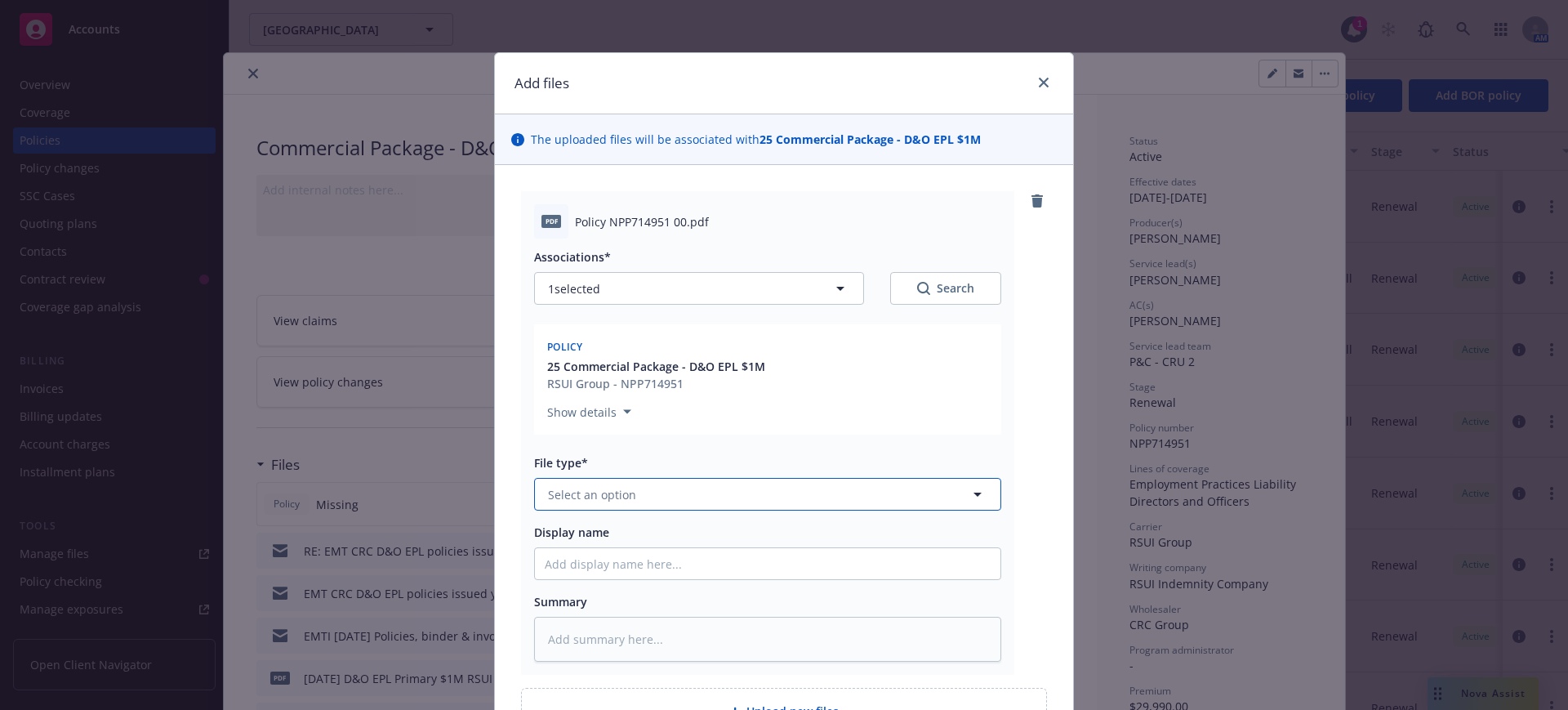
click at [549, 489] on span "Select an option" at bounding box center [592, 494] width 88 height 17
type input "policy"
click at [556, 532] on span "Policy" at bounding box center [568, 539] width 33 height 17
click at [535, 560] on input "Display name" at bounding box center [768, 563] width 466 height 31
type textarea "x"
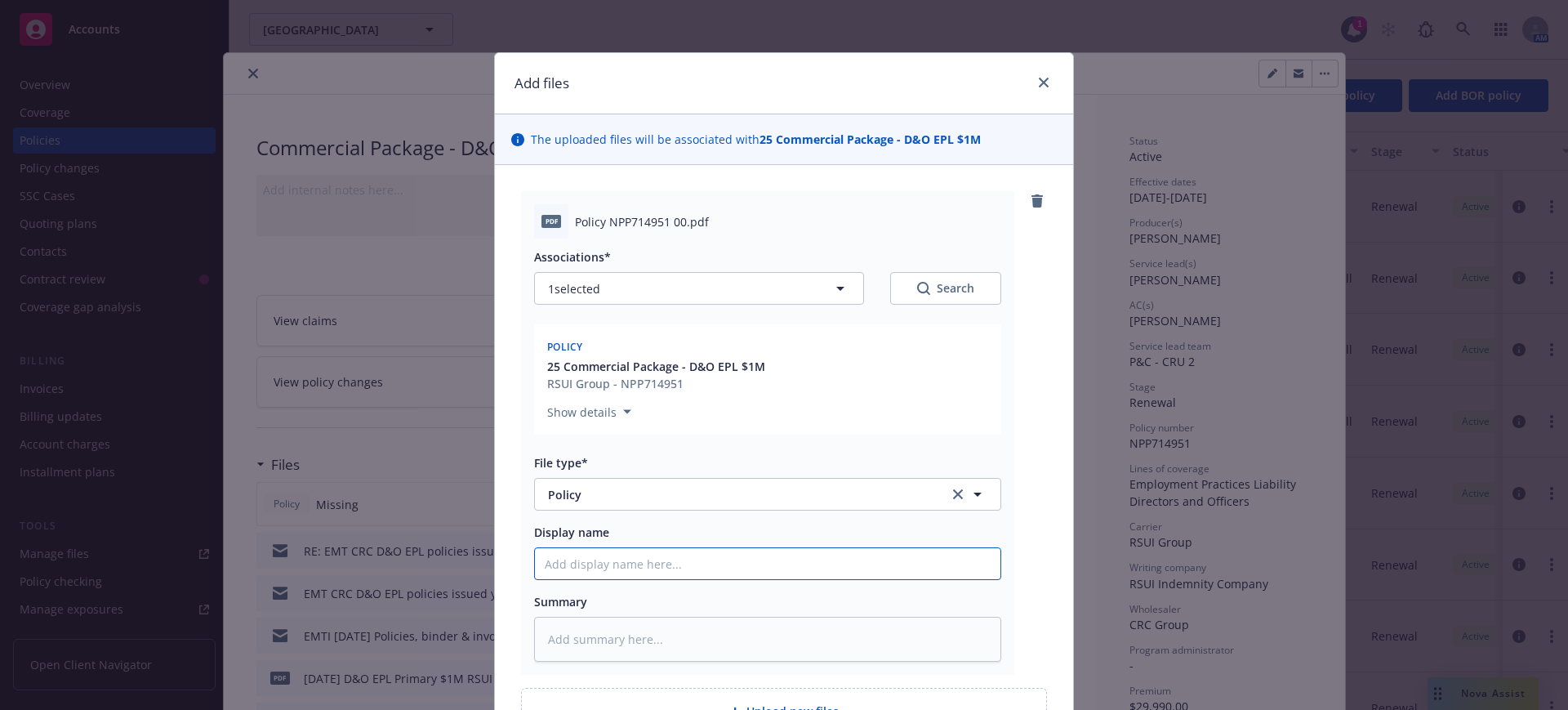
type input "7"
type textarea "x"
type input "7/"
type textarea "x"
type input "7/1"
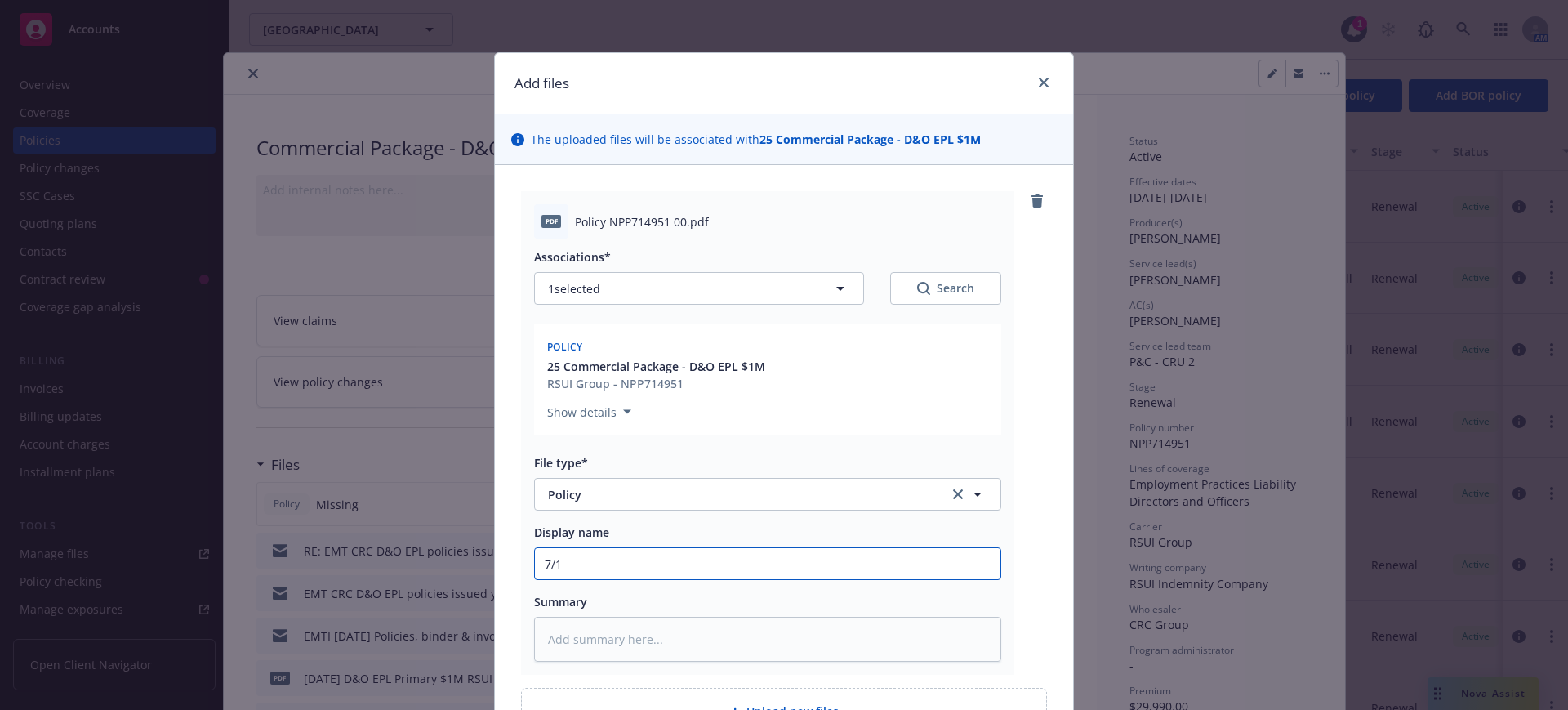
type textarea "x"
type input "7/1/"
type textarea "x"
type input "7/1/2"
type textarea "x"
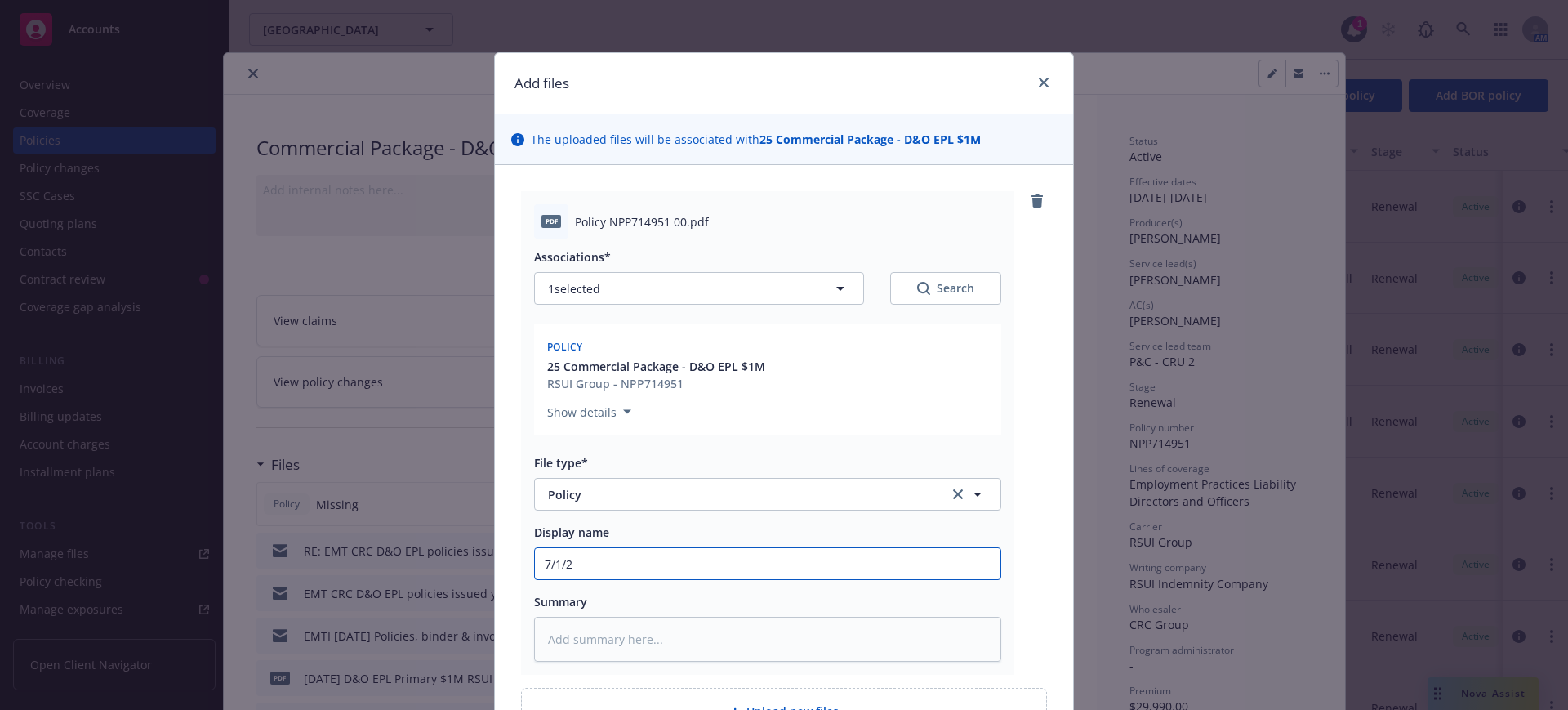
type input "7/1/25"
type textarea "x"
type input "7/1/25"
type textarea "x"
type input "7/1/25 D"
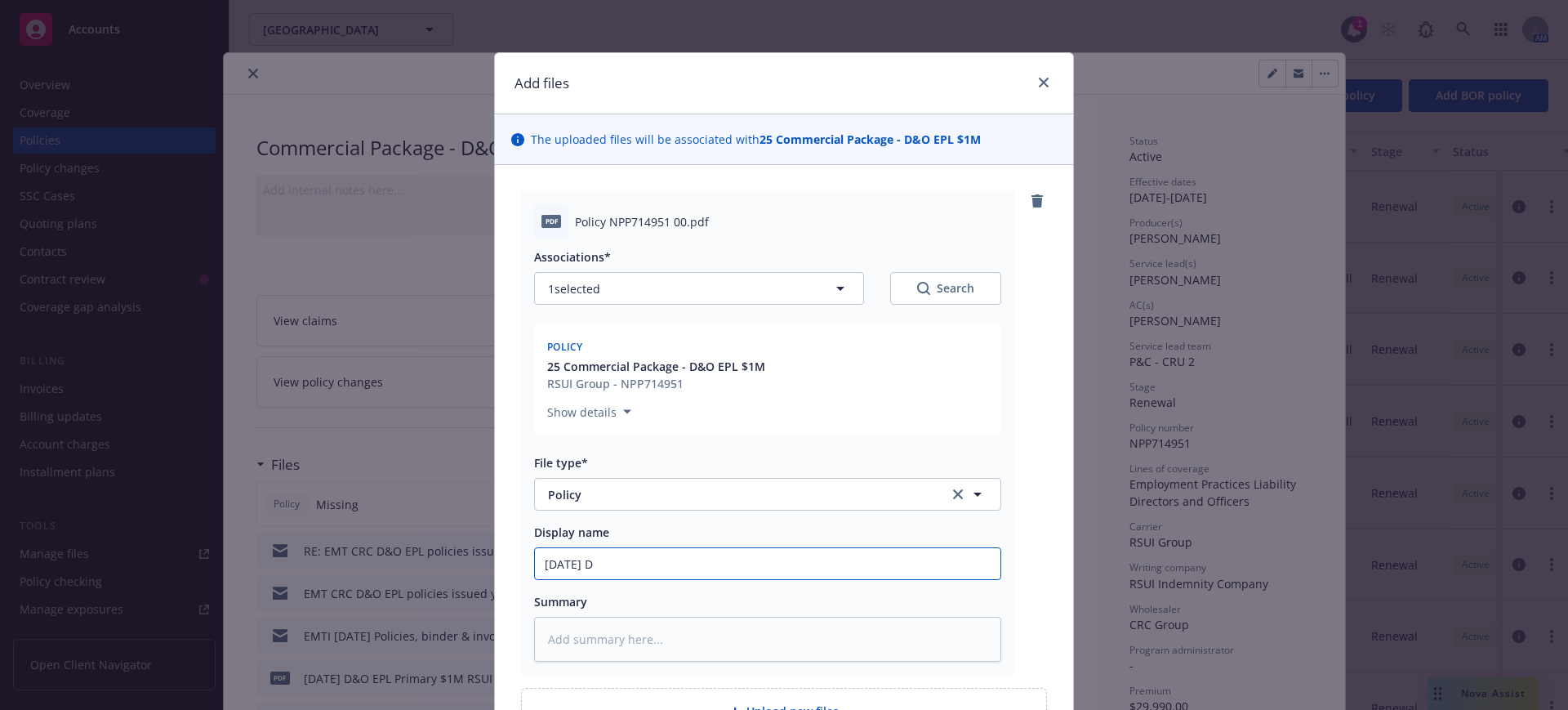
type textarea "x"
type input "7/1/25 D&"
type textarea "x"
type input "7/1/25 D&O"
type textarea "x"
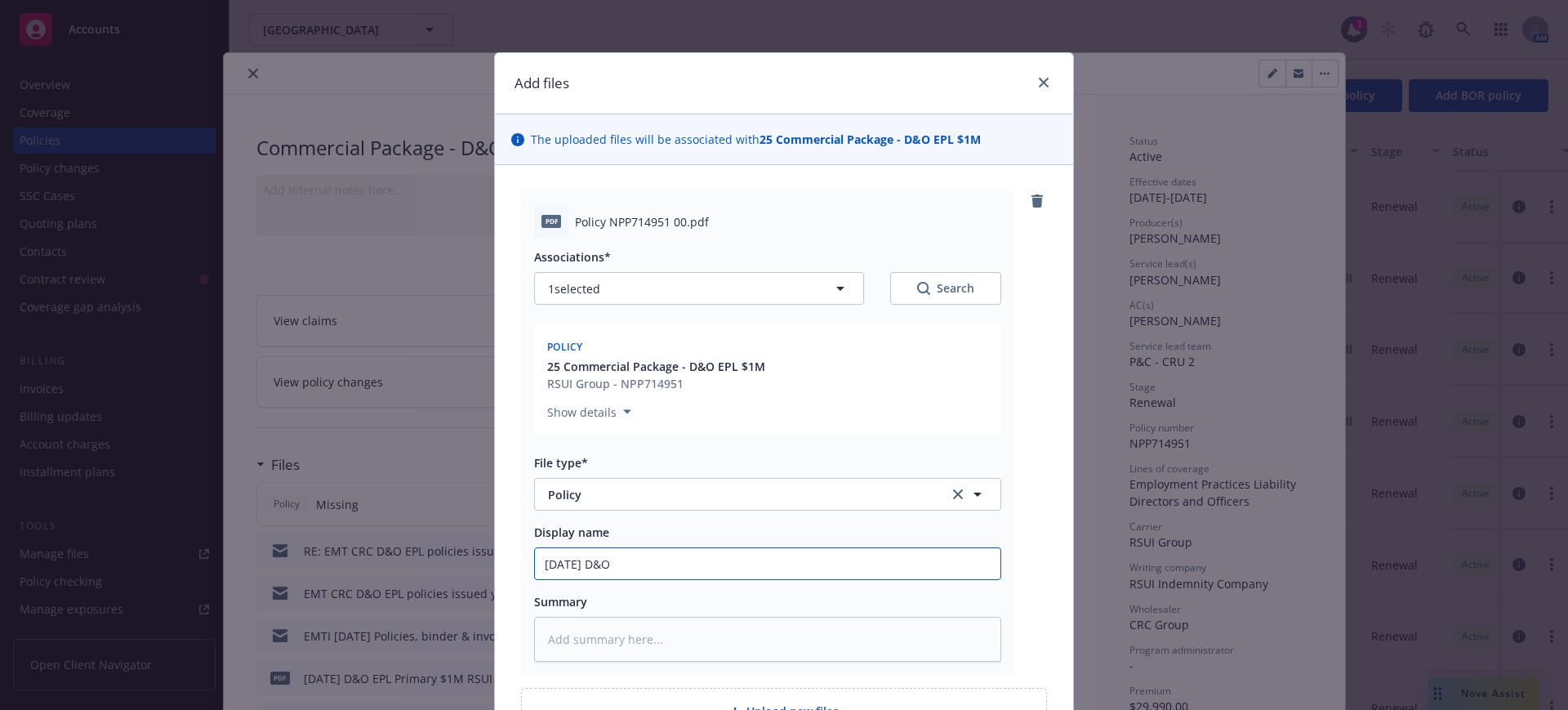
type input "7/1/25 D&O"
type textarea "x"
type input "7/1/25 D&O E"
type textarea "x"
type input "7/1/25 D&O EP"
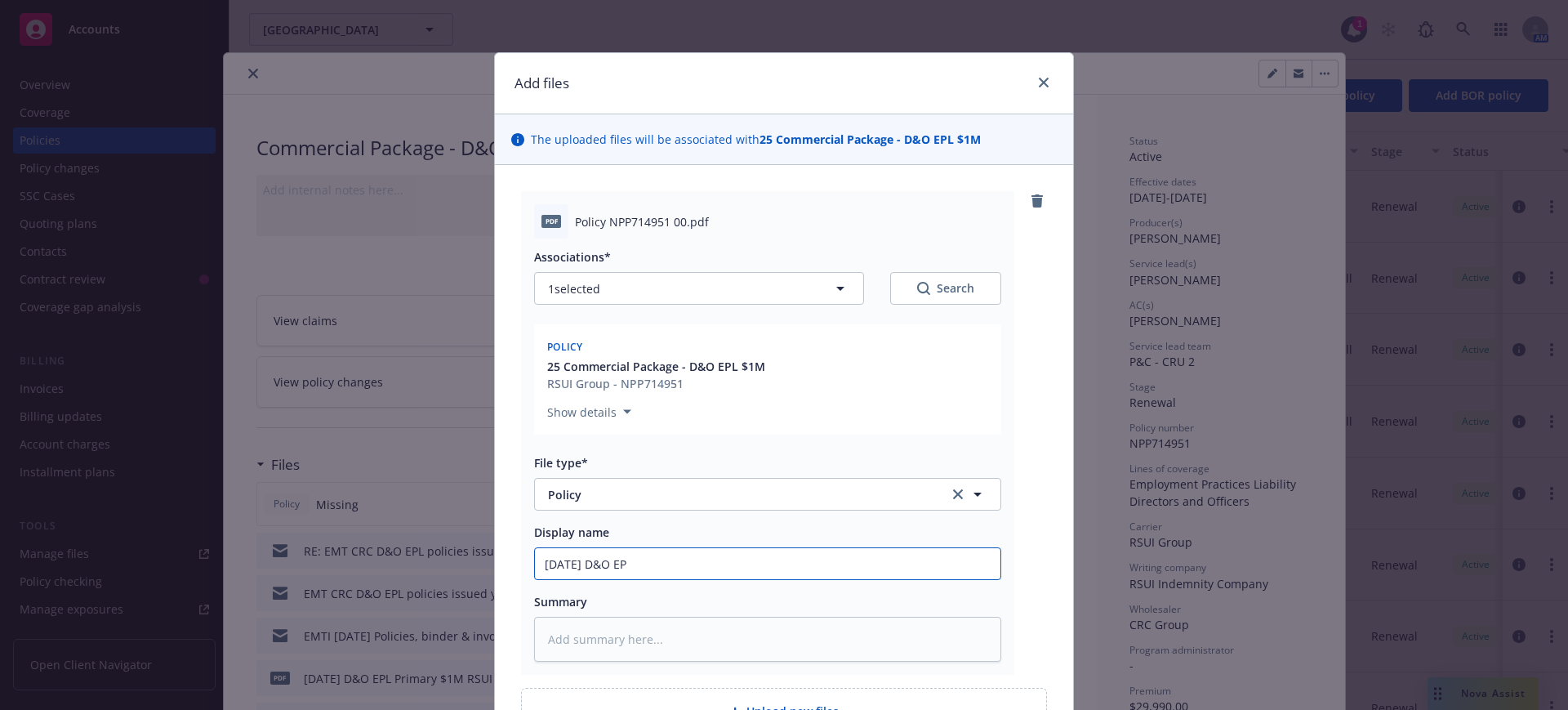
type textarea "x"
type input "7/1/25 D&O EPL"
type textarea "x"
type input "7/1/25 D&O EPL"
type textarea "x"
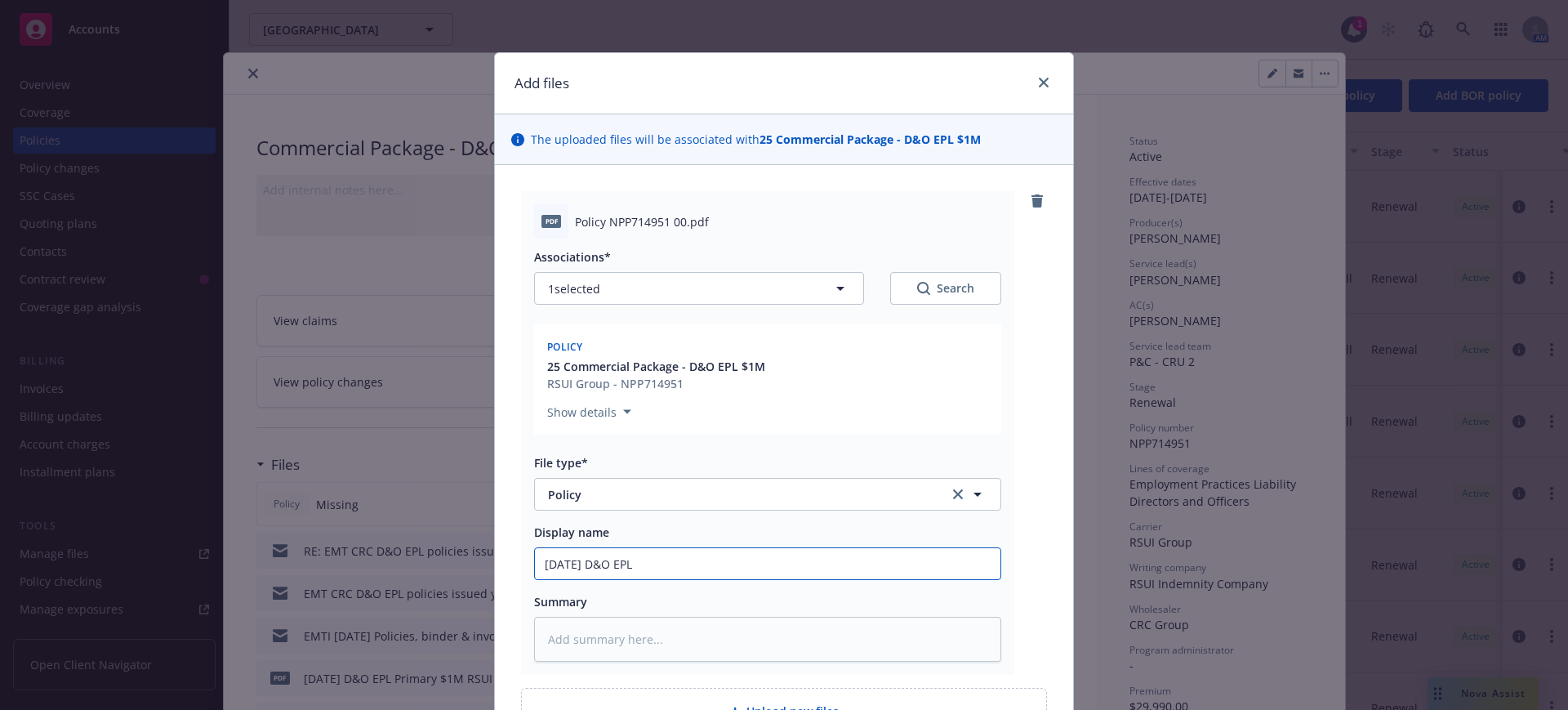
type input "7/1/25 D&O EPL R"
type textarea "x"
type input "7/1/25 D&O EPL RS"
type textarea "x"
type input "7/1/25 D&O EPL RSI"
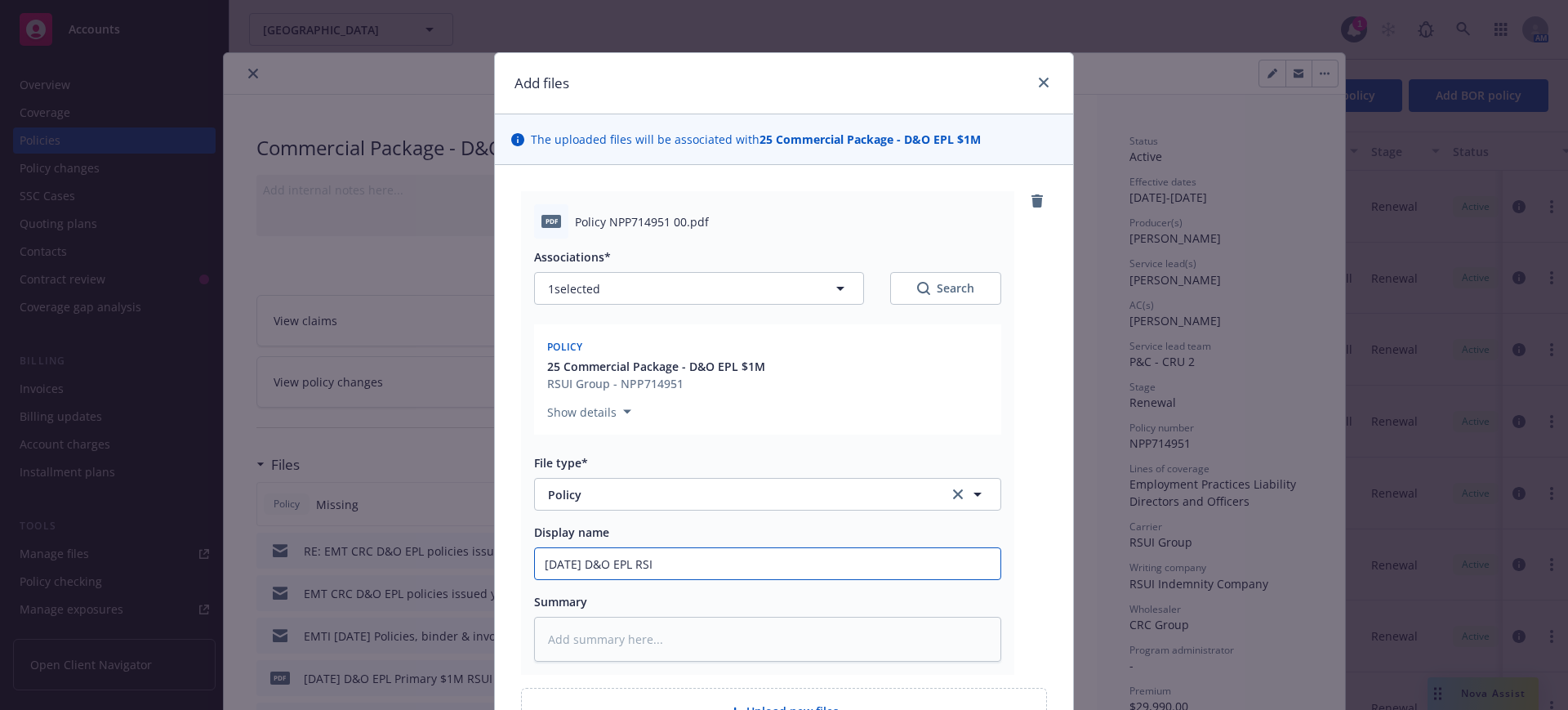
type textarea "x"
type input "7/1/25 D&O EPL RS"
type textarea "x"
type input "7/1/25 D&O EPL RSU"
type textarea "x"
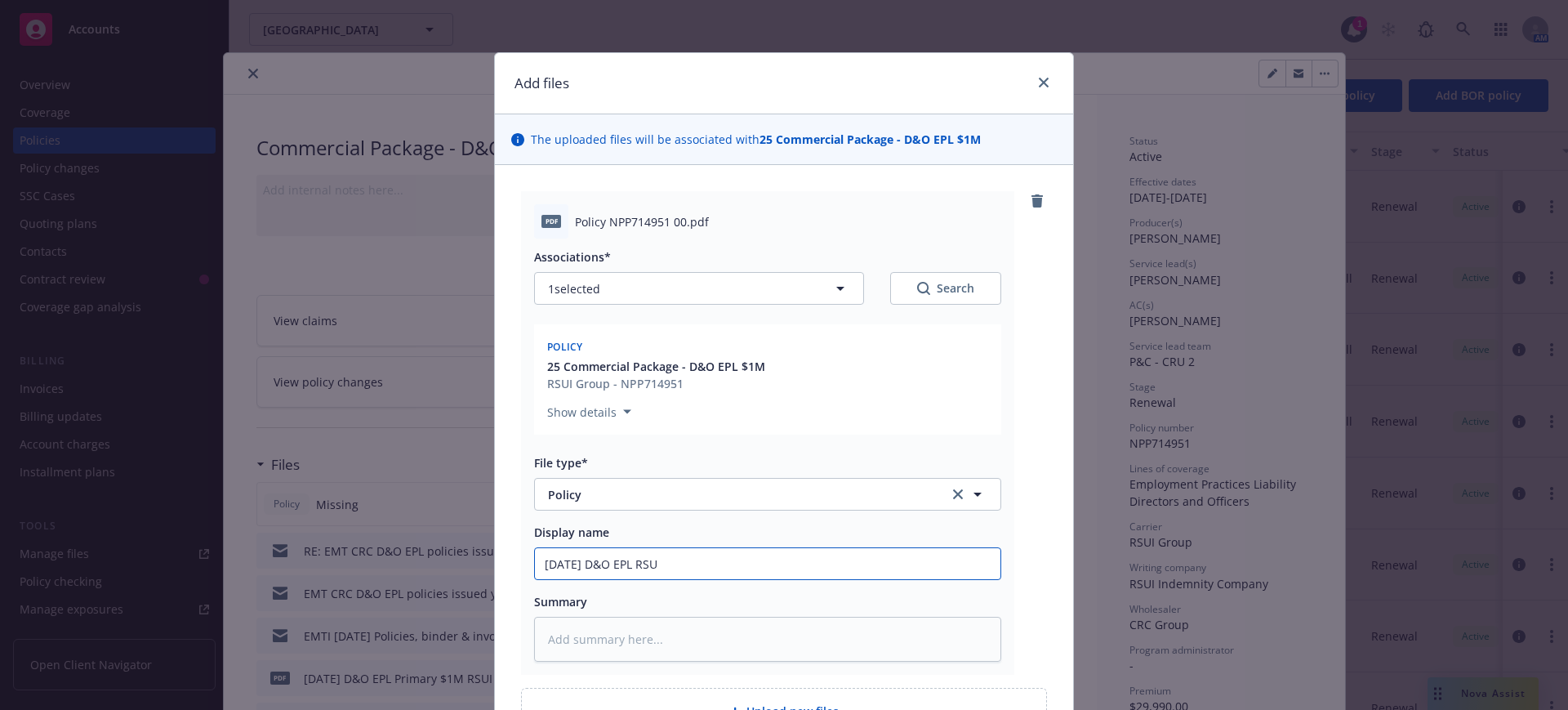
type input "7/1/25 D&O EPL RSUU"
type textarea "x"
type input "7/1/25 D&O EPL RSU"
type textarea "x"
type input "7/1/25 D&O EPL RSUI"
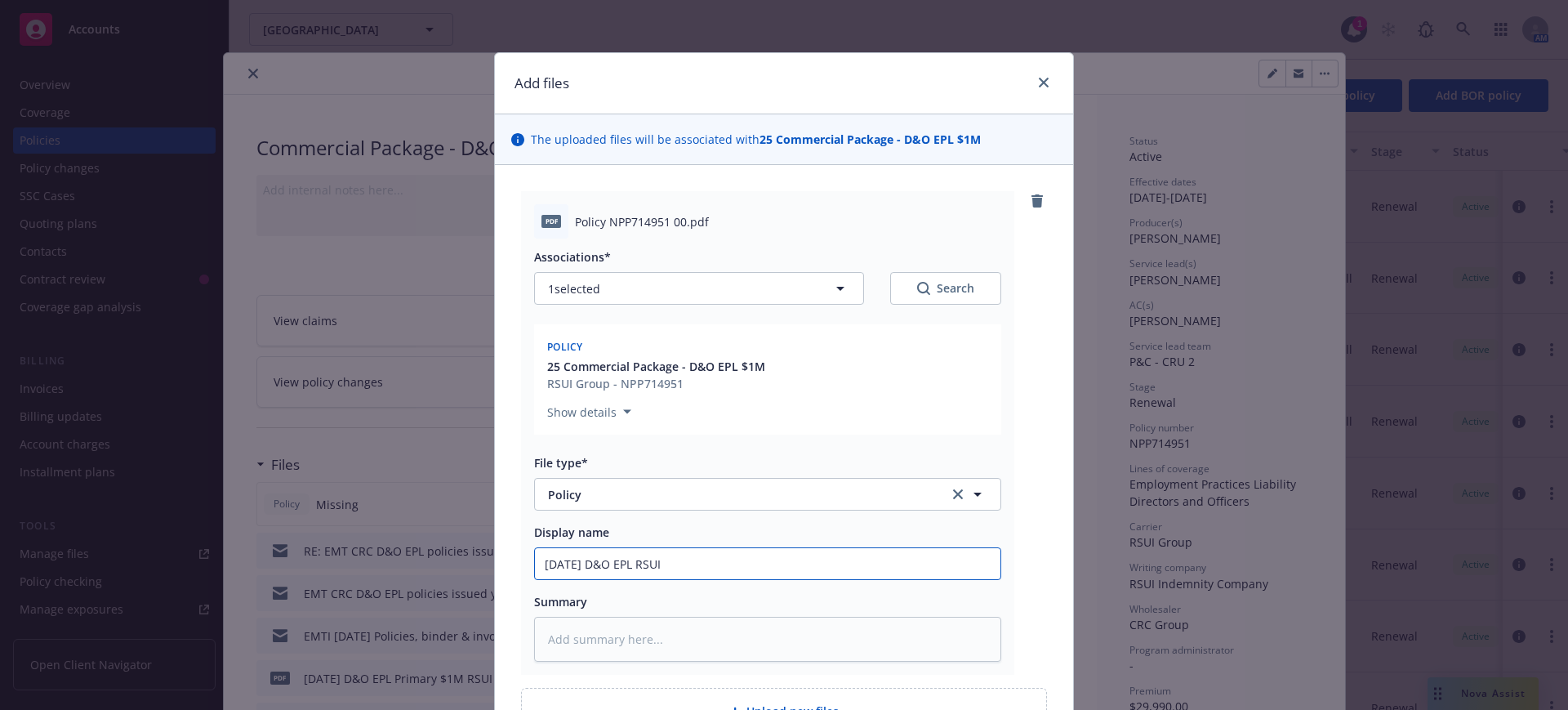
type textarea "x"
type input "7/1/25 D&O EPL RSUI"
type textarea "x"
type input "7/1/25 D&O EPL RSUI $"
type textarea "x"
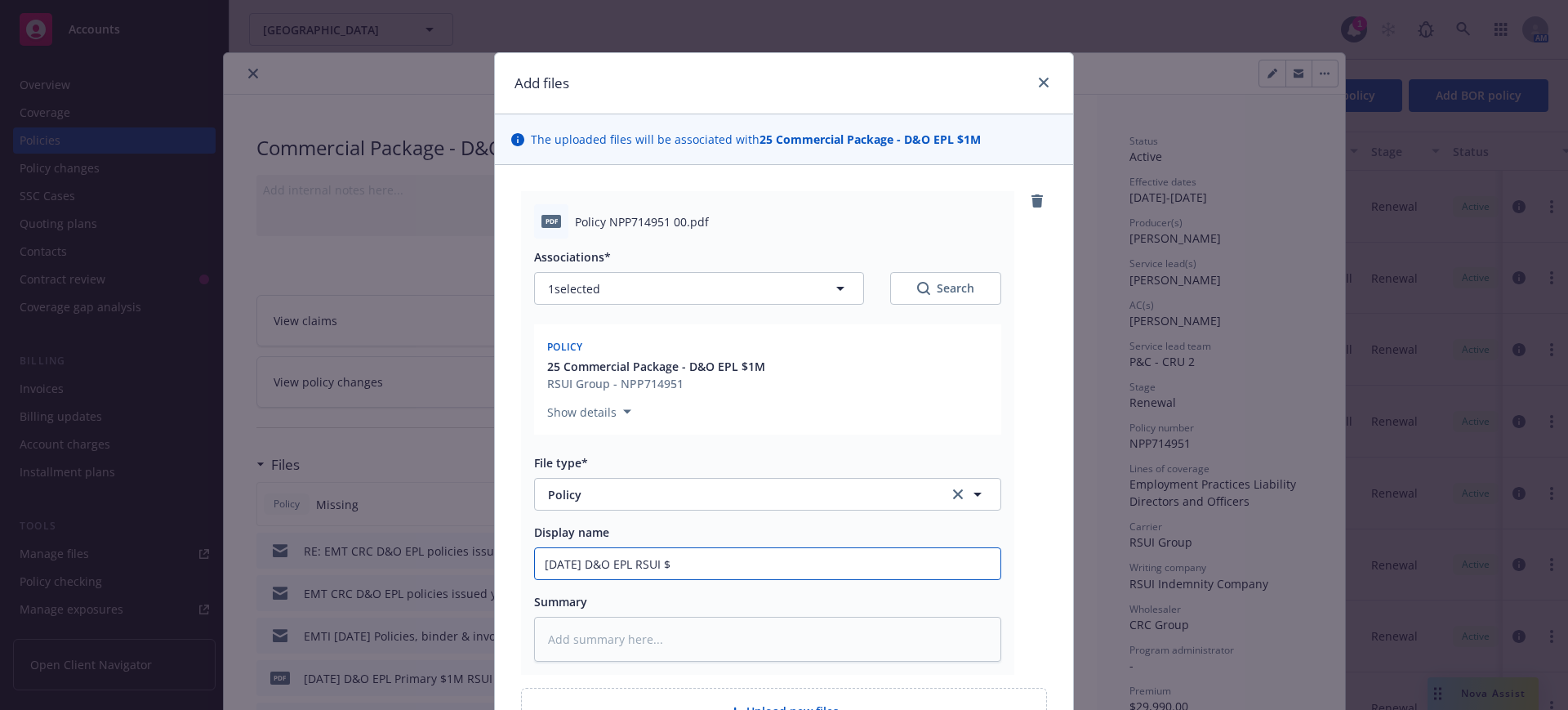
type input "7/1/25 D&O EPL RSUI $1"
type textarea "x"
type input "7/1/25 D&O EPL RSUI $1M"
type textarea "x"
type input "7/1/25 D&O EPL RSUI $1M"
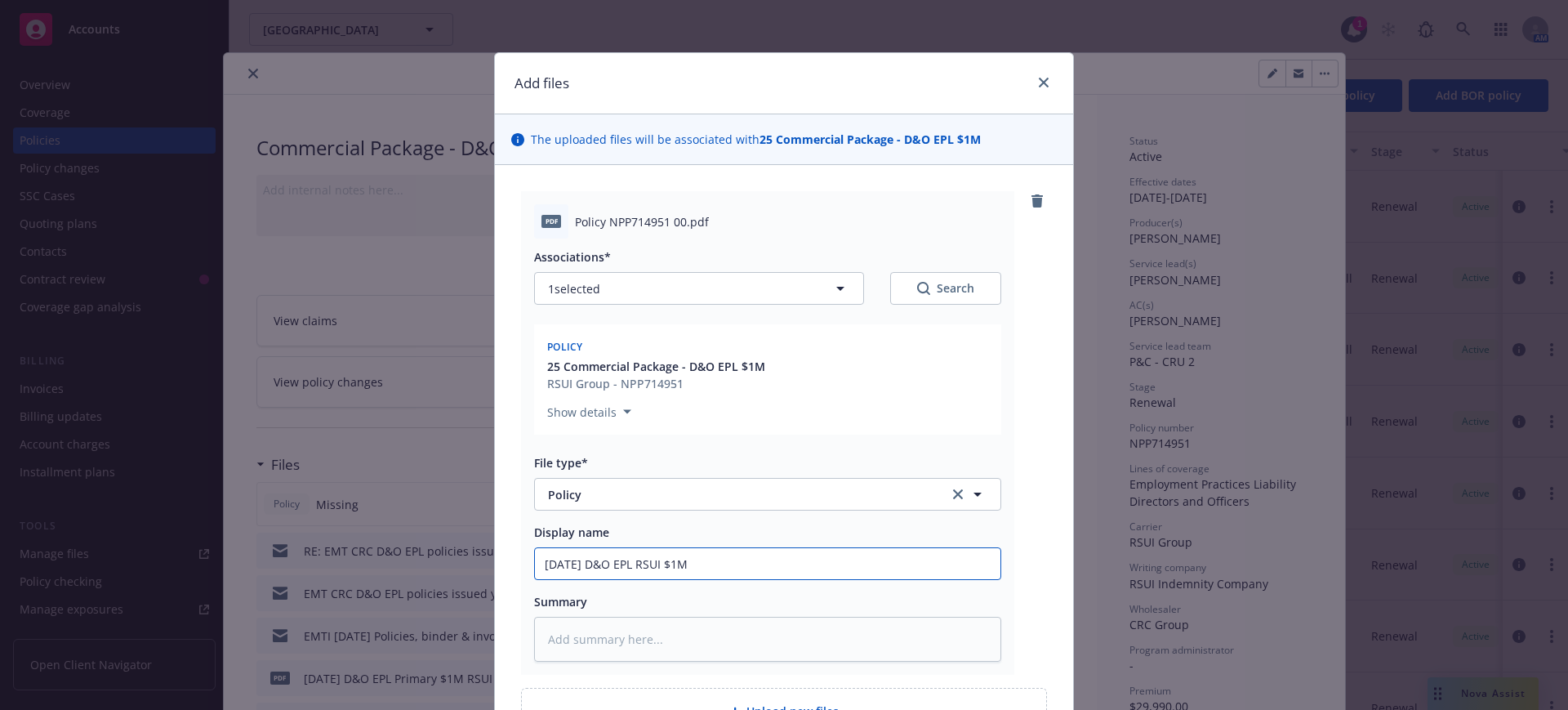
type textarea "x"
type input "7/1/25 D&O EPL RSUI $1M P"
type textarea "x"
type input "7/1/25 D&O EPL RSUI $1M Pr"
type textarea "x"
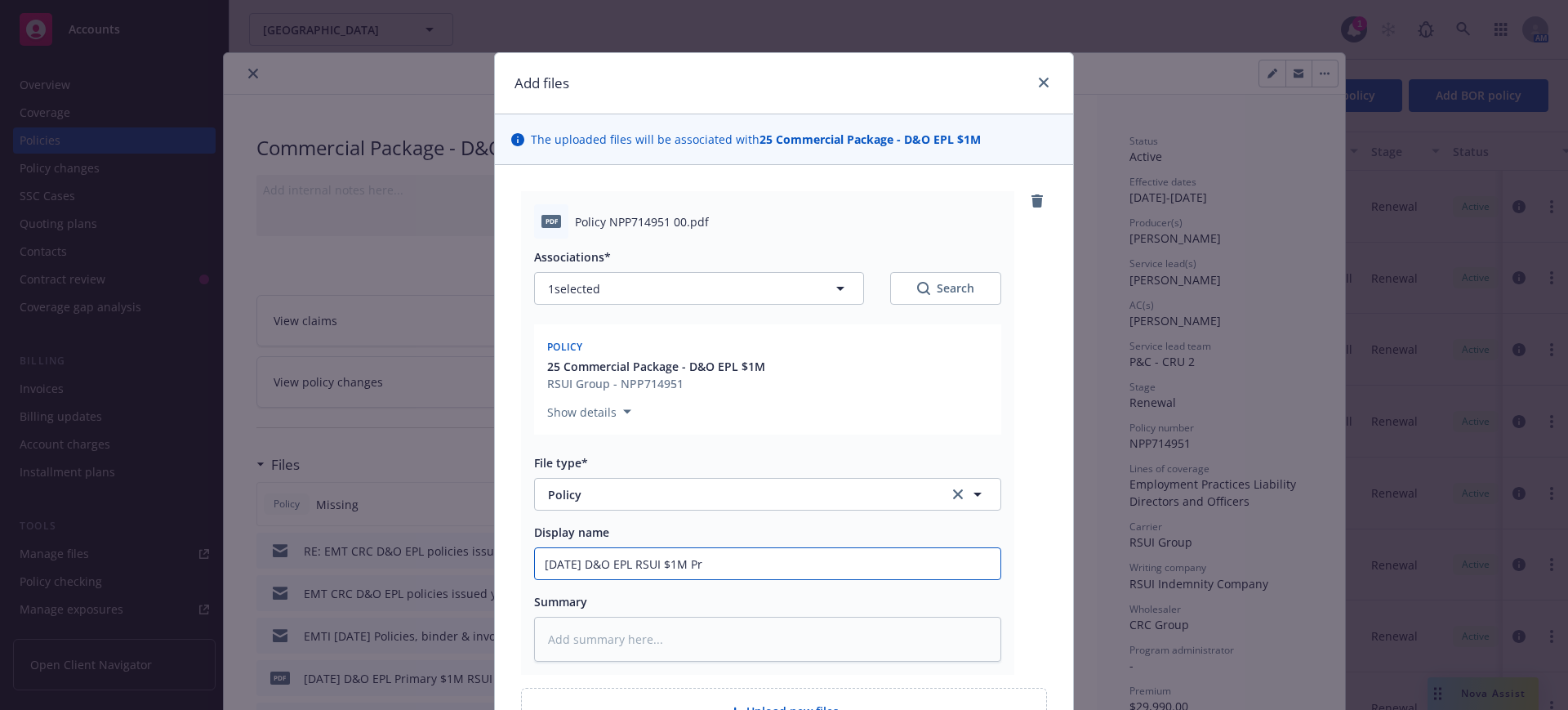
type input "7/1/25 D&O EPL RSUI $1M Pri"
type textarea "x"
type input "7/1/25 D&O EPL RSUI $1M Prim"
type textarea "x"
type input "7/1/25 D&O EPL RSUI $1M Prima"
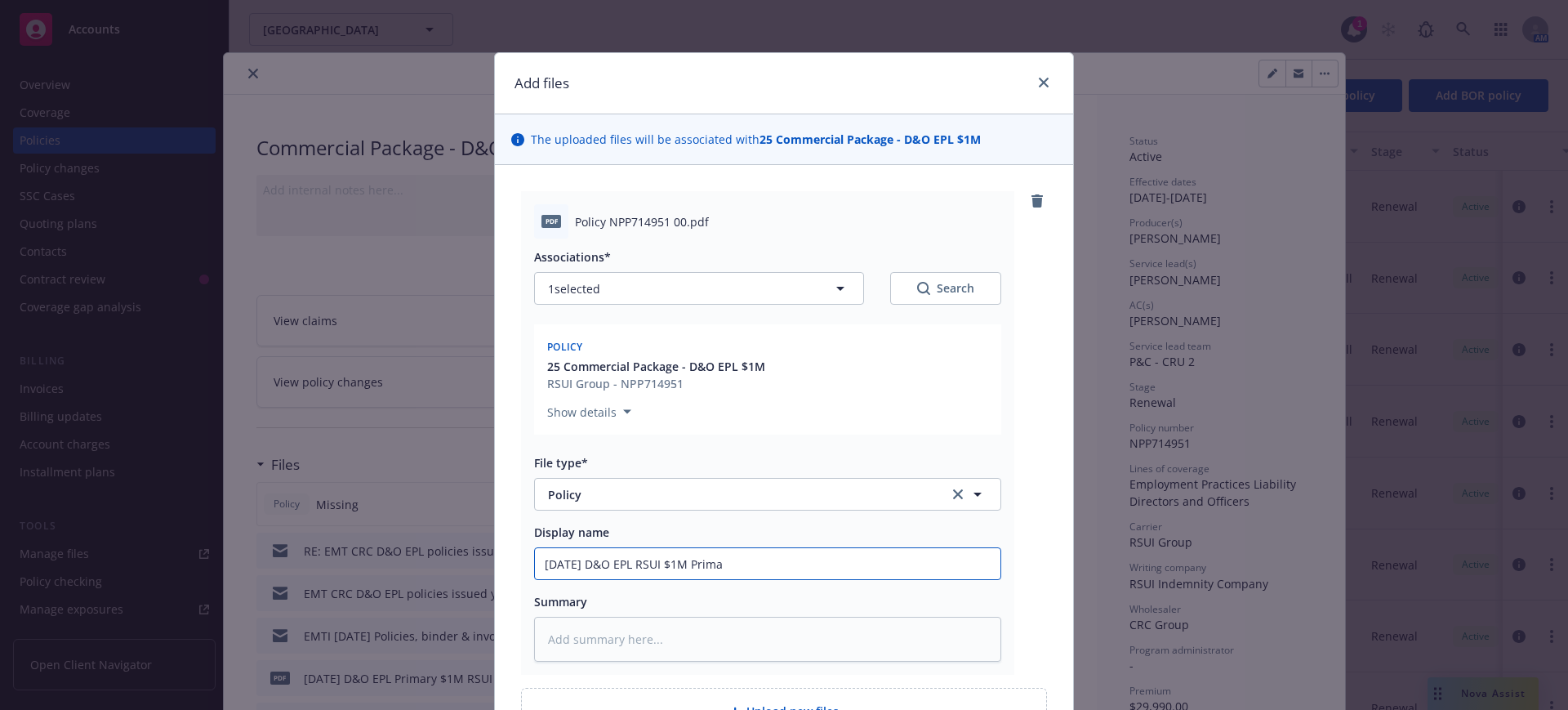
type textarea "x"
type input "7/1/25 D&O EPL RSUI $1M Primar"
type textarea "x"
type input "7/1/25 D&O EPL RSUI $1M Primary"
type textarea "x"
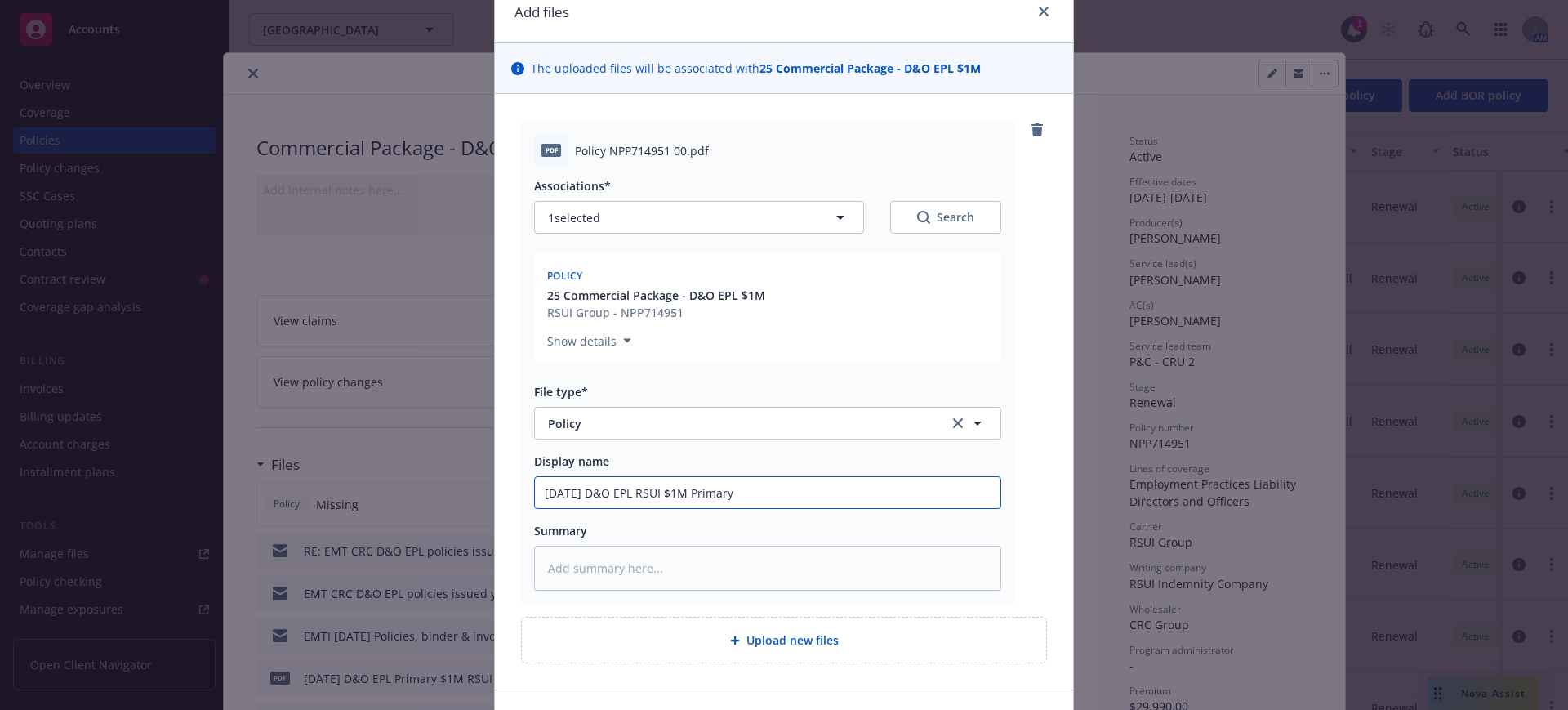
scroll to position [176, 0]
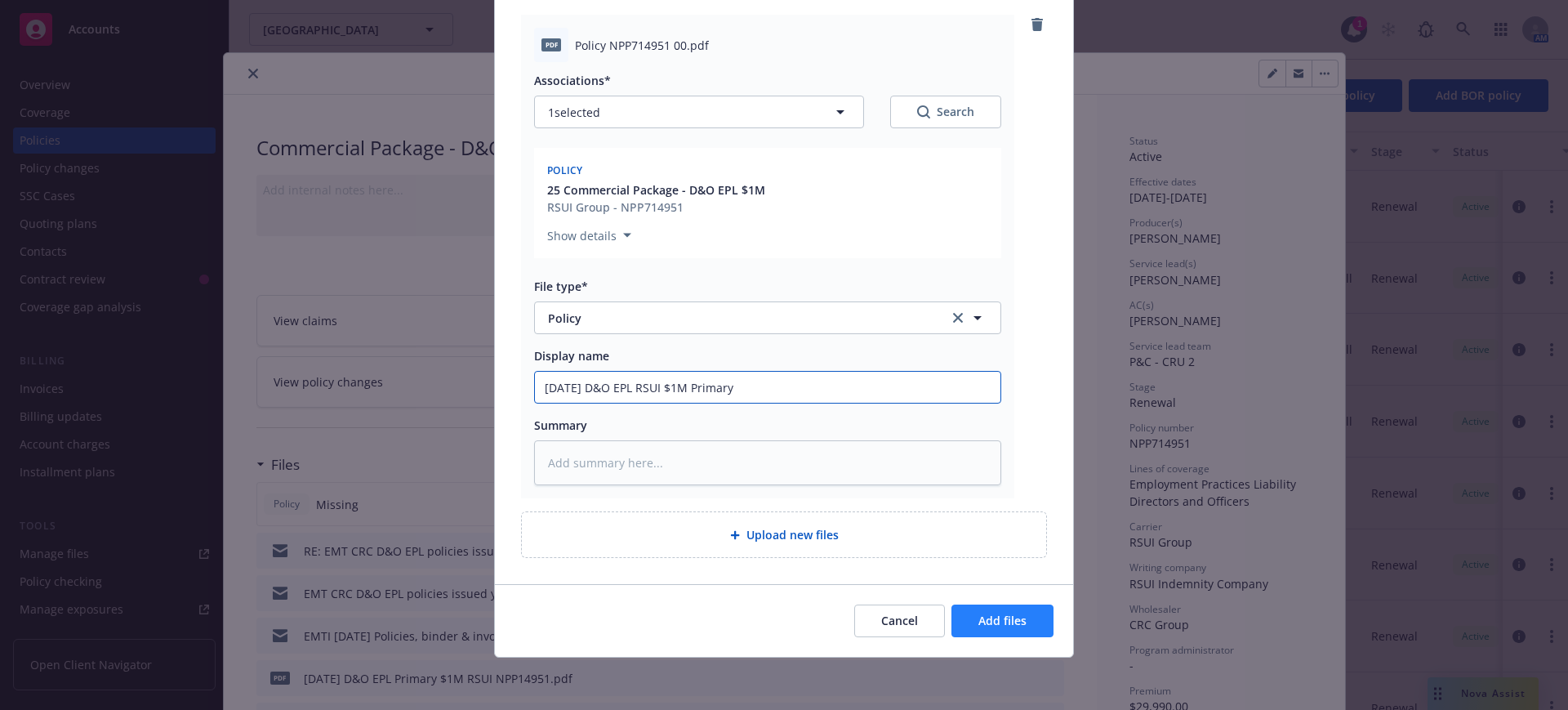
type input "7/1/25 D&O EPL RSUI $1M Primary"
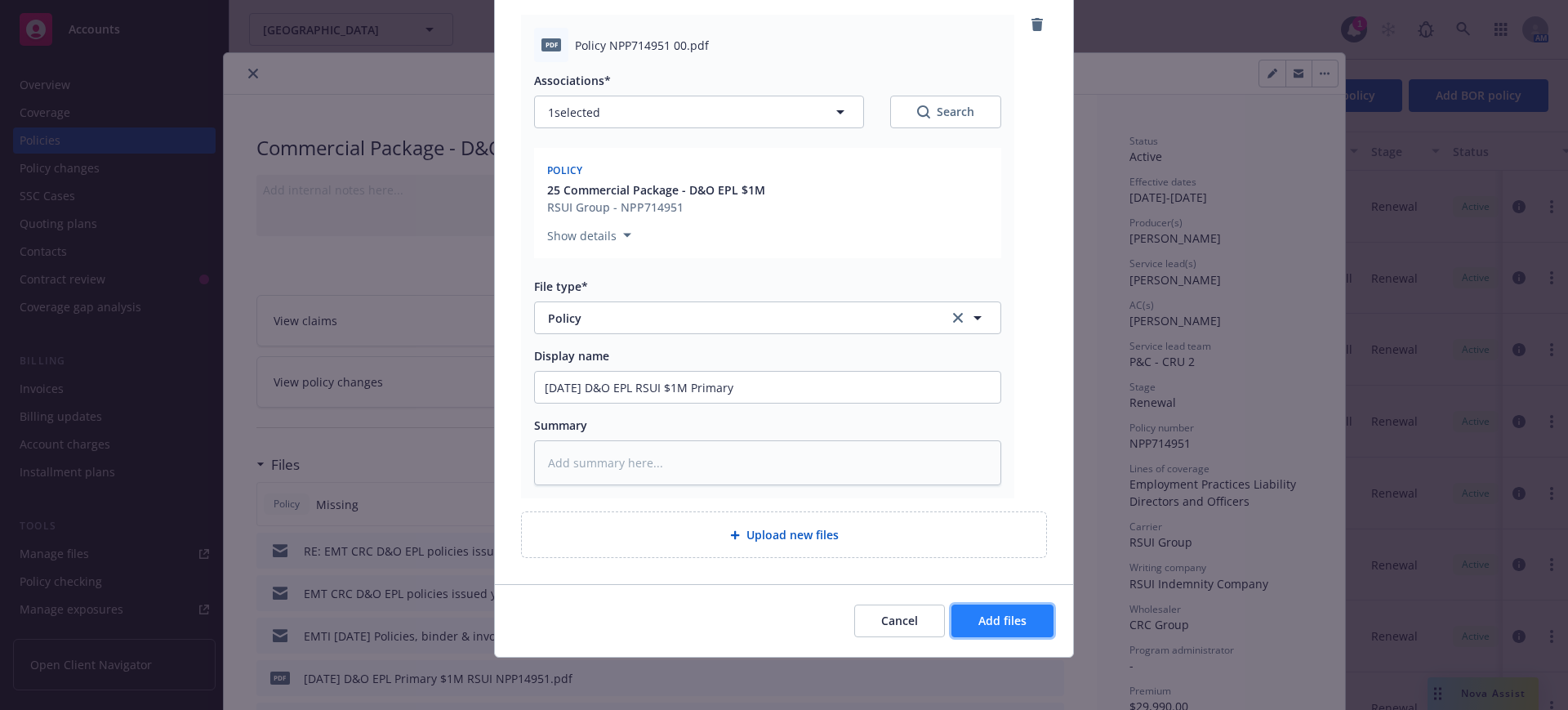
click at [999, 617] on span "Add files" at bounding box center [1003, 620] width 49 height 15
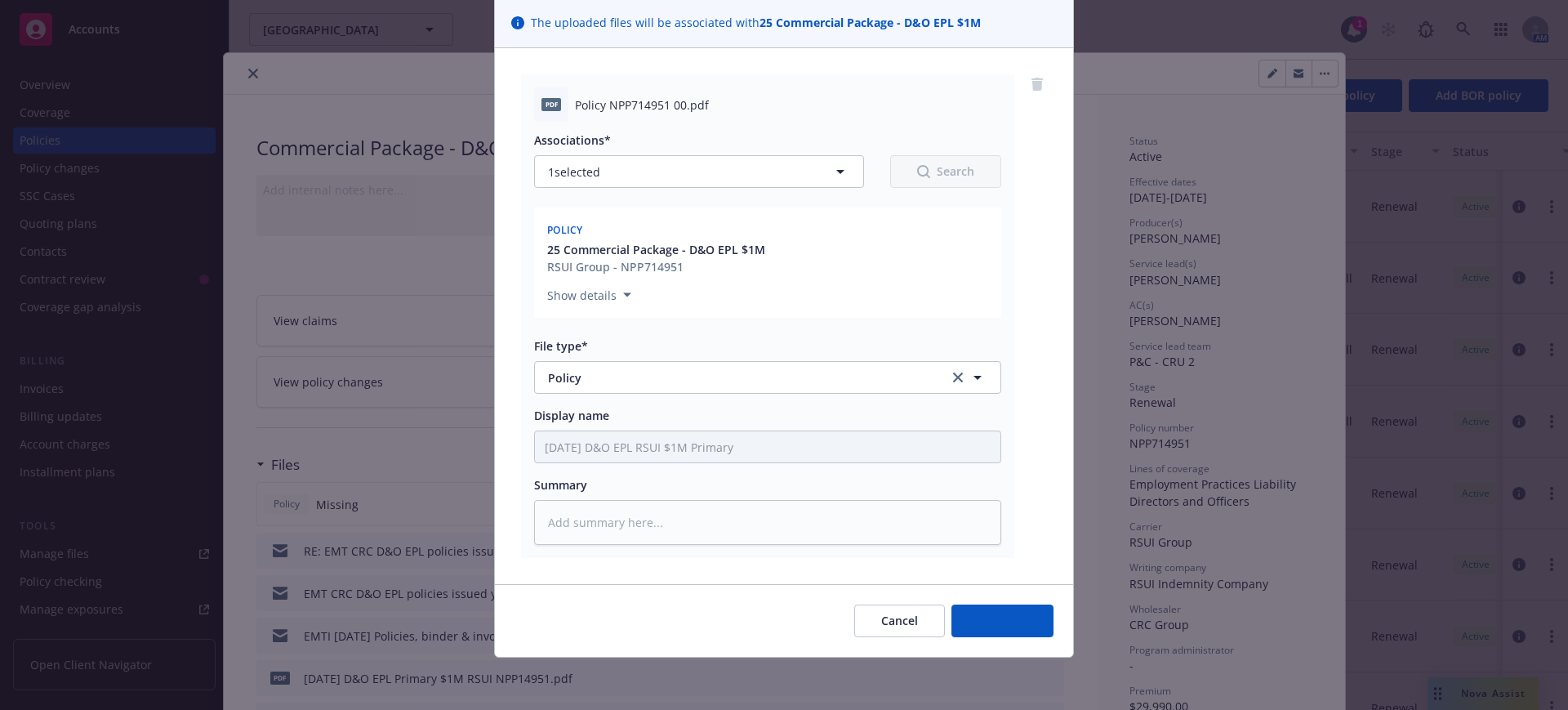
scroll to position [117, 0]
type textarea "x"
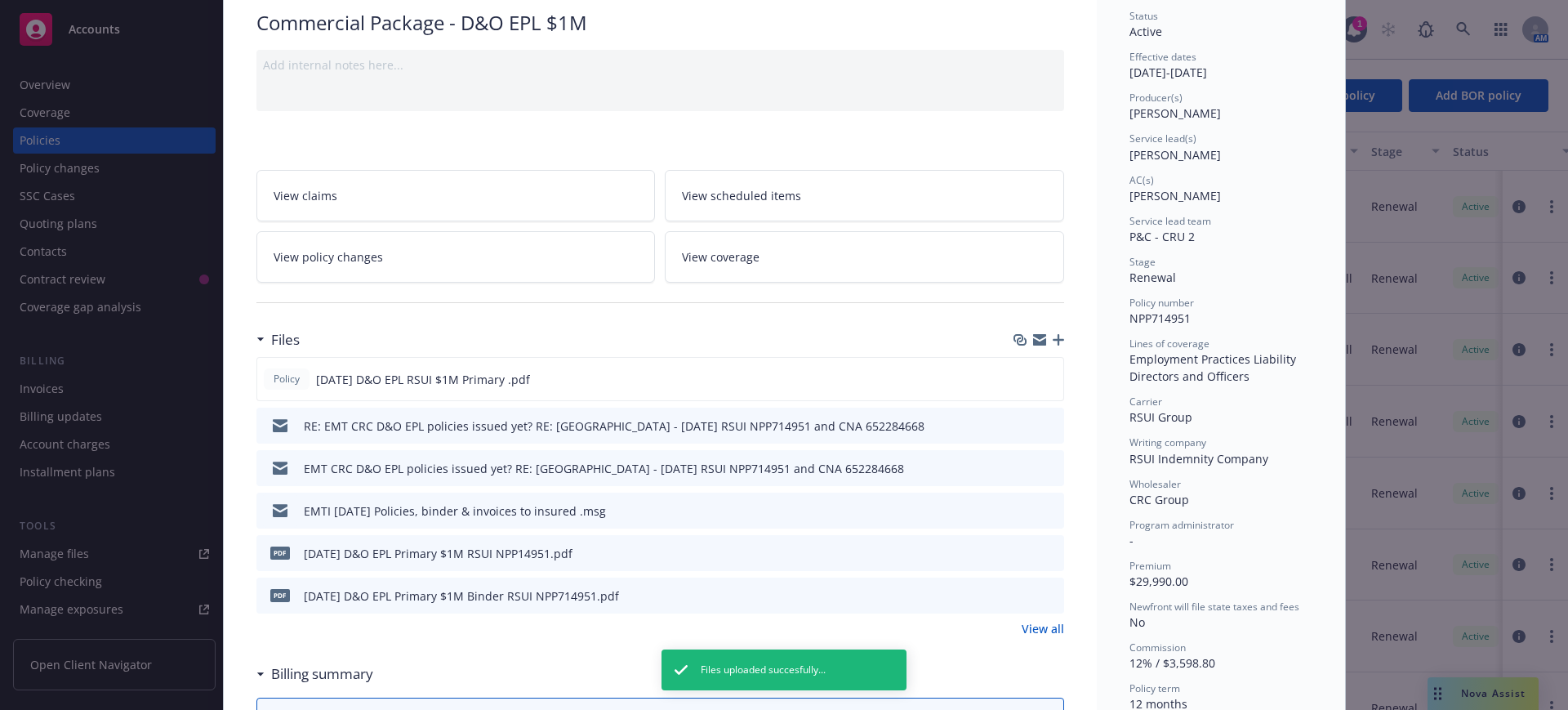
scroll to position [306, 0]
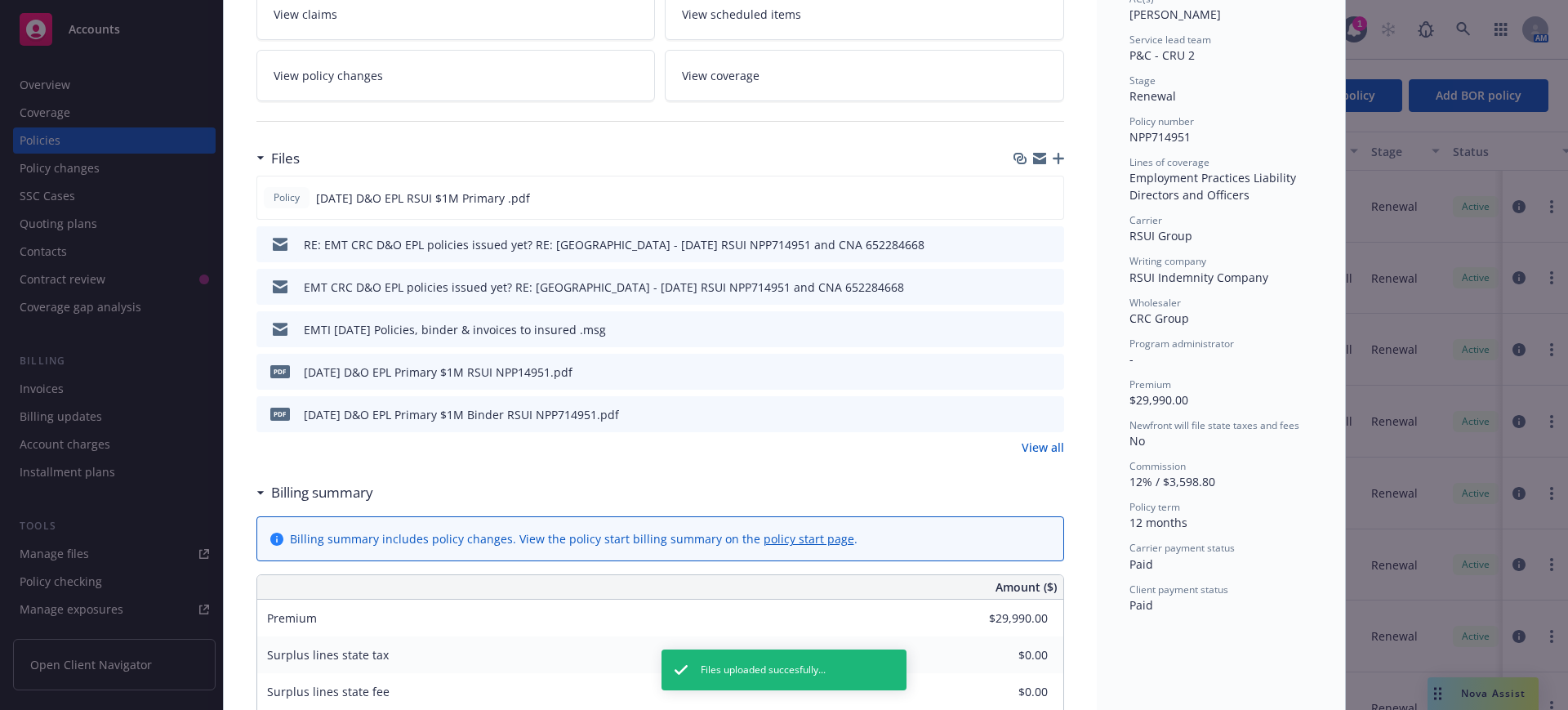
click at [1034, 447] on link "View all" at bounding box center [1043, 447] width 42 height 17
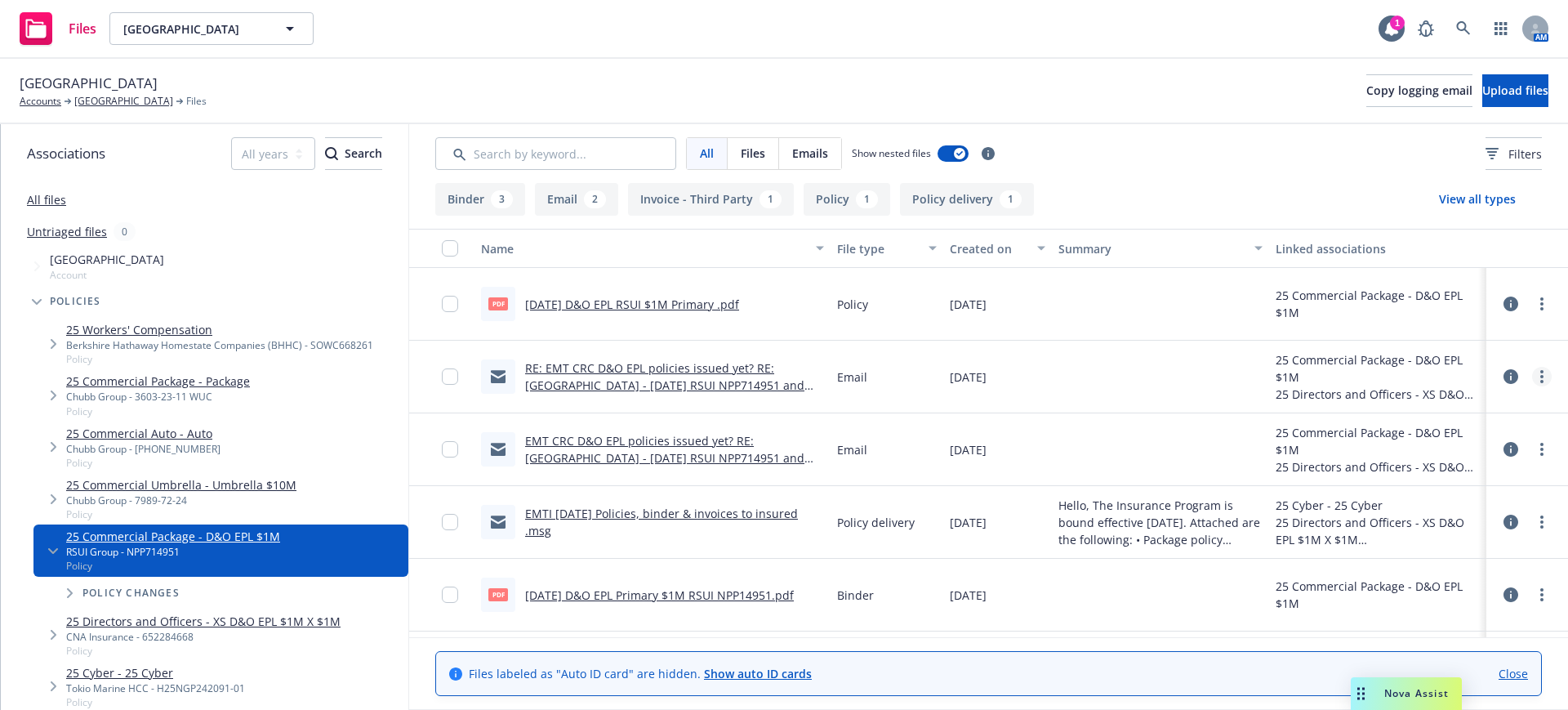
click at [1532, 375] on link "more" at bounding box center [1542, 377] width 20 height 20
click at [1406, 475] on link "Edit" at bounding box center [1454, 475] width 163 height 32
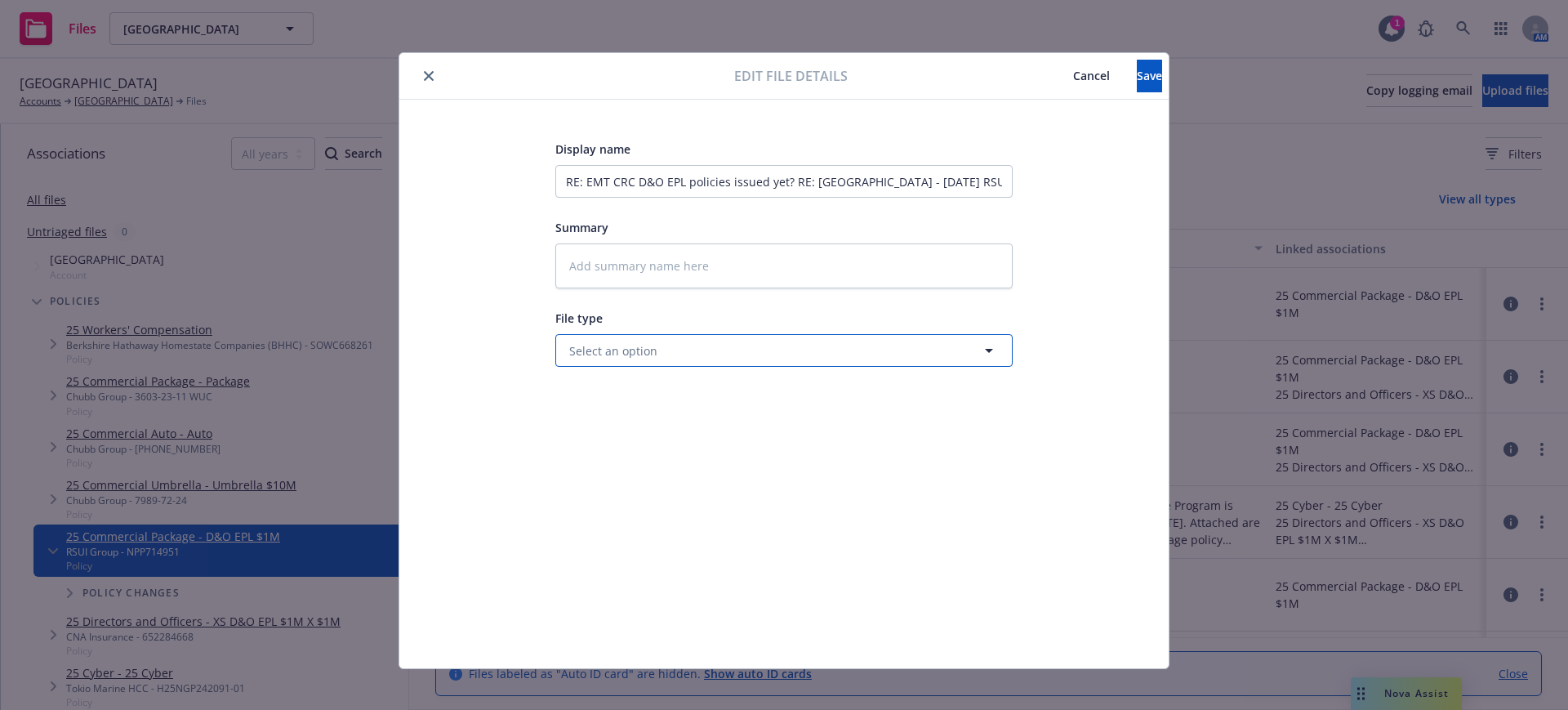
click at [573, 342] on span "Select an option" at bounding box center [614, 350] width 88 height 17
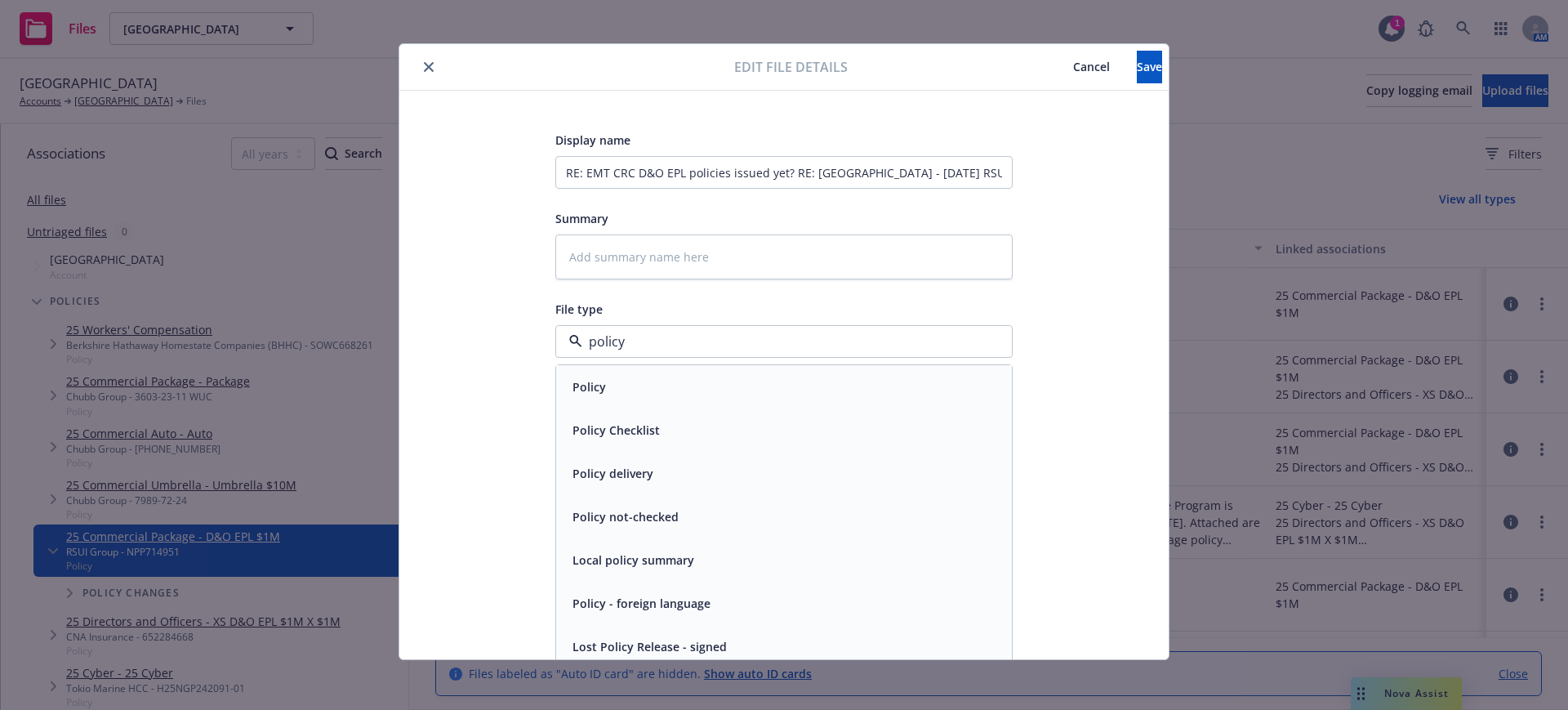
scroll to position [12, 0]
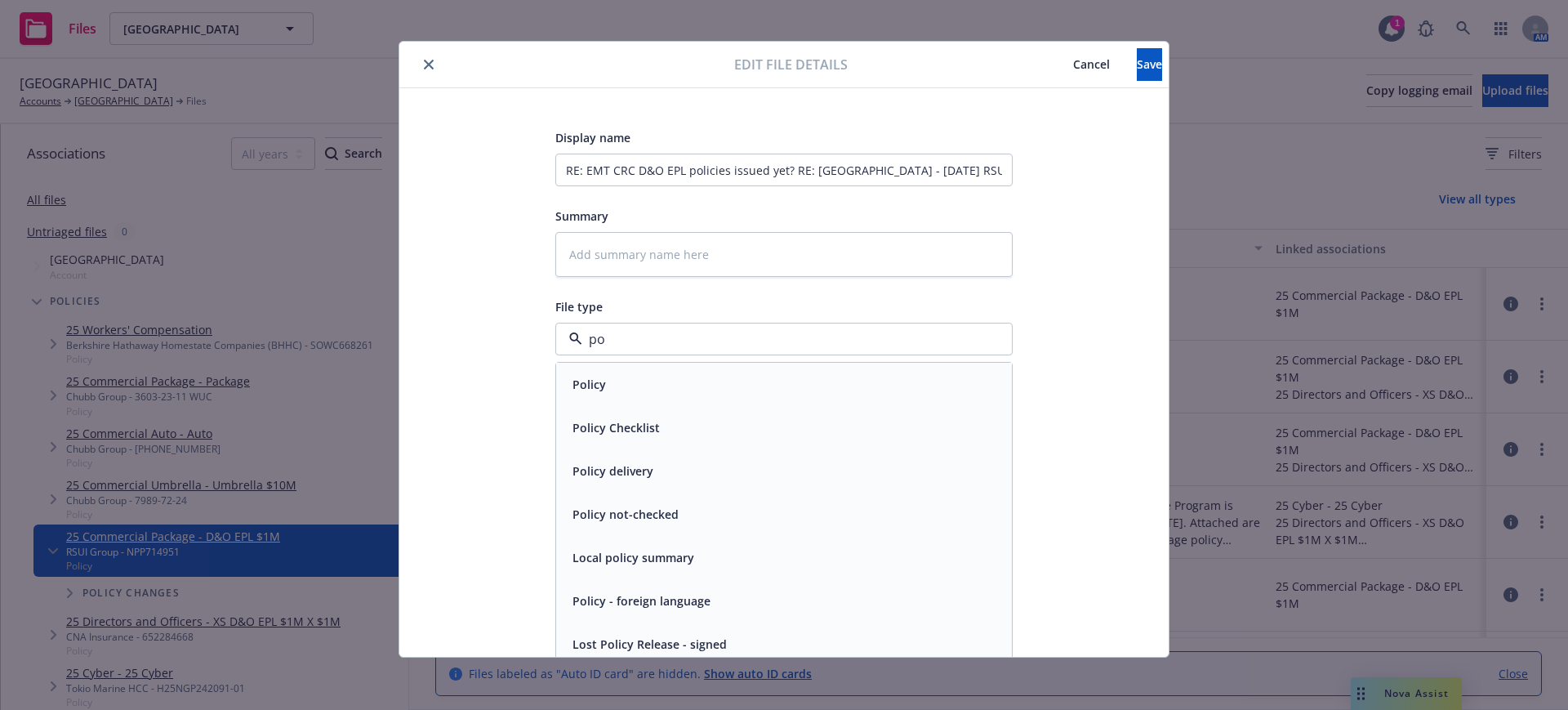
type input "p"
type input "r"
drag, startPoint x: 619, startPoint y: 336, endPoint x: 551, endPoint y: 341, distance: 68.2
click at [555, 341] on div "poli" at bounding box center [784, 339] width 457 height 32
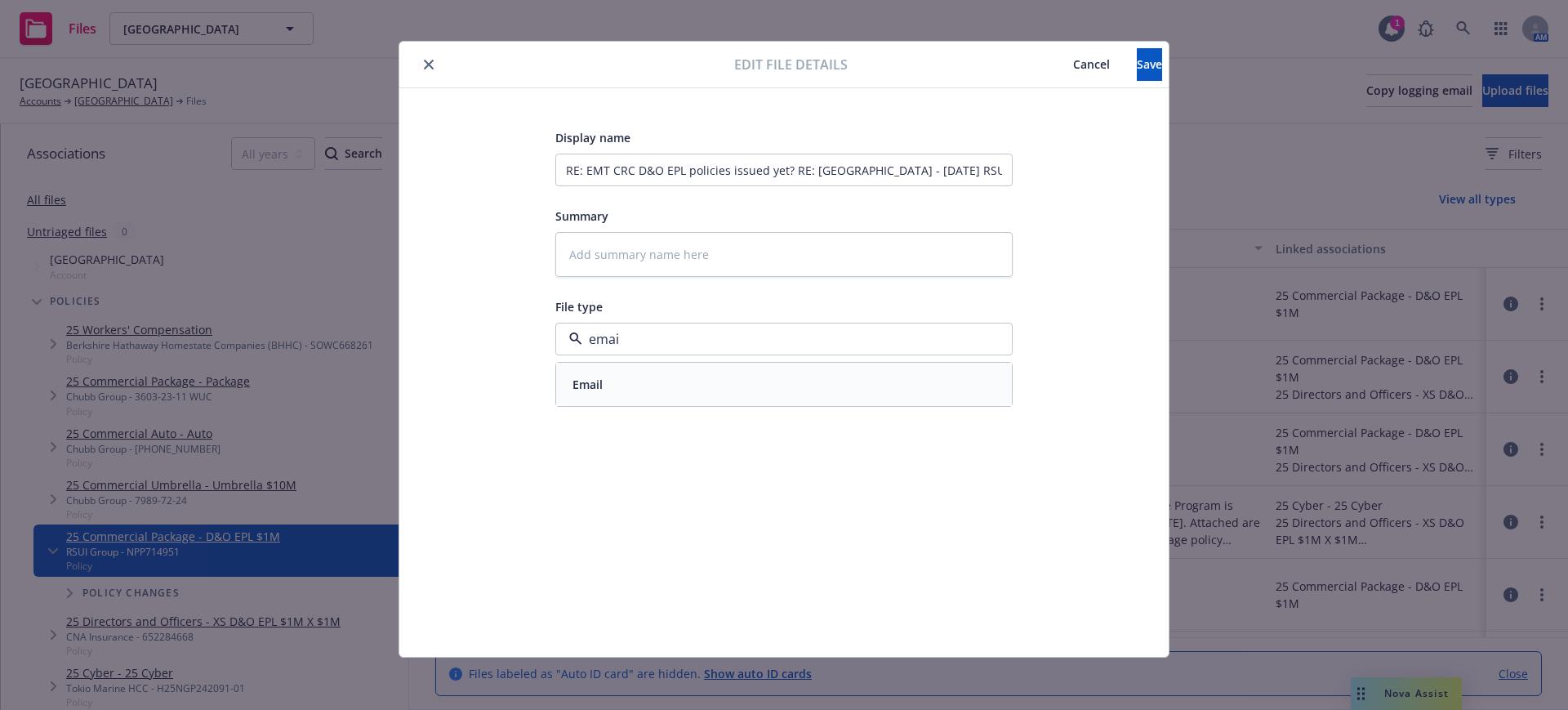
type input "email"
click at [578, 378] on span "Email" at bounding box center [587, 384] width 31 height 17
click at [555, 162] on input "RE: EMT CRC D&O EPL policies issued yet? RE: [GEOGRAPHIC_DATA] - [DATE] RSUI NP…" at bounding box center [784, 170] width 457 height 32
type textarea "x"
type input "ERE: EMT CRC D&O EPL policies issued yet? RE: [GEOGRAPHIC_DATA] - [DATE] RSUI N…"
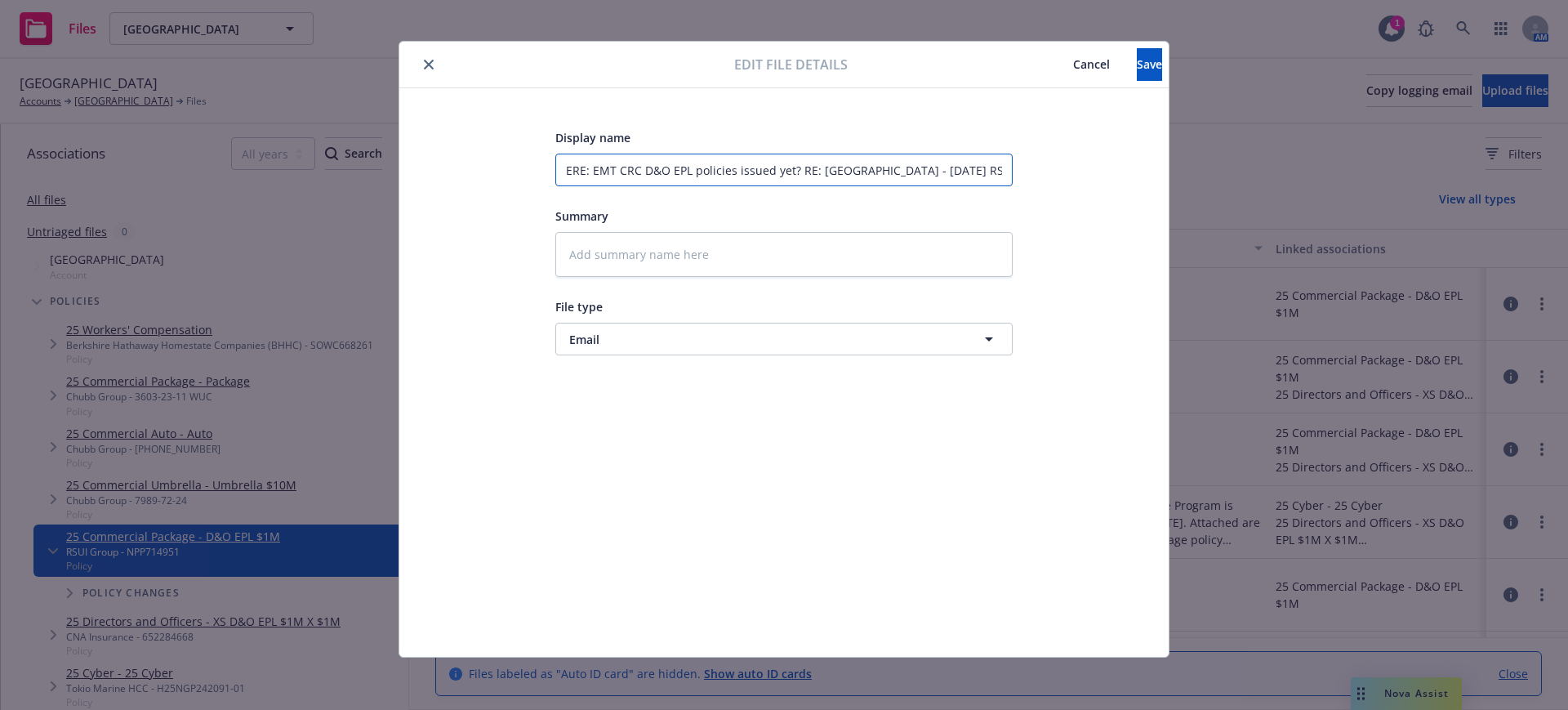
type textarea "x"
type input "EMRE: EMT CRC D&O EPL policies issued yet? RE: [GEOGRAPHIC_DATA] - [DATE] RSUI …"
type textarea "x"
type input "EMFRE: EMT CRC D&O EPL policies issued yet? RE: [GEOGRAPHIC_DATA] - [DATE] RSUI…"
type textarea "x"
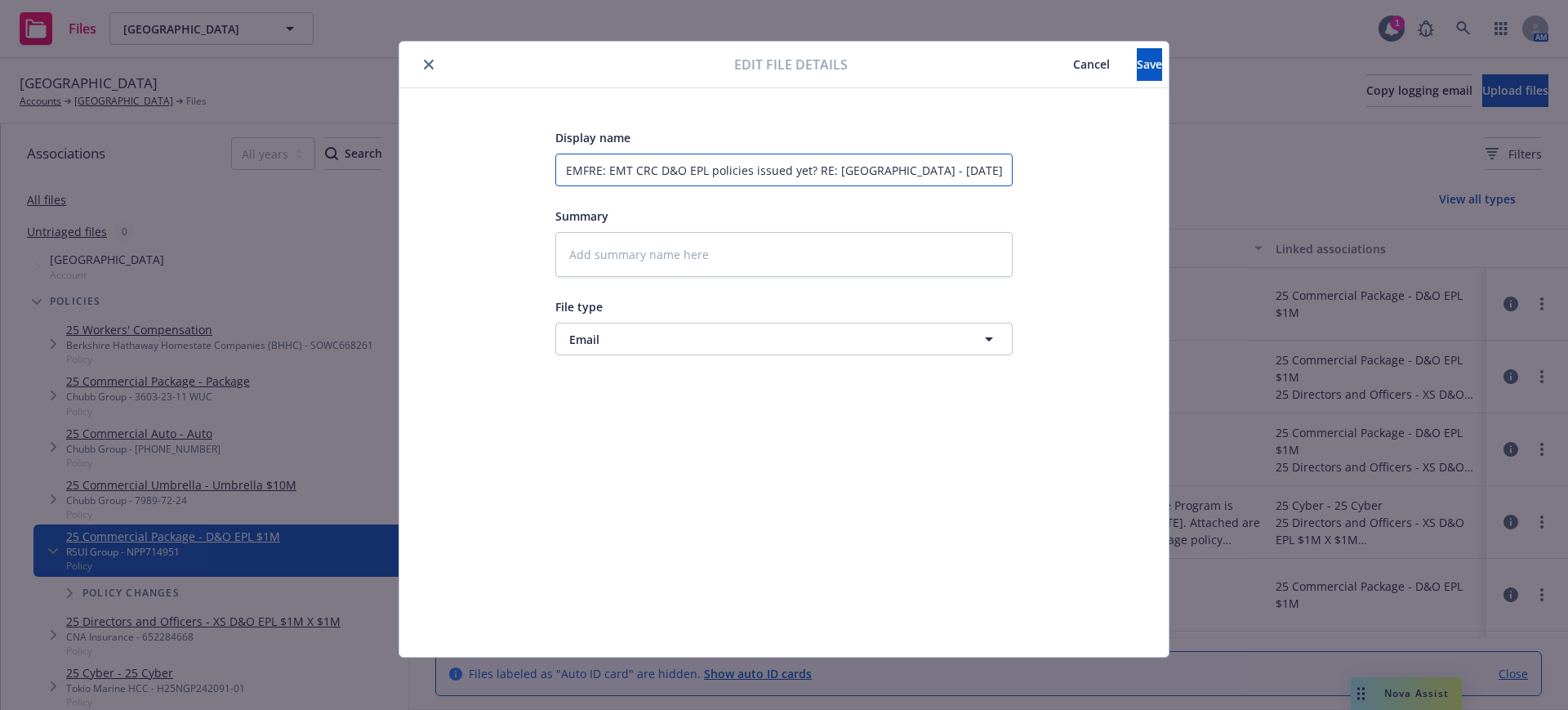
type input "EMF RE: EMT CRC D&O EPL policies issued yet? RE: [GEOGRAPHIC_DATA] - [DATE] RSU…"
type textarea "x"
type input "EMF CRE: EMT CRC D&O EPL policies issued yet? RE: [GEOGRAPHIC_DATA] - [DATE] RS…"
type textarea "x"
type input "EMF CRRE: EMT CRC D&O EPL policies issued yet? RE: [GEOGRAPHIC_DATA] - [DATE] R…"
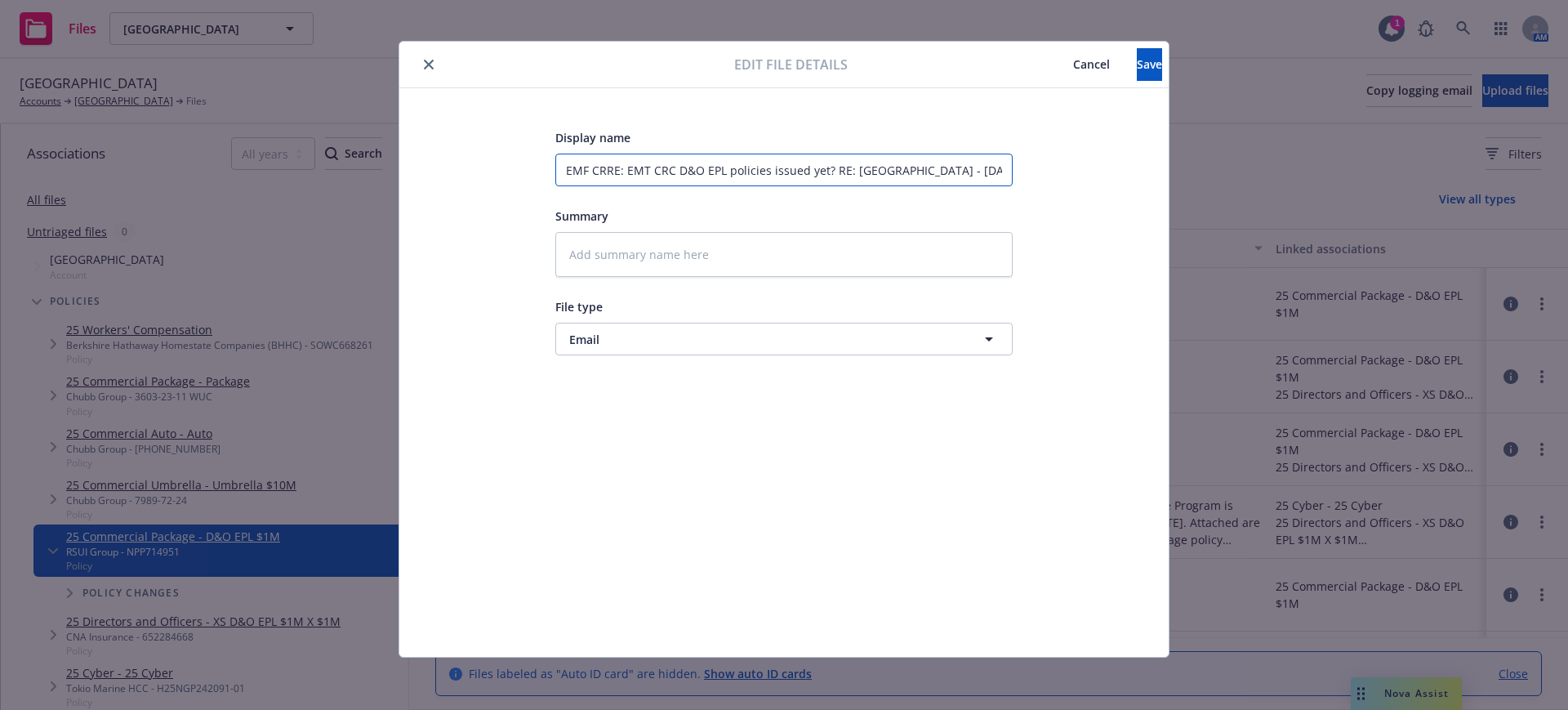
type textarea "x"
type input "EMF CRCRE: EMT CRC D&O EPL policies issued yet? RE: Sonoma County Library - 7/1…"
type textarea "x"
type input "EMF CRC RE: EMT CRC D&O EPL policies issued yet? RE: Sonoma County Library - 7/…"
type textarea "x"
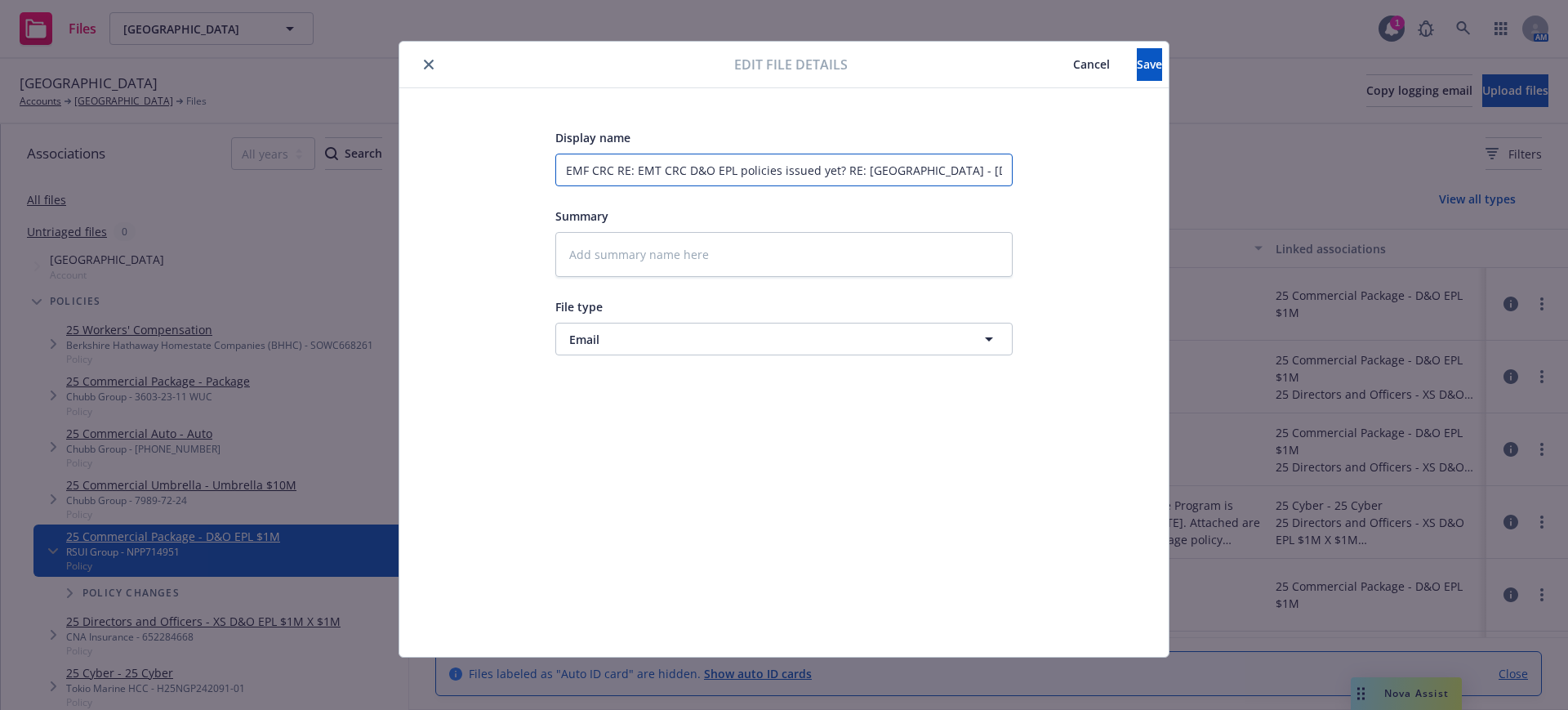
type input "EMF CRC RRE: EMT CRC D&O EPL policies issued yet? RE: Sonoma County Library - 7…"
type textarea "x"
type input "EMF CRC ReRE: EMT CRC D&O EPL policies issued yet? RE: Sonoma County Library - …"
type textarea "x"
type input "EMF CRC RecRE: EMT CRC D&O EPL policies issued yet? RE: Sonoma County Library -…"
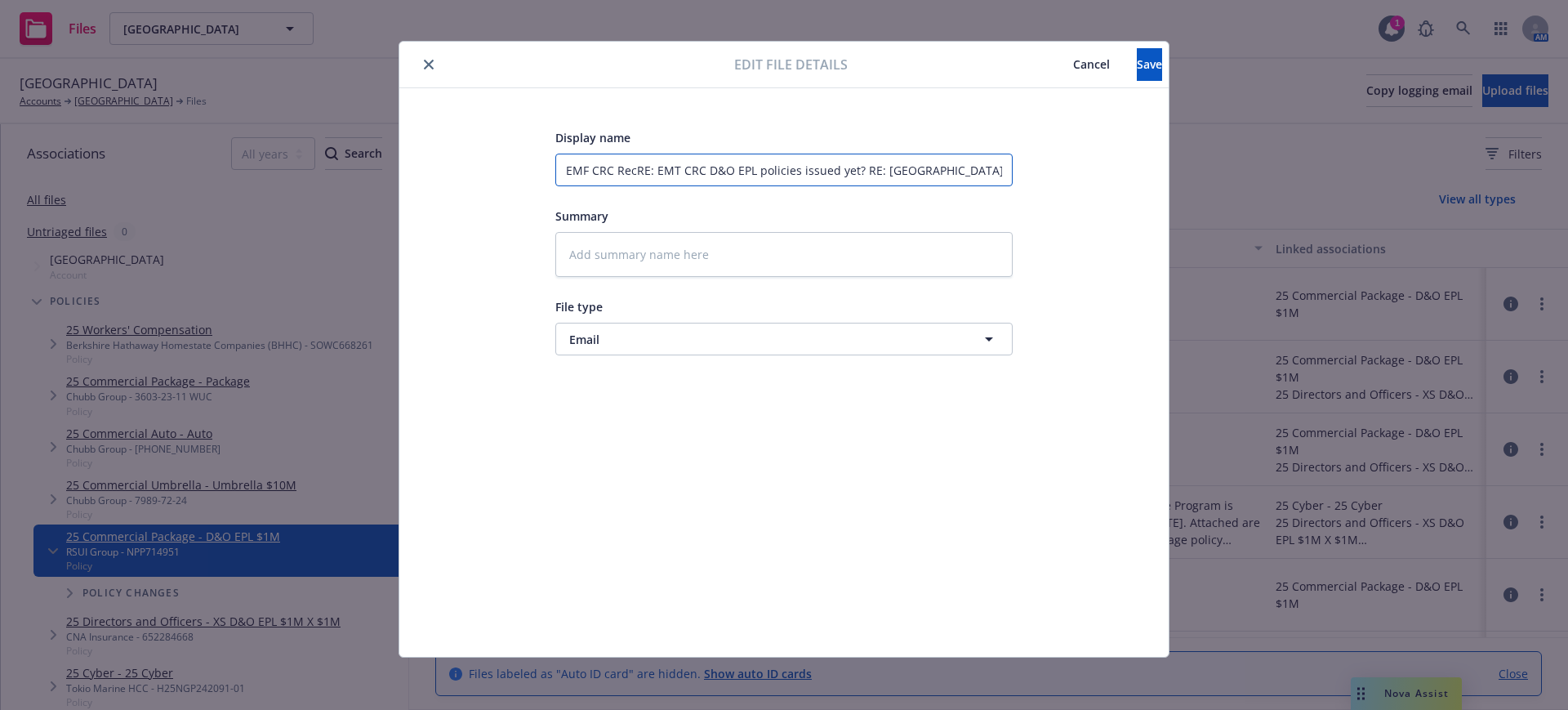
type textarea "x"
type input "EMF CRC RecdRE: EMT CRC D&O EPL policies issued yet? RE: Sonoma County Library …"
type textarea "x"
type input "EMF CRC Recd RE: EMT CRC D&O EPL policies issued yet? RE: Sonoma County Library…"
type textarea "x"
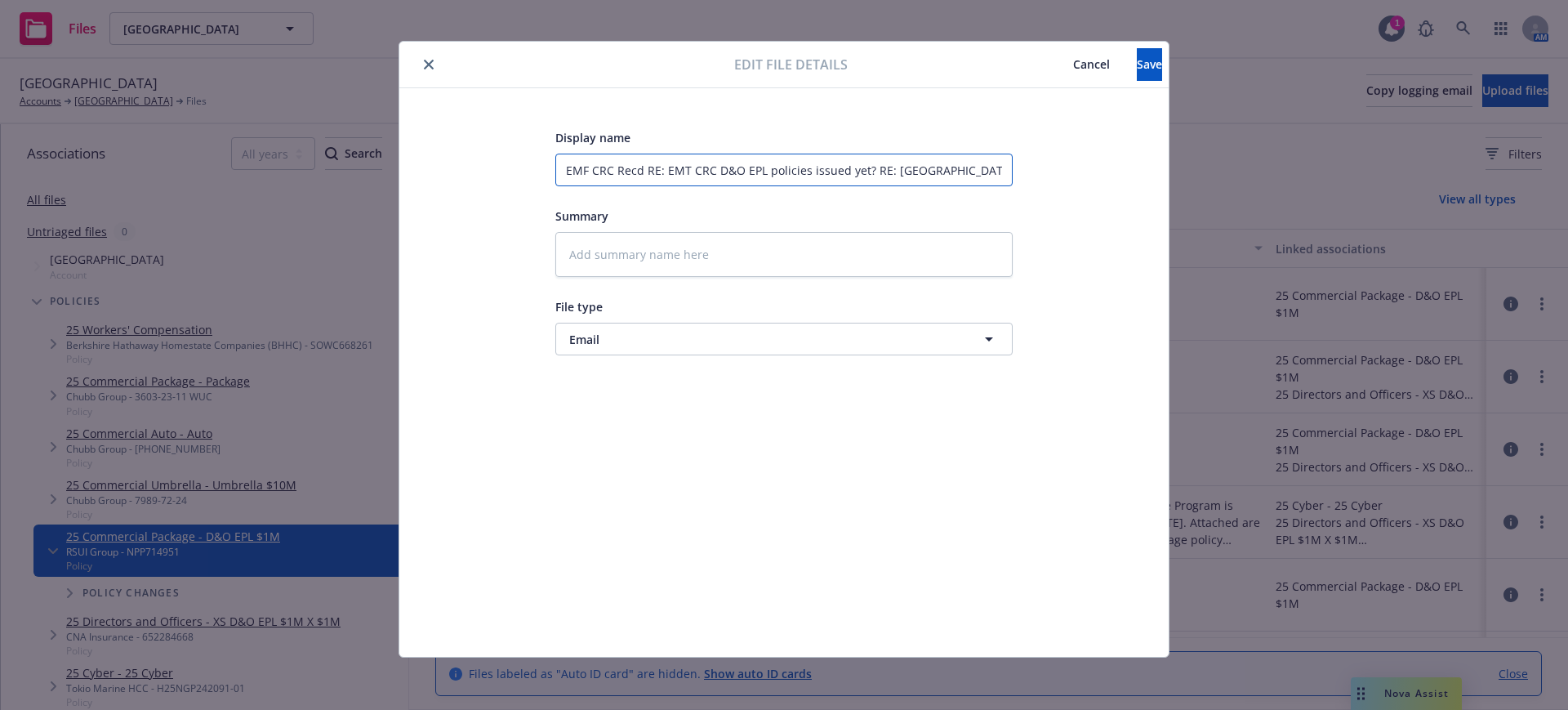
type input "EMF CRC Recd pRE: EMT CRC D&O EPL policies issued yet? RE: Sonoma County Librar…"
type textarea "x"
type input "EMF CRC Recd poRE: EMT CRC D&O EPL policies issued yet? RE: Sonoma County Libra…"
type textarea "x"
type input "EMF CRC Recd polRE: EMT CRC D&O EPL policies issued yet? RE: Sonoma County Libr…"
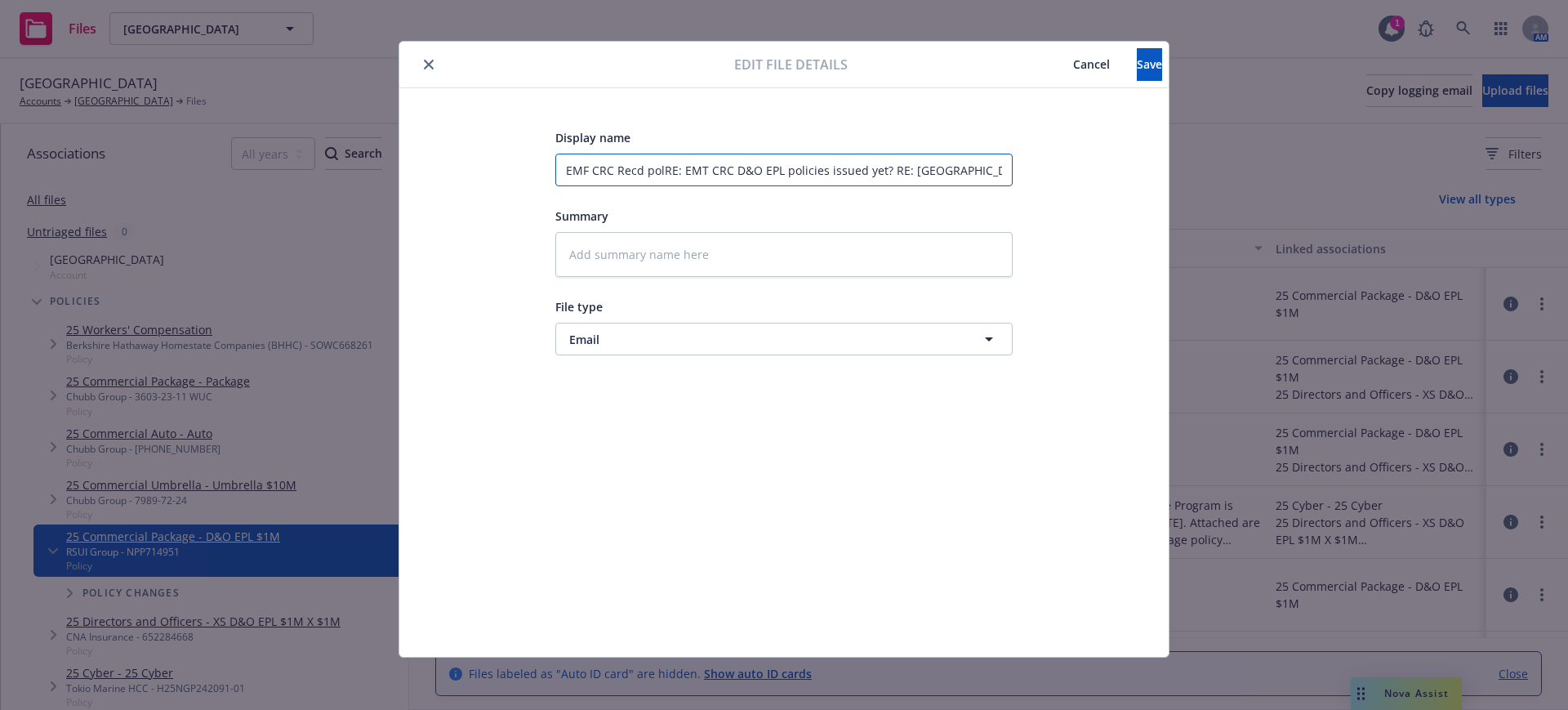
type textarea "x"
type input "EMF CRC Recd poliRE: EMT CRC D&O EPL policies issued yet? RE: Sonoma County Lib…"
type textarea "x"
type input "EMF CRC Recd policRE: EMT CRC D&O EPL policies issued yet? RE: Sonoma County Li…"
type textarea "x"
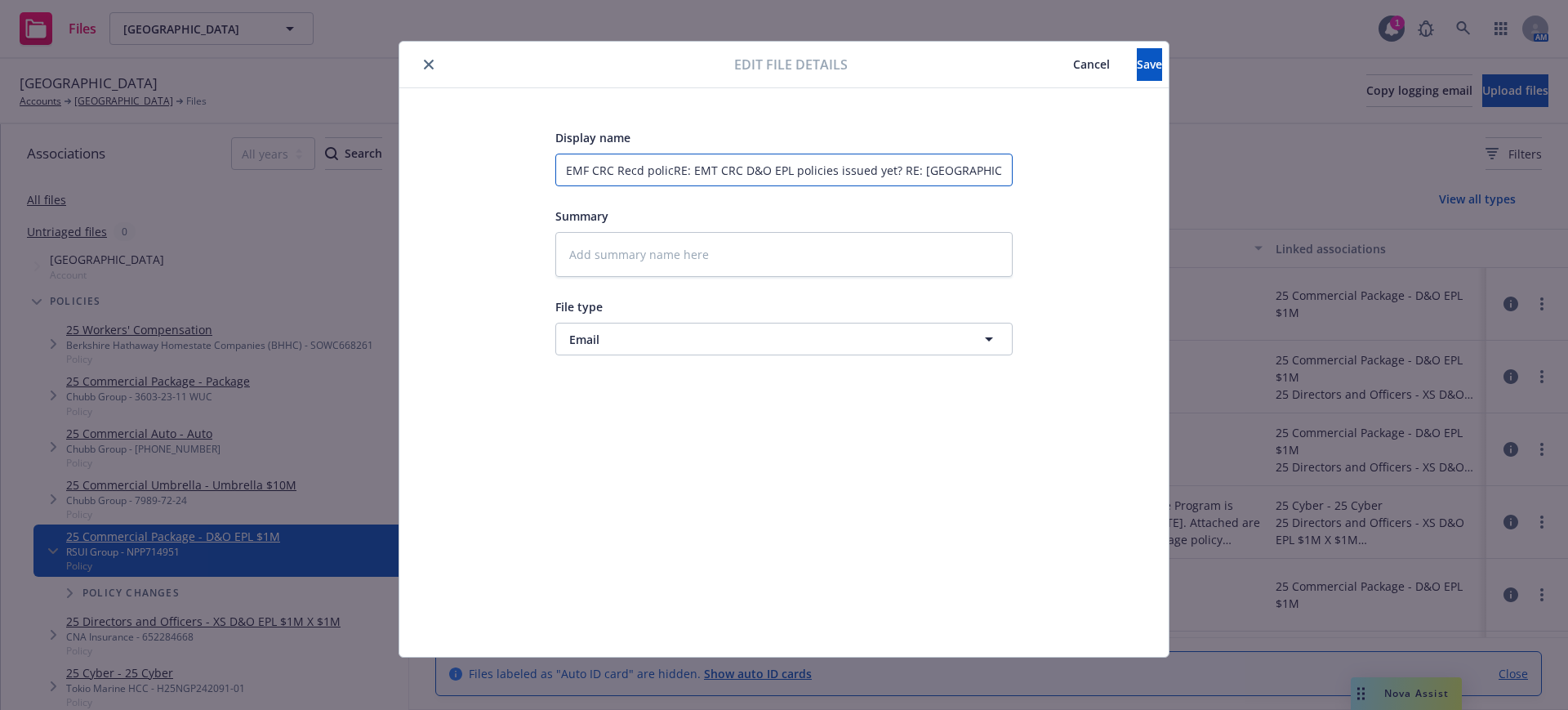
type input "EMF CRC Recd policyRE: EMT CRC D&O EPL policies issued yet? RE: Sonoma County L…"
type textarea "x"
type input "EMF CRC Recd policy RE: EMT CRC D&O EPL policies issued yet? RE: Sonoma County …"
type textarea "x"
type input "EMF CRC Recd policy E: EMT CRC D&O EPL policies issued yet? RE: Sonoma County L…"
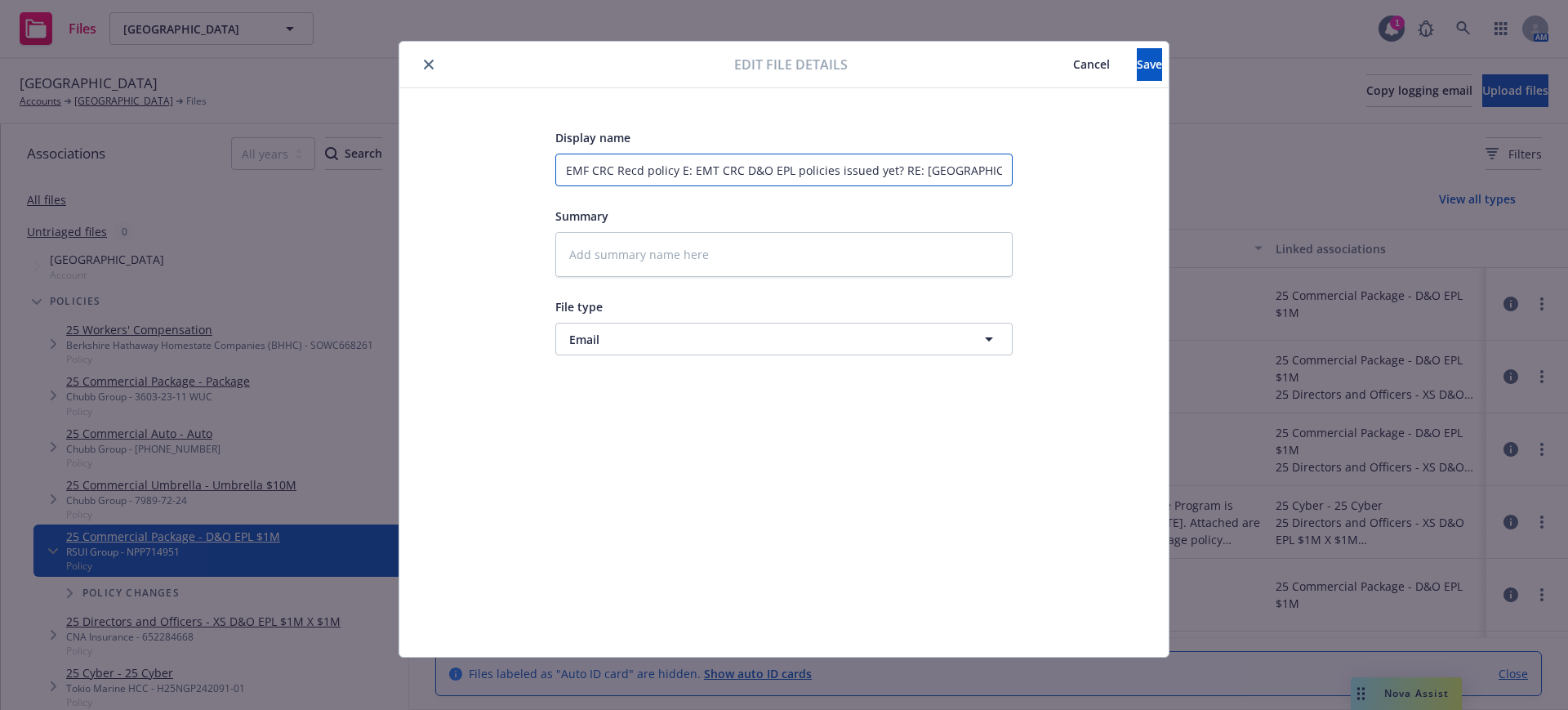
type textarea "x"
type input "EMF CRC Recd policy : EMT CRC D&O EPL policies issued yet? RE: Sonoma County Li…"
type textarea "x"
type input "EMF CRC Recd policy EMT CRC D&O EPL policies issued yet? RE: Sonoma County Libr…"
type textarea "x"
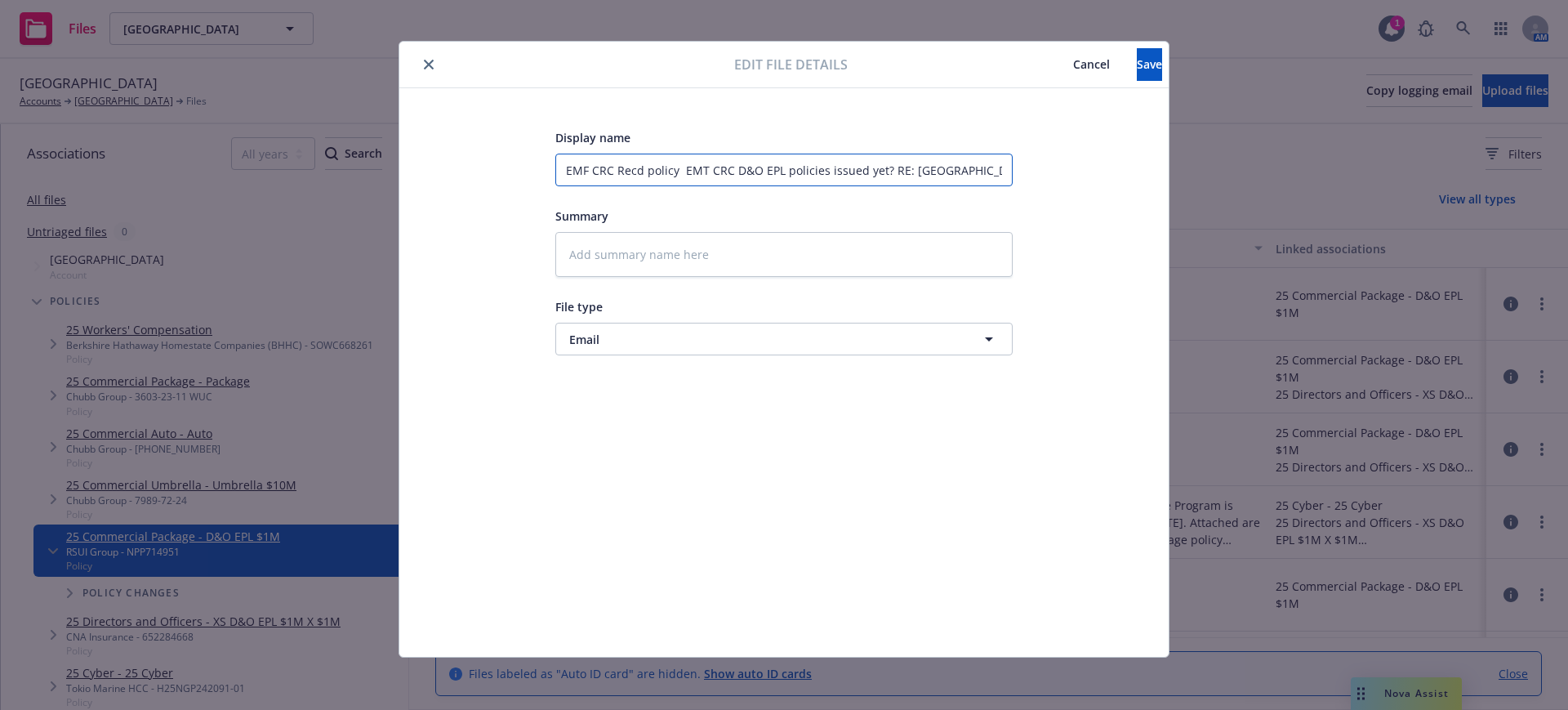
type input "EMF CRC Recd policy EMT CRC D&O EPL policies issued yet? RE: Sonoma County Libr…"
type textarea "x"
type input "EMF CRC Recd policy MT CRC D&O EPL policies issued yet? RE: Sonoma County Libra…"
type textarea "x"
type input "EMF CRC Recd policy T CRC D&O EPL policies issued yet? RE: Sonoma County Librar…"
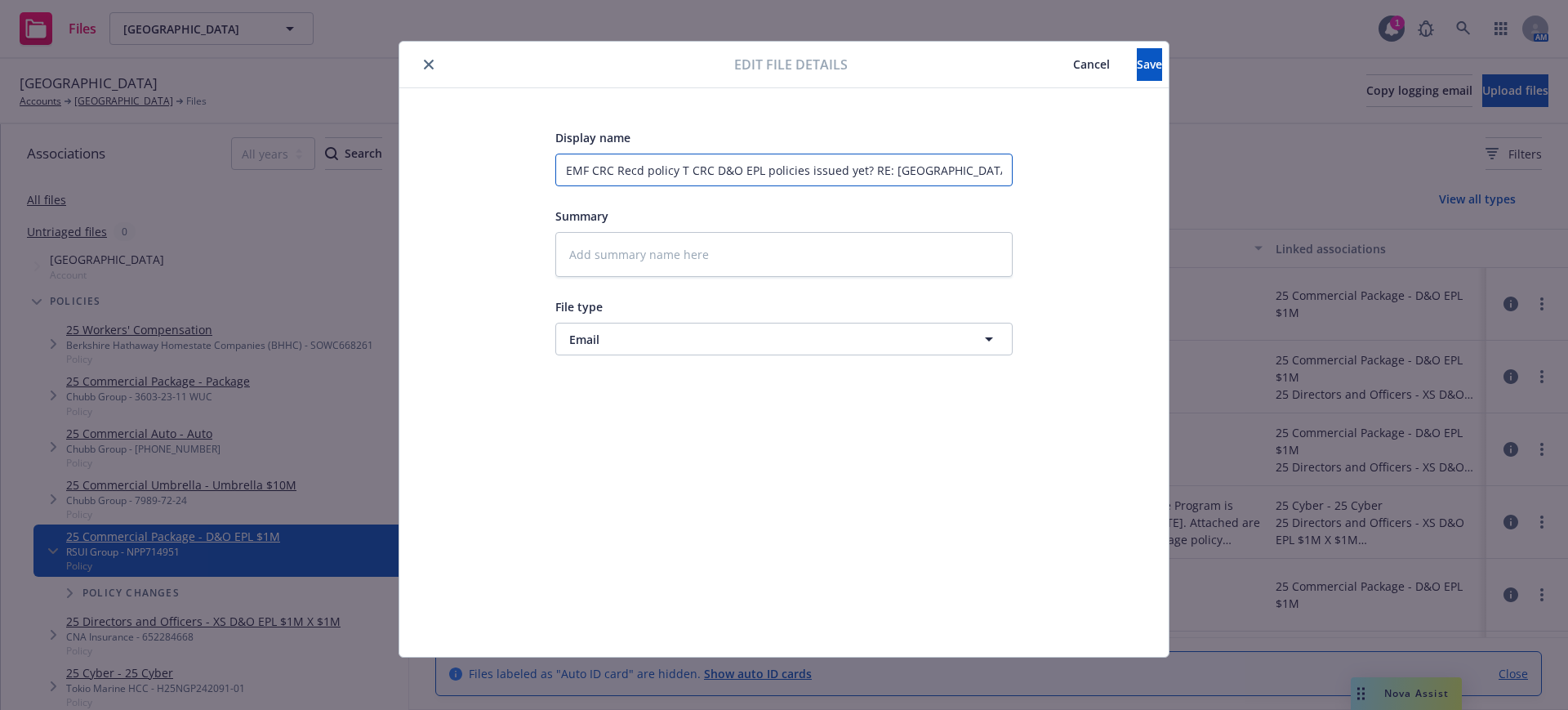
type textarea "x"
type input "EMF CRC Recd policy CRC D&O EPL policies issued yet? RE: Sonoma County Library …"
type textarea "x"
type input "EMF CRC Recd policy CRC D&O EPL policies issued yet? RE: Sonoma County Library …"
type textarea "x"
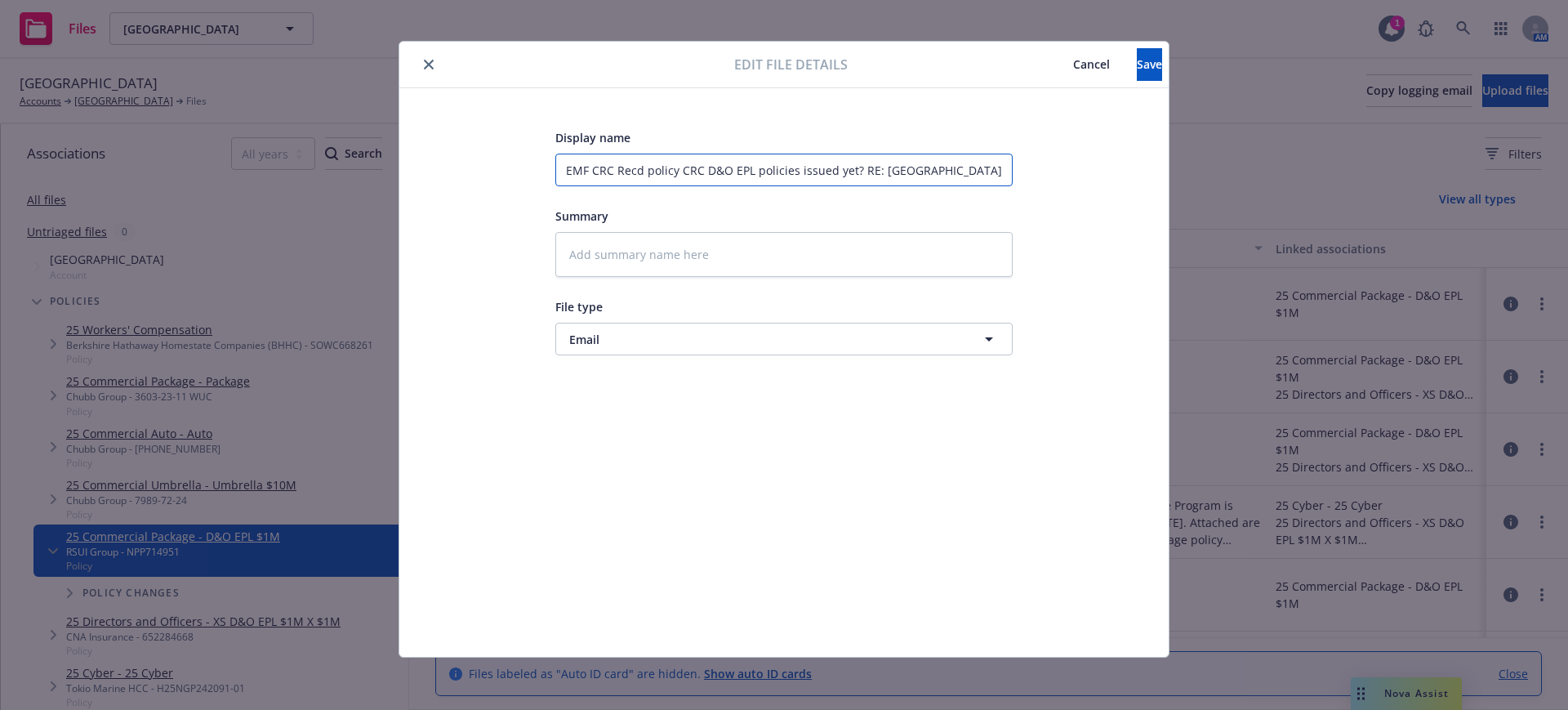
type input "EMF CRC Recd policy RC D&O EPL policies issued yet? RE: Sonoma County Library -…"
type textarea "x"
type input "EMF CRC Recd policy C D&O EPL policies issued yet? RE: Sonoma County Library - …"
type textarea "x"
type input "EMF CRC Recd policy D&O EPL policies issued yet? RE: Sonoma County Library - 7/…"
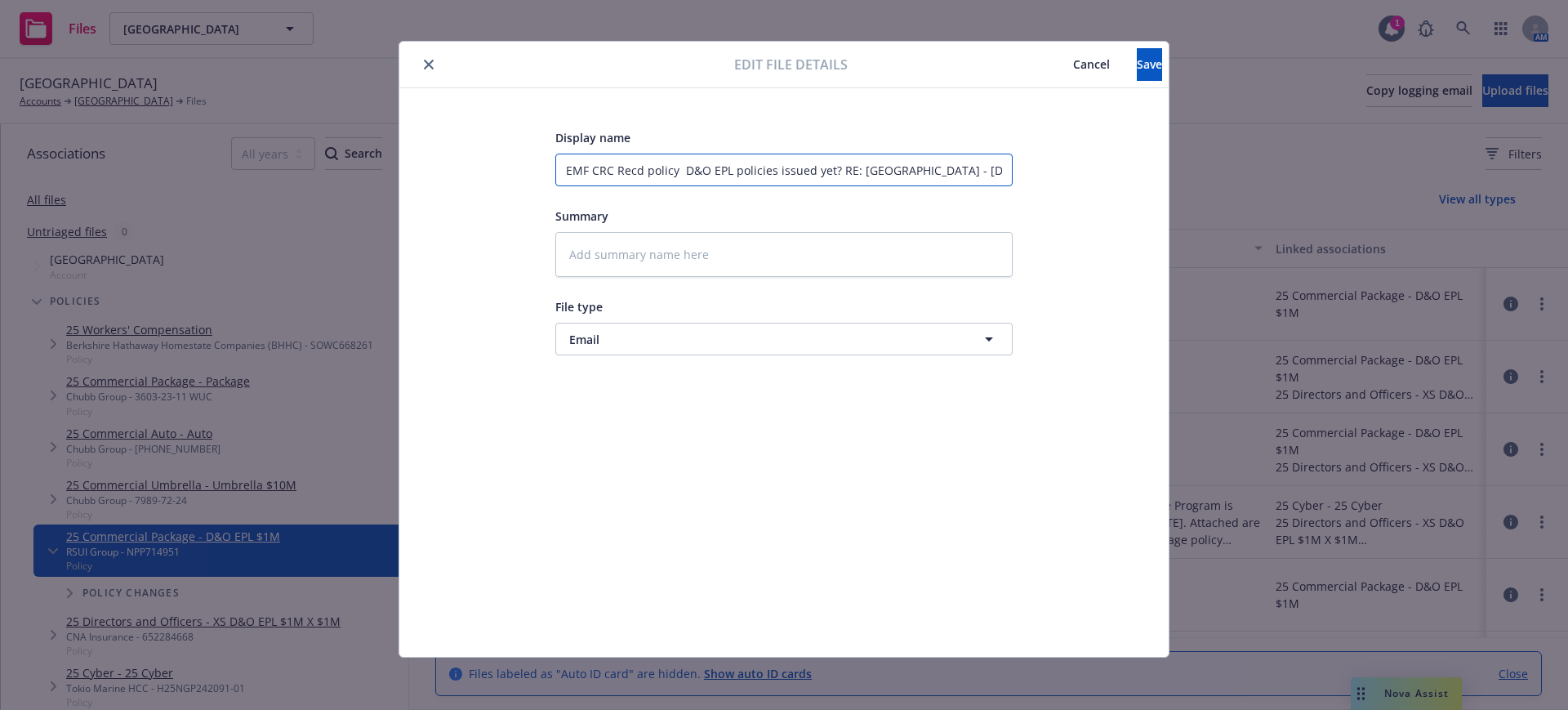
type textarea "x"
type input "EMF CRC Recd policy D&O EPL policies issued yet? RE: Sonoma County Library - 7/…"
type textarea "x"
type input "EMF CRC Recd policy &O EPL policies issued yet? RE: Sonoma County Library - 7/1…"
type textarea "x"
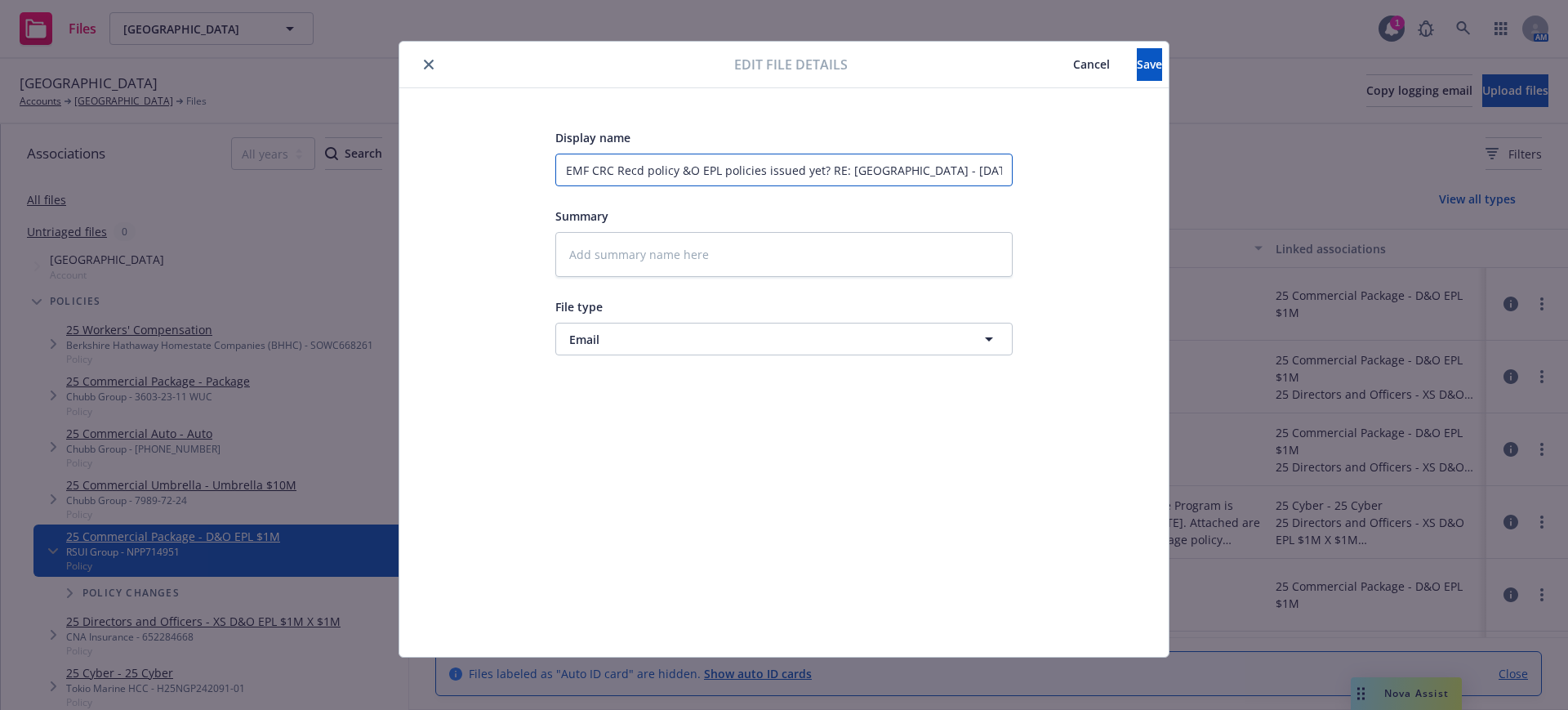
type input "EMF CRC Recd policy O EPL policies issued yet? RE: Sonoma County Library - 7/1/…"
type textarea "x"
type input "EMF CRC Recd policy EPL policies issued yet? RE: Sonoma County Library - 7/1/20…"
type textarea "x"
type input "EMF CRC Recd policy EPL policies issued yet? RE: Sonoma County Library - 7/1/20…"
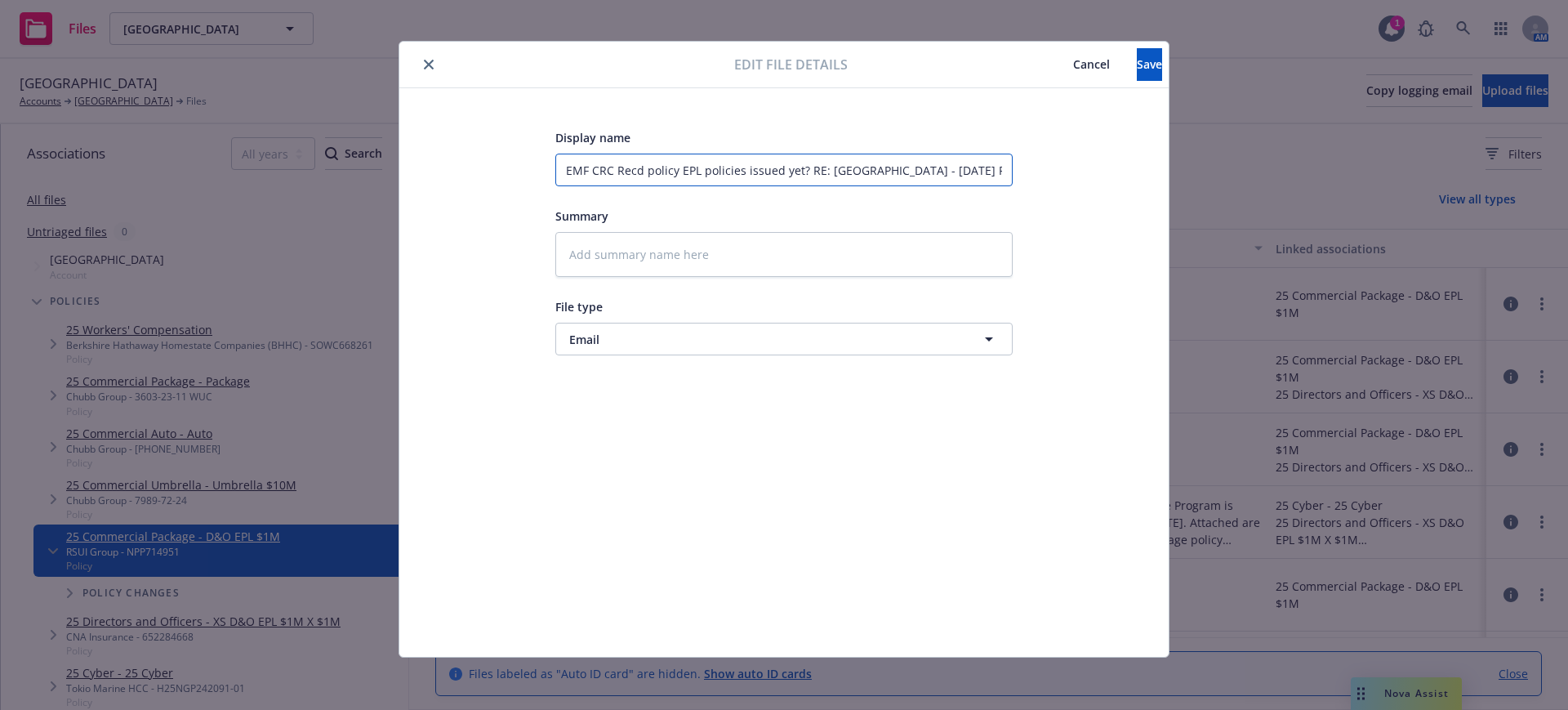
type textarea "x"
type input "EMF CRC Recd policy PL policies issued yet? RE: Sonoma County Library - 7/1/202…"
type textarea "x"
type input "EMF CRC Recd policy L policies issued yet? RE: Sonoma County Library - 7/1/2025…"
type textarea "x"
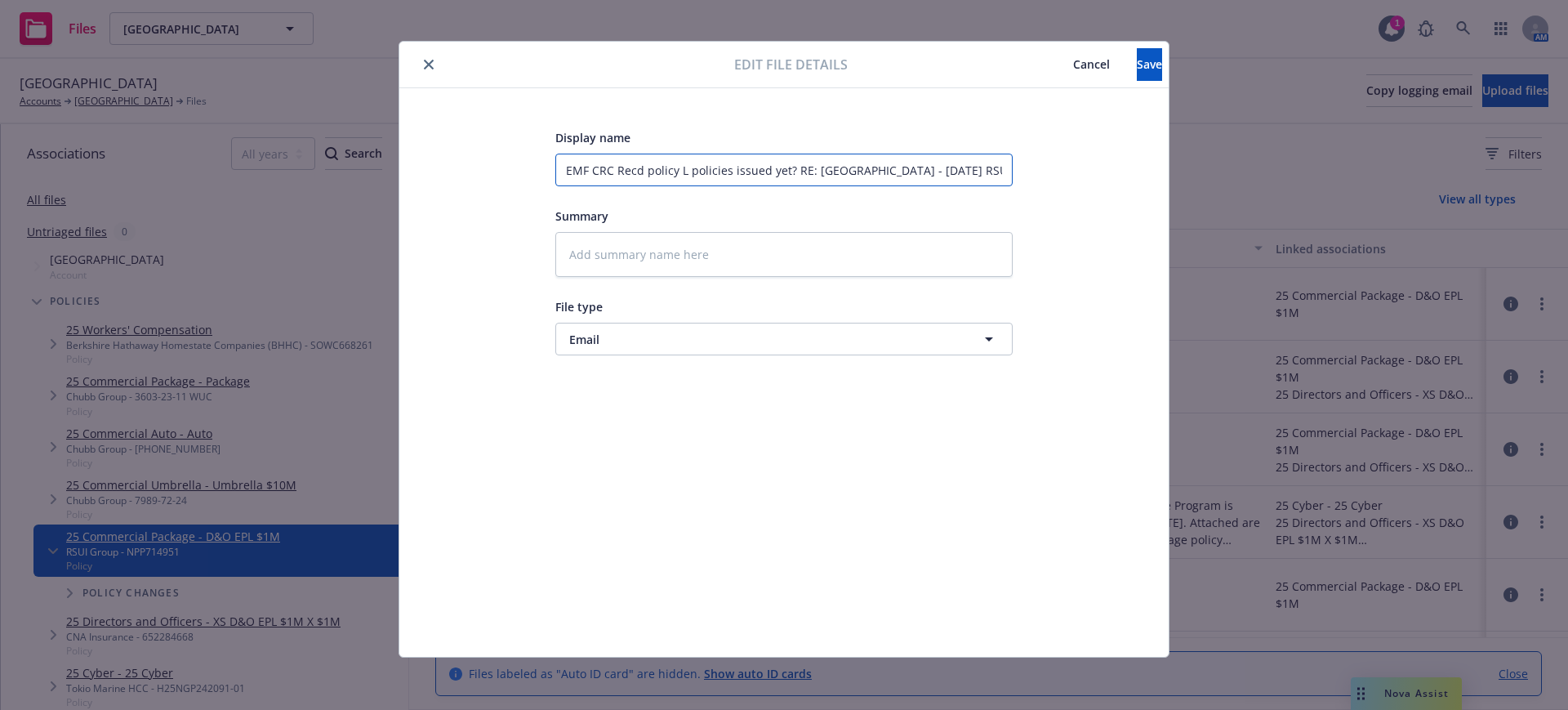
type input "EMF CRC Recd policy policies issued yet? RE: Sonoma County Library - 7/1/2025 R…"
type textarea "x"
type input "EMF CRC Recd policy policies issued yet? RE: Sonoma County Library - 7/1/2025 R…"
type textarea "x"
type input "EMF CRC Recd policy olicies issued yet? RE: Sonoma County Library - 7/1/2025 RS…"
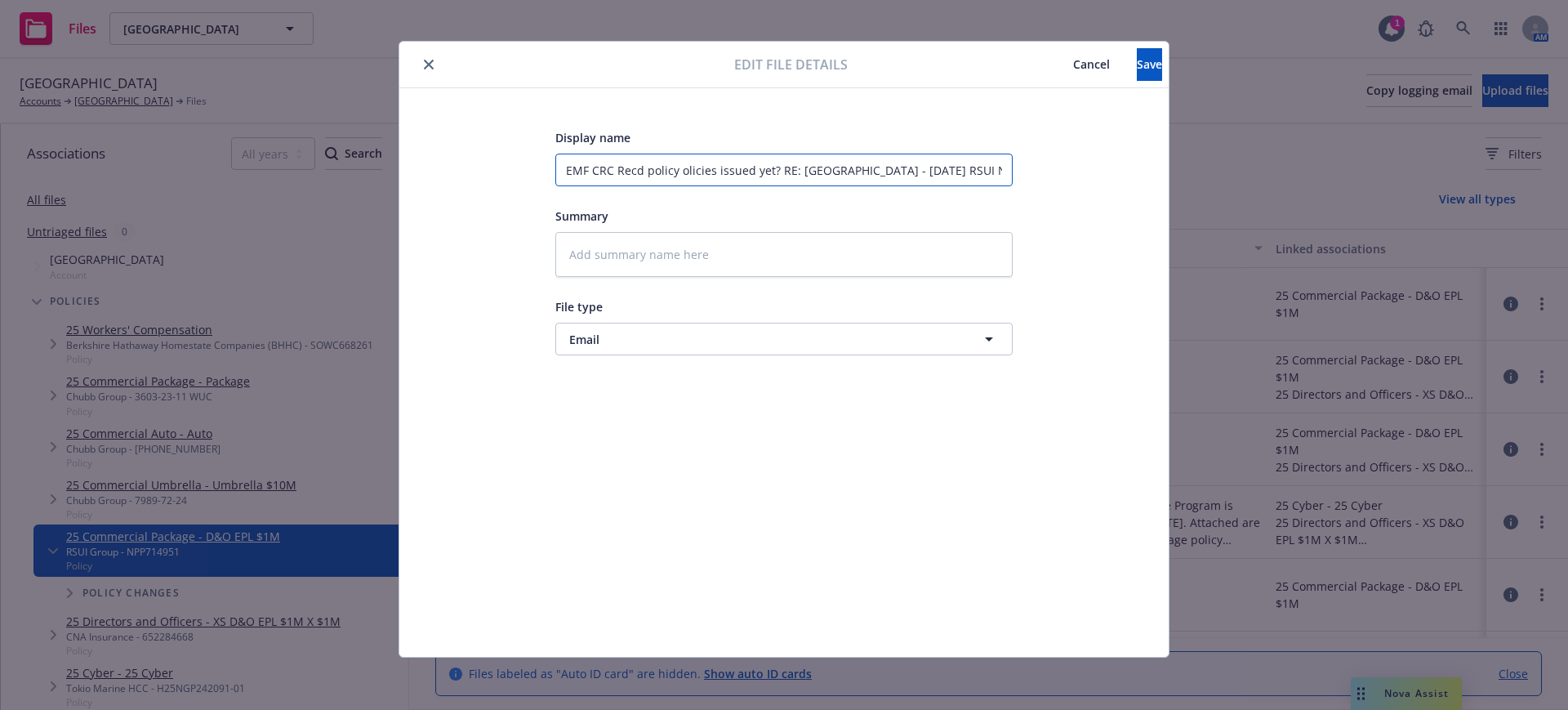
type textarea "x"
type input "EMF CRC Recd policy licies issued yet? RE: Sonoma County Library - 7/1/2025 RSU…"
type textarea "x"
type input "EMF CRC Recd policy icies issued yet? RE: Sonoma County Library - 7/1/2025 RSUI…"
type textarea "x"
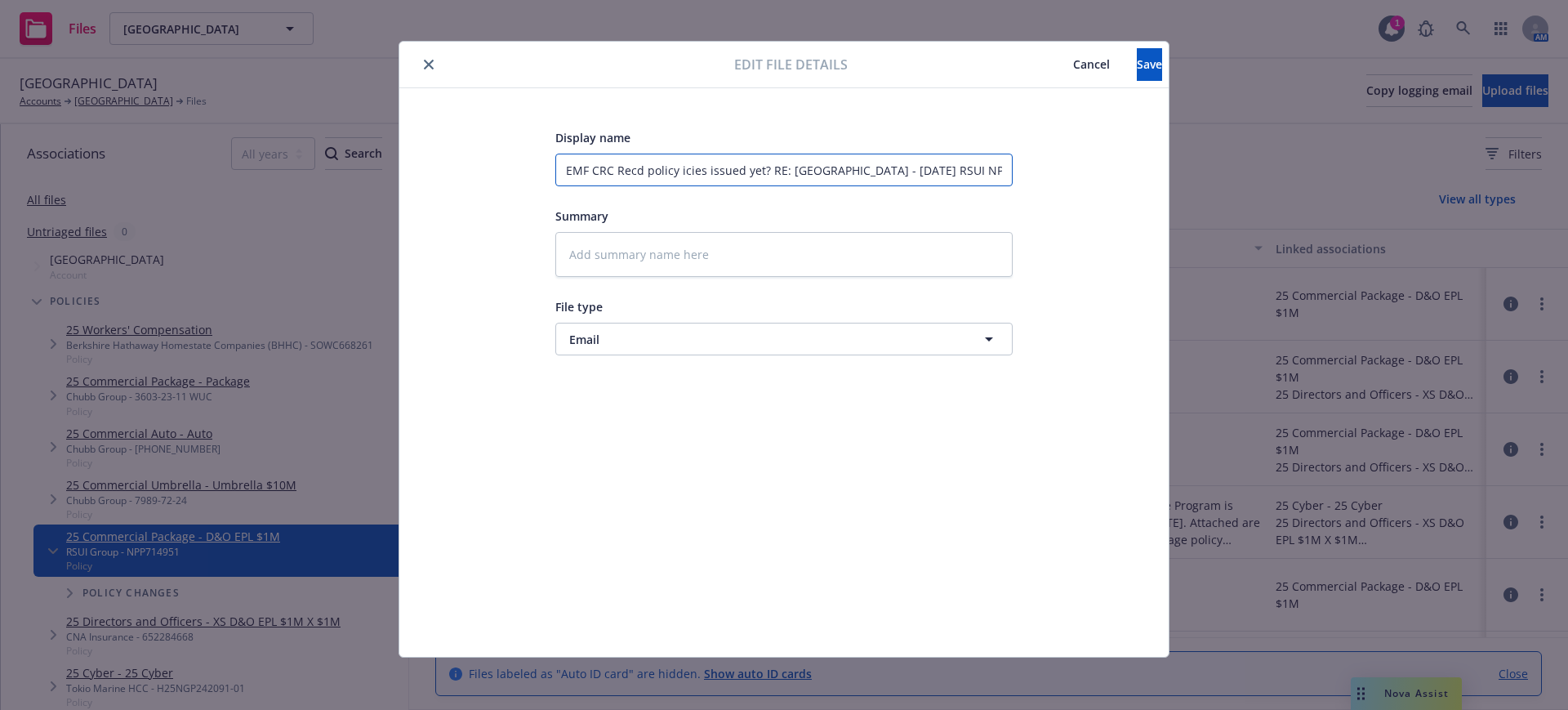
type input "EMF CRC Recd policy cies issued yet? RE: Sonoma County Library - 7/1/2025 RSUI …"
type textarea "x"
type input "EMF CRC Recd policy ies issued yet? RE: Sonoma County Library - 7/1/2025 RSUI N…"
type textarea "x"
type input "EMF CRC Recd policy es issued yet? RE: Sonoma County Library - 7/1/2025 RSUI NP…"
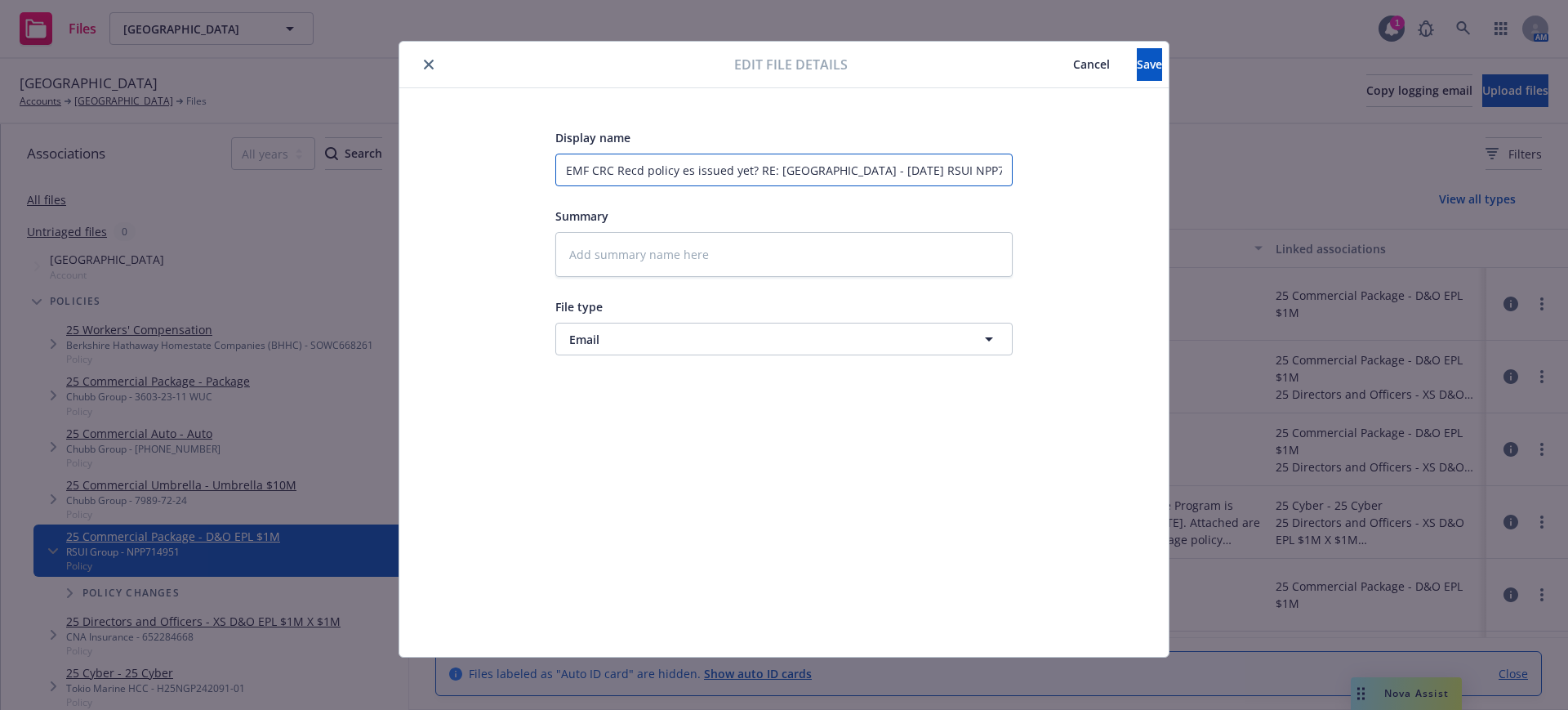
type textarea "x"
type input "EMF CRC Recd policy s issued yet? RE: Sonoma County Library - 7/1/2025 RSUI NPP…"
type textarea "x"
type input "EMF CRC Recd policy issued yet? RE: Sonoma County Library - 7/1/2025 RSUI NPP71…"
type textarea "x"
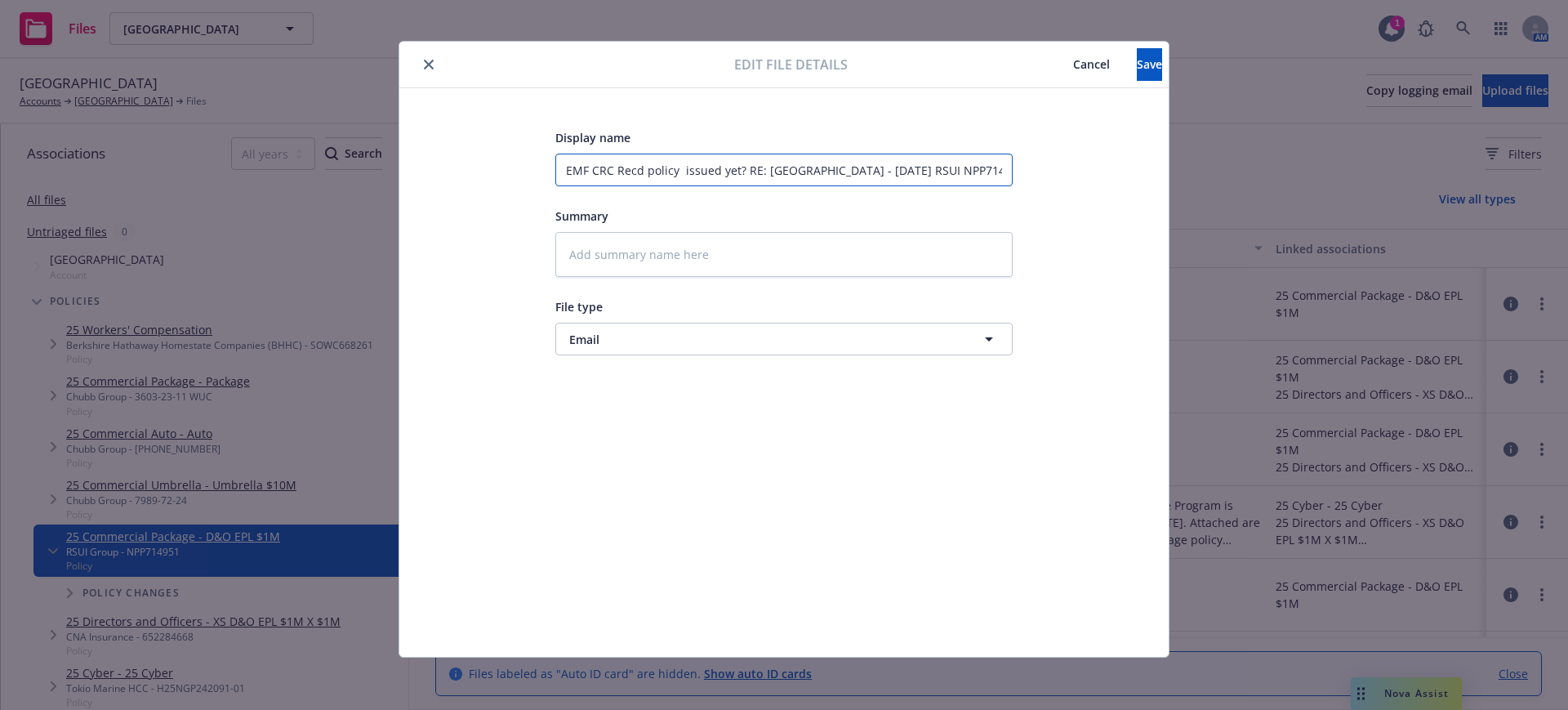
type input "EMF CRC Recd policy issued yet? RE: Sonoma County Library - 7/1/2025 RSUI NPP71…"
type textarea "x"
type input "EMF CRC Recd policy ssued yet? RE: Sonoma County Library - 7/1/2025 RSUI NPP714…"
type textarea "x"
type input "EMF CRC Recd policy sued yet? RE: Sonoma County Library - 7/1/2025 RSUI NPP7149…"
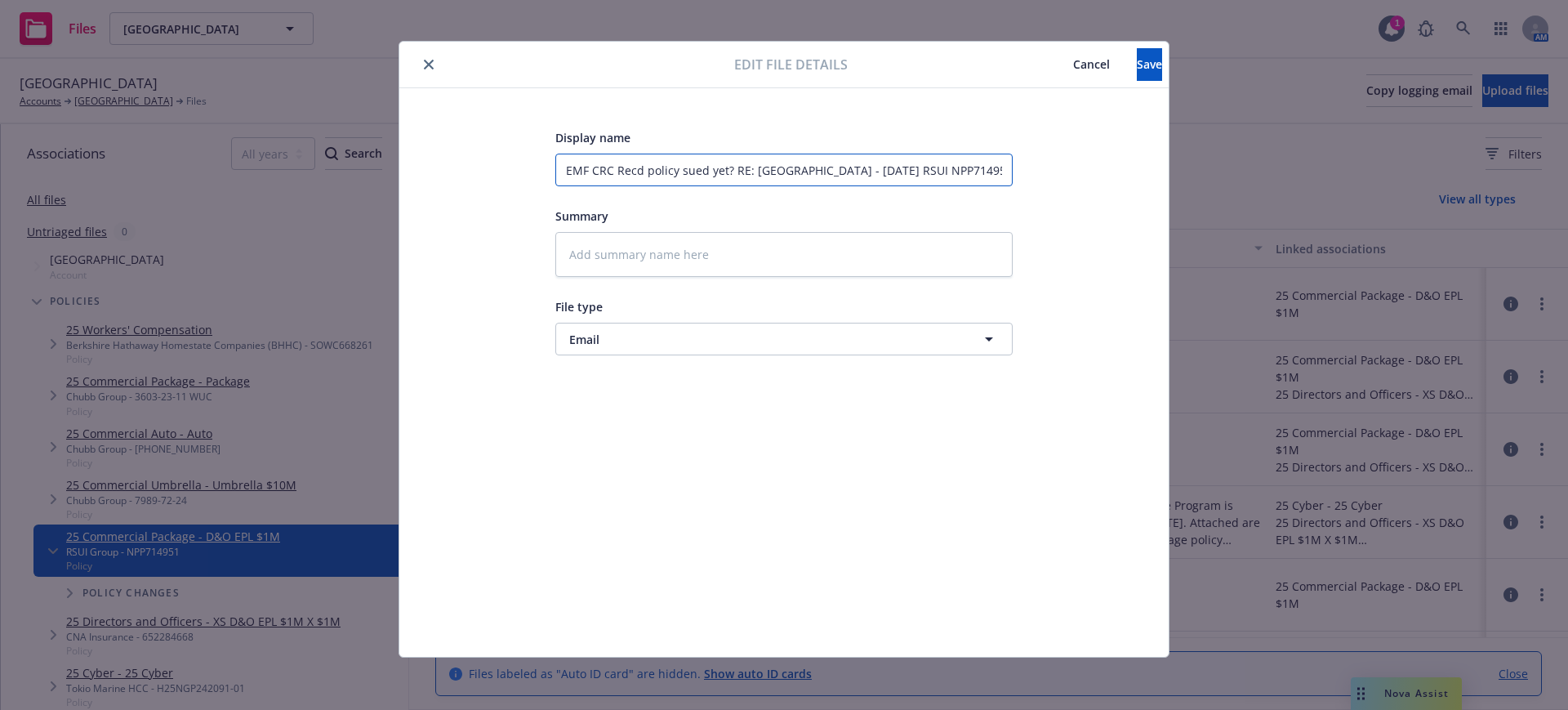
type textarea "x"
type input "EMF CRC Recd policy ued yet? RE: Sonoma County Library - 7/1/2025 RSUI NPP71495…"
type textarea "x"
type input "EMF CRC Recd policy ed yet? RE: Sonoma County Library - 7/1/2025 RSUI NPP714951…"
type textarea "x"
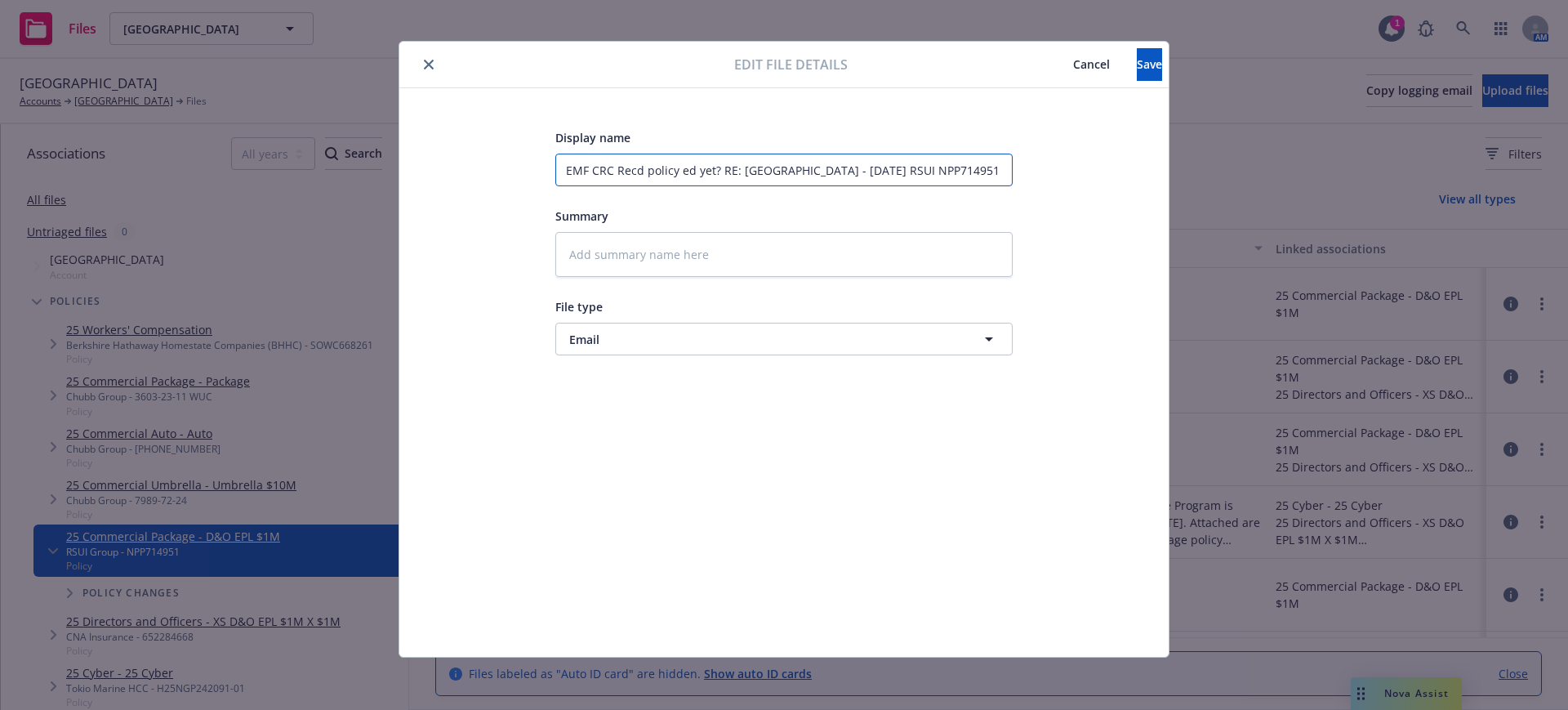
type input "EMF CRC Recd policy d yet? RE: Sonoma County Library - 7/1/2025 RSUI NPP714951 …"
type textarea "x"
type input "EMF CRC Recd policy yet? RE: Sonoma County Library - 7/1/2025 RSUI NPP714951 an…"
type textarea "x"
type input "EMF CRC Recd policy yet? RE: Sonoma County Library - 7/1/2025 RSUI NPP714951 an…"
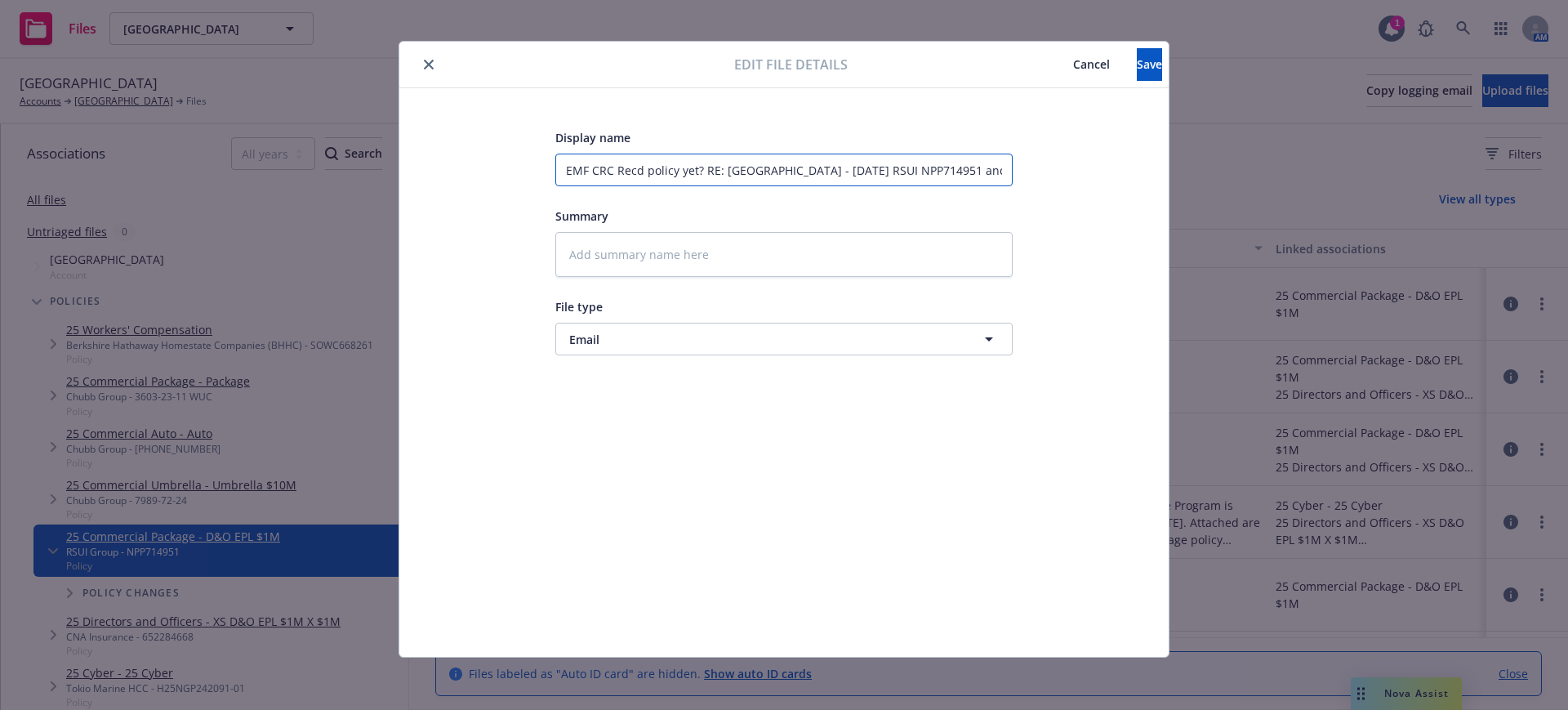
type textarea "x"
type input "EMF CRC Recd policy et? RE: Sonoma County Library - 7/1/2025 RSUI NPP714951 and…"
type textarea "x"
type input "EMF CRC Recd policy t? RE: Sonoma County Library - 7/1/2025 RSUI NPP714951 and …"
type textarea "x"
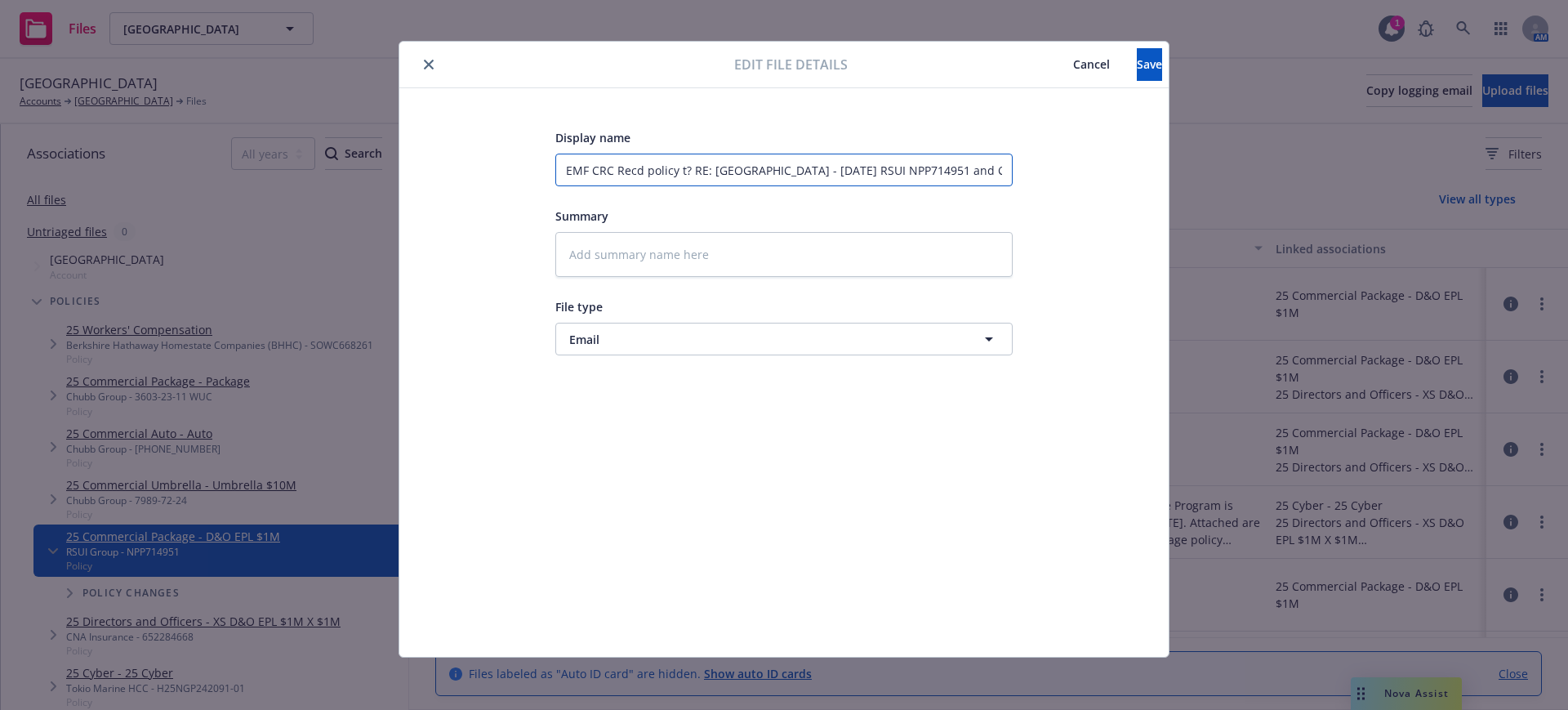
type input "EMF CRC Recd policy ? RE: Sonoma County Library - 7/1/2025 RSUI NPP714951 and C…"
type textarea "x"
type input "EMF CRC Recd policy RE: Sonoma County Library - 7/1/2025 RSUI NPP714951 and CNA…"
type textarea "x"
type input "EMF CRC Recd policy RE: Sonoma County Library - 7/1/2025 RSUI NPP714951 and CNA…"
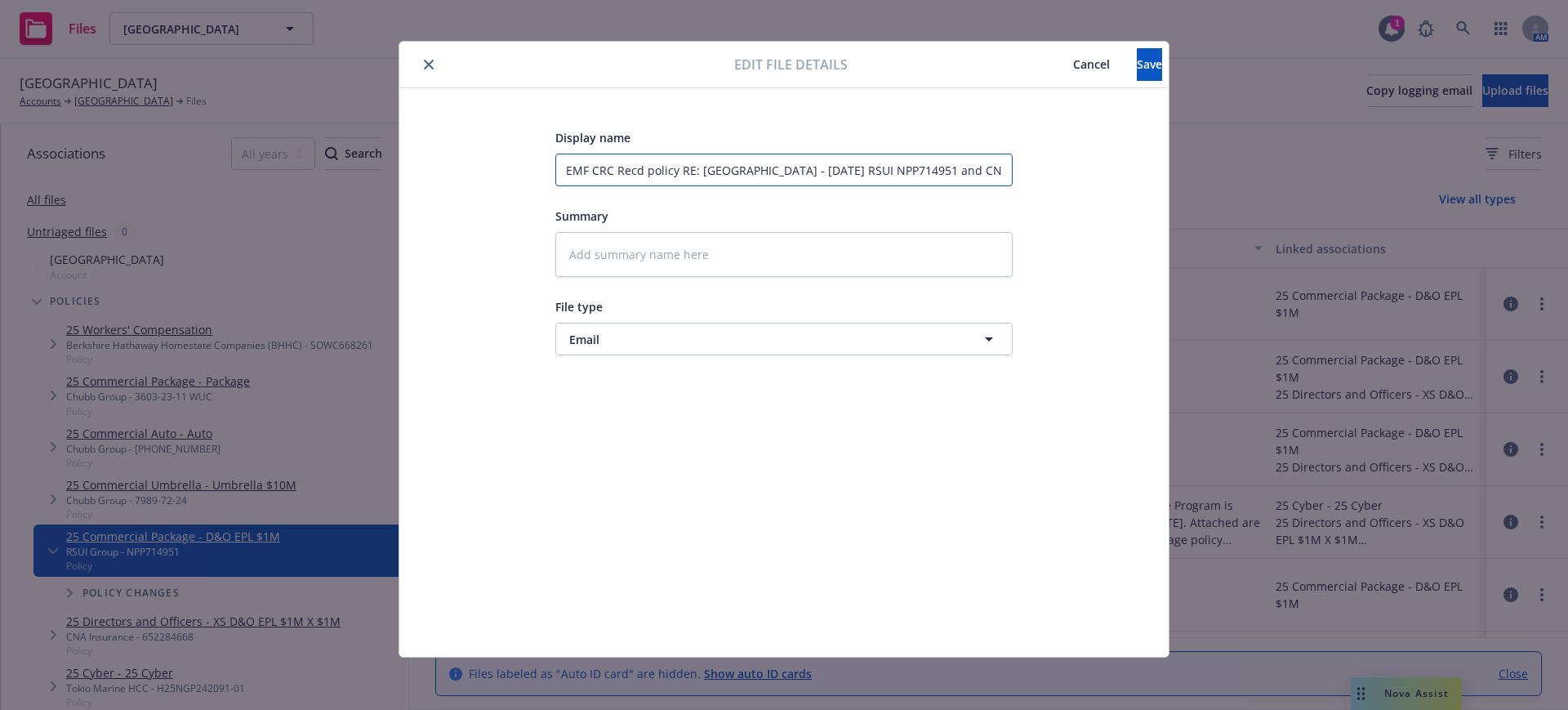
type textarea "x"
type input "EMF CRC Recd policy E: Sonoma County Library - 7/1/2025 RSUI NPP714951 and CNA …"
type textarea "x"
type input "EMF CRC Recd policy : Sonoma County Library - 7/1/2025 RSUI NPP714951 and CNA 6…"
type textarea "x"
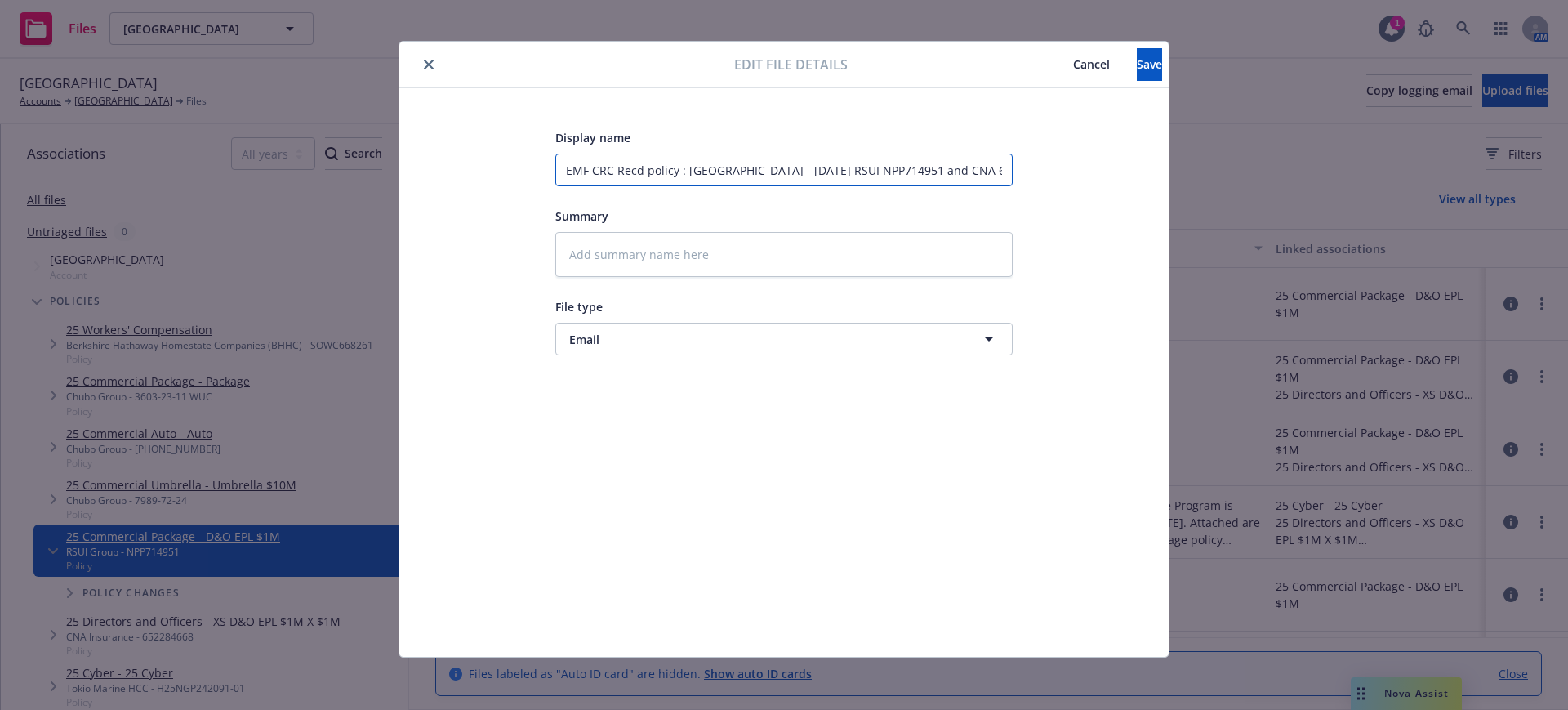
type input "EMF CRC Recd policy Sonoma County Library - 7/1/2025 RSUI NPP714951 and CNA 652…"
type textarea "x"
type input "EMF CRC Recd policy Sonoma County Library - 7/1/2025 RSUI NPP714951 and CNA 652…"
type textarea "x"
type input "EMF CRC Recd policy onoma County Library - 7/1/2025 RSUI NPP714951 and CNA 6522…"
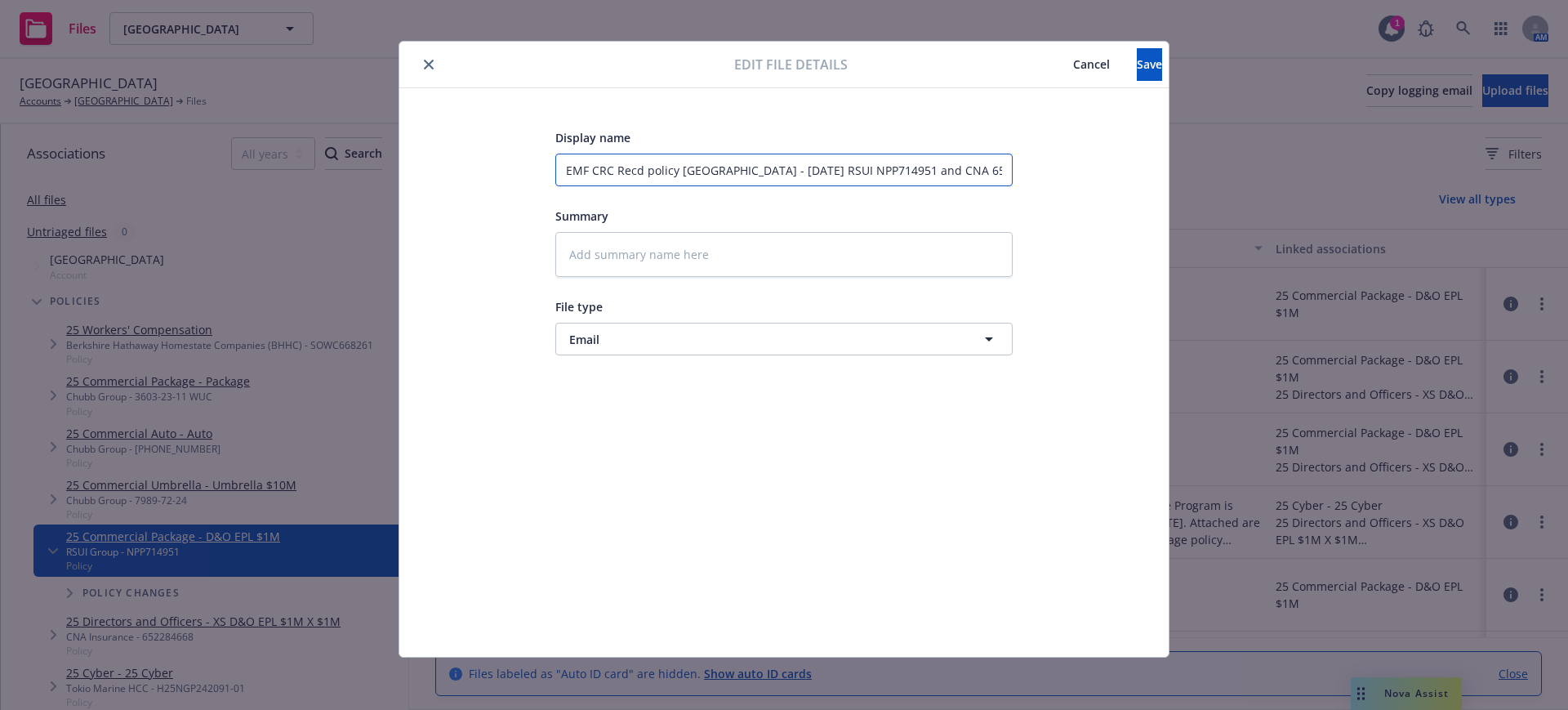
type textarea "x"
type input "EMF CRC Recd policy noma County Library - 7/1/2025 RSUI NPP714951 and CNA 65228…"
type textarea "x"
type input "EMF CRC Recd policy oma County Library - 7/1/2025 RSUI NPP714951 and CNA 652284…"
type textarea "x"
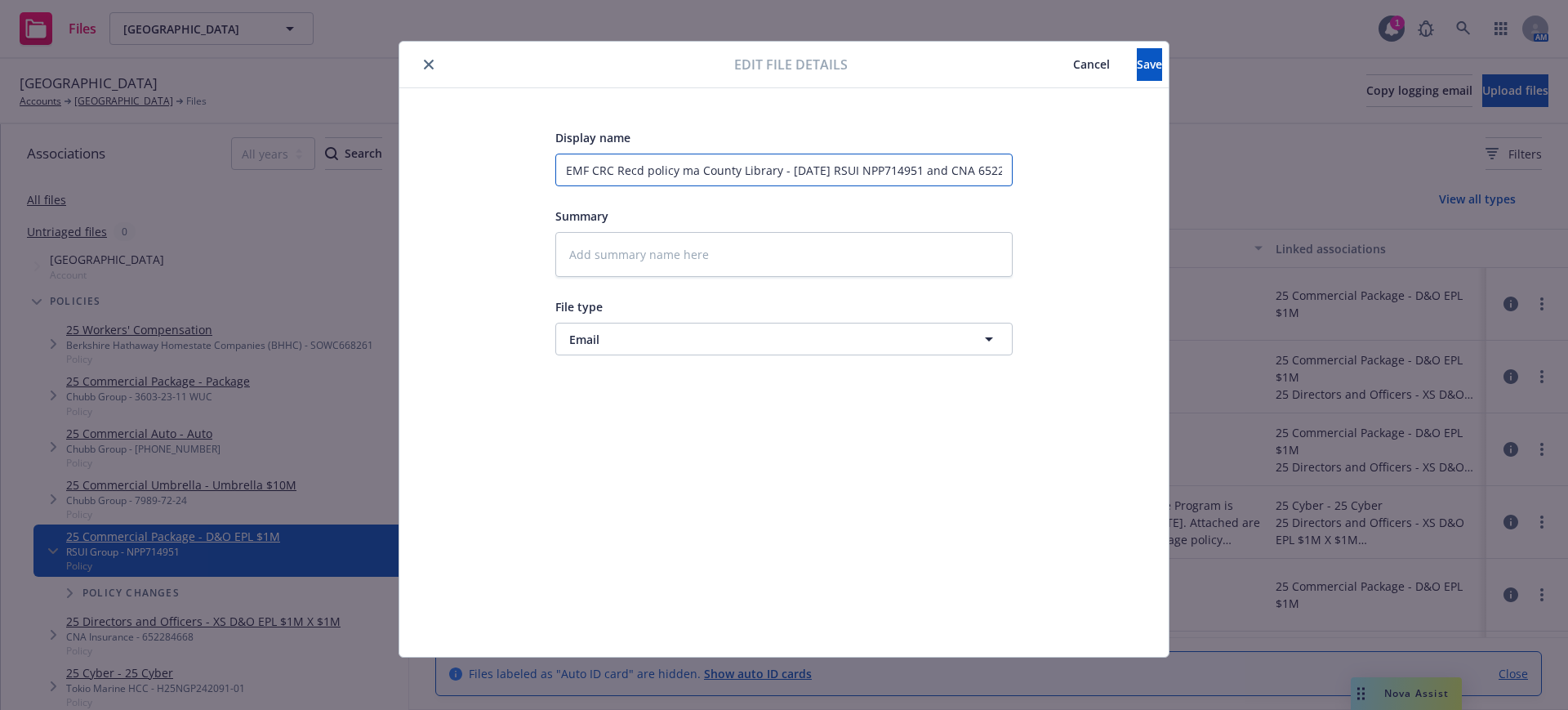
type input "EMF CRC Recd policy a County Library - 7/1/2025 RSUI NPP714951 and CNA 652284668"
type textarea "x"
type input "EMF CRC Recd policy County Library - 7/1/2025 RSUI NPP714951 and CNA 652284668"
type textarea "x"
type input "EMF CRC Recd policy County Library - 7/1/2025 RSUI NPP714951 and CNA 652284668"
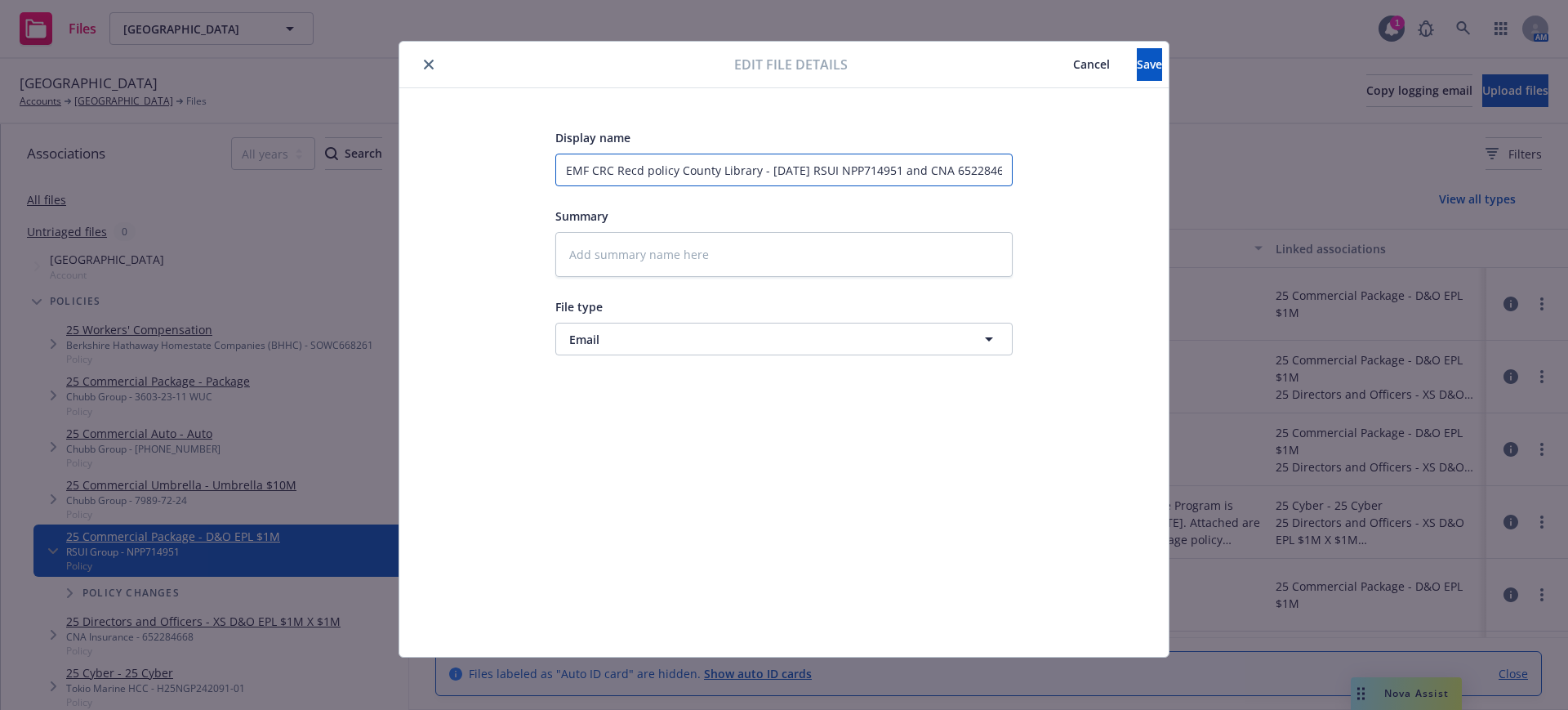
type textarea "x"
type input "EMF CRC Recd policy ounty Library - 7/1/2025 RSUI NPP714951 and CNA 652284668"
type textarea "x"
type input "EMF CRC Recd policy unty Library - 7/1/2025 RSUI NPP714951 and CNA 652284668"
type textarea "x"
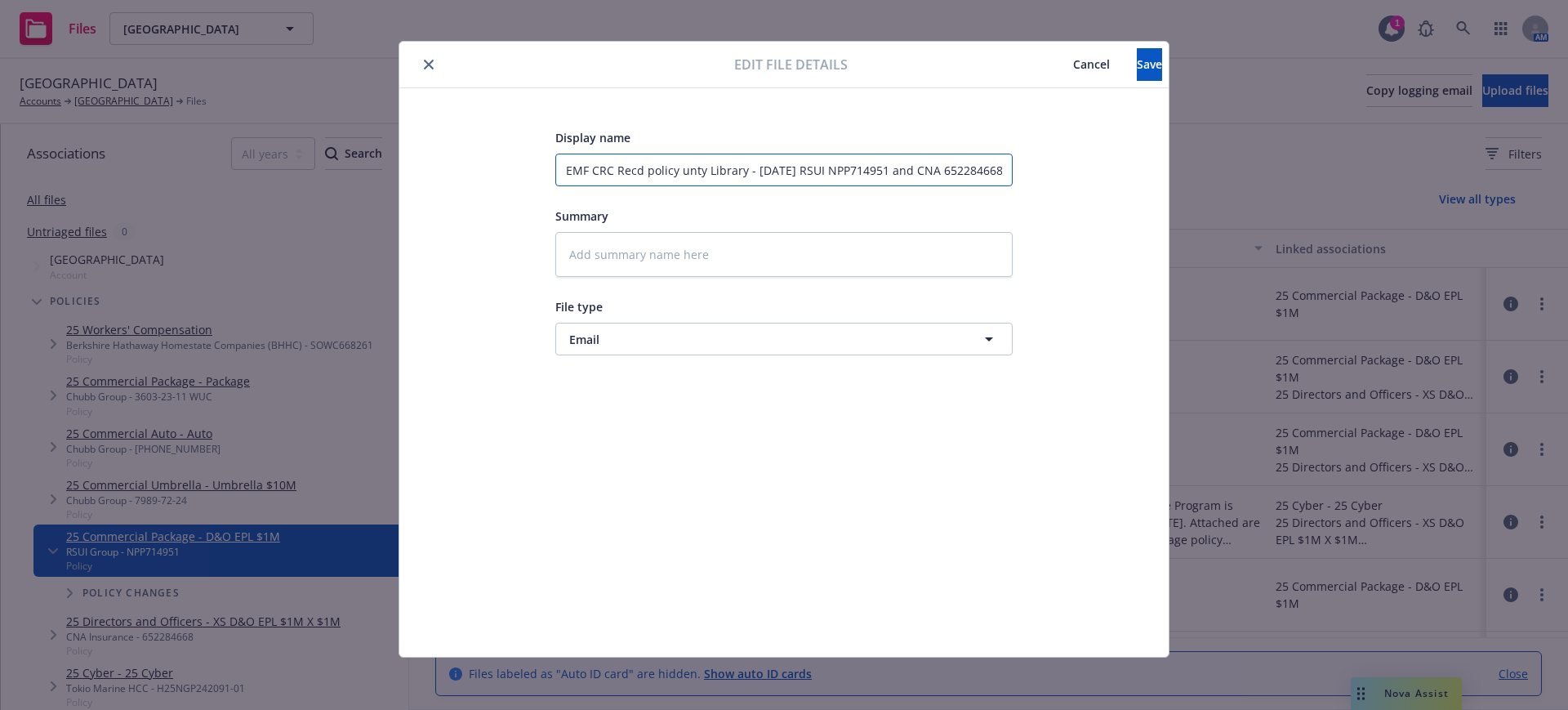
type input "EMF CRC Recd policy nty Library - 7/1/2025 RSUI NPP714951 and CNA 652284668"
type textarea "x"
type input "EMF CRC Recd policy y Library - 7/1/2025 RSUI NPP714951 and CNA 652284668"
type textarea "x"
type input "EMF CRC Recd policy Library - 7/1/2025 RSUI NPP714951 and CNA 652284668"
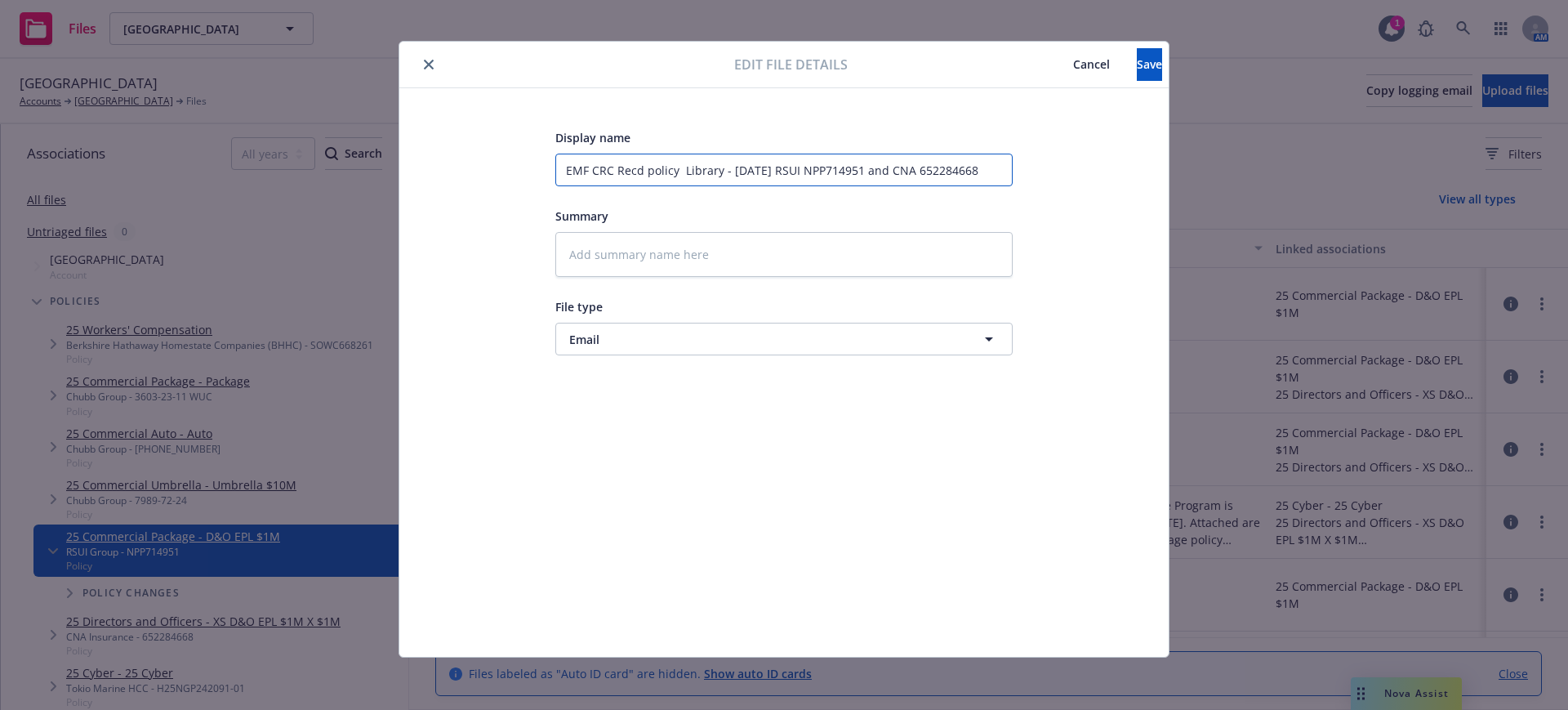
type textarea "x"
type input "EMF CRC Recd policy Library - 7/1/2025 RSUI NPP714951 and CNA 652284668"
type textarea "x"
type input "EMF CRC Recd policy ibrary - 7/1/2025 RSUI NPP714951 and CNA 652284668"
type textarea "x"
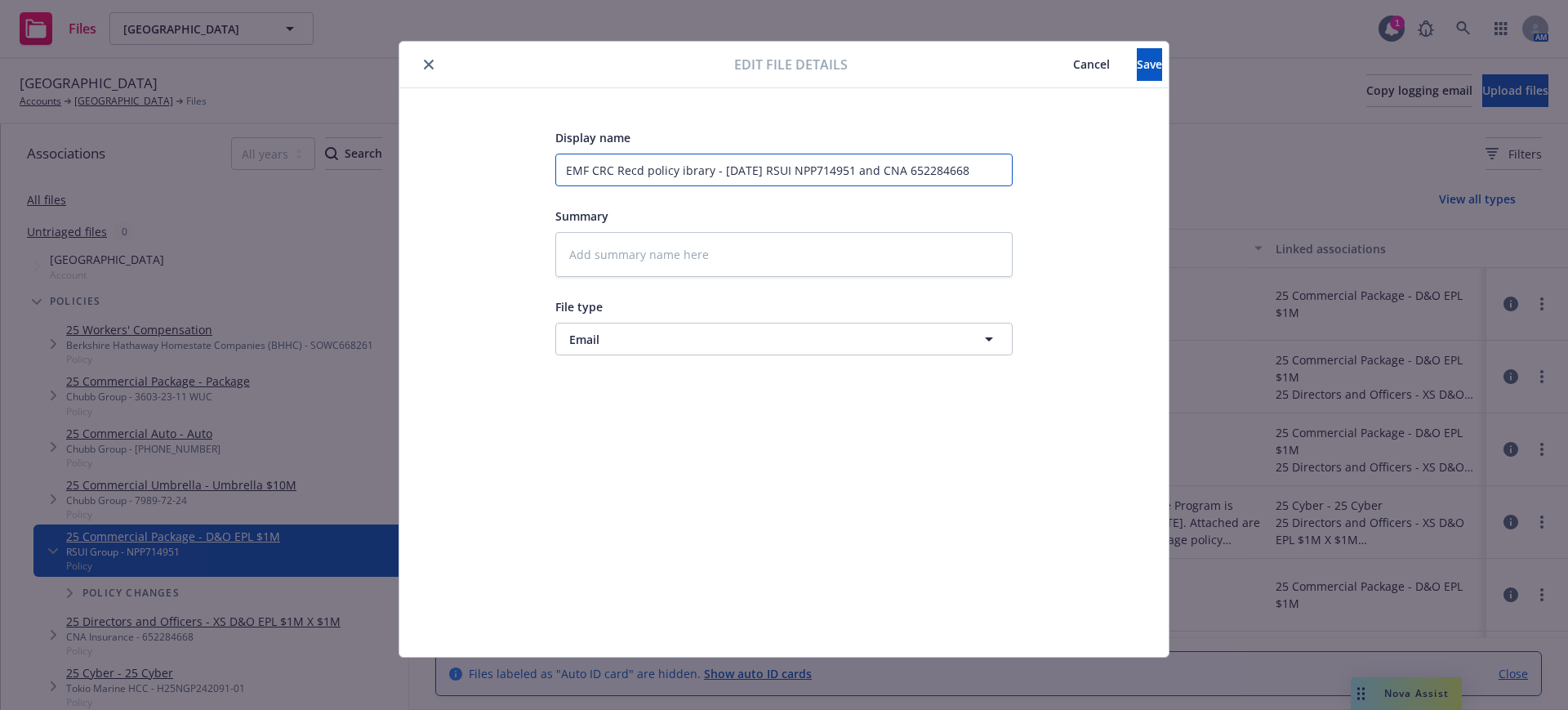
type input "EMF CRC Recd policy brary - 7/1/2025 RSUI NPP714951 and CNA 652284668"
type textarea "x"
type input "EMF CRC Recd policy rary - 7/1/2025 RSUI NPP714951 and CNA 652284668"
type textarea "x"
type input "EMF CRC Recd policy ary - 7/1/2025 RSUI NPP714951 and CNA 652284668"
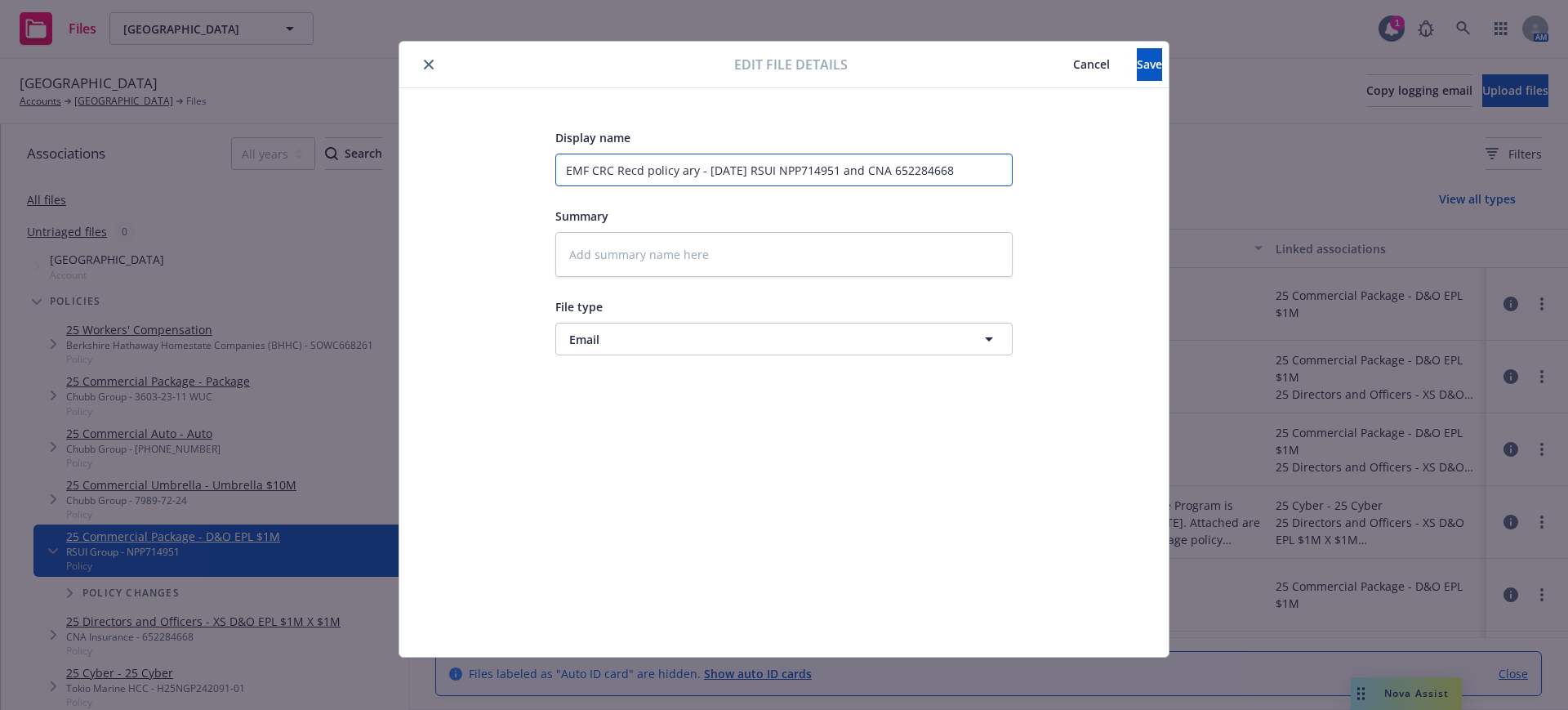
type textarea "x"
type input "EMF CRC Recd policy ry - 7/1/2025 RSUI NPP714951 and CNA 652284668"
type textarea "x"
type input "EMF CRC Recd policy y - 7/1/2025 RSUI NPP714951 and CNA 652284668"
type textarea "x"
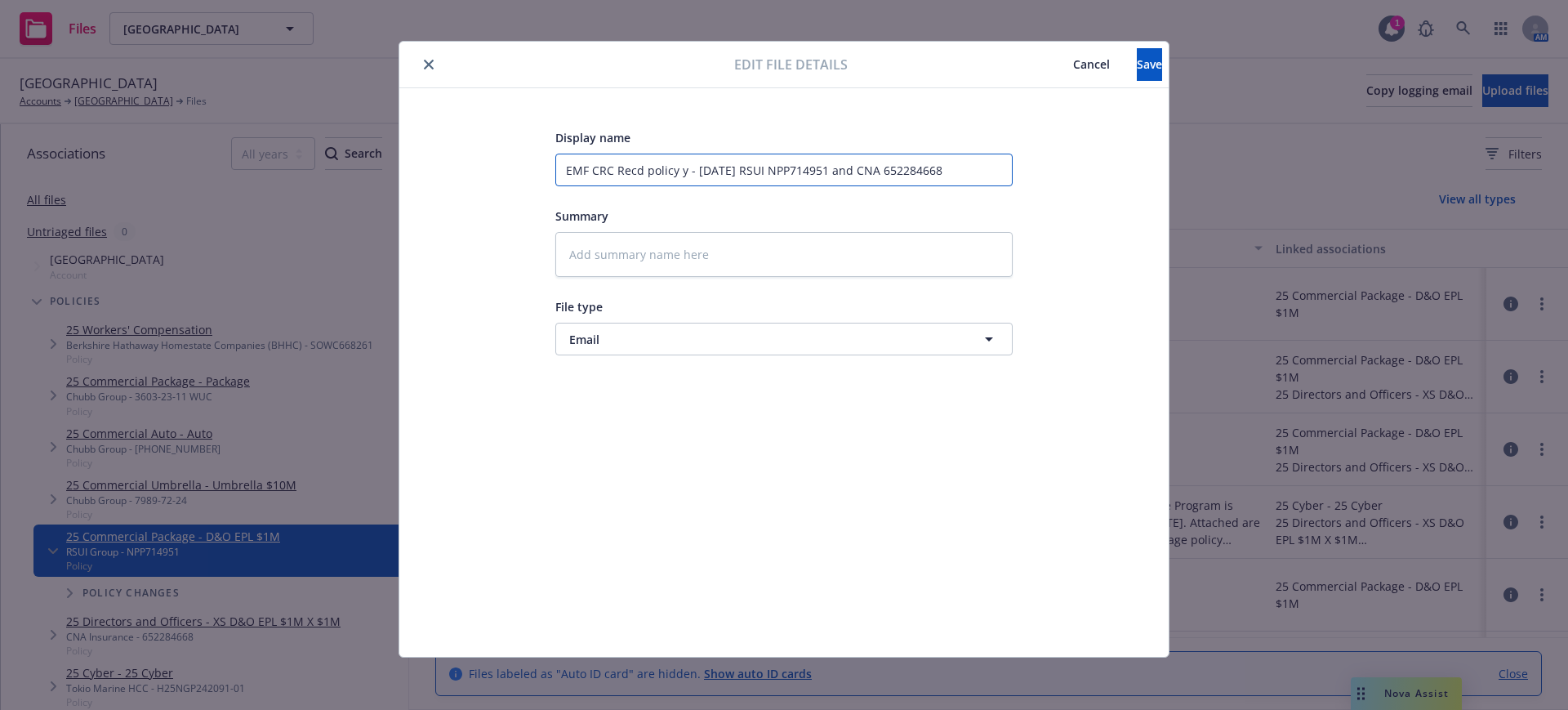
type input "EMF CRC Recd policy - 7/1/2025 RSUI NPP714951 and CNA 652284668"
type textarea "x"
type input "EMF CRC Recd policy - 7/1/2025 RSUI NPP714951 and CNA 652284668"
type textarea "x"
type input "EMF CRC Recd policy 7/1/2025 RSUI NPP714951 and CNA 652284668"
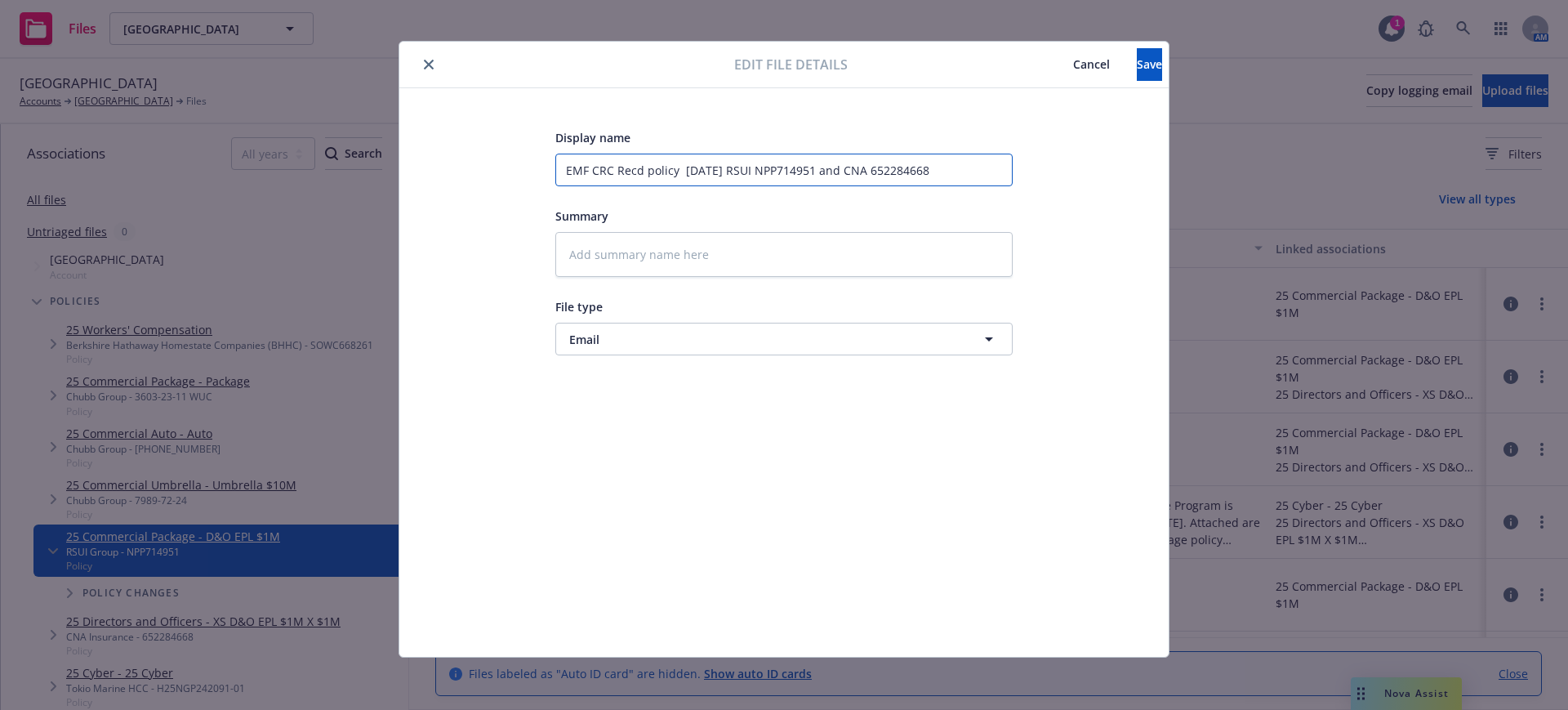
type textarea "x"
type input "EMF CRC Recd policy 7/1/2025 RSUI NPP714951 and CNA 652284668"
type textarea "x"
type input "EMF CRC Recd policy 7/1/2025 RSUI NPP714951 nd CNA 652284668"
type textarea "x"
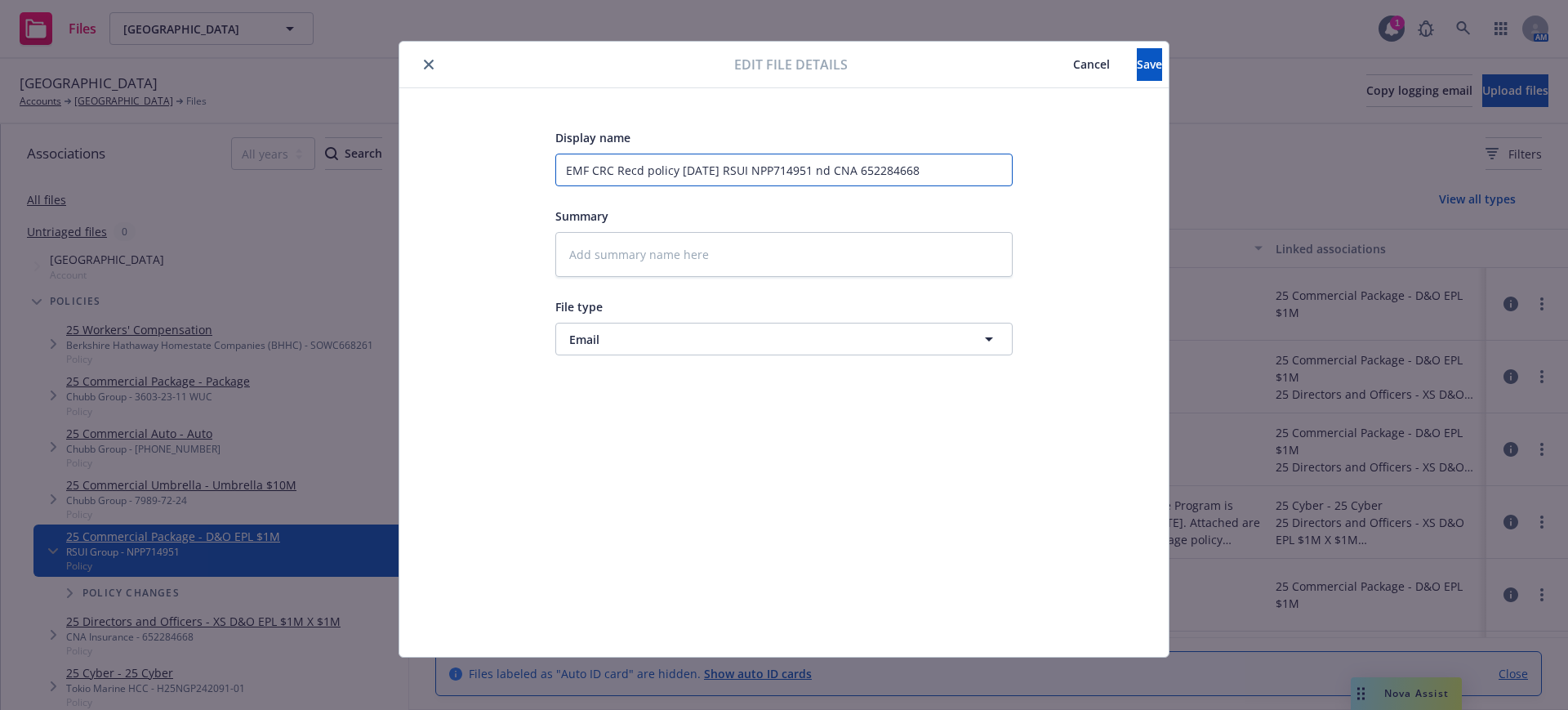
type input "EMF CRC Recd policy 7/1/2025 RSUI NPP714951 d CNA 652284668"
type textarea "x"
type input "EMF CRC Recd policy 7/1/2025 RSUI NPP714951 CNA 652284668"
type textarea "x"
type input "EMF CRC Recd policy 7/1/2025 RSUI NPP714951 CNA 652284668"
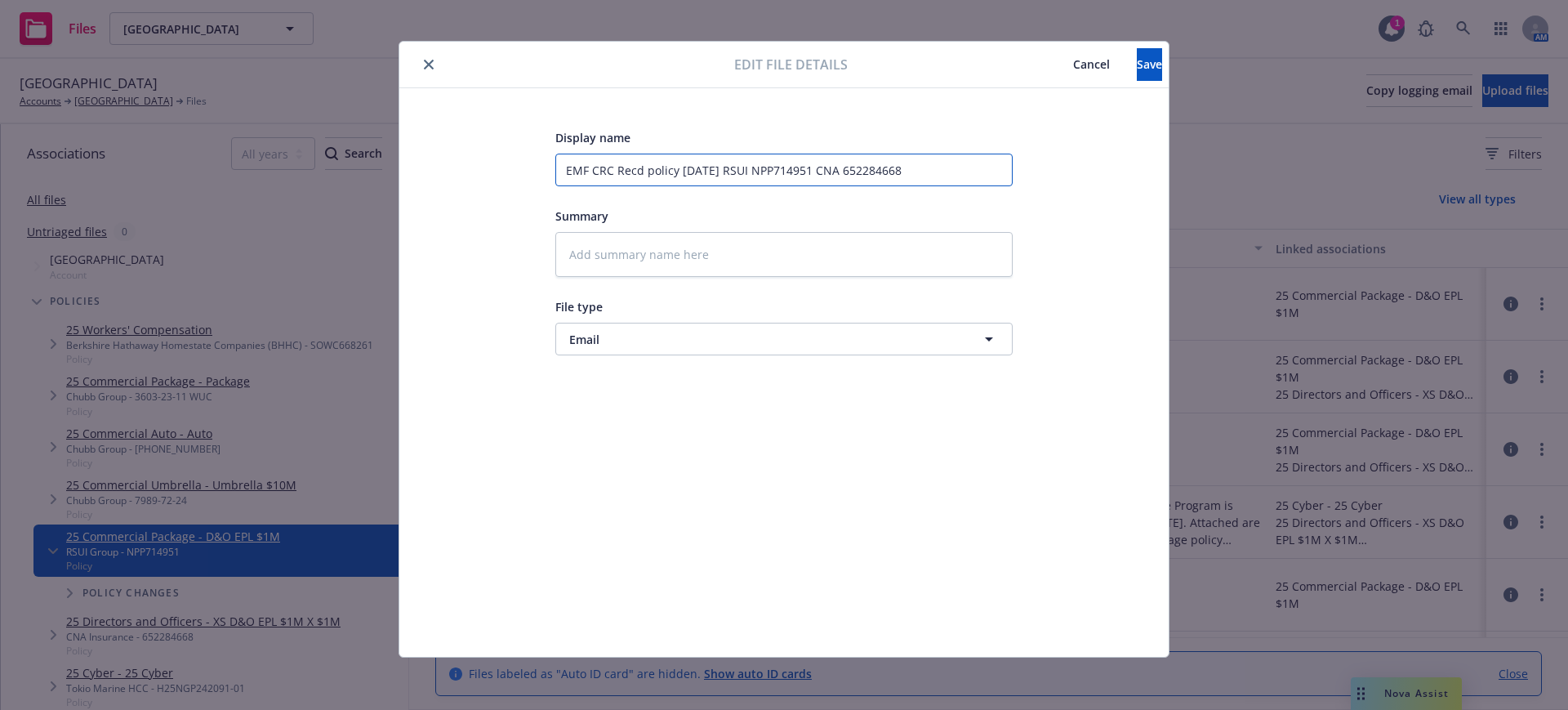
type textarea "x"
type input "EMF CRC Recd policy 7/1/2025 RSUI NPP714951 NA 652284668"
type textarea "x"
type input "EMF CRC Recd policy 7/1/2025 RSUI NPP714951 A 652284668"
type textarea "x"
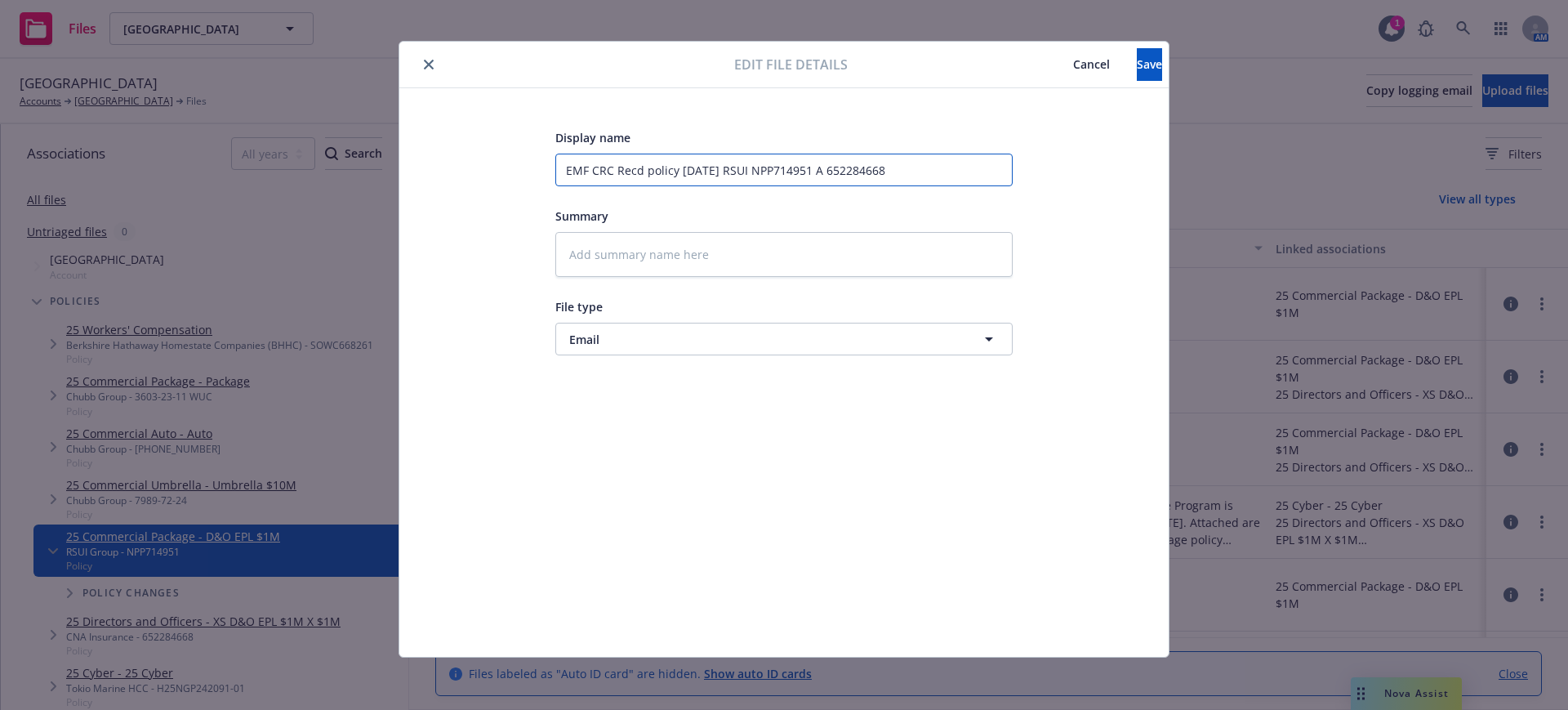
type input "EMF CRC Recd policy 7/1/2025 RSUI NPP714951 652284668"
type textarea "x"
type input "EMF CRC Recd policy 7/1/2025 RSUI NPP714951 652284668"
type textarea "x"
type input "EMF CRC Recd policy 7/1/2025 RSUI NPP714951 52284668"
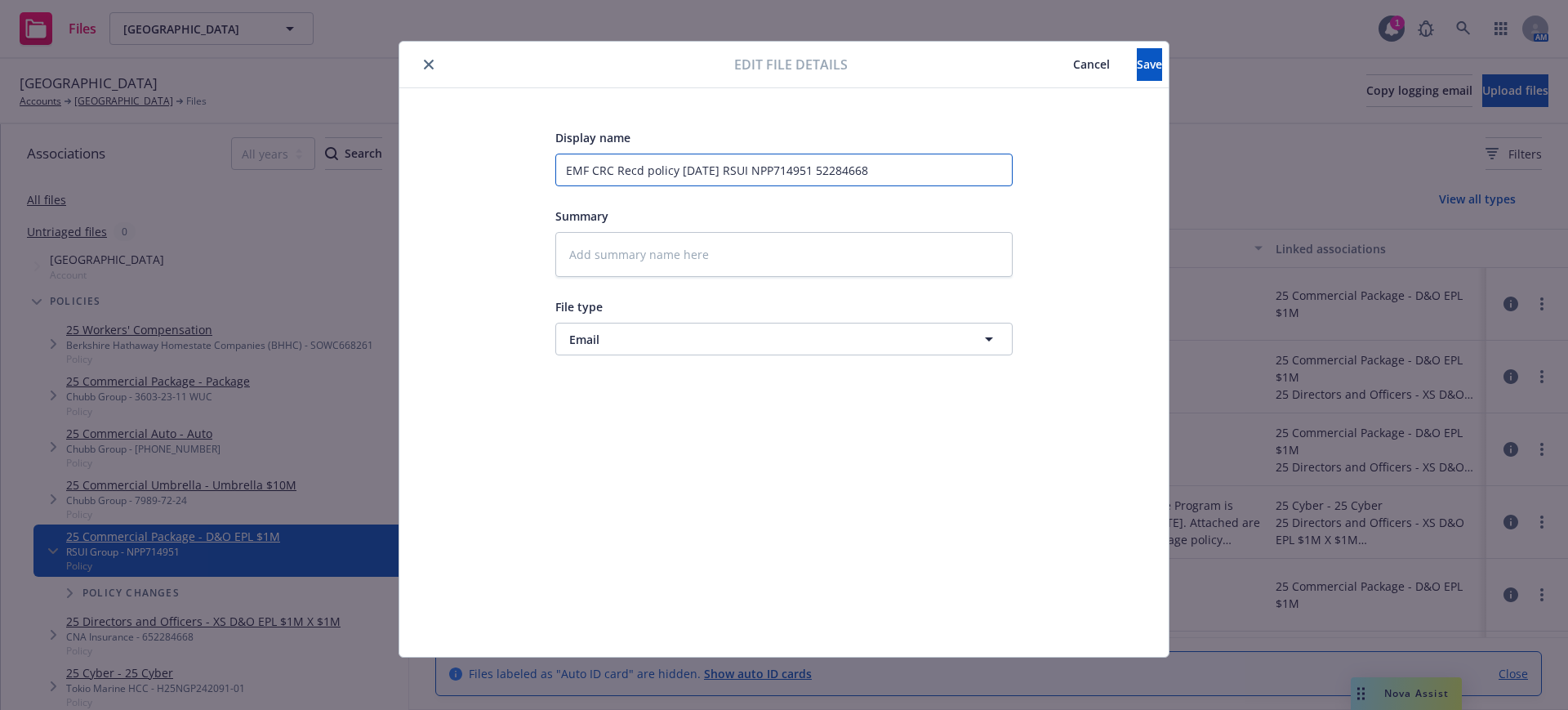
type textarea "x"
type input "EMF CRC Recd policy 7/1/2025 RSUI NPP714951 2284668"
type textarea "x"
type input "EMF CRC Recd policy 7/1/2025 RSUI NPP714951 284668"
type textarea "x"
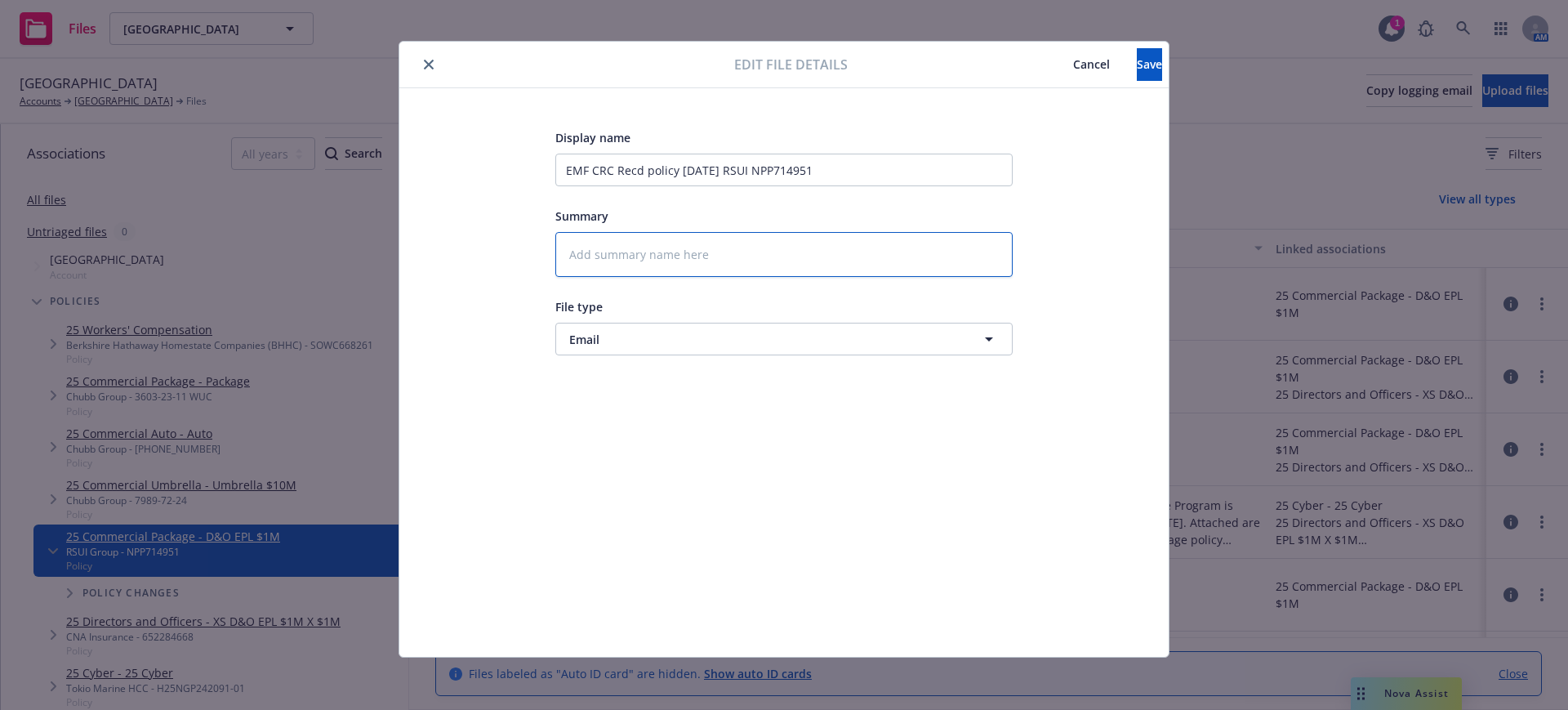
click at [555, 244] on textarea at bounding box center [784, 255] width 457 height 45
paste textarea "[EXTERNAL] Primary policy attached. We’ve followed up for the excess! Thanks! M…"
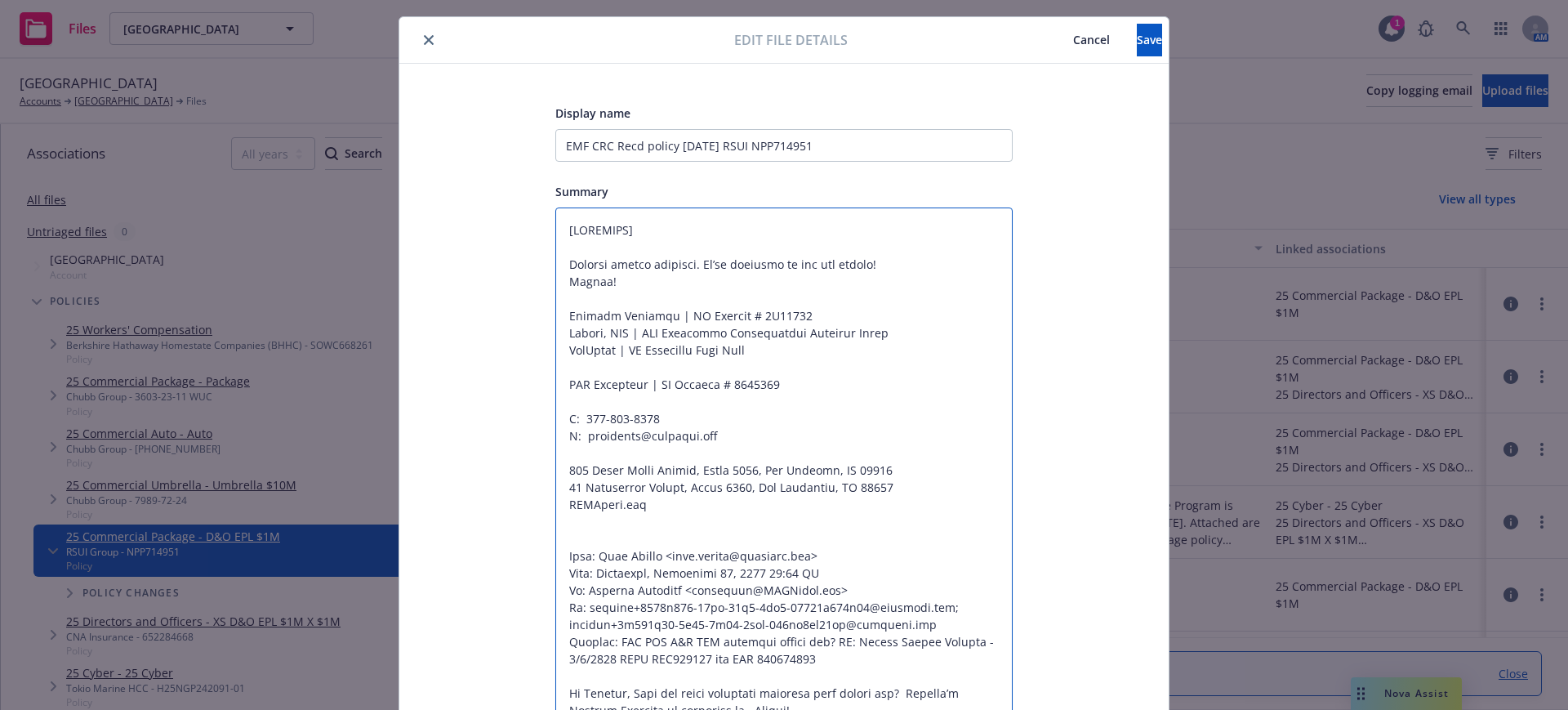
scroll to position [0, 0]
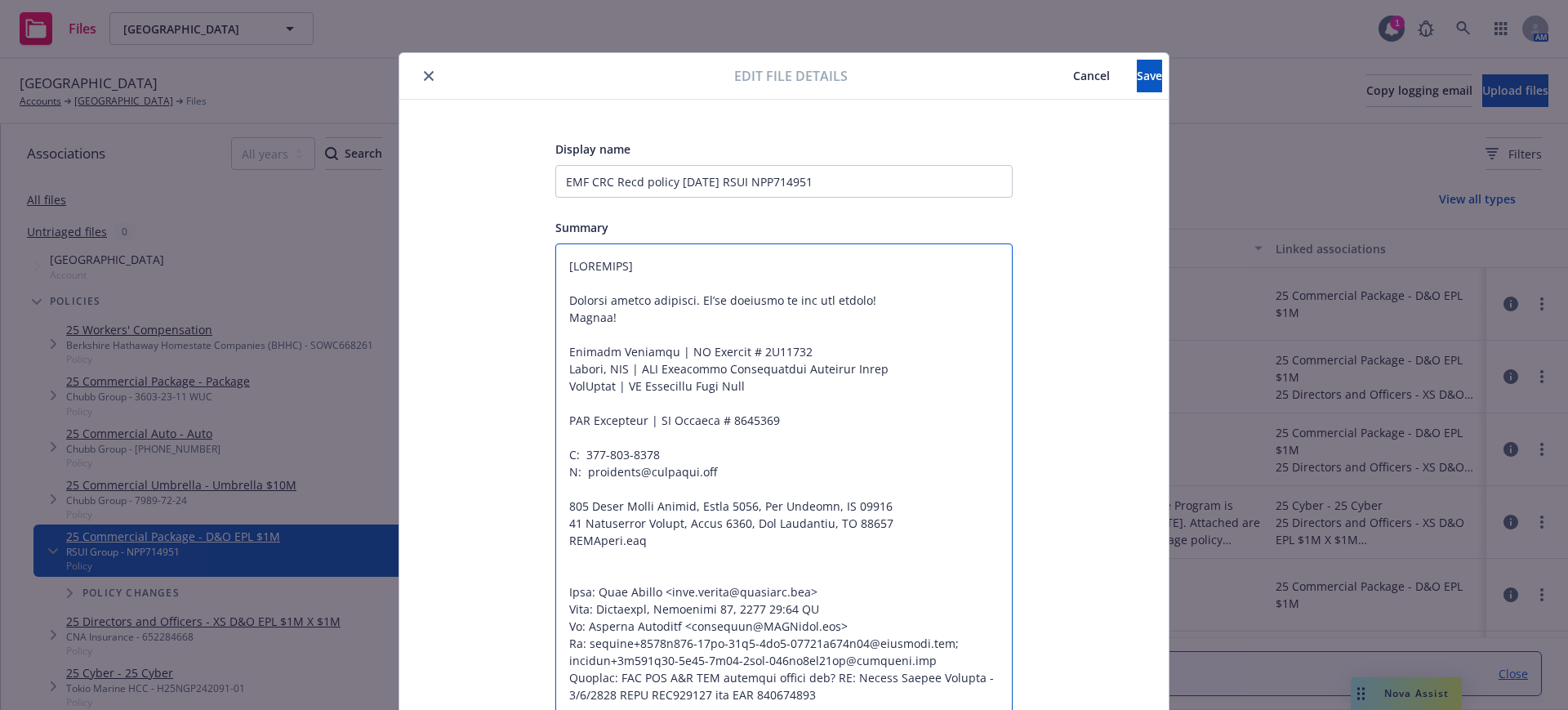
drag, startPoint x: 557, startPoint y: 271, endPoint x: 774, endPoint y: 280, distance: 217.2
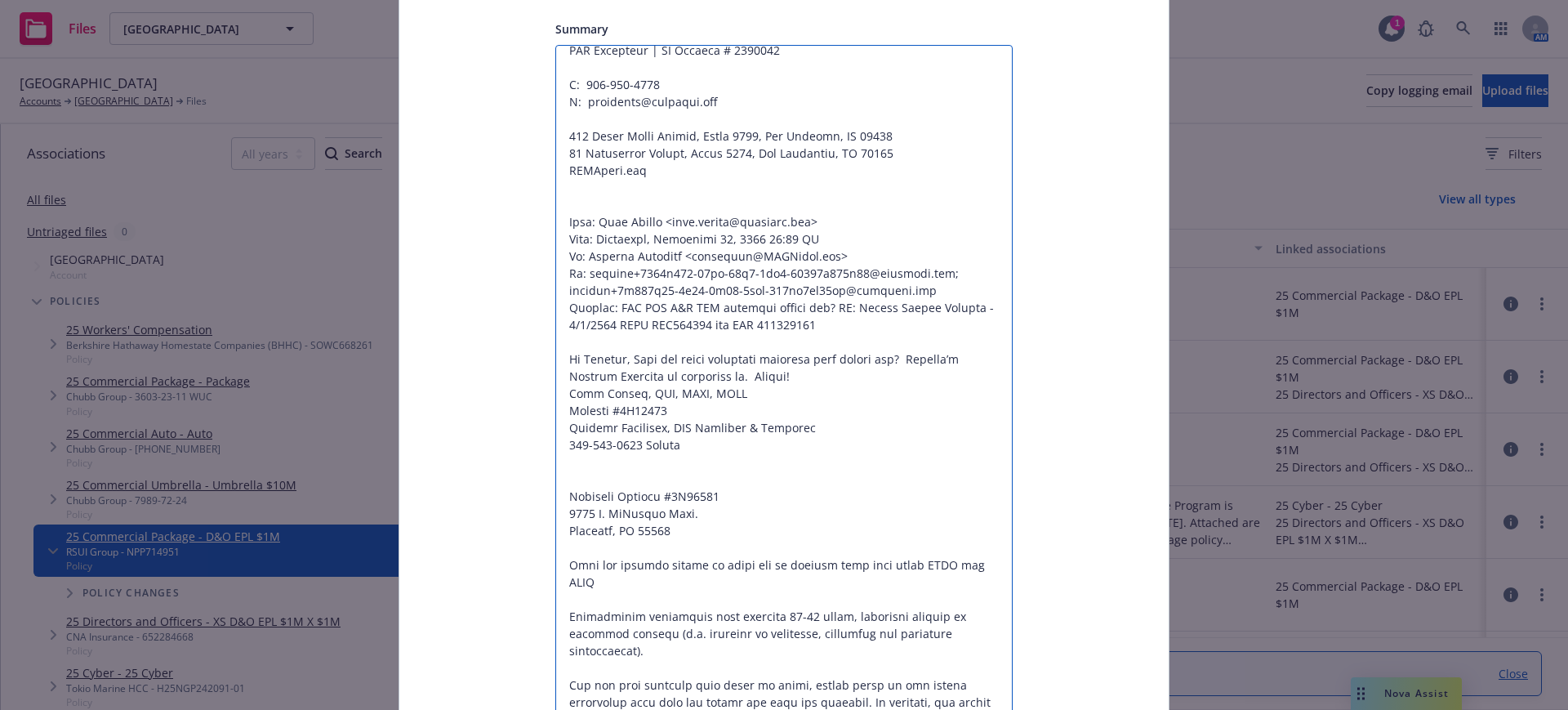
scroll to position [204, 0]
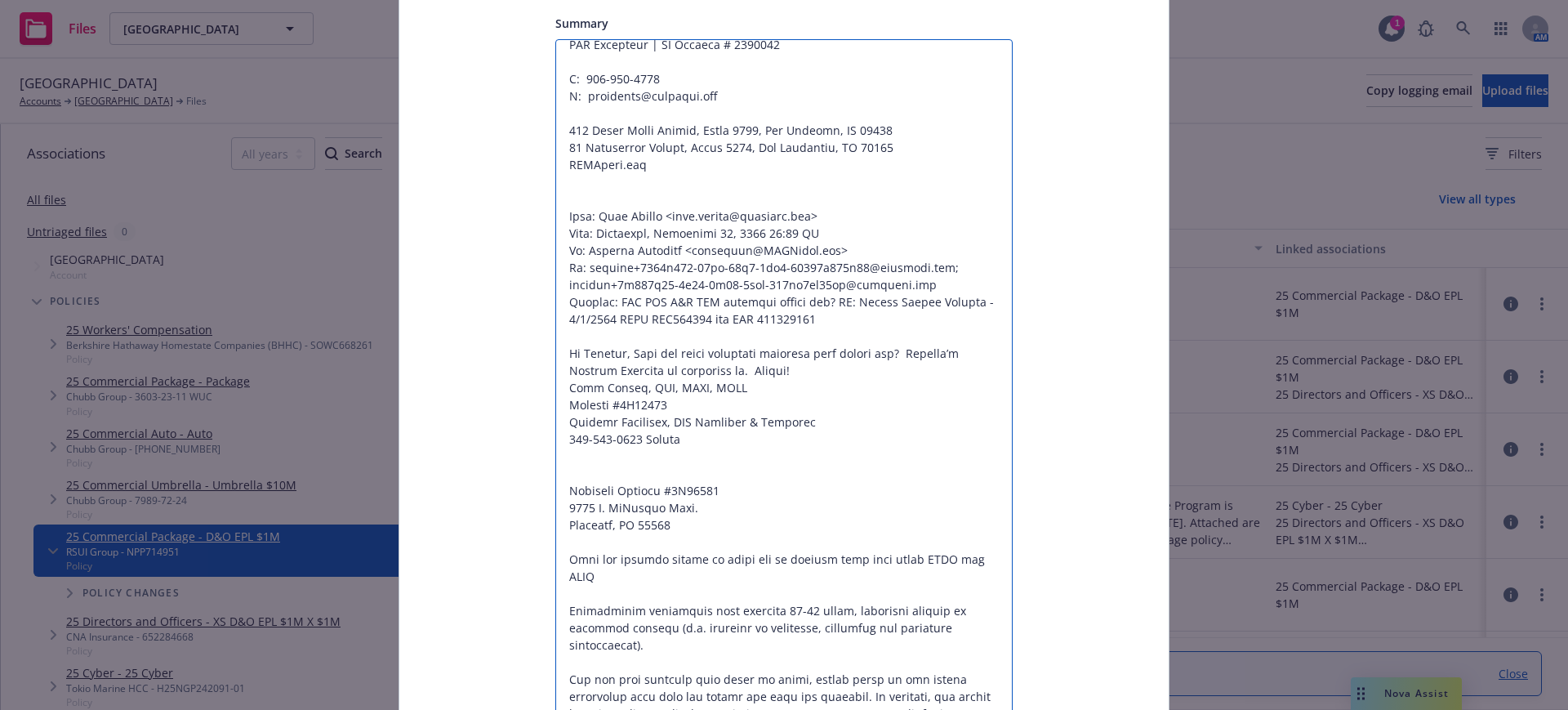
drag, startPoint x: 673, startPoint y: 368, endPoint x: 721, endPoint y: 660, distance: 295.9
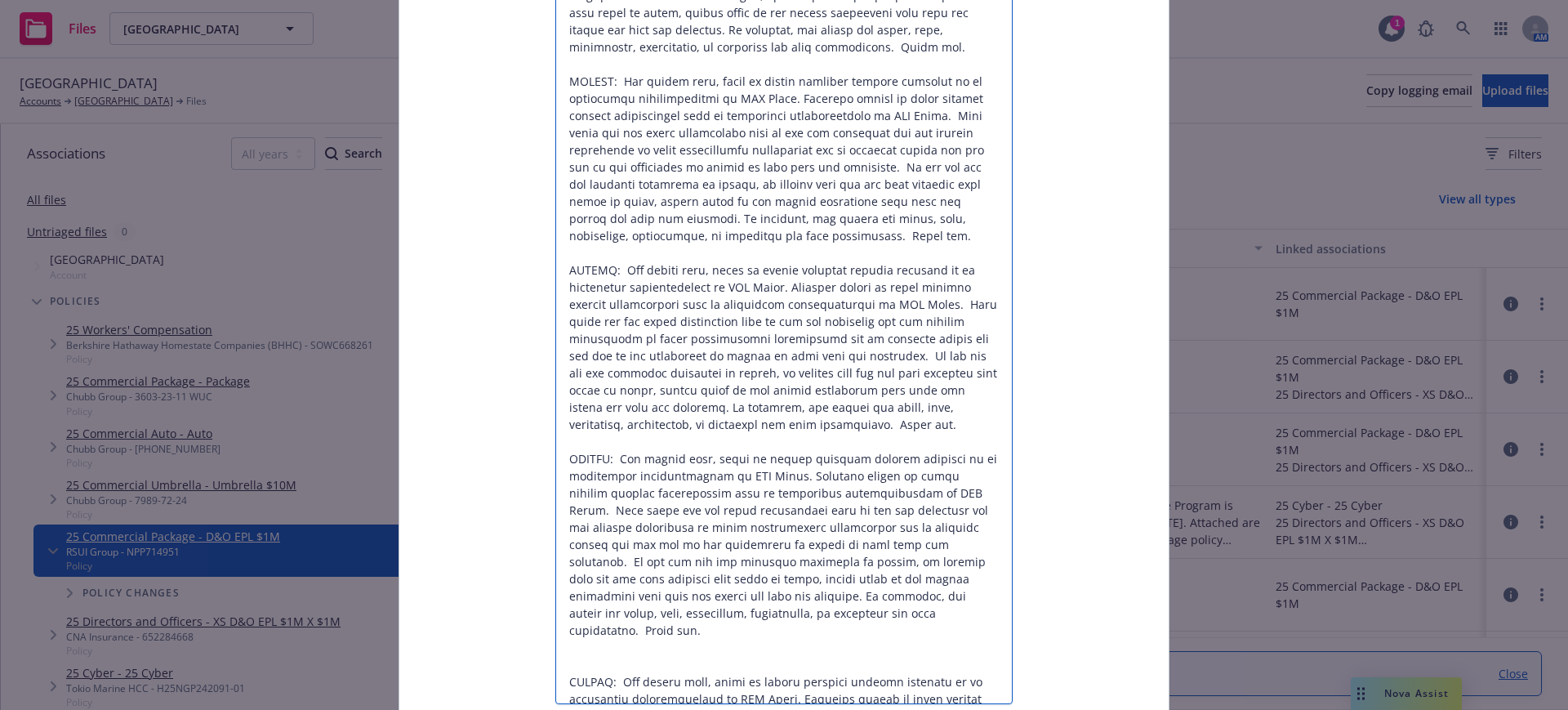
scroll to position [4193, 0]
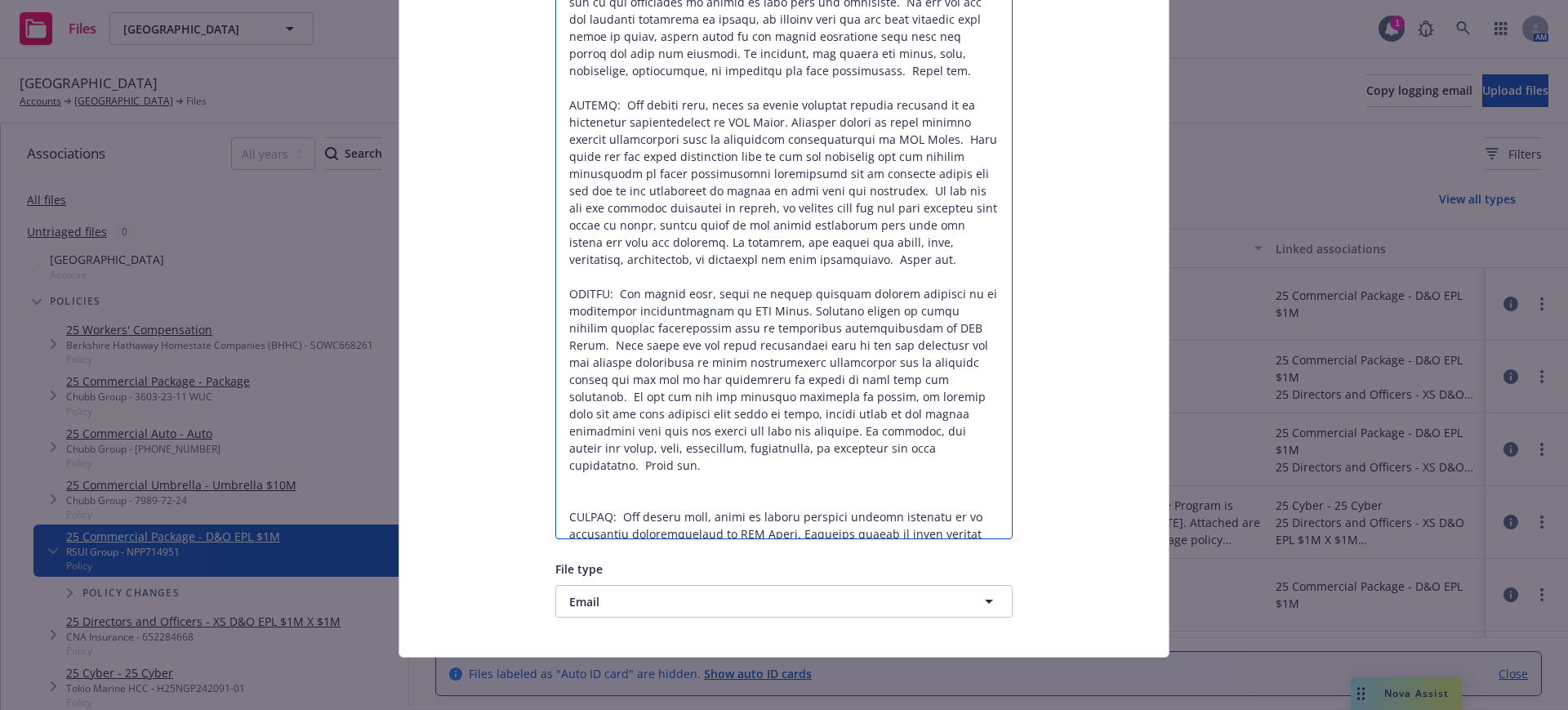
drag, startPoint x: 559, startPoint y: 307, endPoint x: 659, endPoint y: 758, distance: 462.0
click at [659, 709] on html "Files Sonoma County Library Sonoma County Library 1 AM Sonoma County Library Ac…" at bounding box center [784, 355] width 1568 height 710
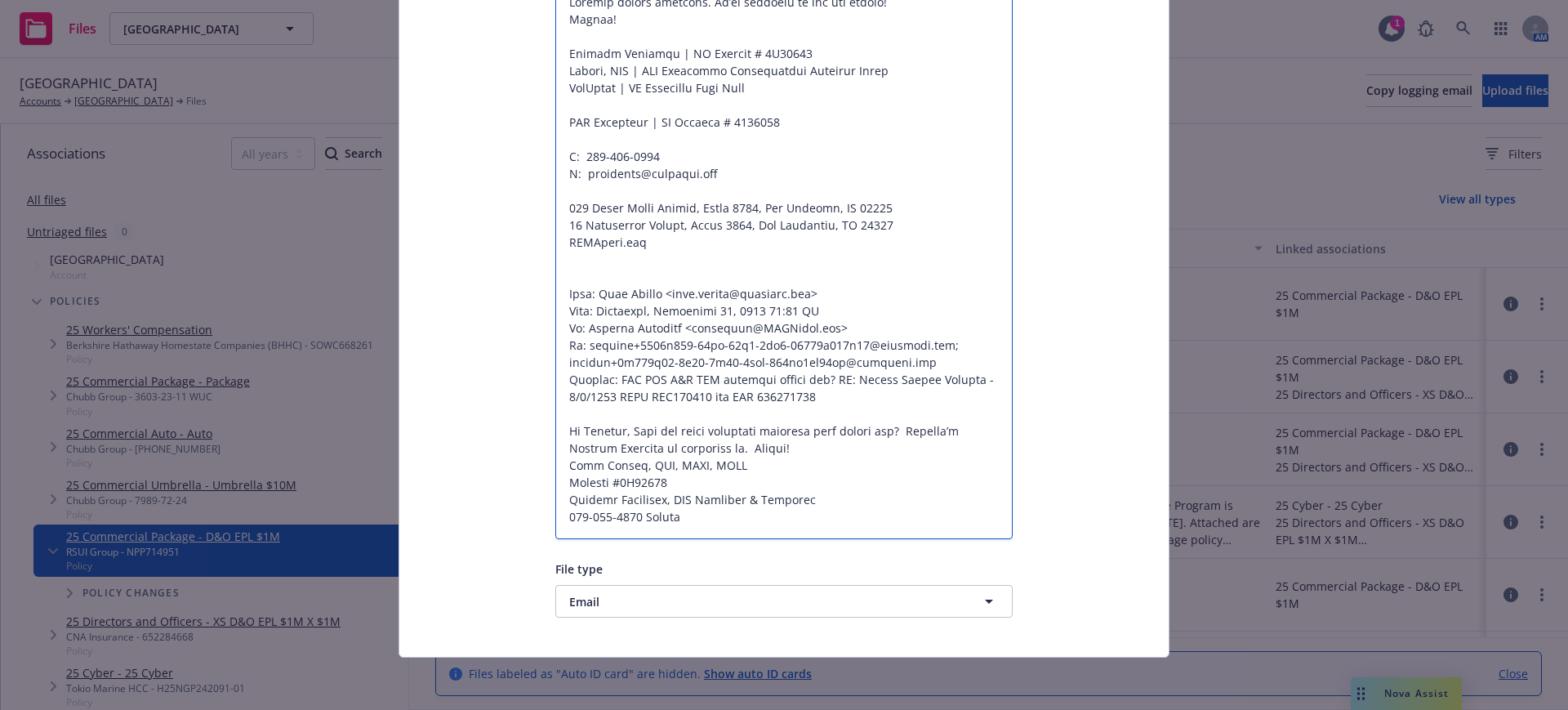
scroll to position [264, 0]
click at [824, 340] on textarea at bounding box center [784, 259] width 457 height 560
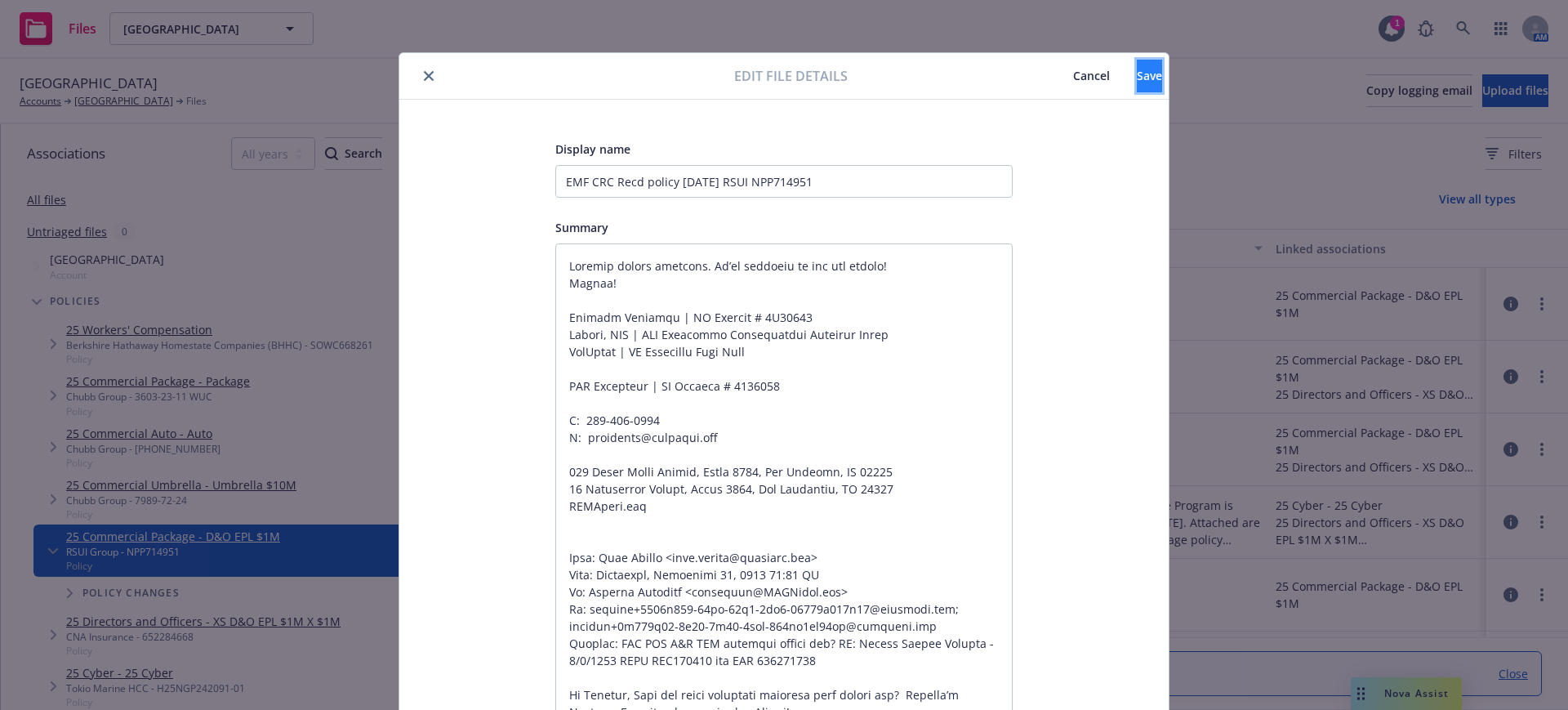
click at [1137, 61] on button "Save" at bounding box center [1150, 76] width 25 height 32
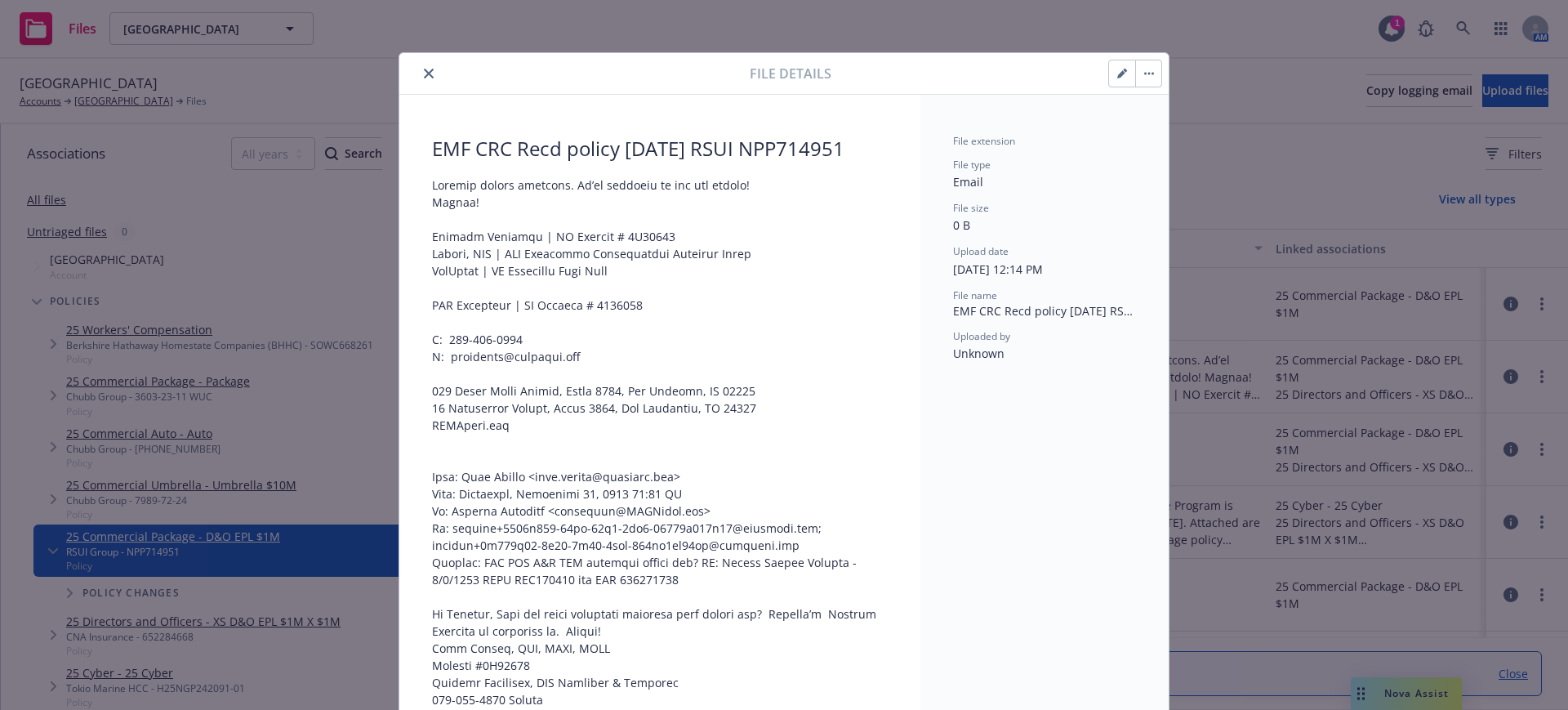
click at [425, 68] on icon "close" at bounding box center [428, 73] width 10 height 10
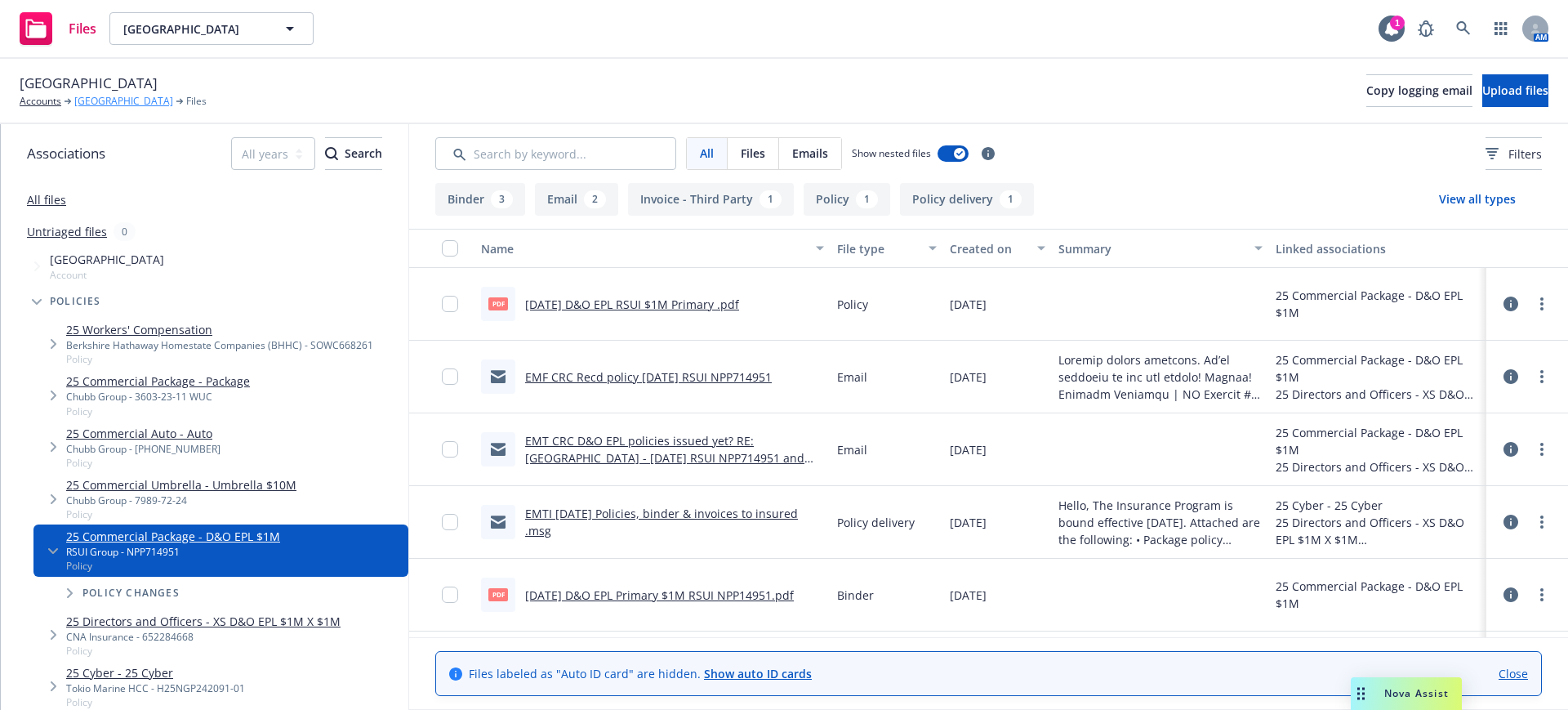
click at [120, 95] on link "Sonoma County Library" at bounding box center [124, 101] width 99 height 14
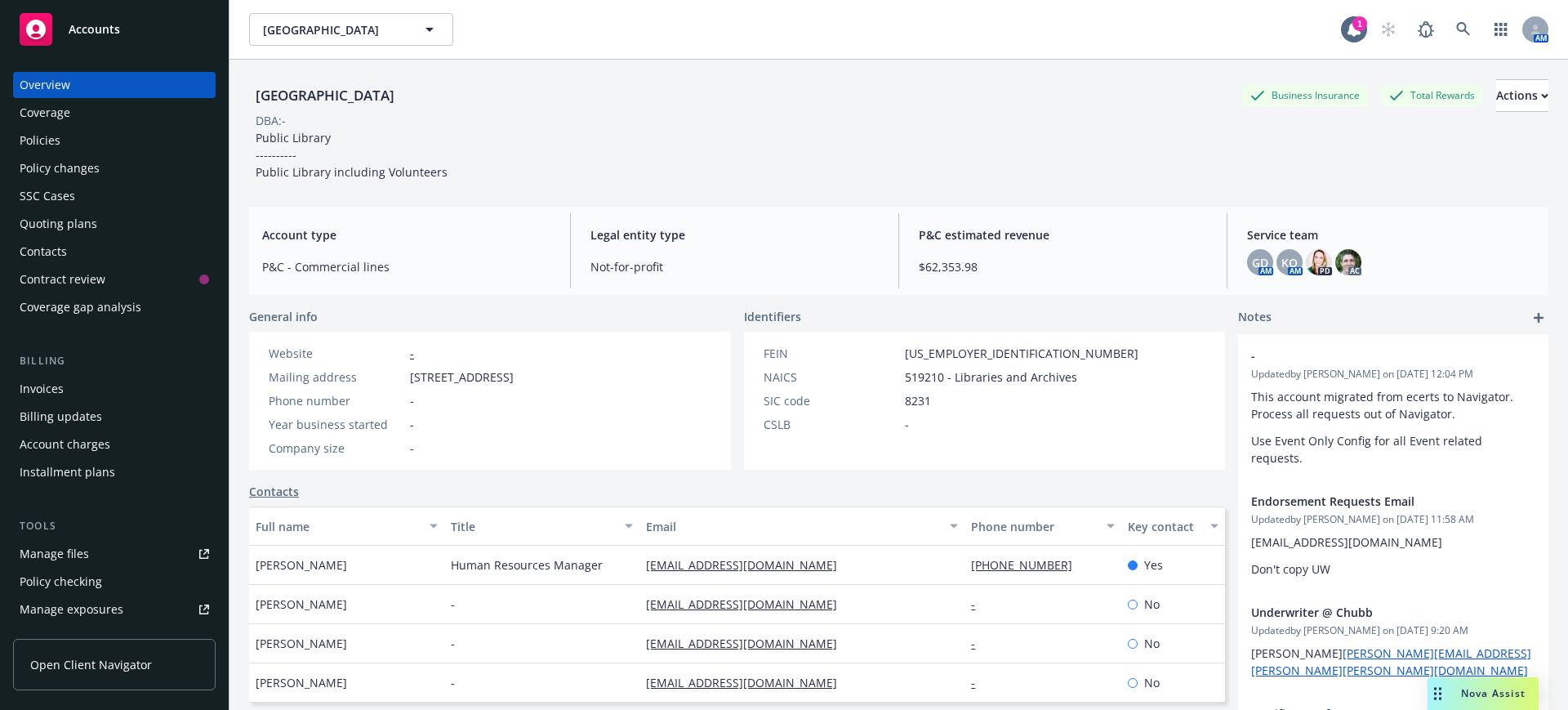
click at [88, 28] on span "Accounts" at bounding box center [94, 29] width 51 height 13
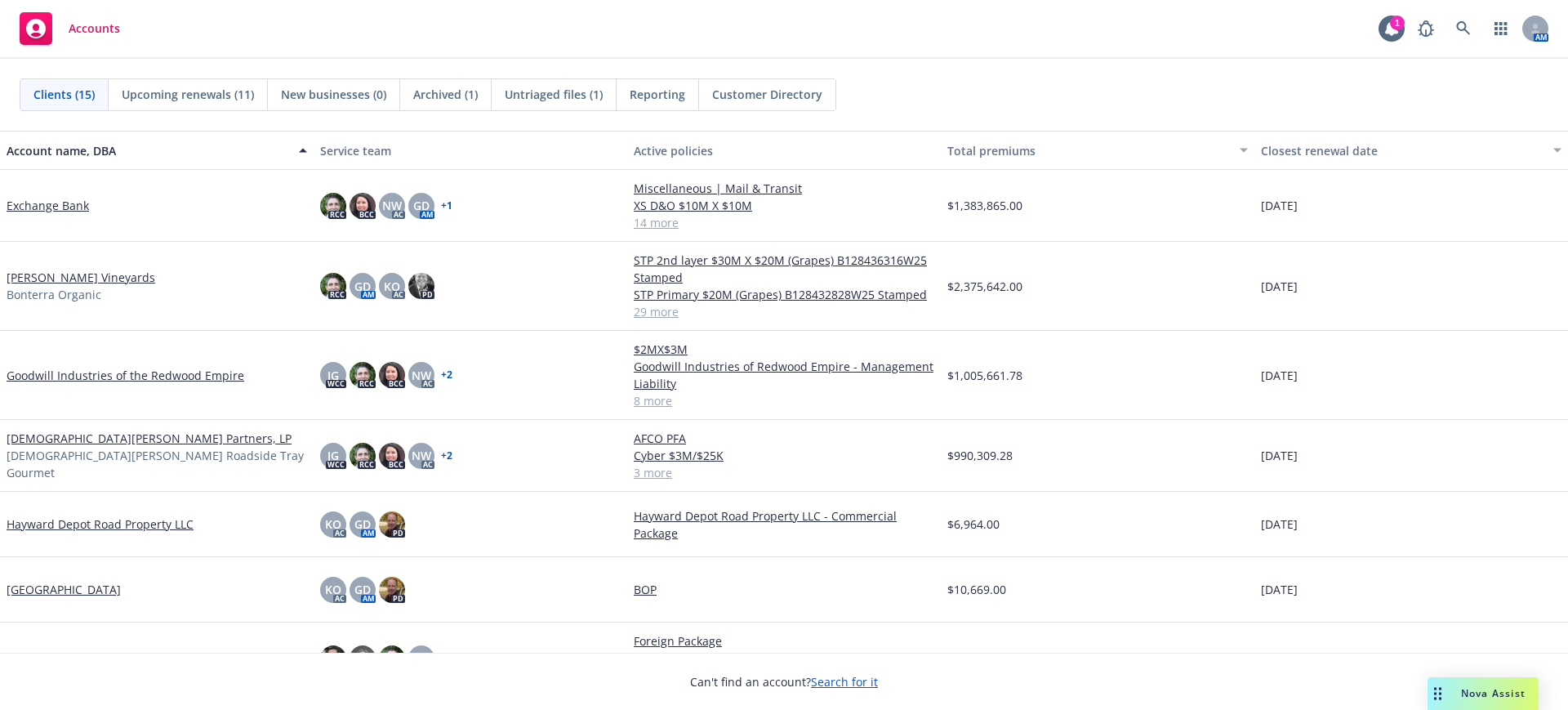
click at [21, 441] on link "[DEMOGRAPHIC_DATA][PERSON_NAME] Partners, LP" at bounding box center [148, 438] width 285 height 17
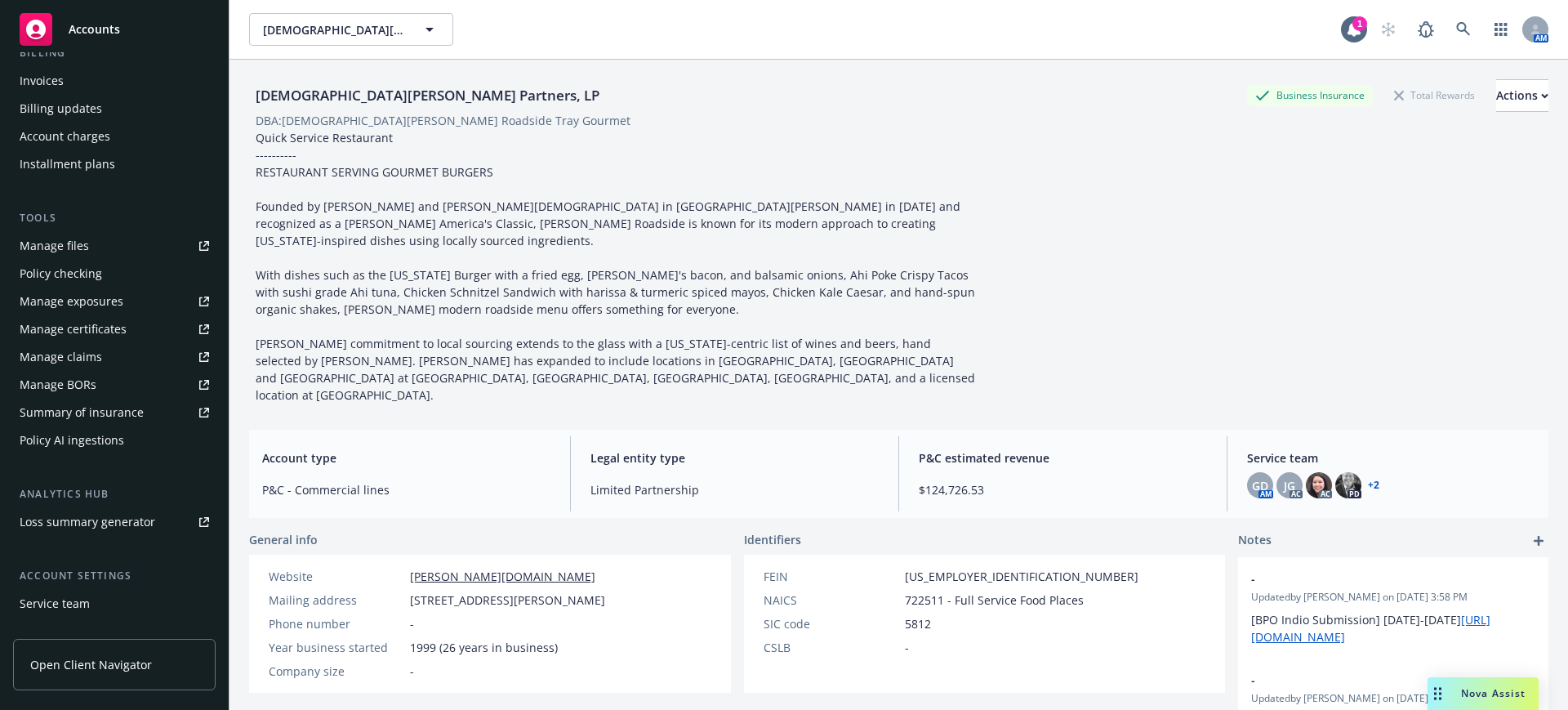
scroll to position [206, 0]
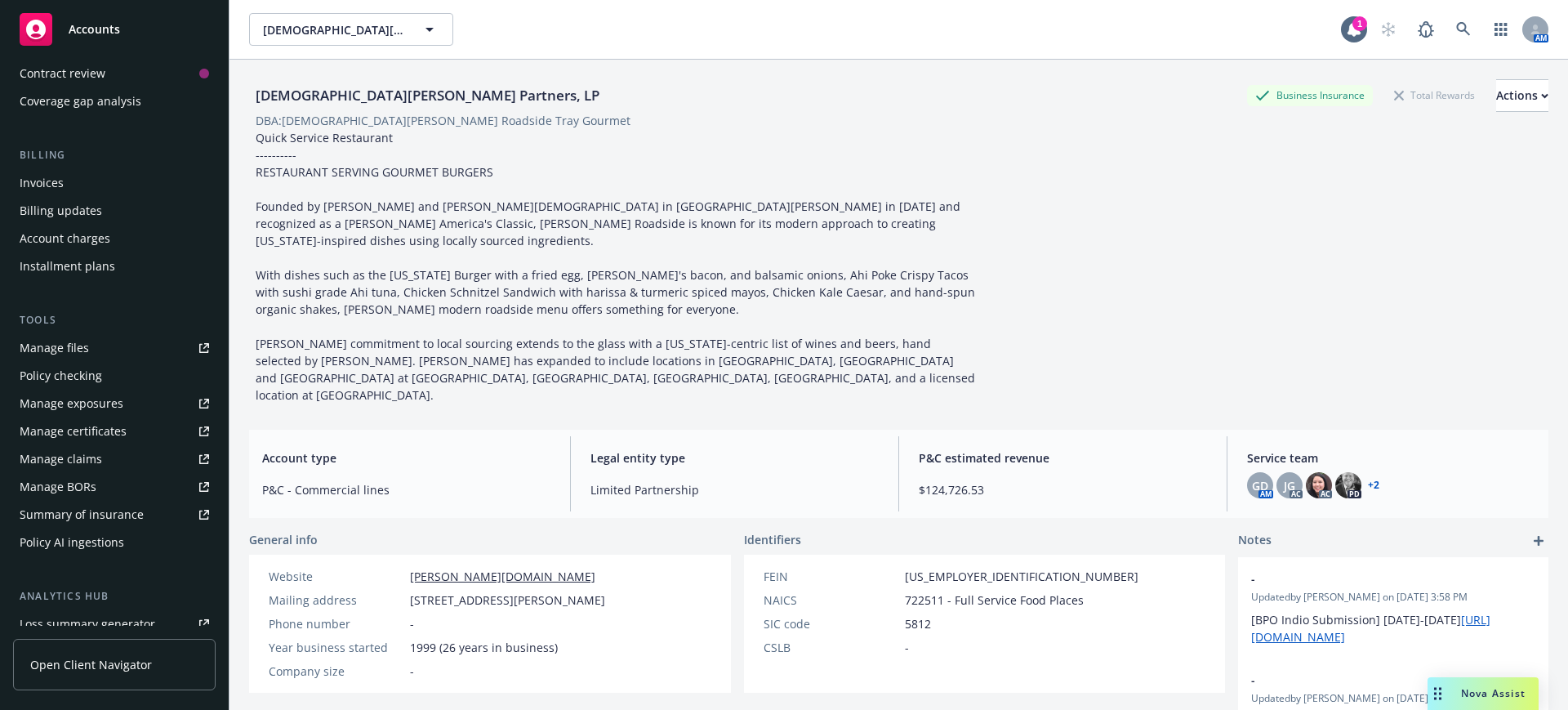
click at [35, 345] on div "Manage files" at bounding box center [54, 347] width 69 height 26
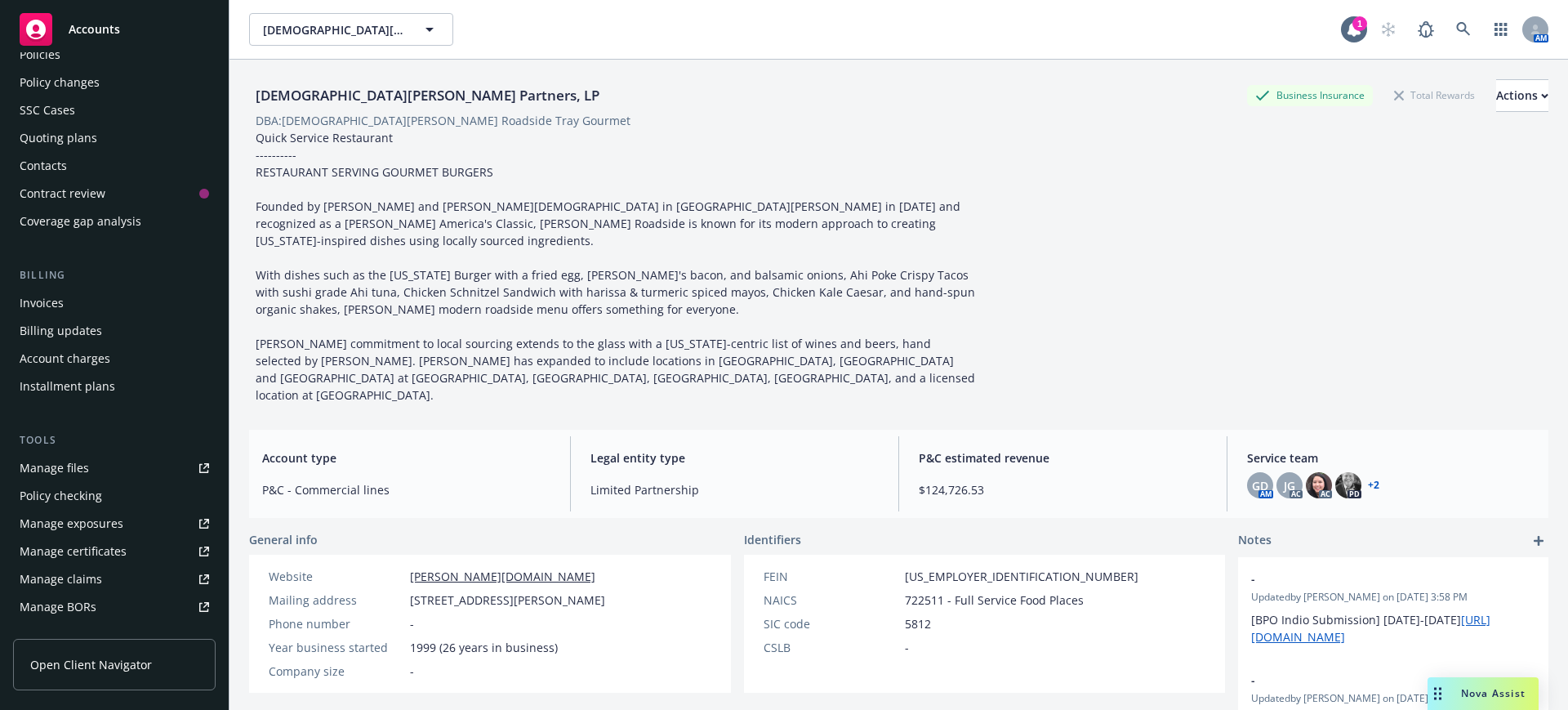
scroll to position [0, 0]
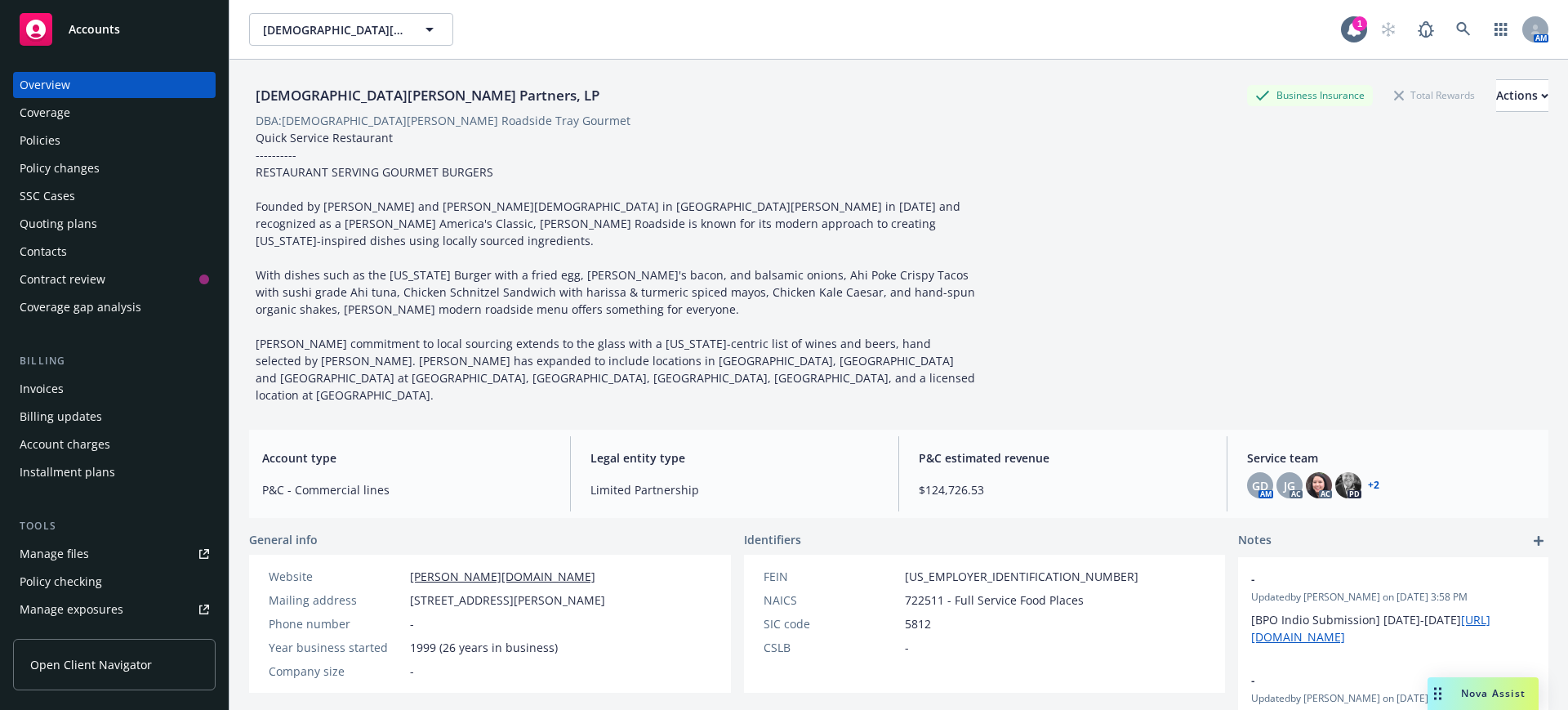
click at [58, 220] on div "Quoting plans" at bounding box center [58, 223] width 77 height 26
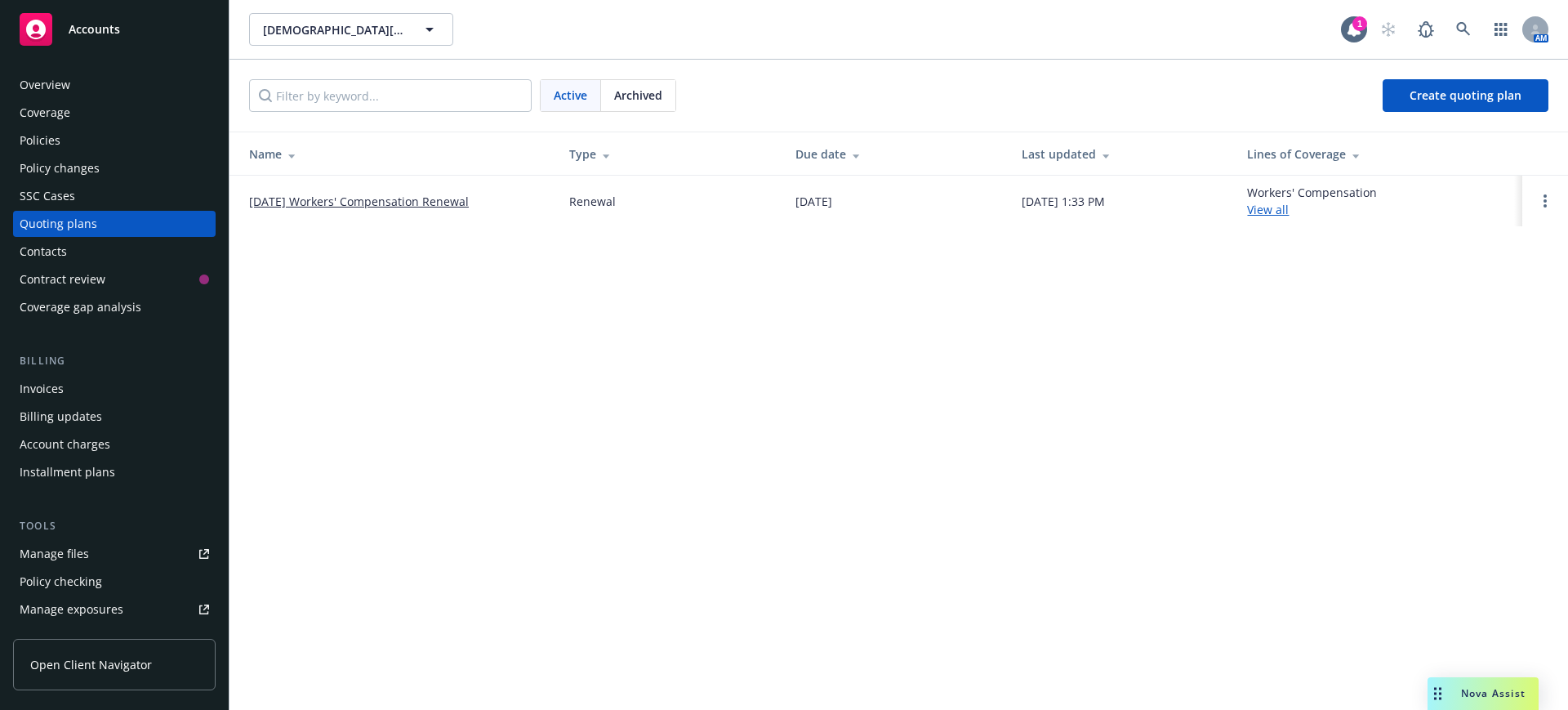
click at [315, 199] on link "[DATE] Workers' Compensation Renewal" at bounding box center [359, 201] width 220 height 17
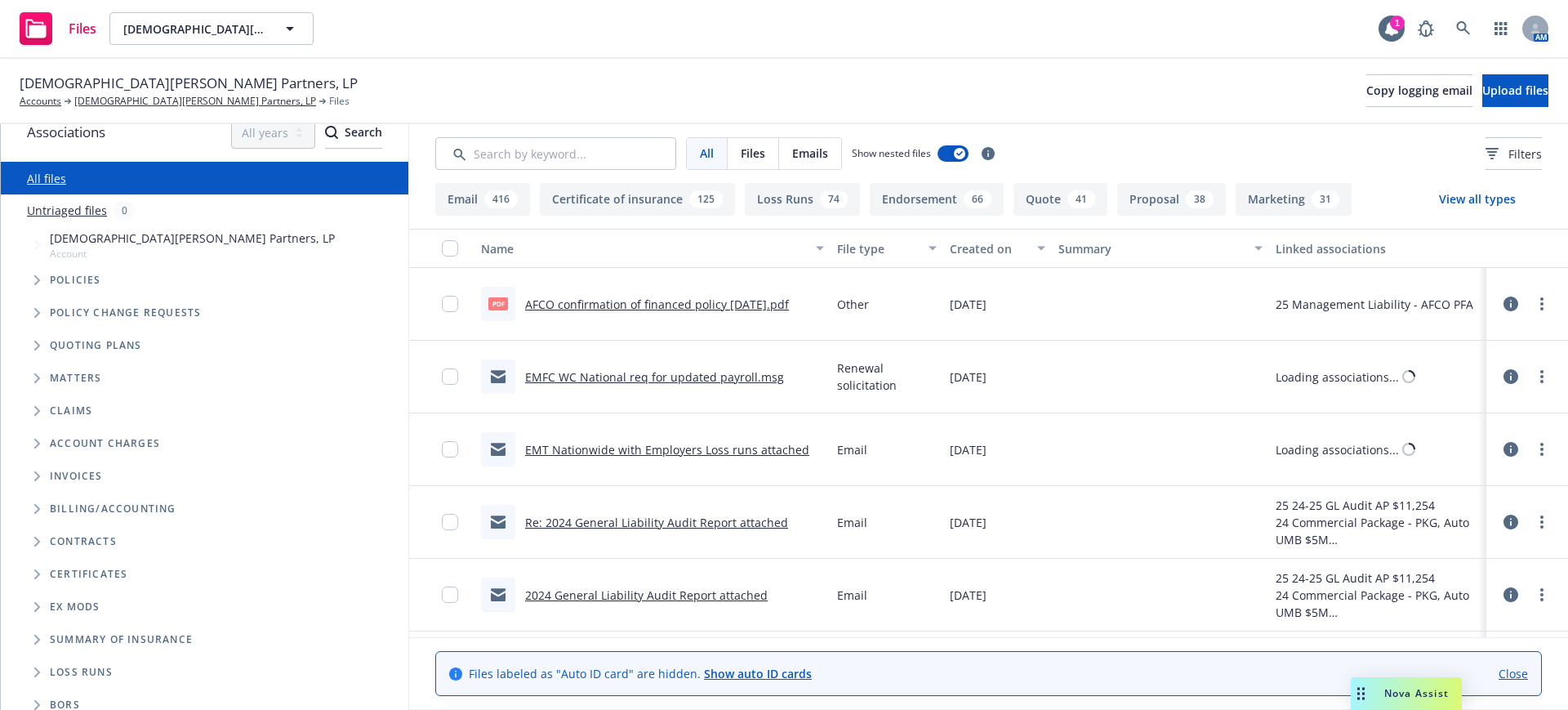
scroll to position [32, 0]
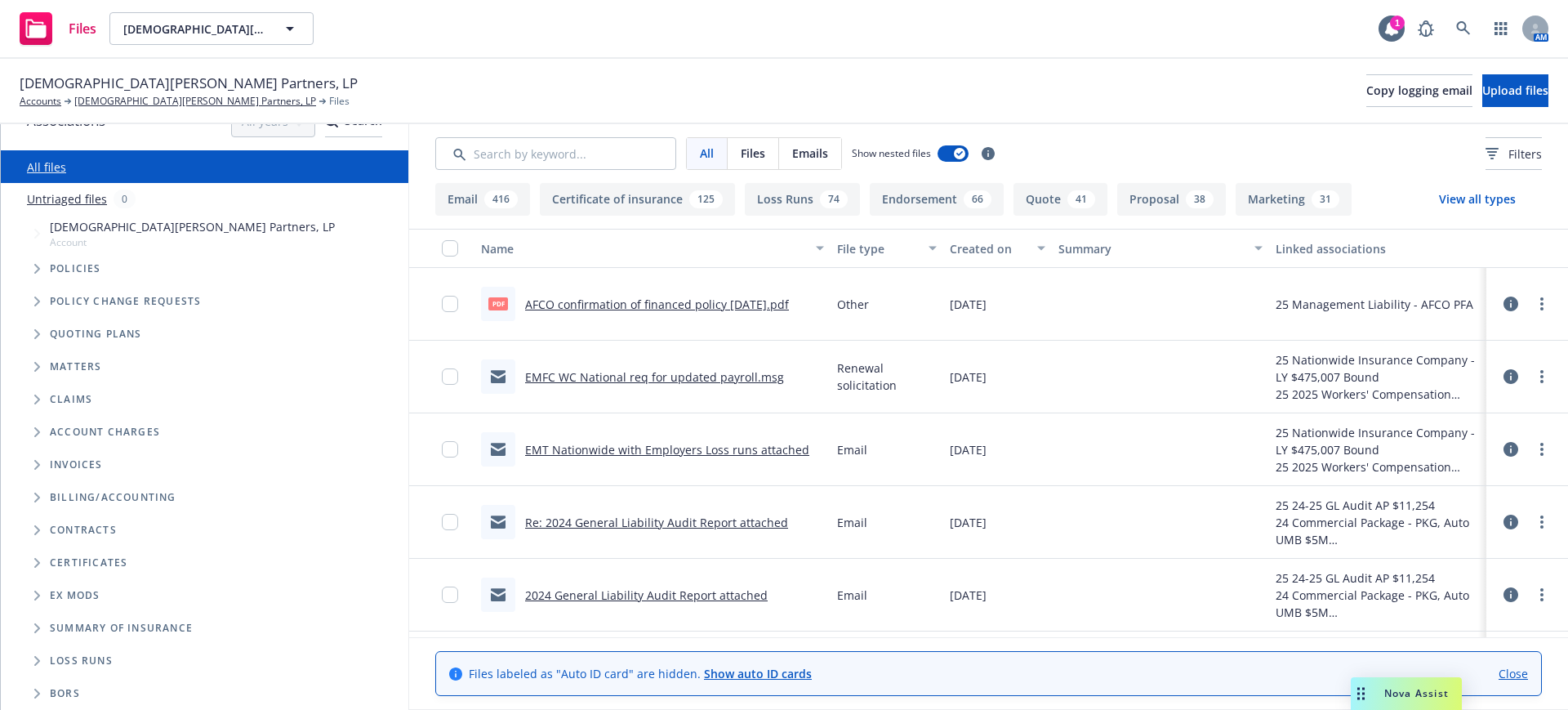
click at [38, 592] on icon "Folder Tree Example" at bounding box center [37, 595] width 5 height 10
click at [67, 659] on link "2025" at bounding box center [62, 657] width 26 height 17
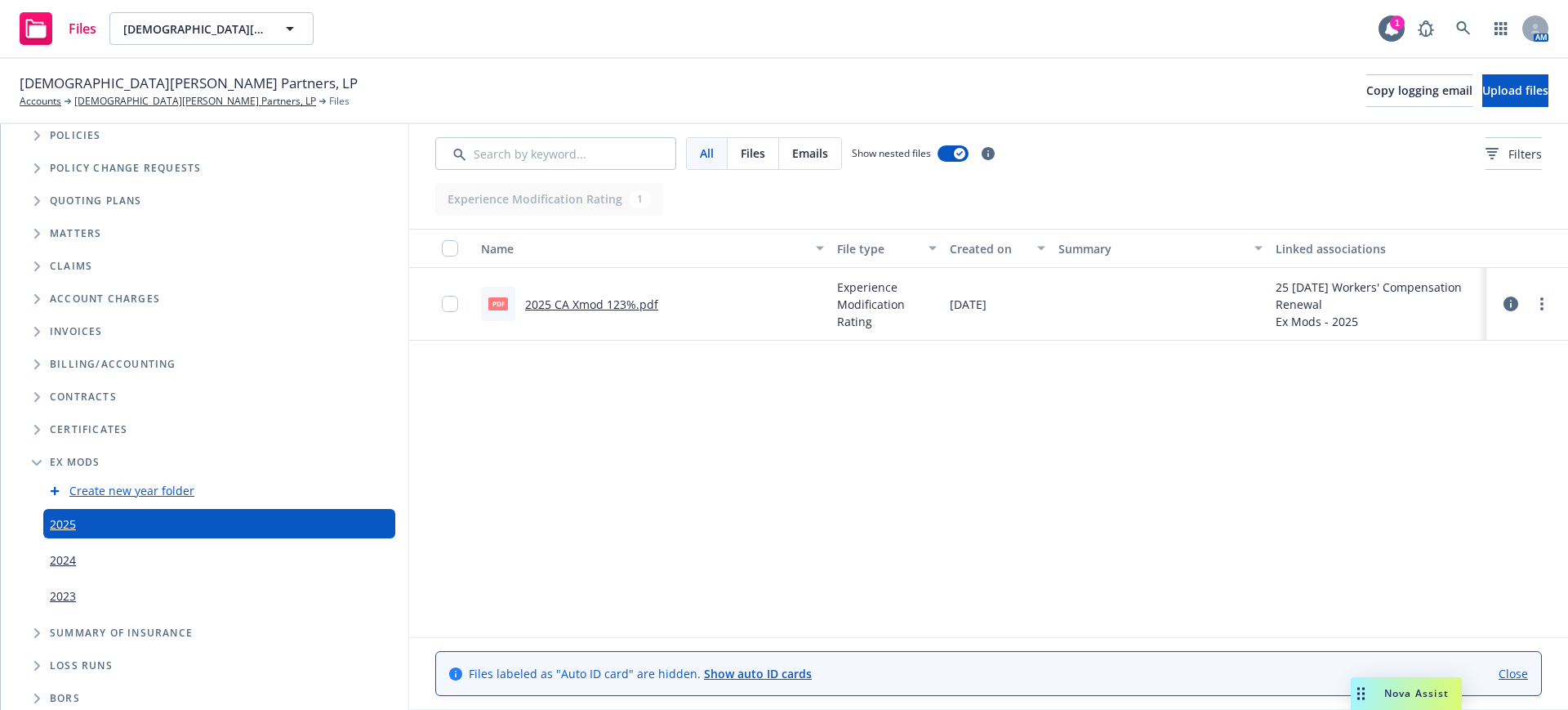
scroll to position [171, 0]
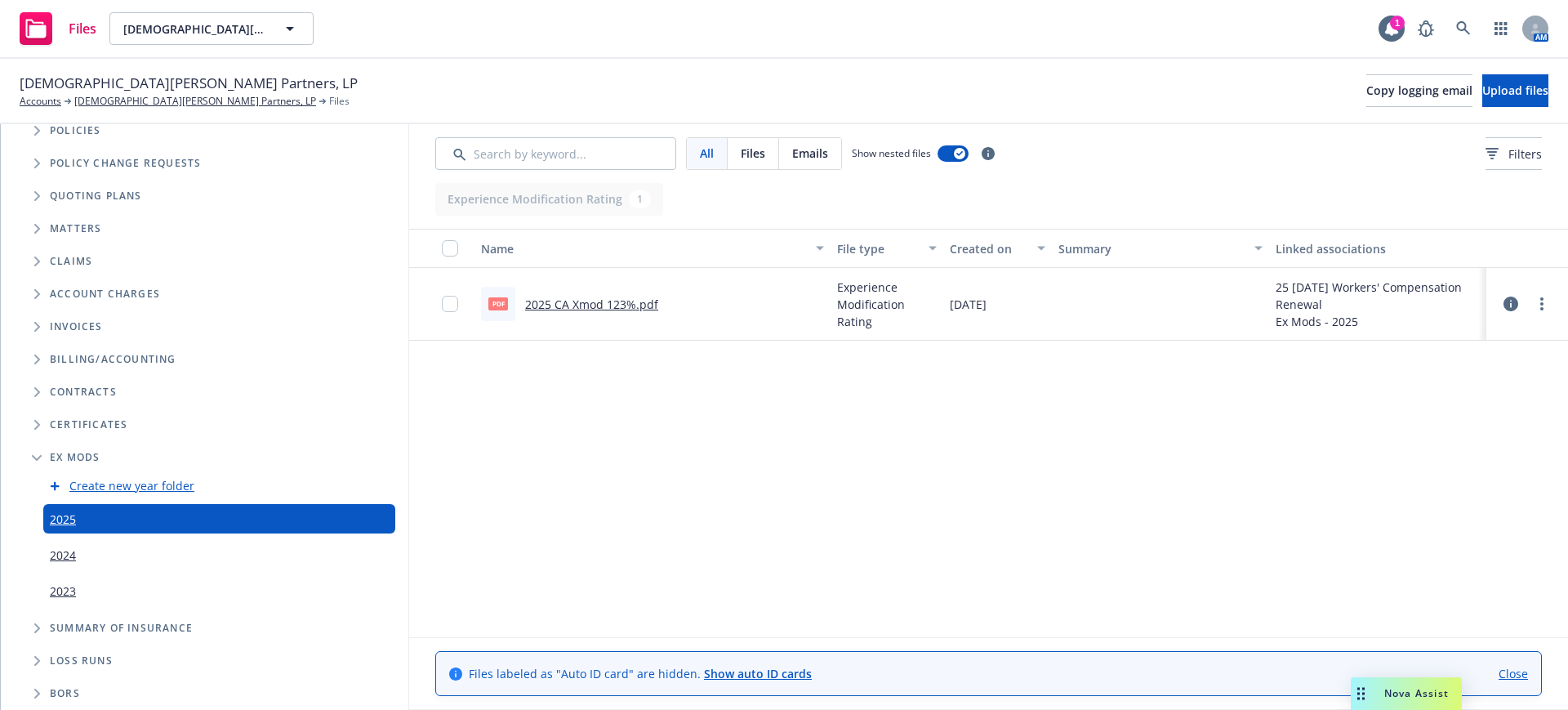
click at [56, 556] on link "2024" at bounding box center [62, 554] width 26 height 17
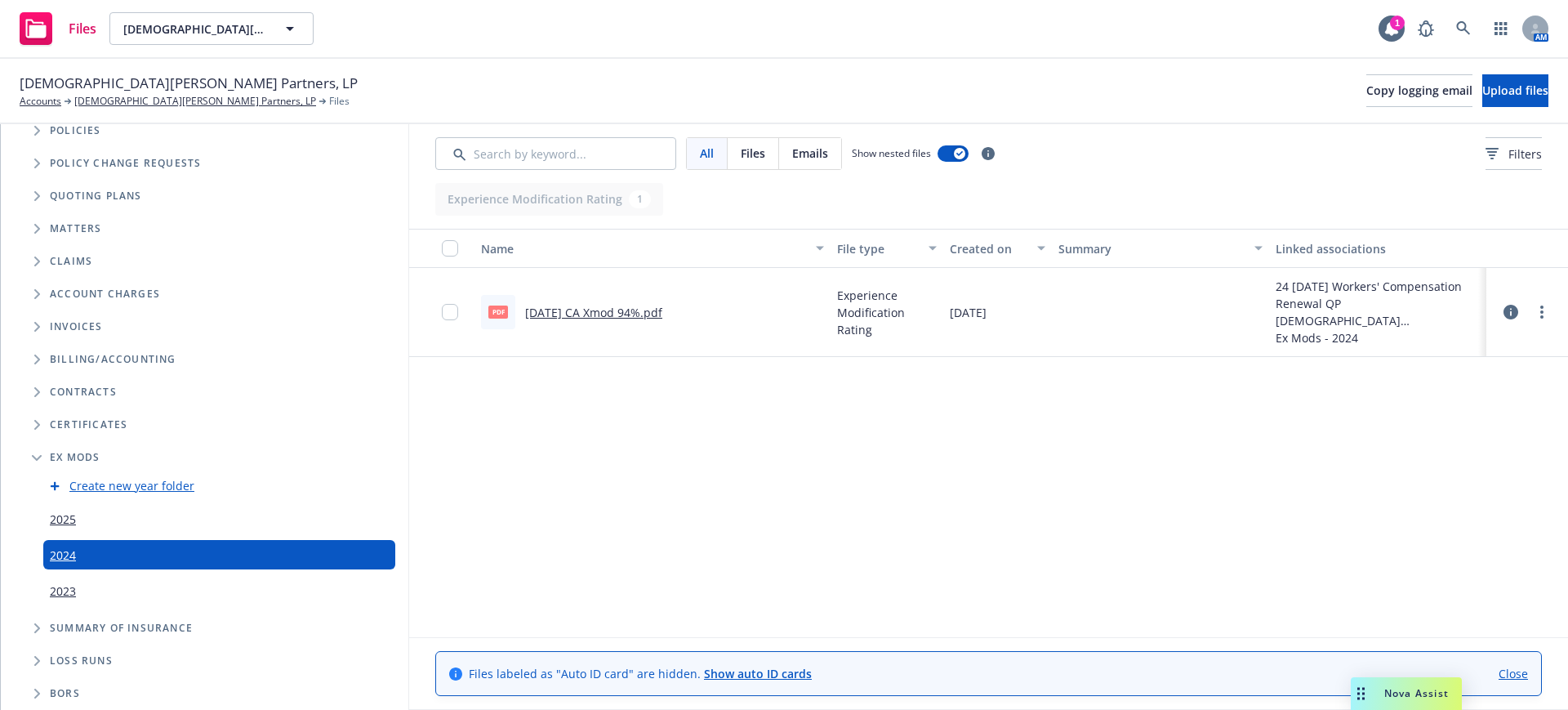
click at [1405, 696] on span "Nova Assist" at bounding box center [1417, 693] width 65 height 13
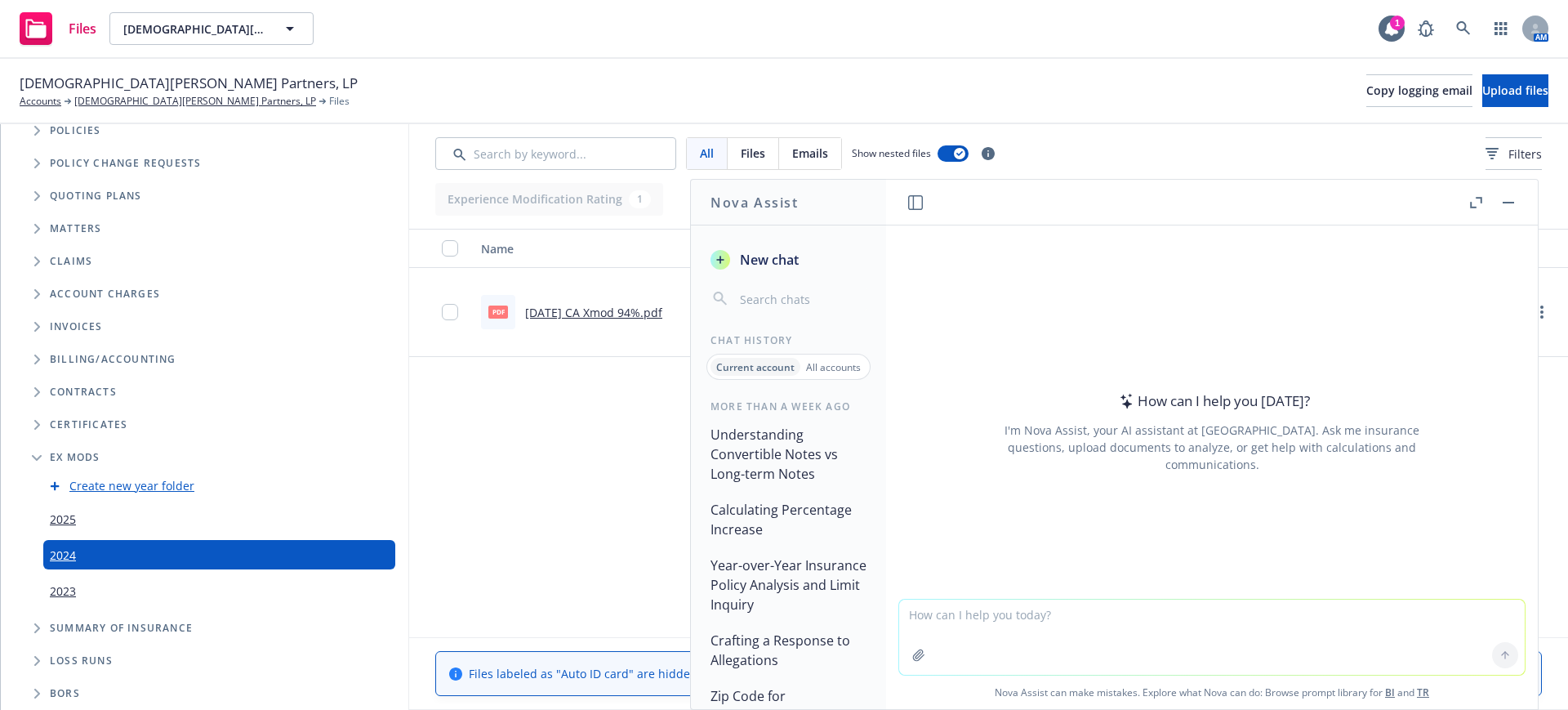
click at [892, 610] on div "Nova Assist can make mistakes. Explore what Nova can do: Browse prompt library …" at bounding box center [1212, 654] width 652 height 111
click at [906, 613] on textarea at bounding box center [1213, 637] width 626 height 76
type textarea "what is the % difference between 94 to 123"
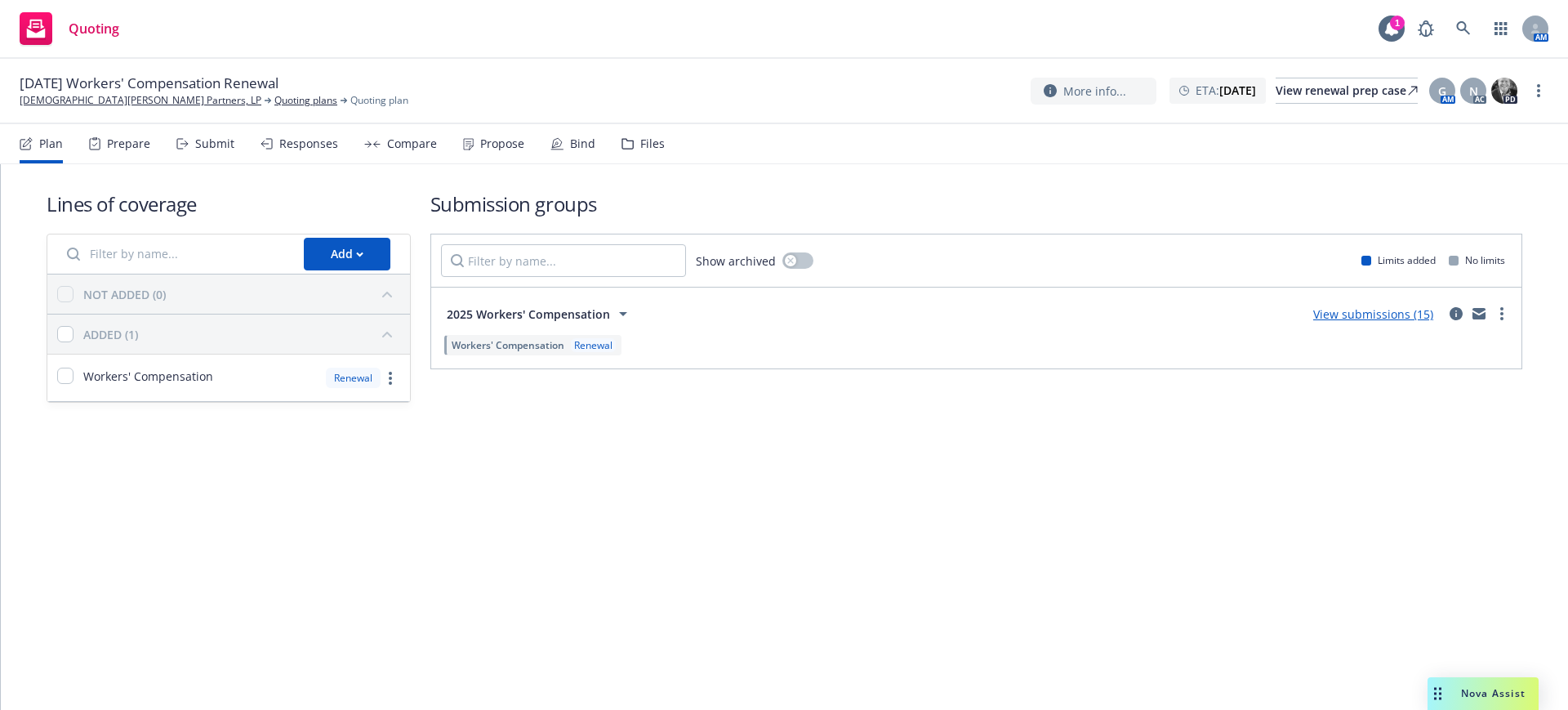
click at [211, 140] on div "Submit" at bounding box center [215, 144] width 40 height 13
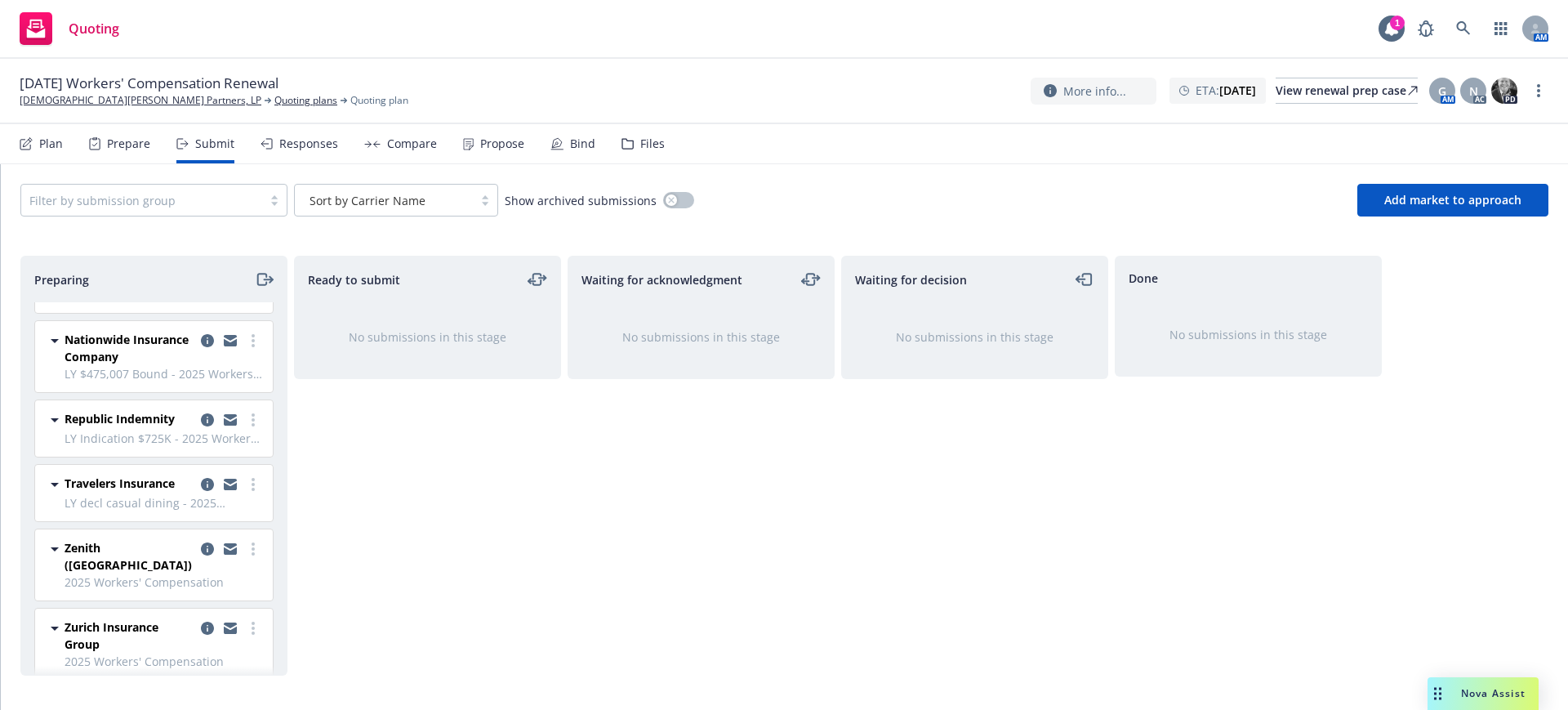
scroll to position [734, 0]
